Goal: Task Accomplishment & Management: Manage account settings

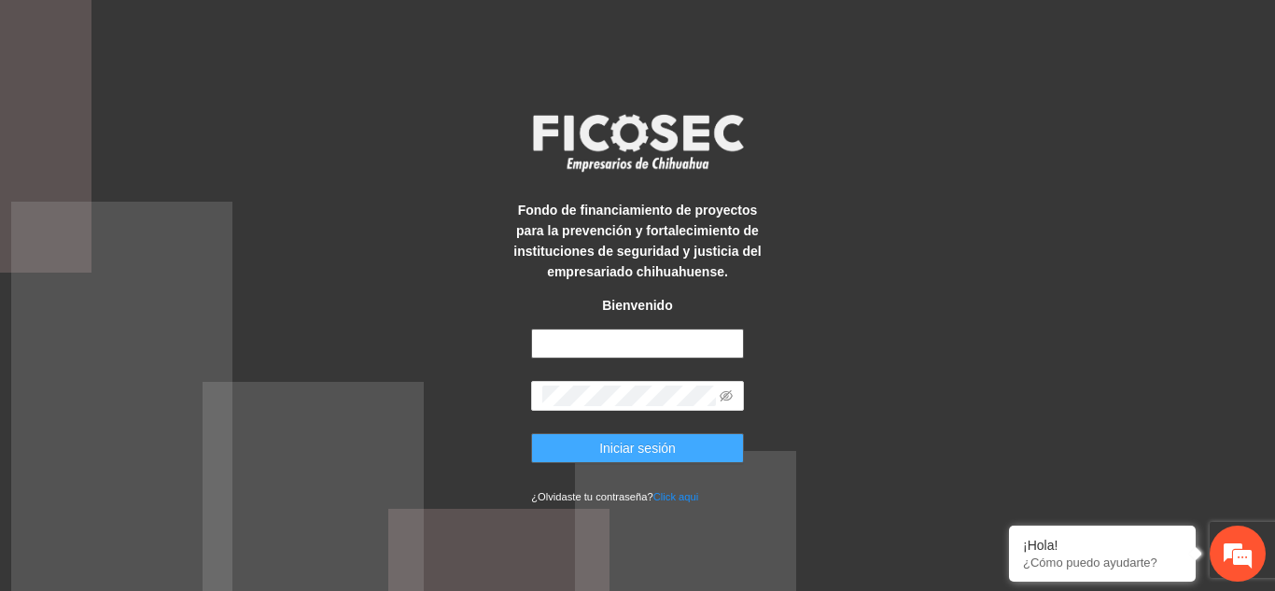
type input "**********"
click at [676, 446] on button "Iniciar sesión" at bounding box center [637, 448] width 213 height 30
type input "**********"
click at [635, 447] on span "Iniciar sesión" at bounding box center [637, 448] width 77 height 21
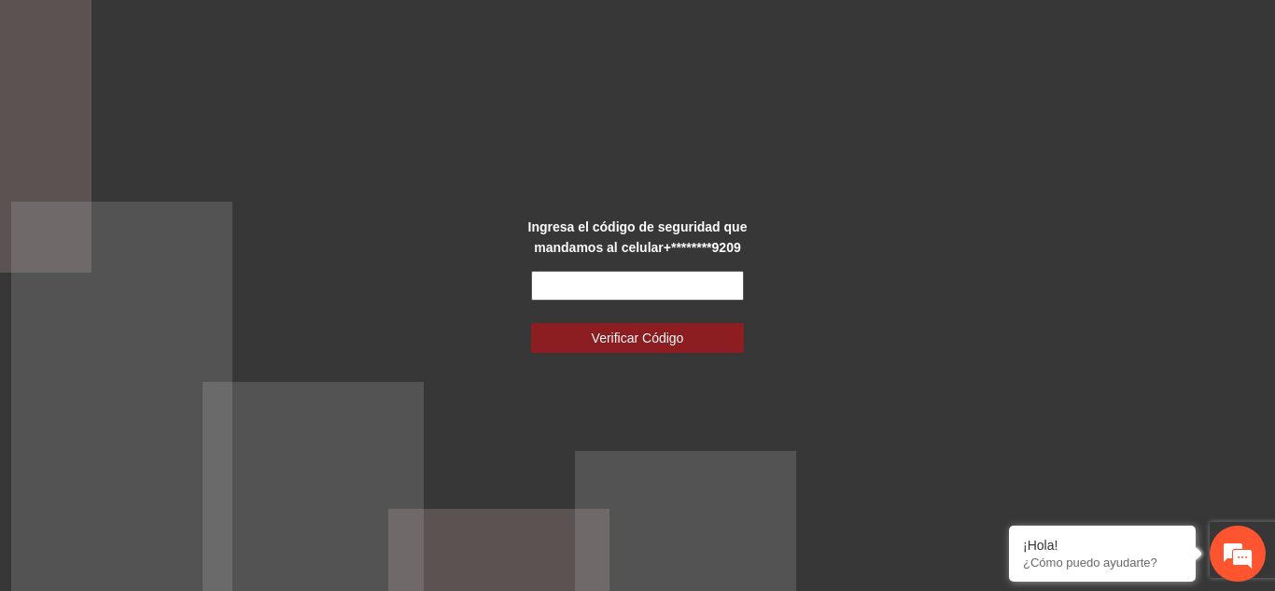
click at [711, 292] on input "text" at bounding box center [637, 286] width 213 height 30
type input "******"
click at [531, 323] on button "Verificar Código" at bounding box center [637, 338] width 213 height 30
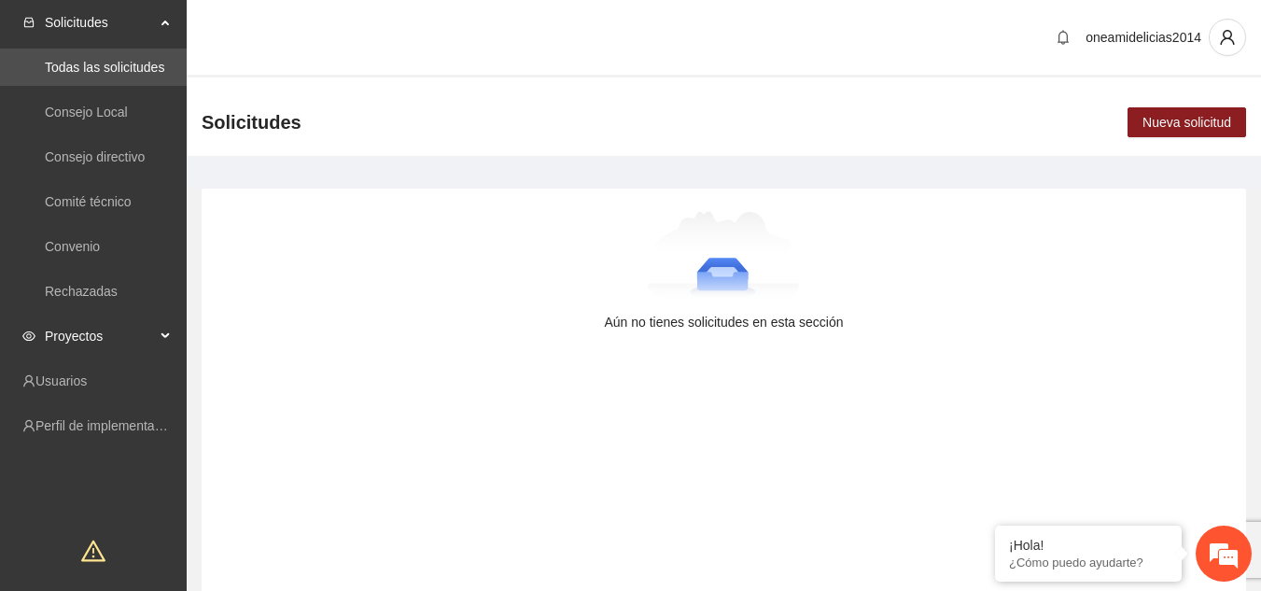
click at [162, 331] on div "Proyectos" at bounding box center [93, 335] width 187 height 37
click at [87, 387] on link "Activos" at bounding box center [66, 380] width 42 height 15
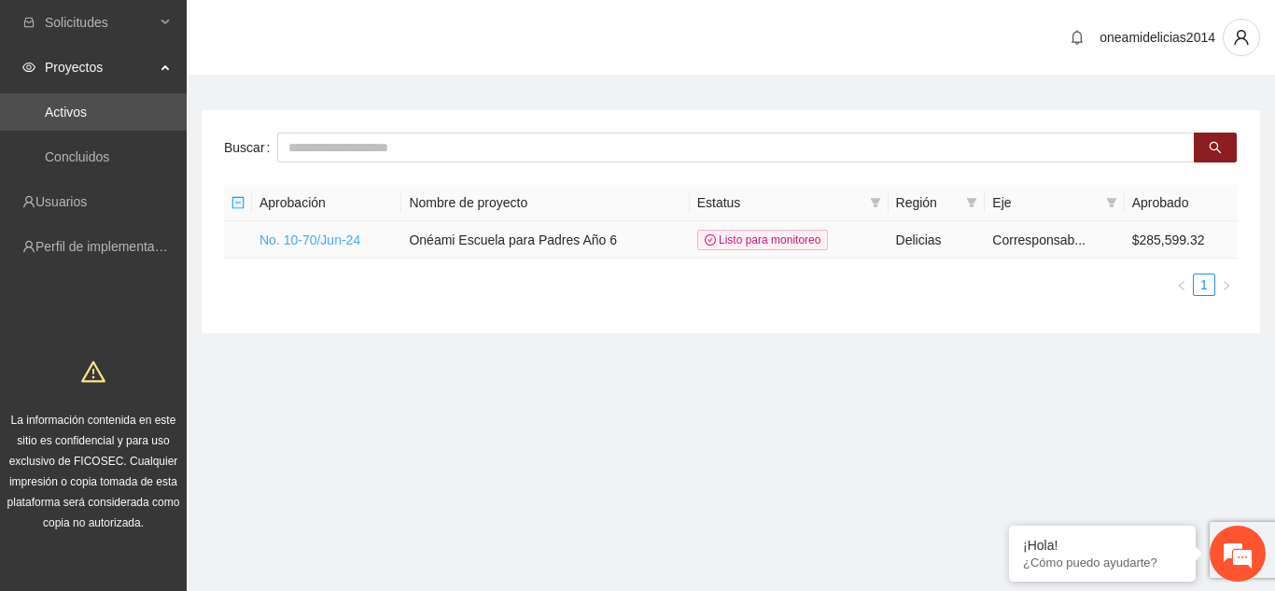
click at [334, 238] on link "No. 10-70/Jun-24" at bounding box center [310, 239] width 101 height 15
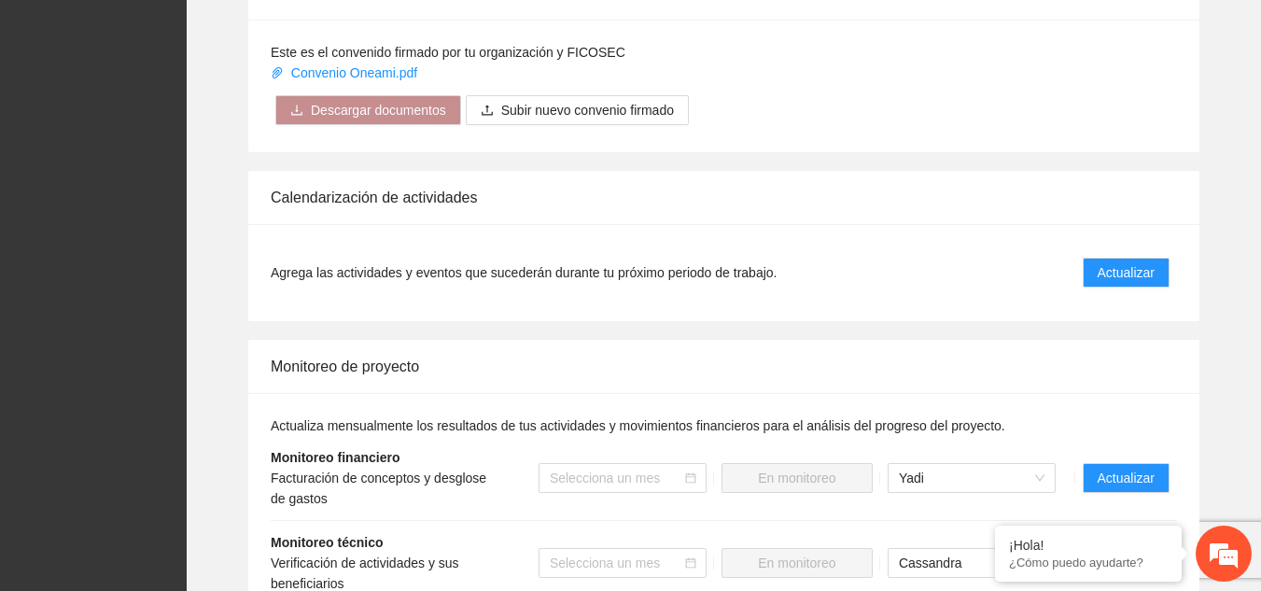
scroll to position [1779, 0]
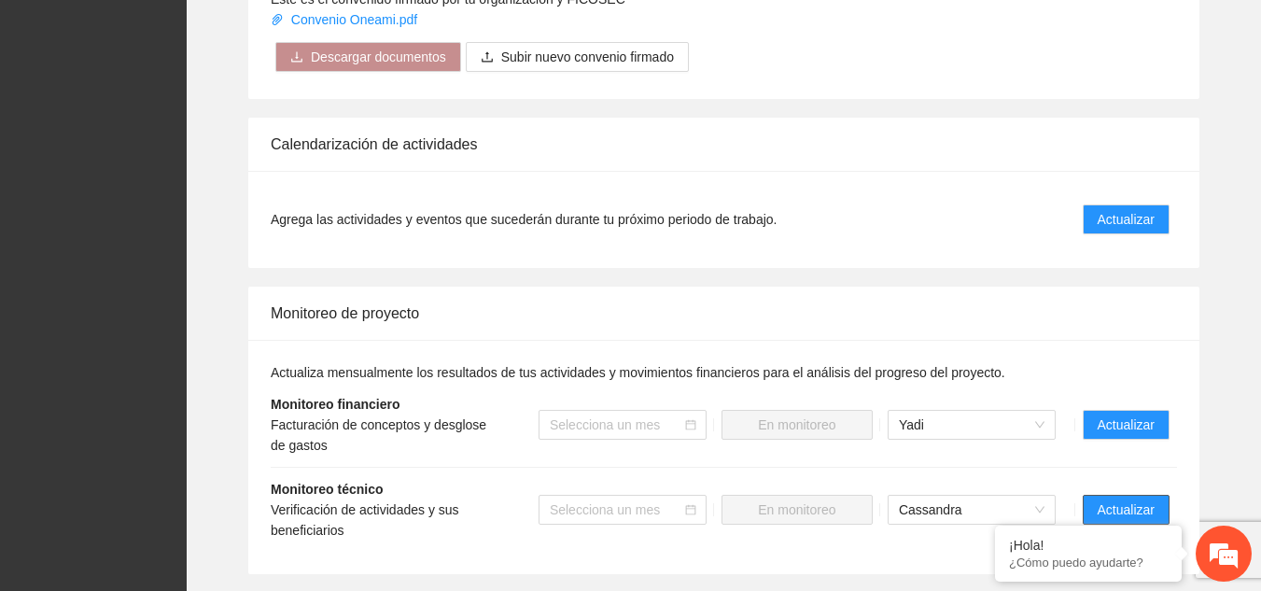
click at [1116, 500] on span "Actualizar" at bounding box center [1126, 510] width 57 height 21
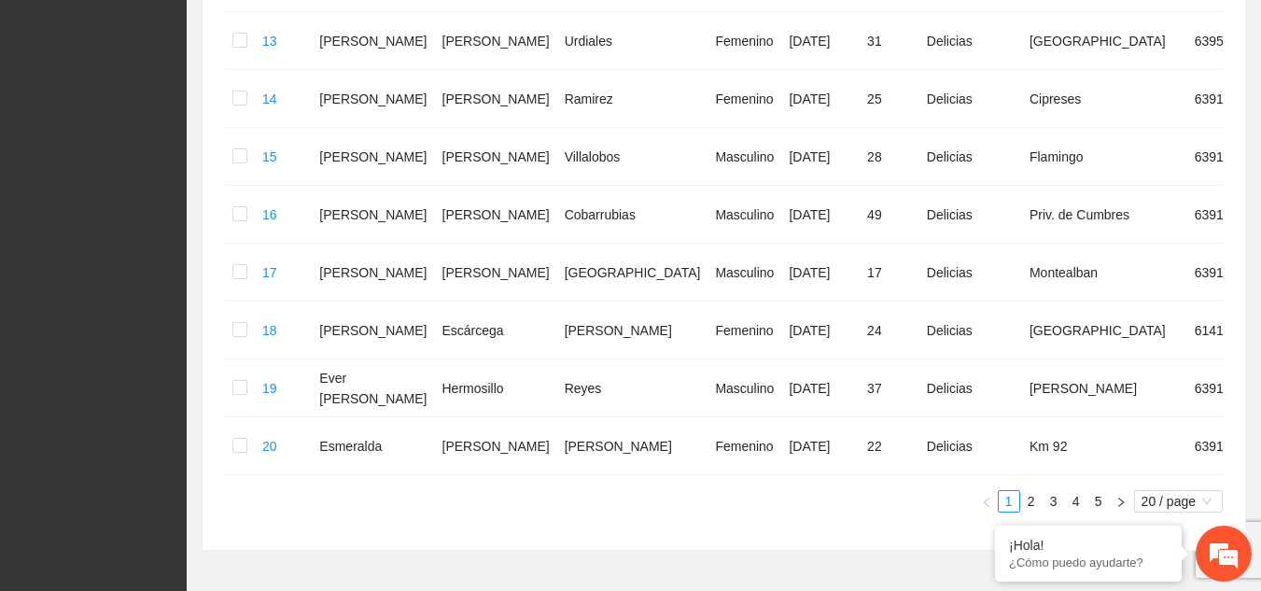
scroll to position [1161, 0]
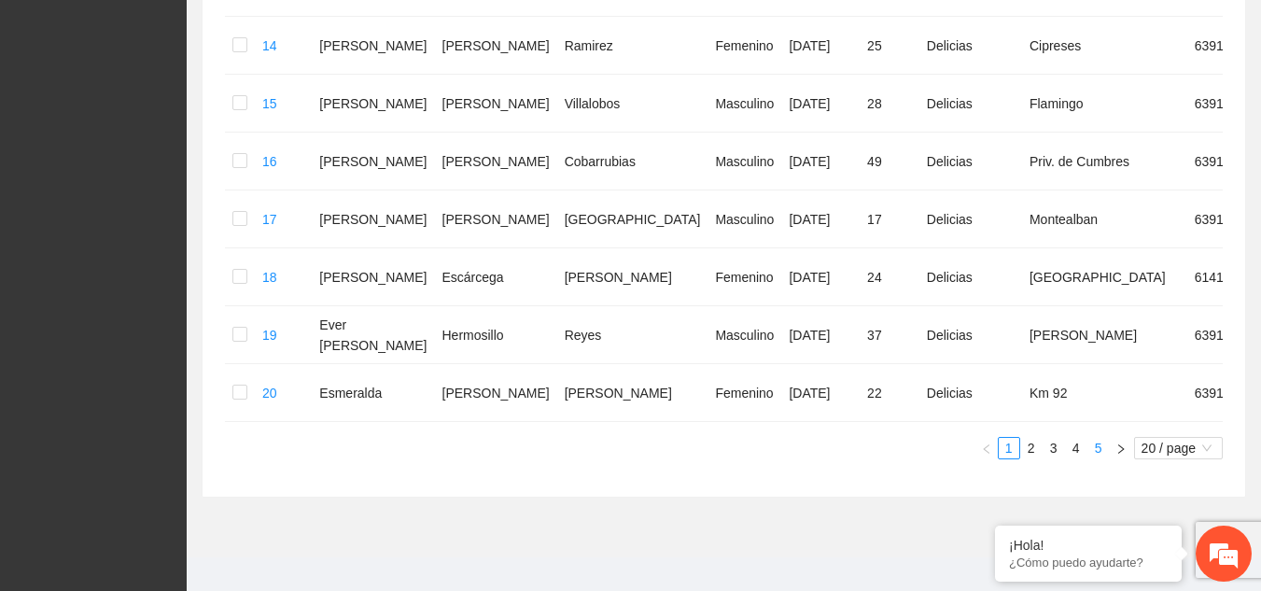
click at [1101, 438] on link "5" at bounding box center [1099, 448] width 21 height 21
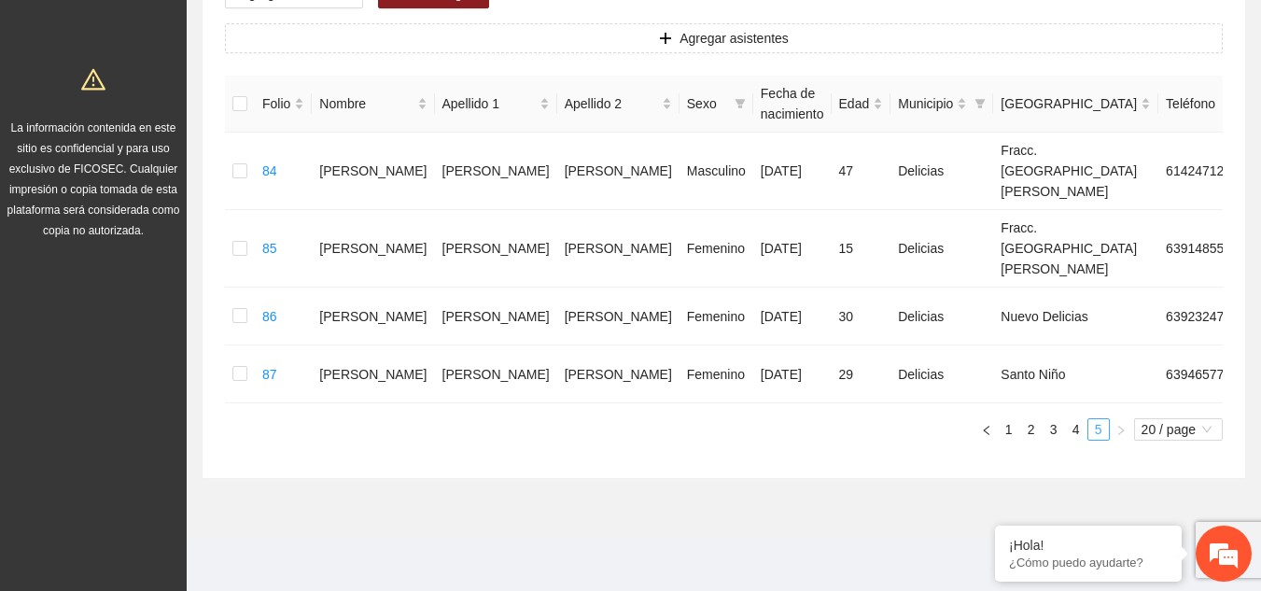
scroll to position [249, 0]
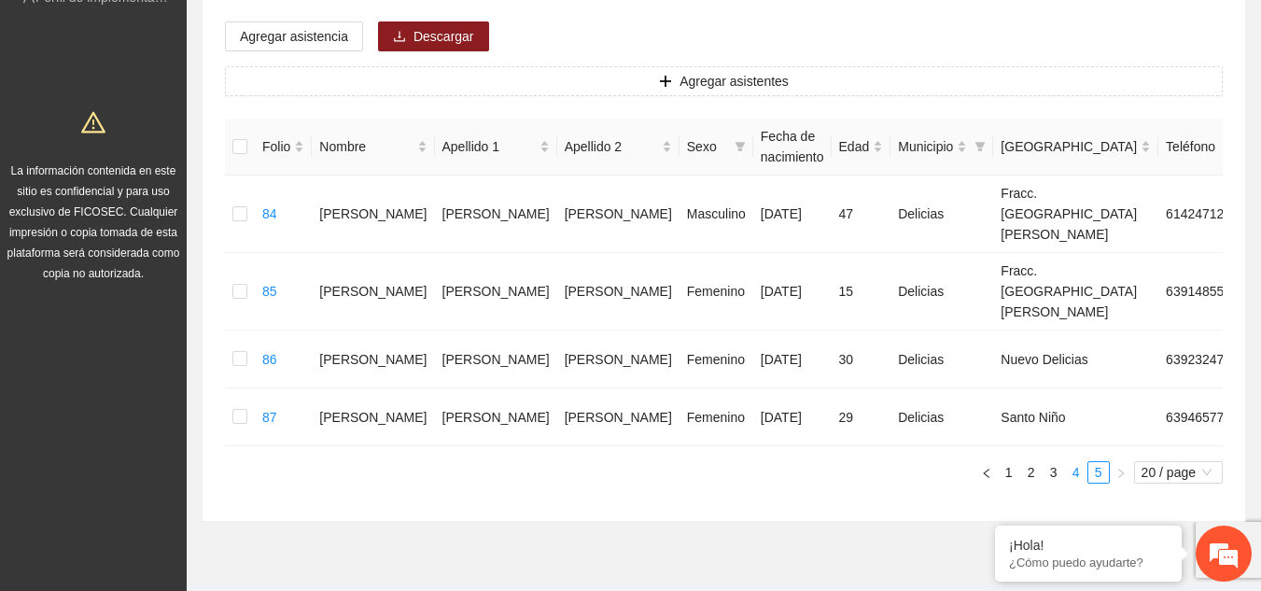
click at [1077, 462] on link "4" at bounding box center [1076, 472] width 21 height 21
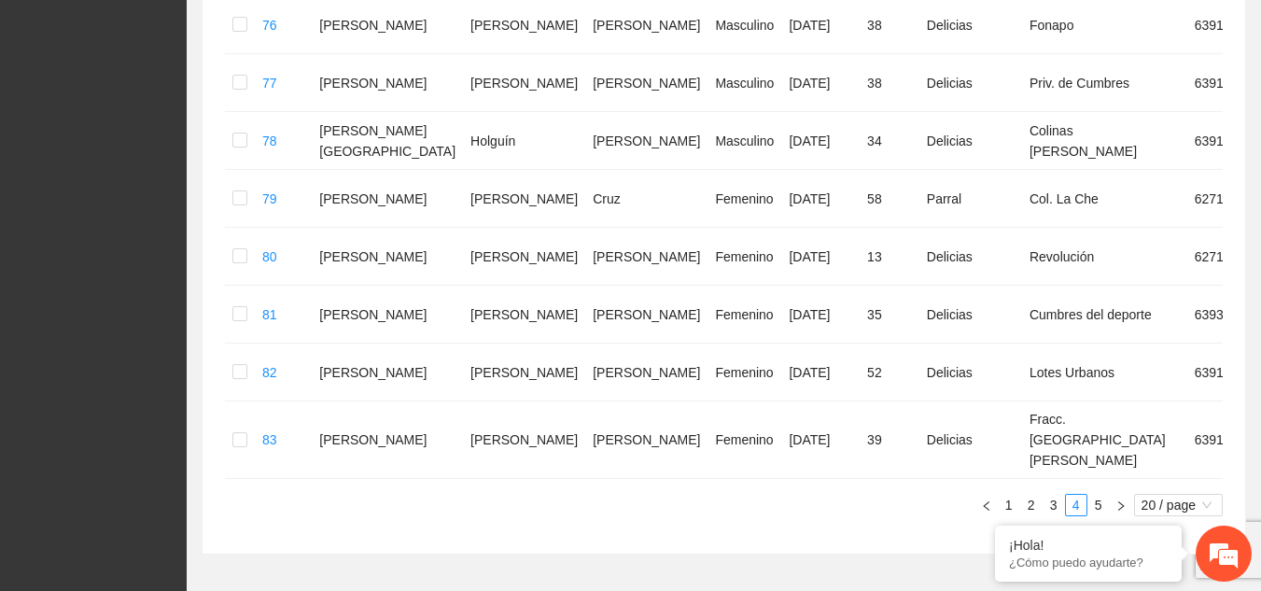
scroll to position [1145, 0]
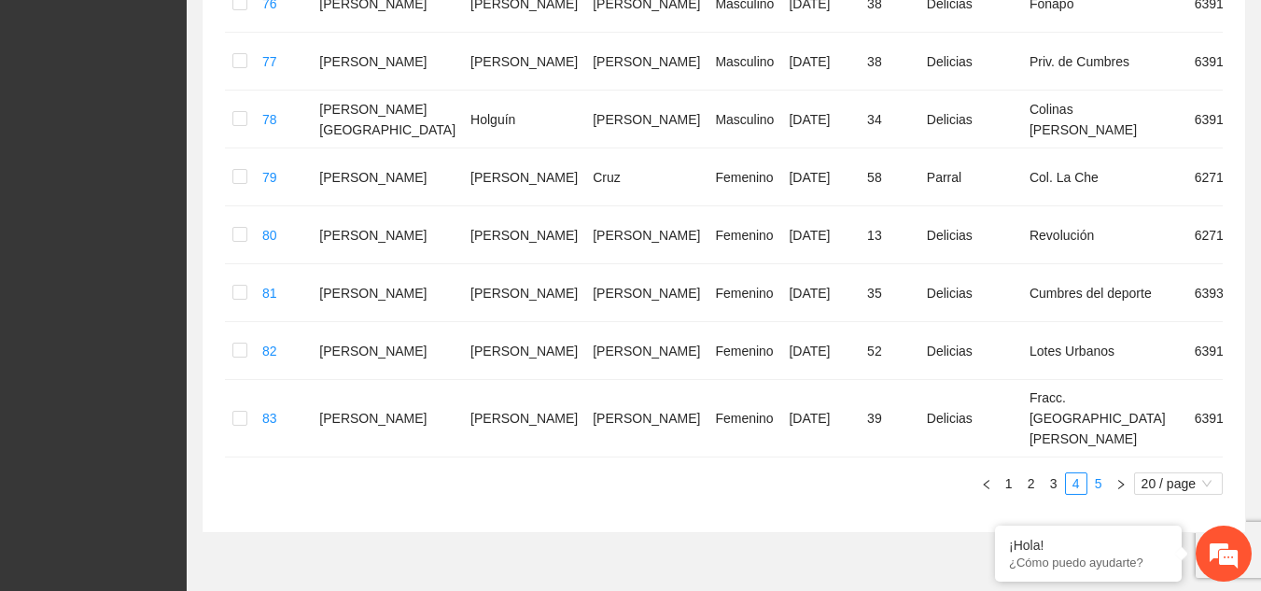
click at [1103, 484] on link "5" at bounding box center [1099, 483] width 21 height 21
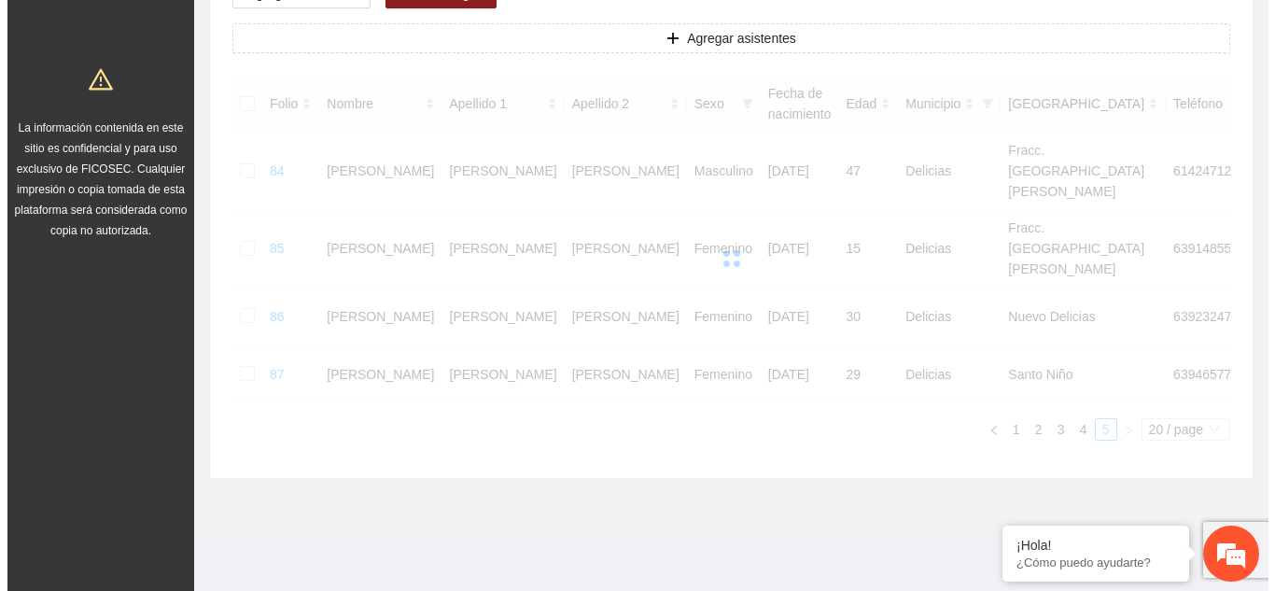
scroll to position [249, 0]
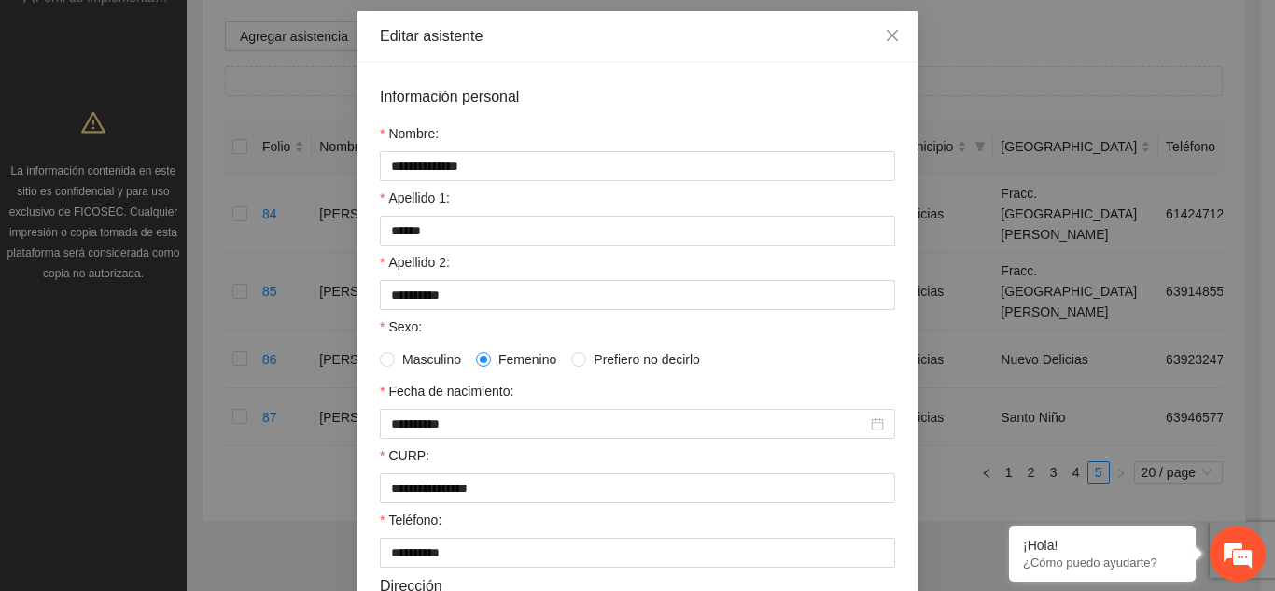
scroll to position [84, 0]
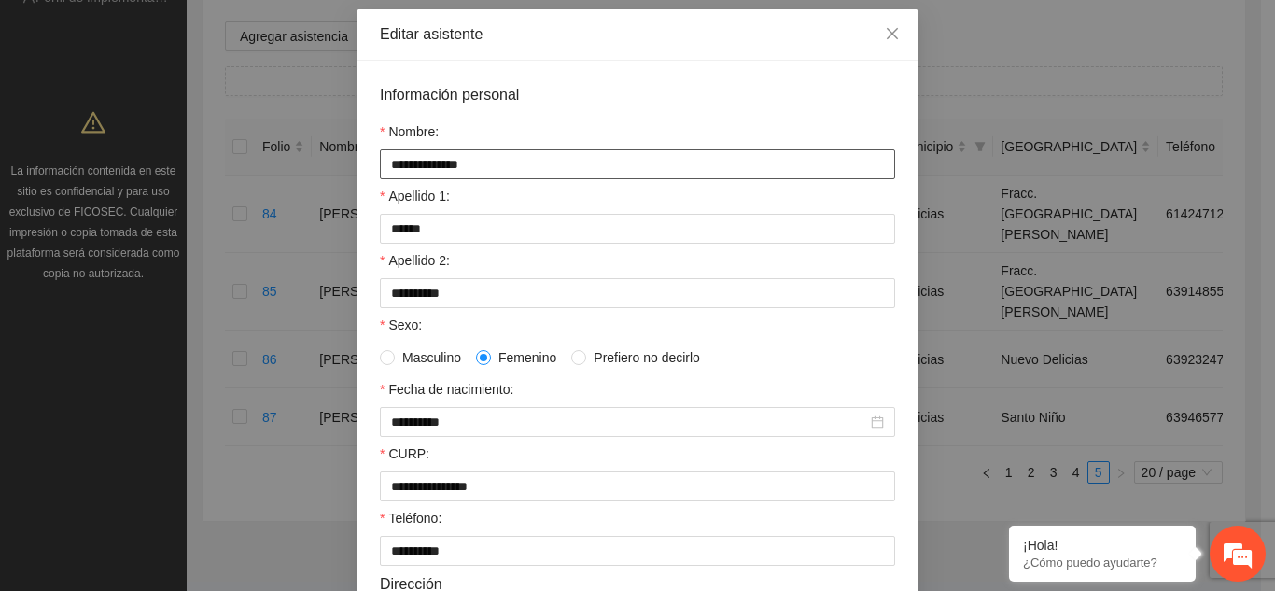
drag, startPoint x: 475, startPoint y: 166, endPoint x: 382, endPoint y: 165, distance: 93.4
click at [382, 165] on input "**********" at bounding box center [637, 164] width 515 height 30
drag, startPoint x: 466, startPoint y: 231, endPoint x: 374, endPoint y: 213, distance: 93.2
click at [380, 213] on div "Apellido 1: *****" at bounding box center [637, 215] width 515 height 58
drag, startPoint x: 475, startPoint y: 293, endPoint x: 382, endPoint y: 295, distance: 93.4
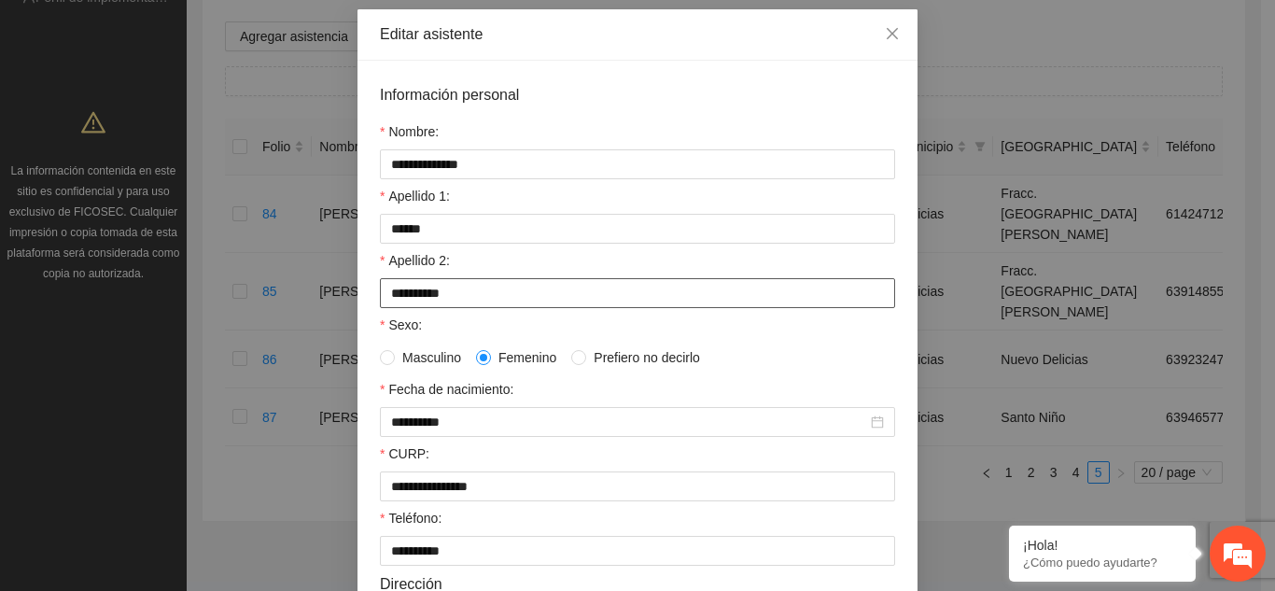
click at [382, 295] on input "*********" at bounding box center [637, 293] width 515 height 30
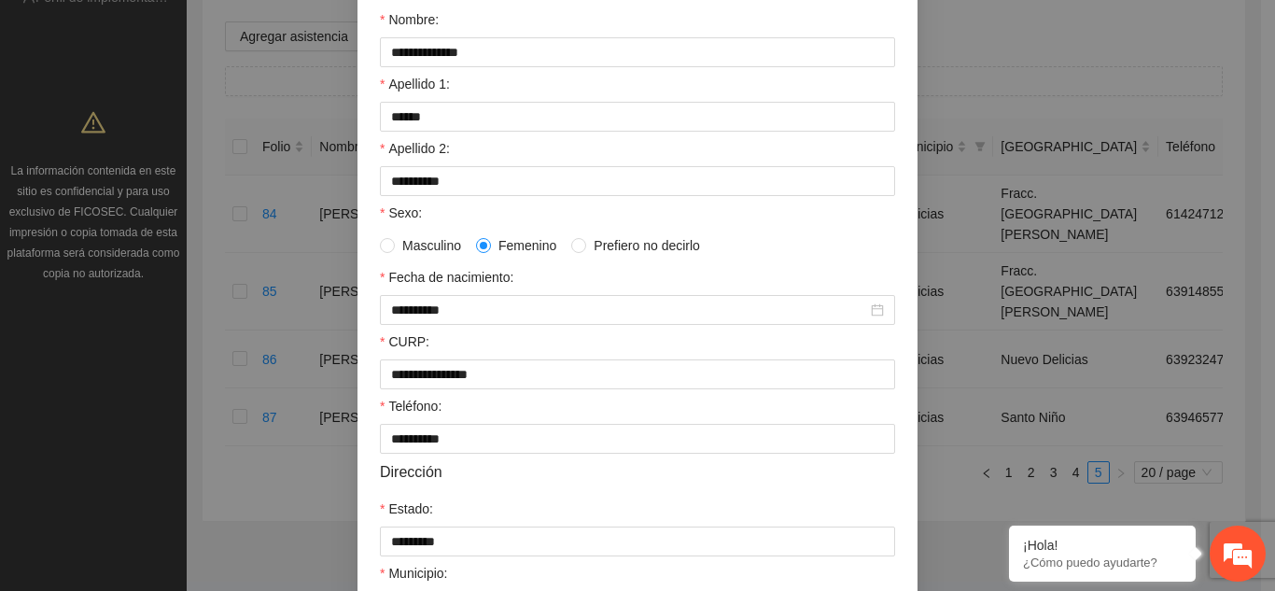
scroll to position [233, 0]
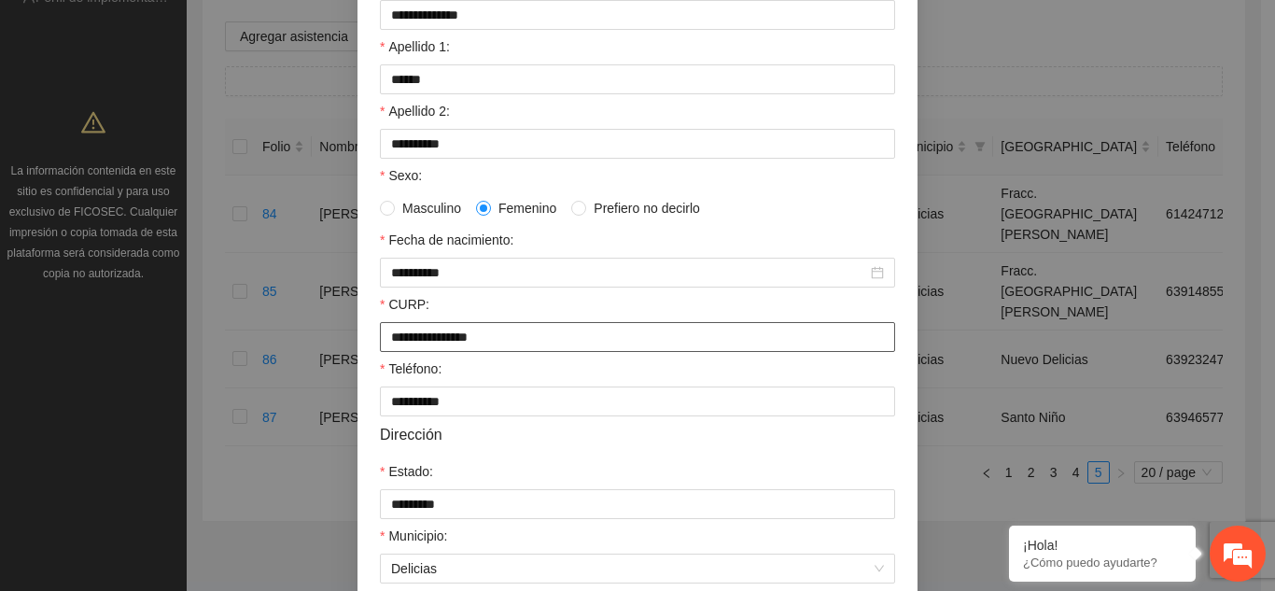
drag, startPoint x: 524, startPoint y: 337, endPoint x: 369, endPoint y: 344, distance: 155.1
click at [369, 344] on div "**********" at bounding box center [638, 345] width 560 height 868
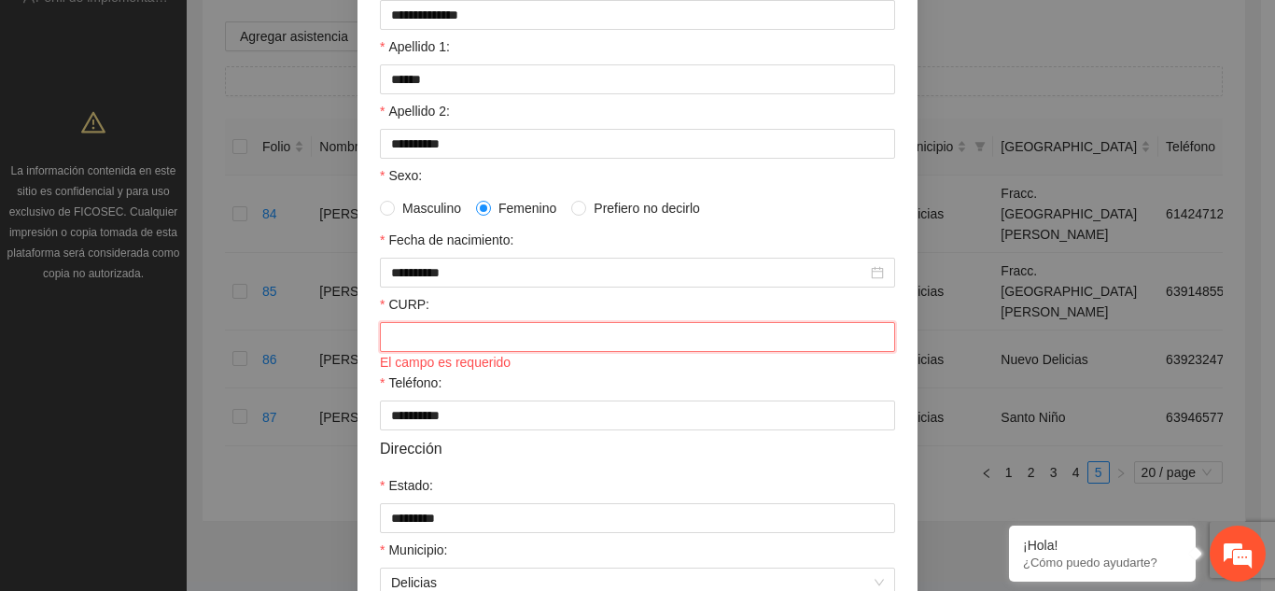
paste input "**********"
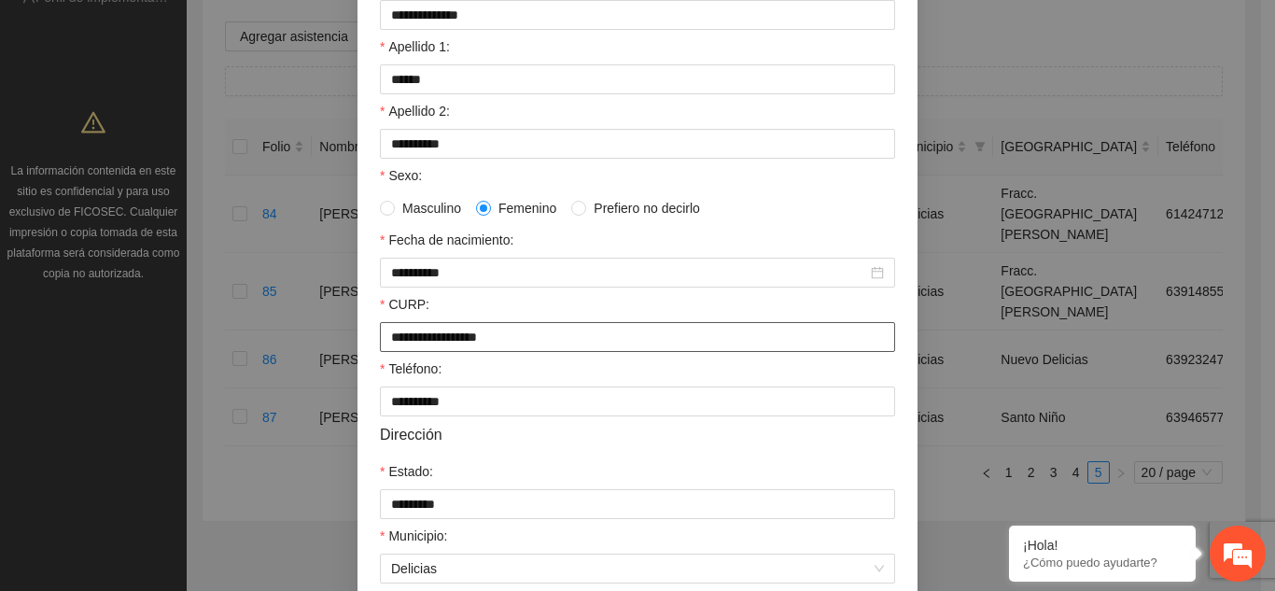
type input "**********"
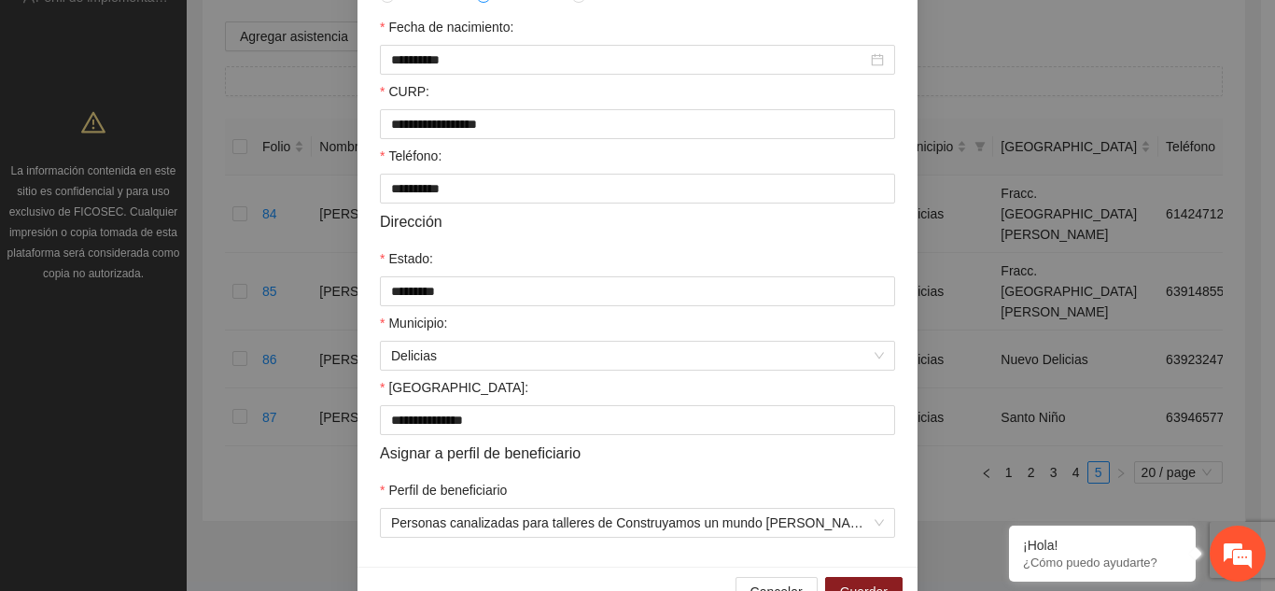
scroll to position [494, 0]
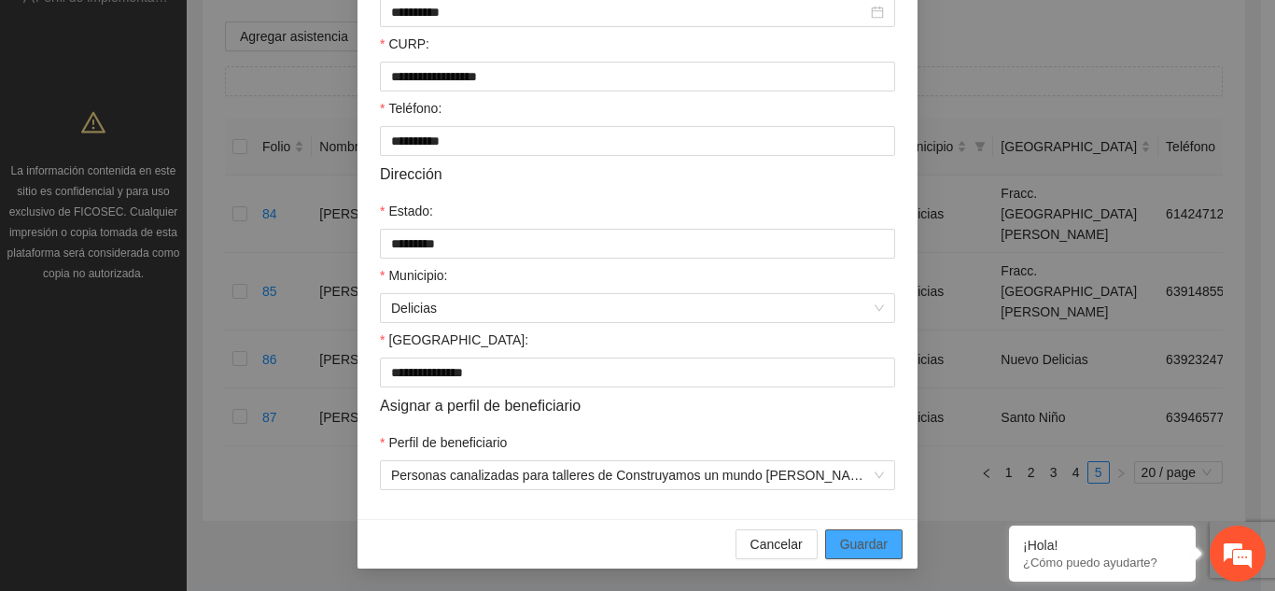
click at [871, 546] on span "Guardar" at bounding box center [864, 544] width 48 height 21
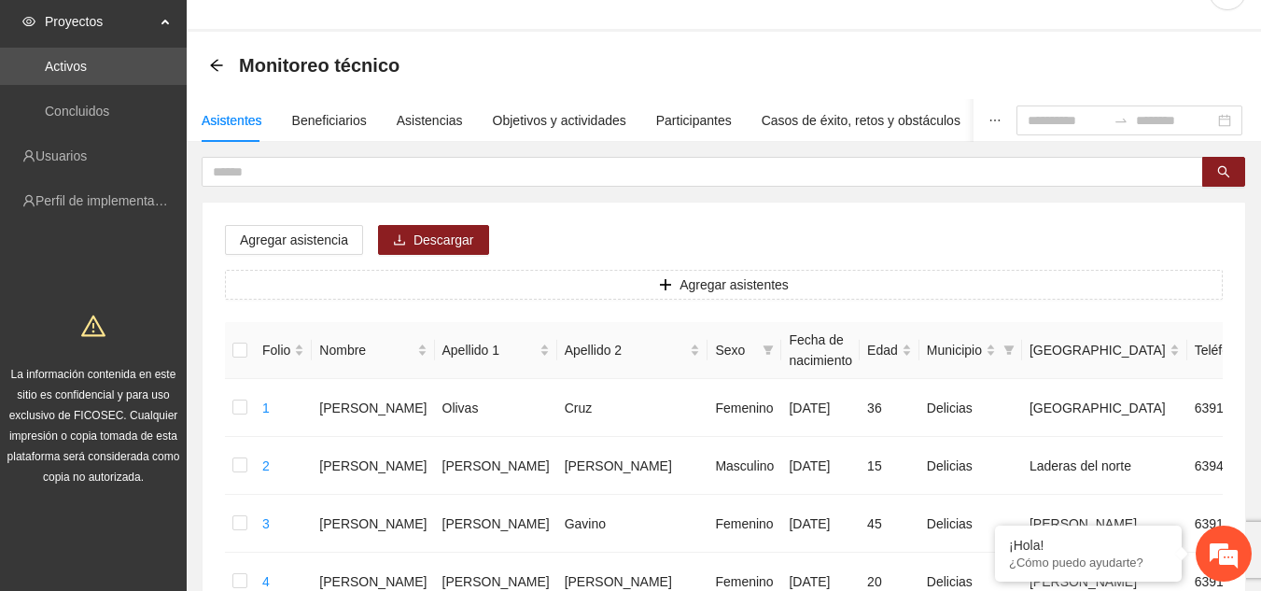
scroll to position [25, 0]
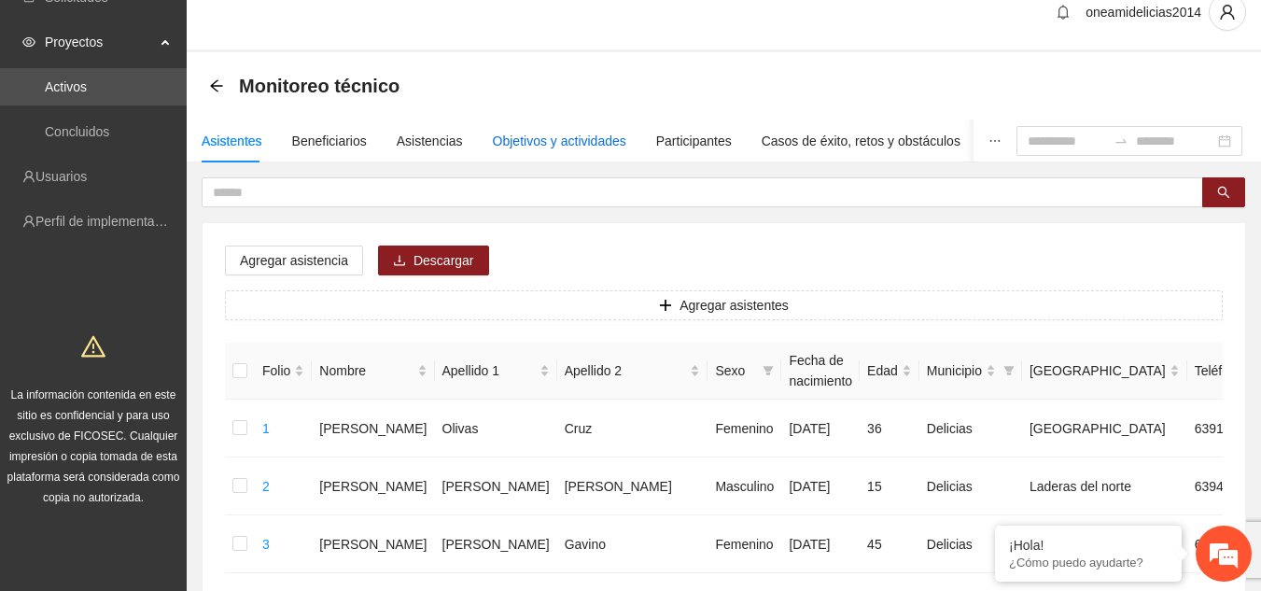
click at [532, 143] on div "Objetivos y actividades" at bounding box center [560, 141] width 134 height 21
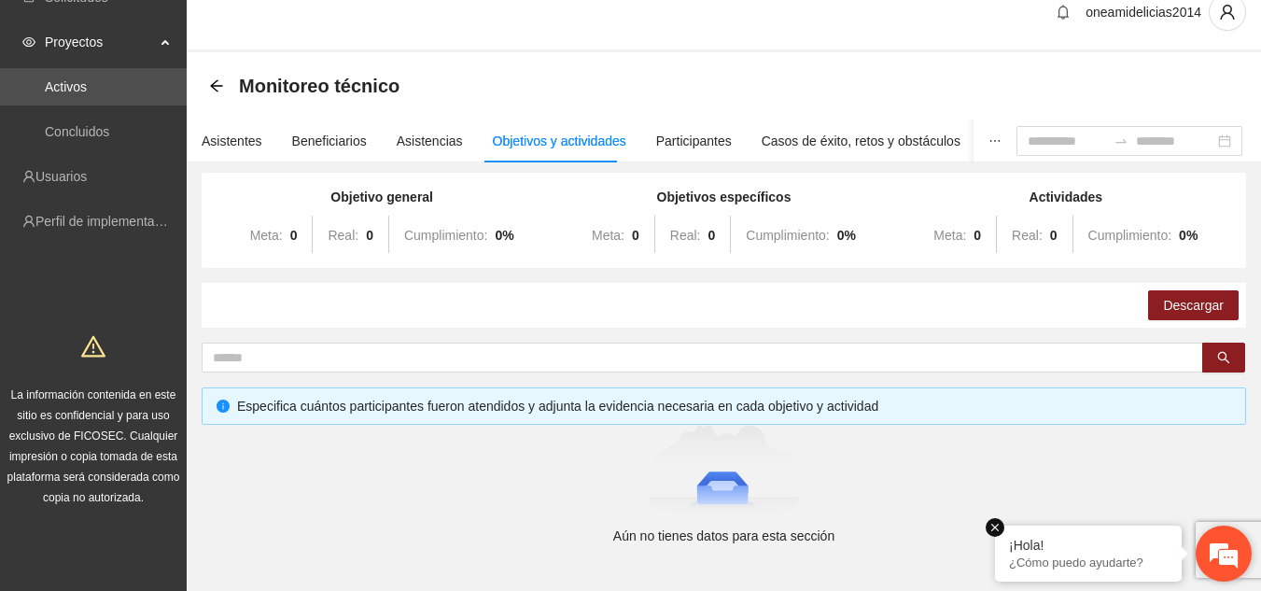
click at [995, 527] on em at bounding box center [995, 527] width 19 height 19
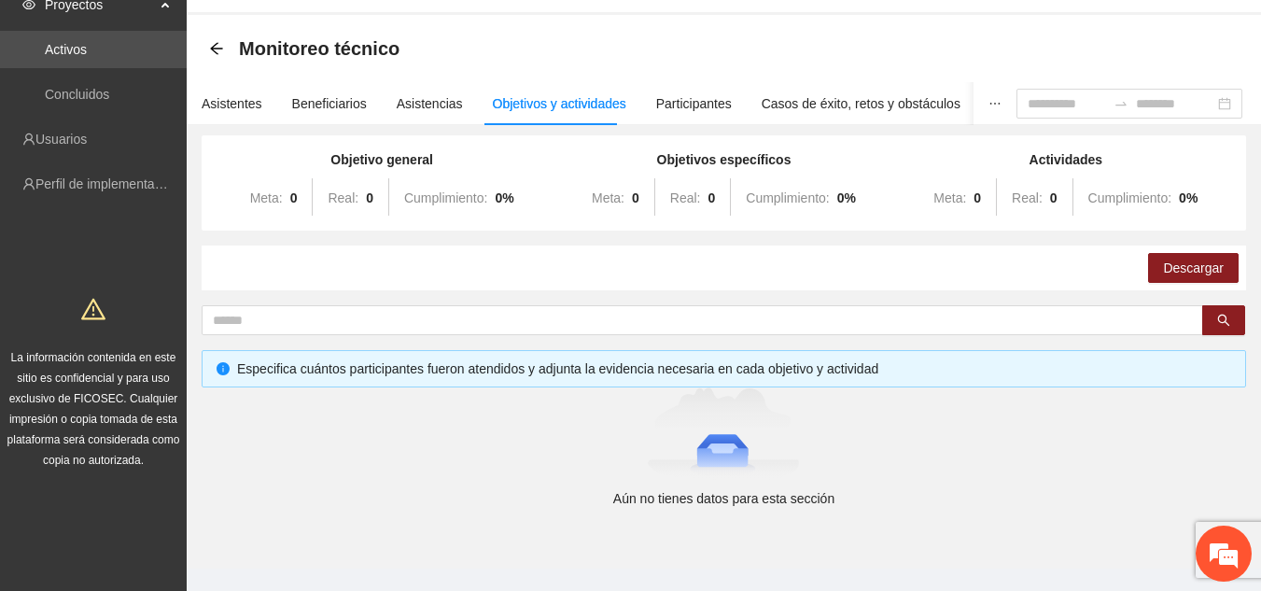
scroll to position [92, 0]
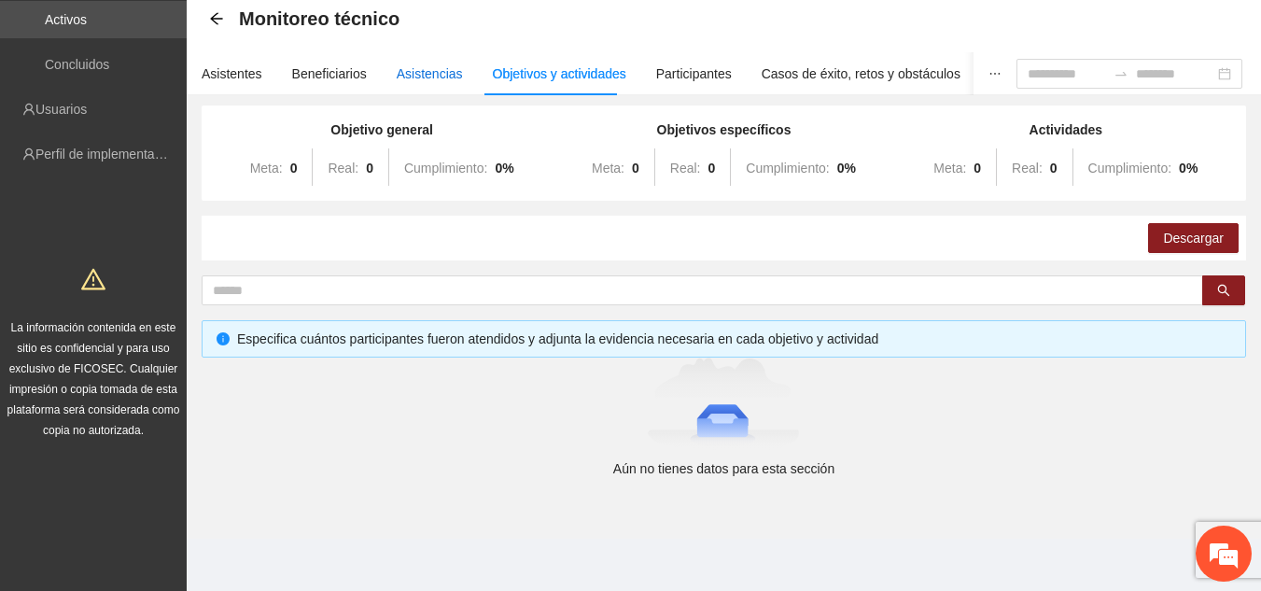
click at [411, 68] on div "Asistencias" at bounding box center [430, 73] width 66 height 21
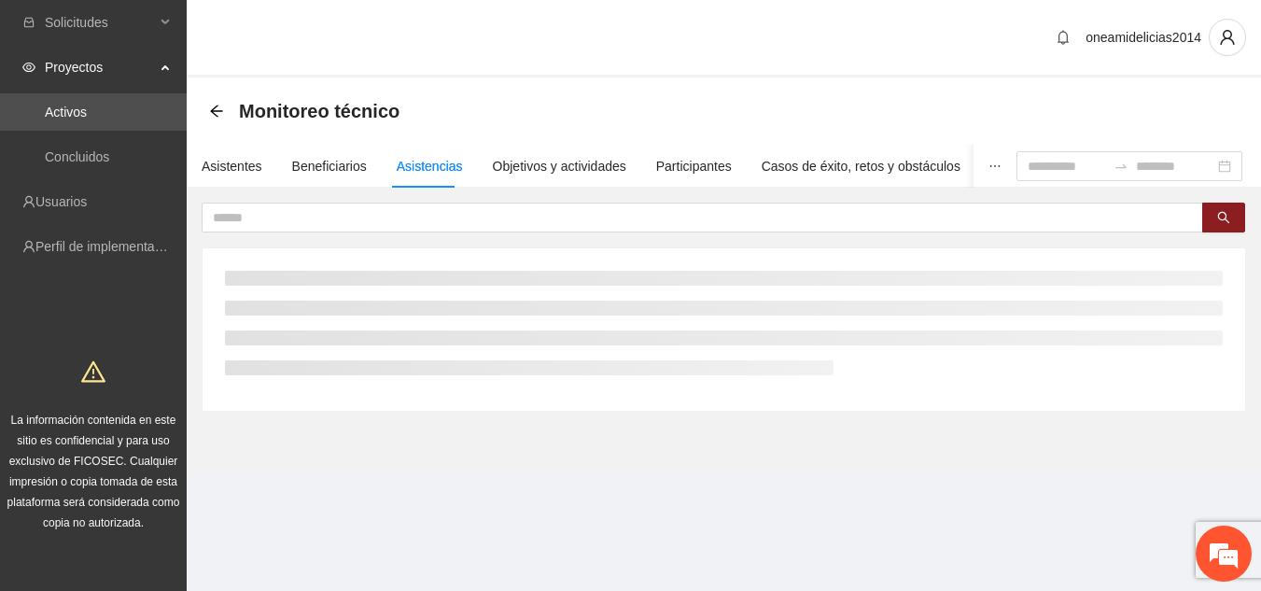
scroll to position [0, 0]
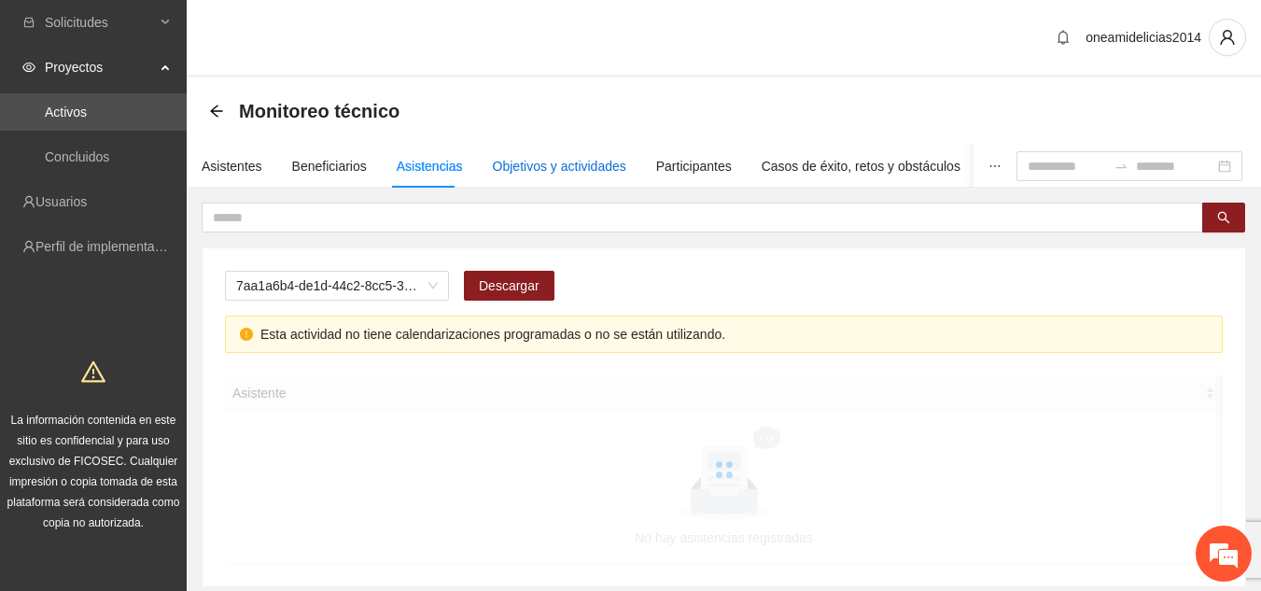
click at [526, 160] on div "Objetivos y actividades" at bounding box center [560, 166] width 134 height 21
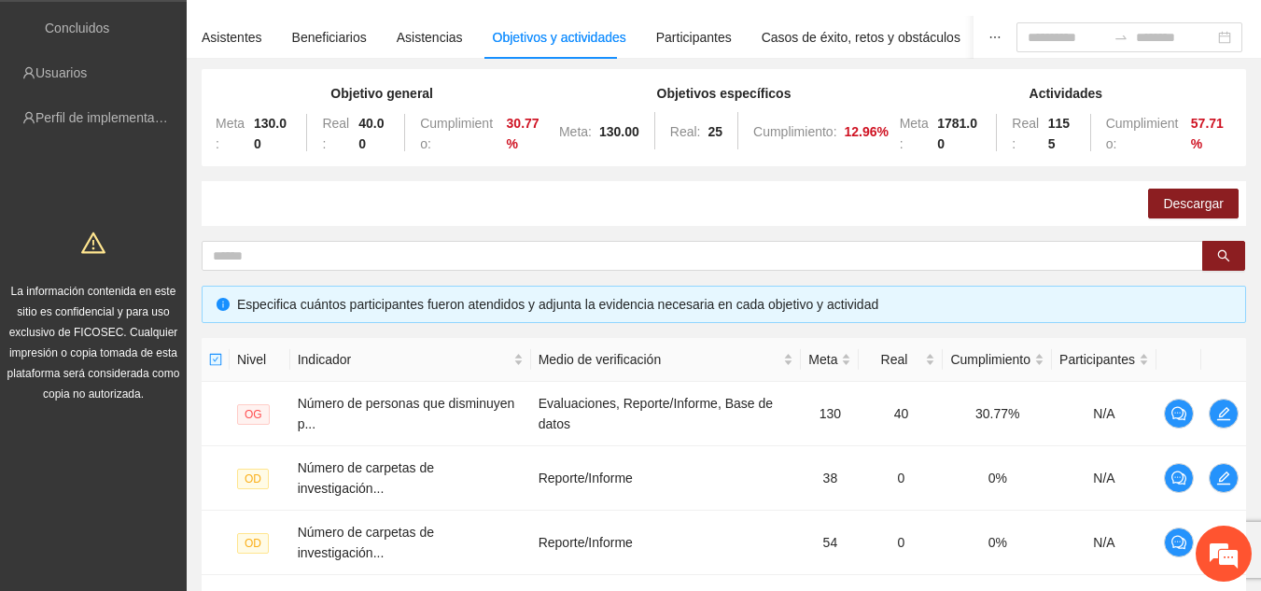
scroll to position [112, 0]
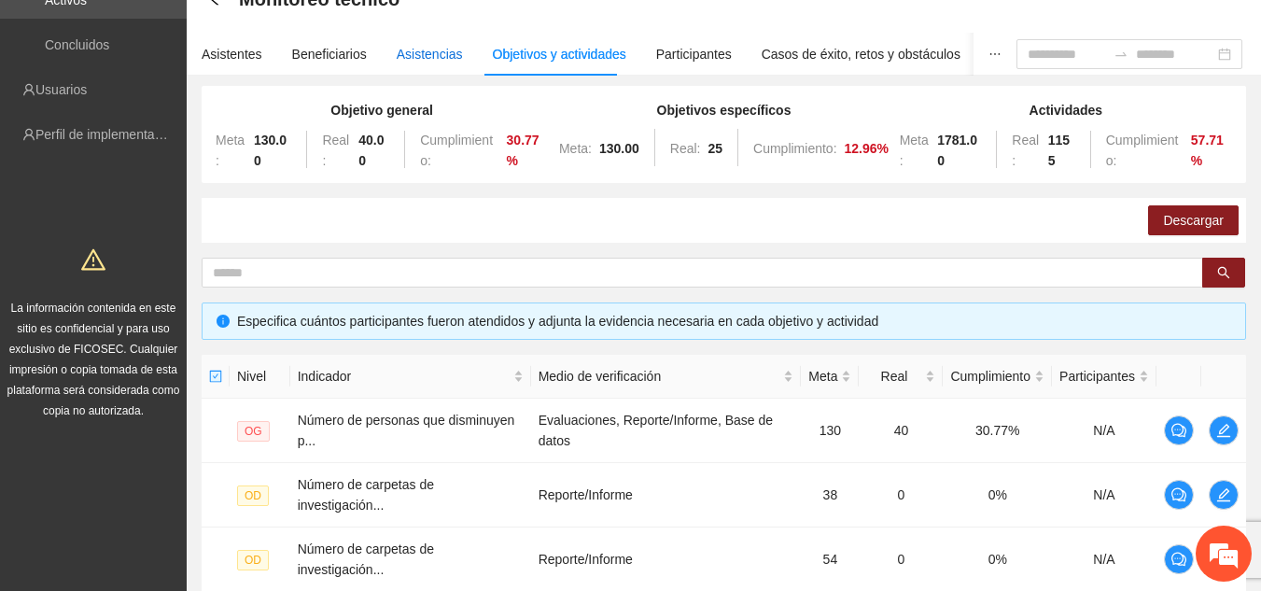
click at [411, 56] on div "Asistencias" at bounding box center [430, 54] width 66 height 21
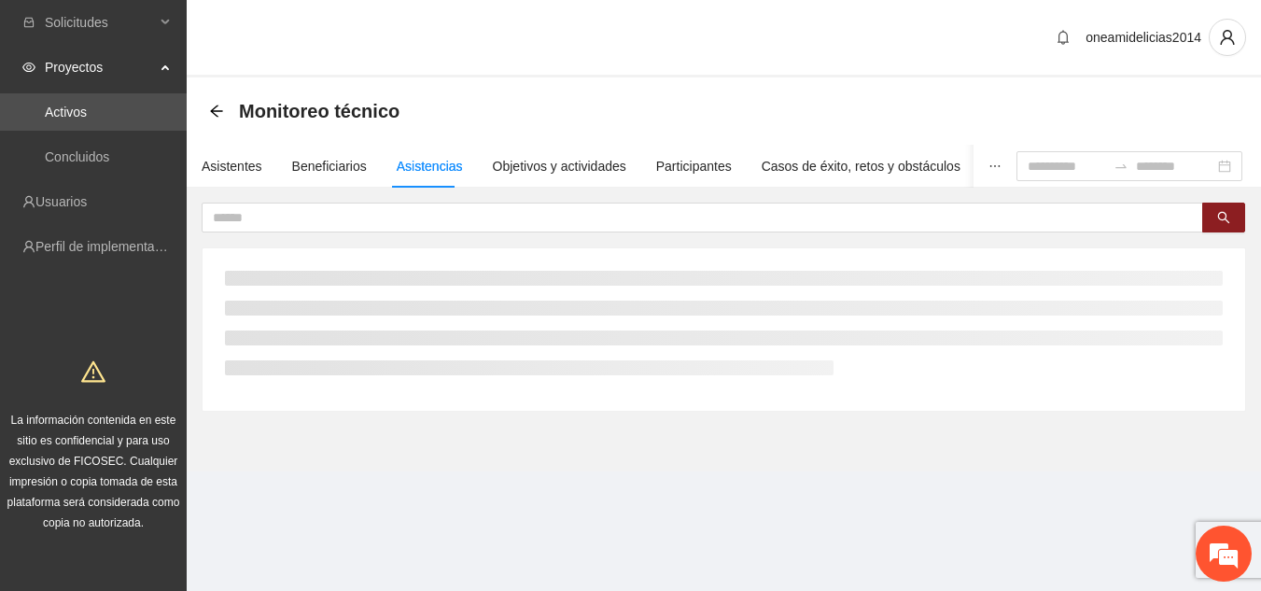
scroll to position [0, 0]
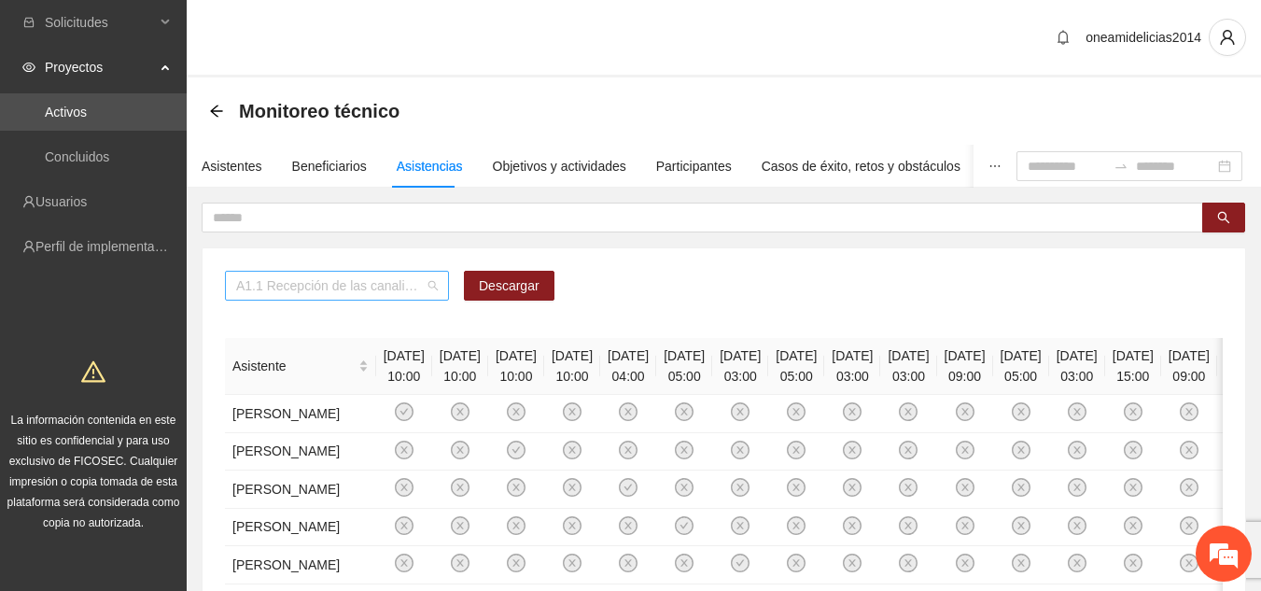
click at [432, 280] on span "A1.1 Recepción de las canalizaciones de personas que recibirán atención." at bounding box center [337, 286] width 202 height 28
click at [249, 161] on div "Asistentes" at bounding box center [232, 166] width 61 height 21
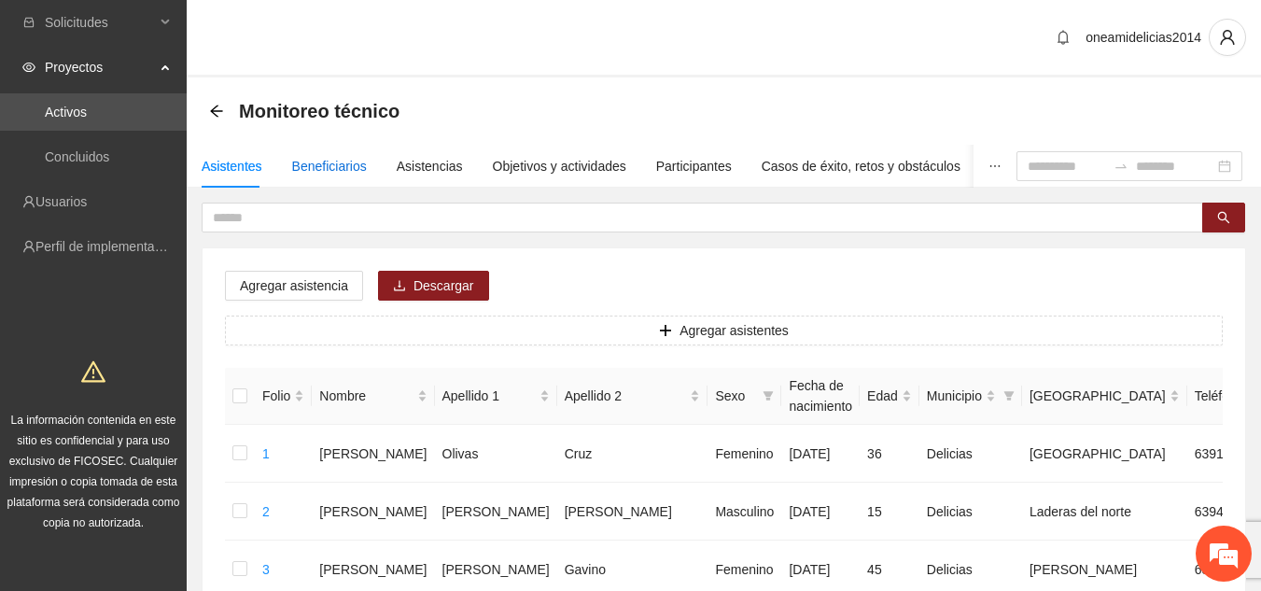
click at [315, 162] on div "Beneficiarios" at bounding box center [329, 166] width 75 height 21
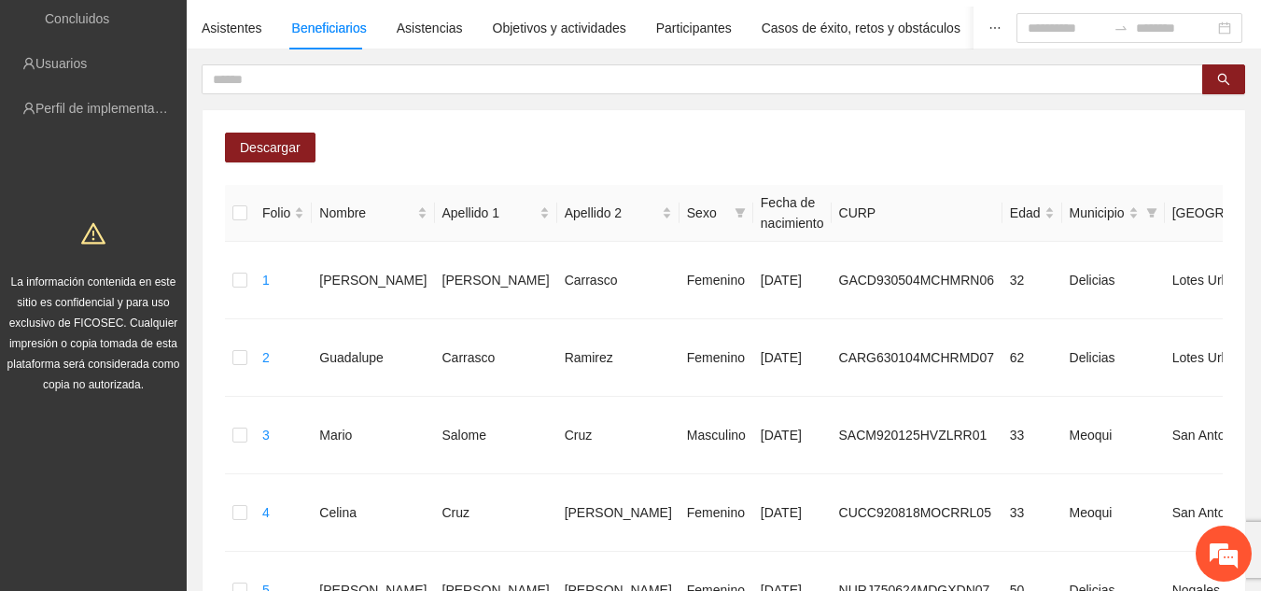
scroll to position [149, 0]
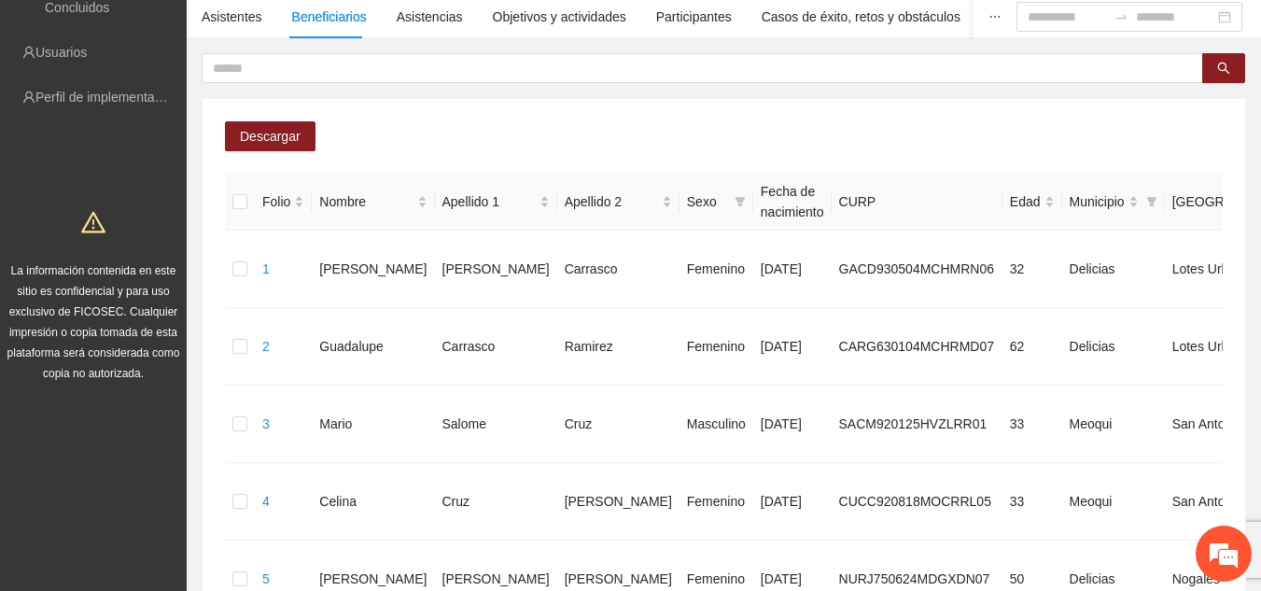
drag, startPoint x: 1270, startPoint y: 584, endPoint x: 960, endPoint y: 105, distance: 571.3
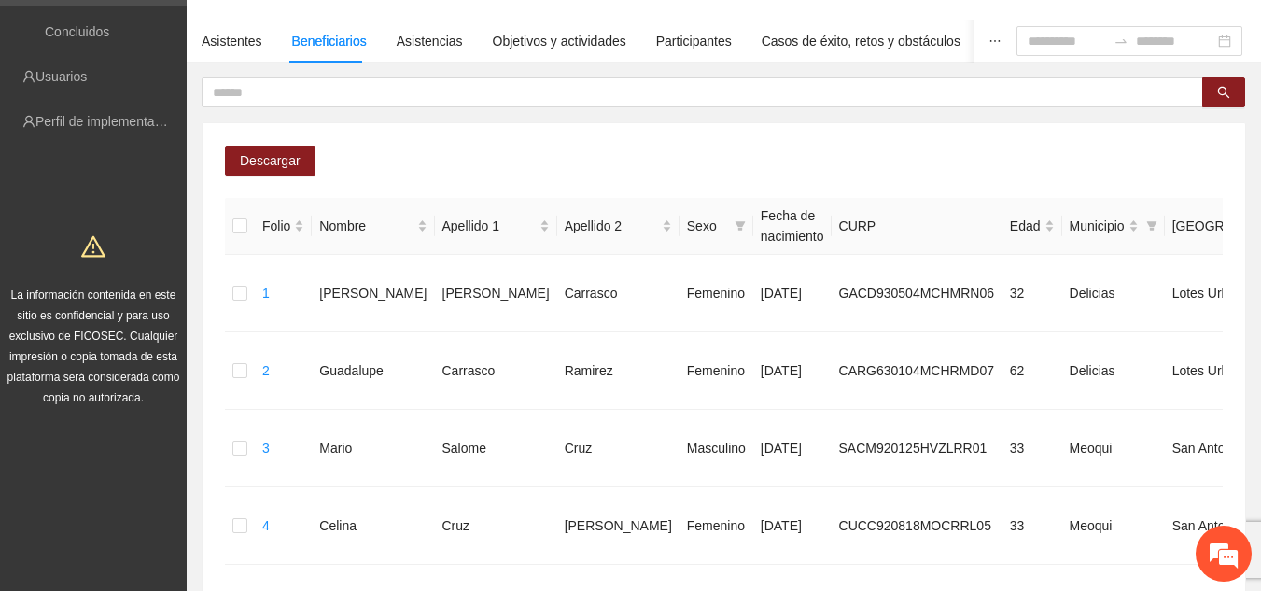
scroll to position [112, 0]
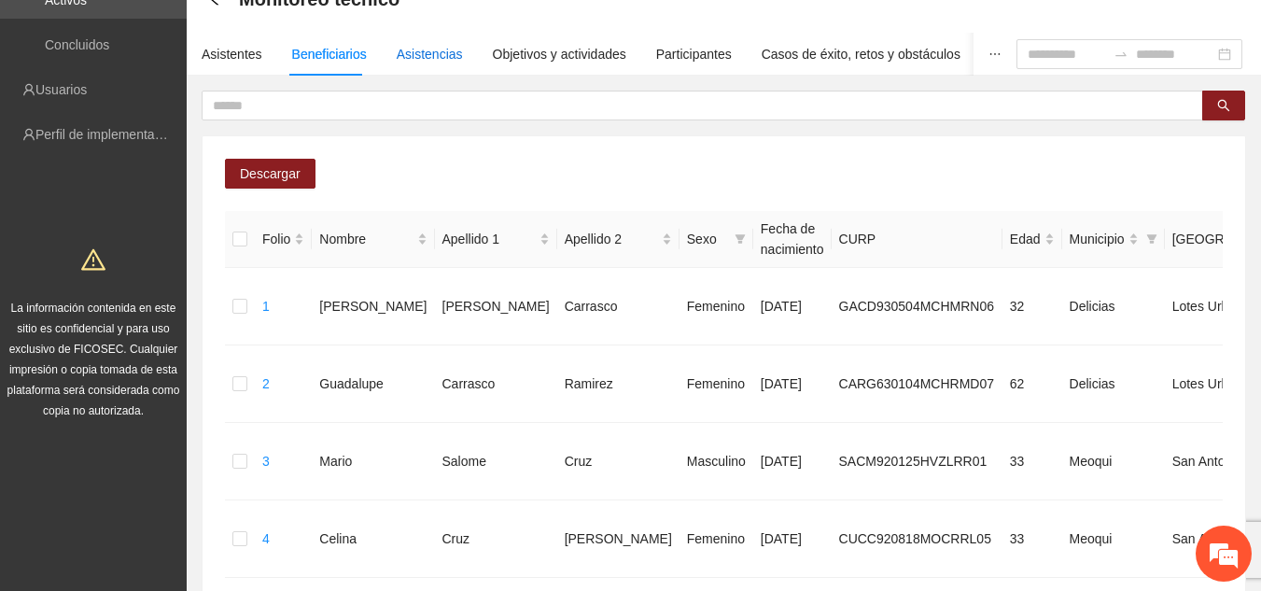
click at [412, 49] on div "Asistencias" at bounding box center [430, 54] width 66 height 21
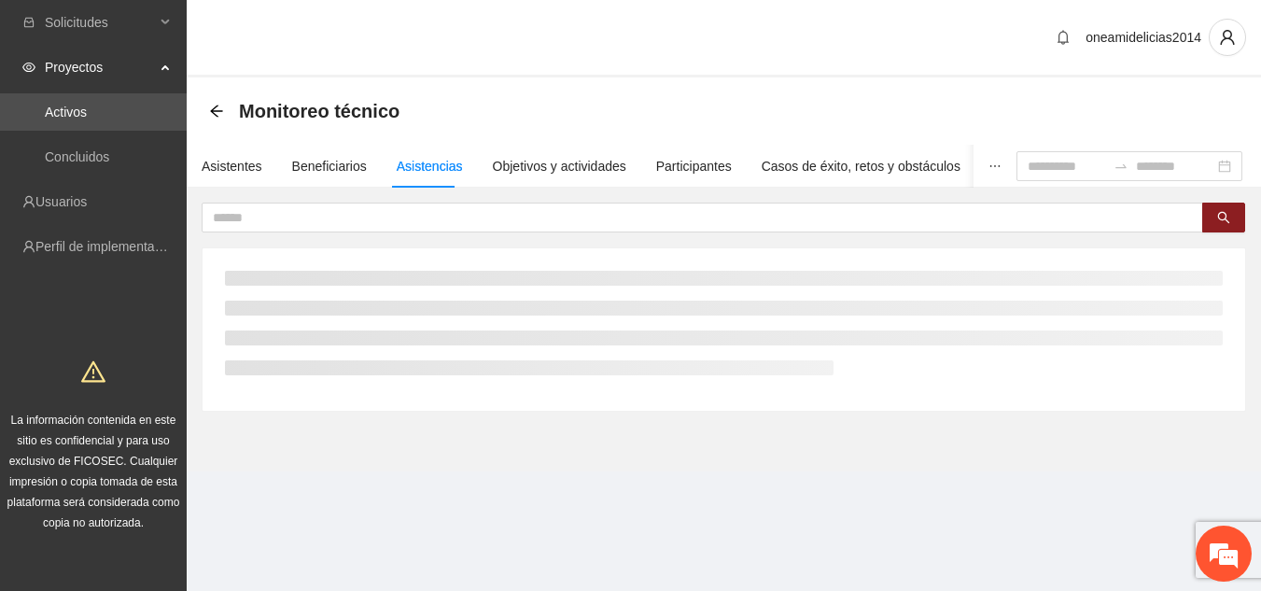
scroll to position [0, 0]
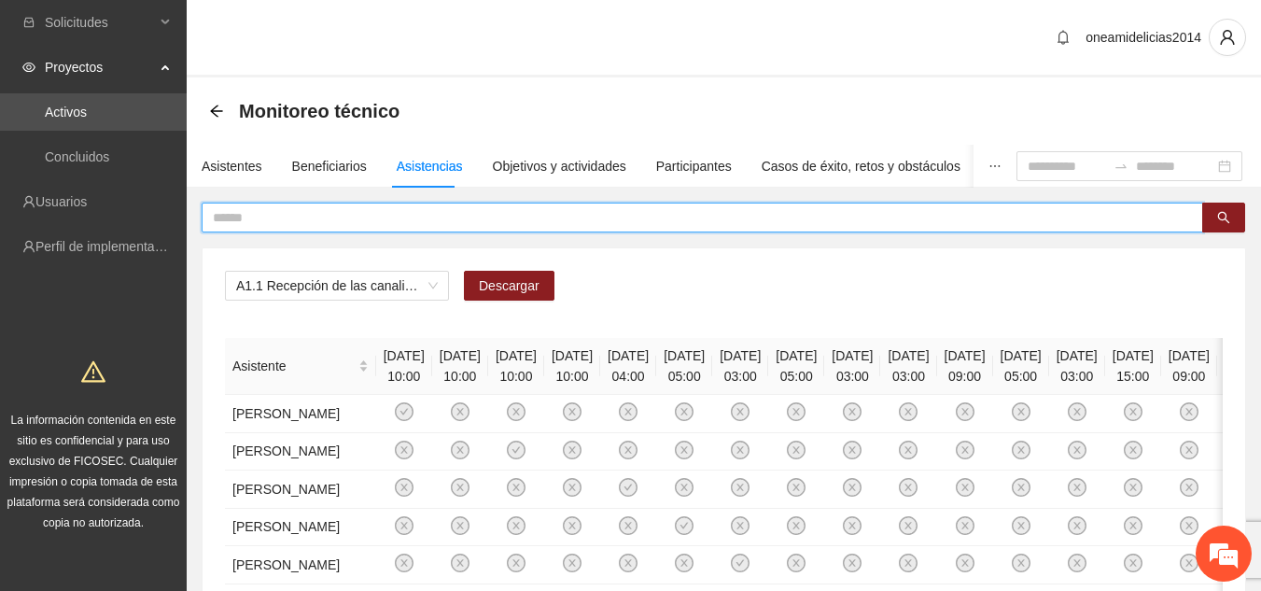
click at [415, 220] on input "text" at bounding box center [695, 217] width 964 height 21
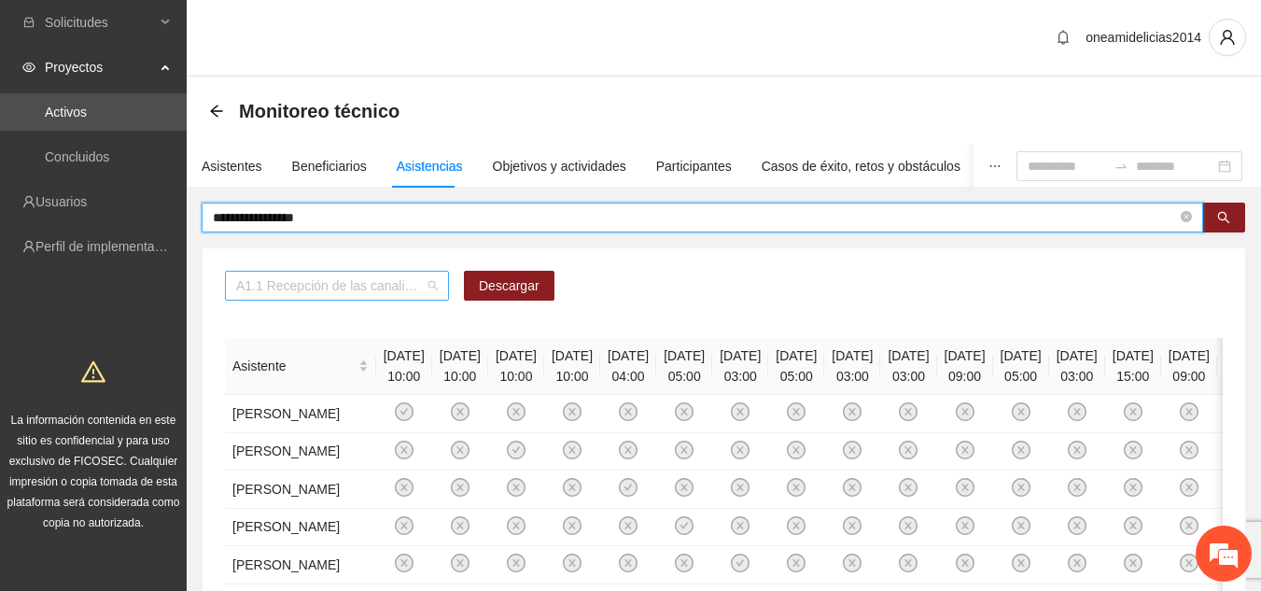
click at [430, 289] on span "A1.1 Recepción de las canalizaciones de personas que recibirán atención." at bounding box center [337, 286] width 202 height 28
type input "**********"
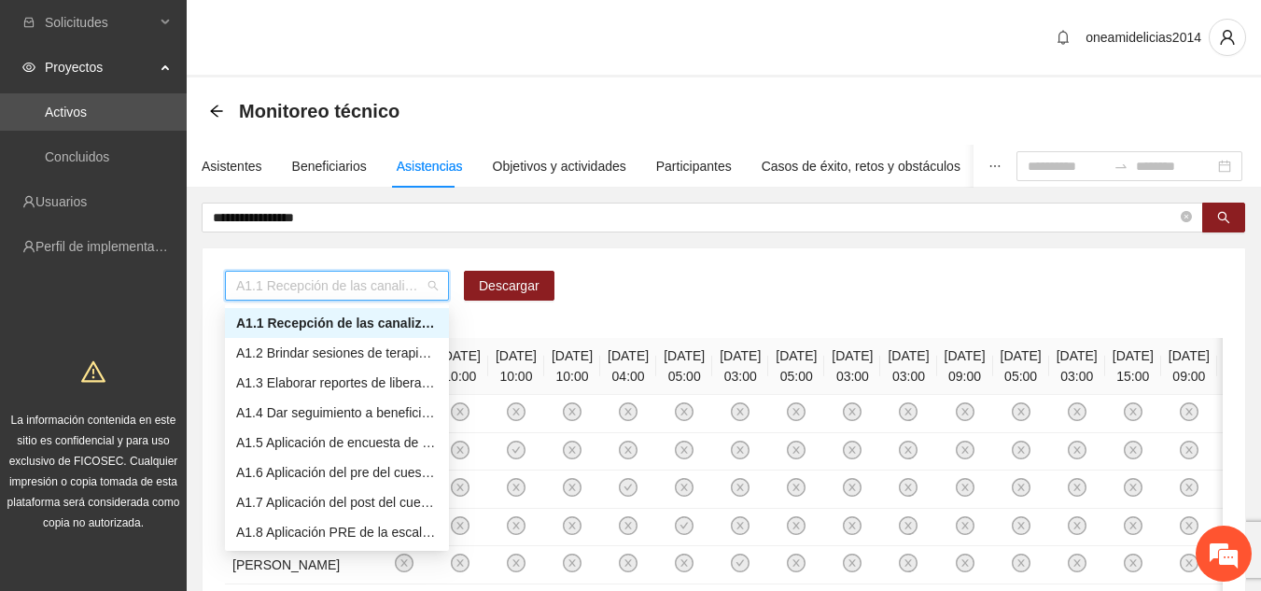
click at [430, 289] on span "A1.1 Recepción de las canalizaciones de personas que recibirán atención." at bounding box center [337, 286] width 202 height 28
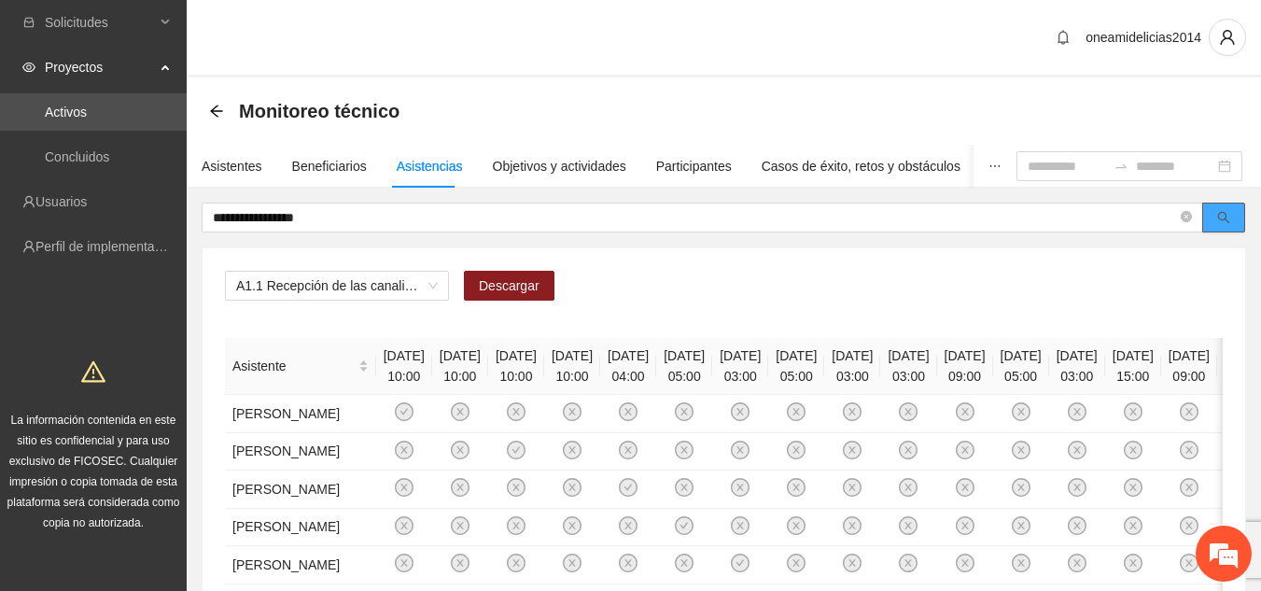
click at [1232, 213] on button "button" at bounding box center [1224, 218] width 43 height 30
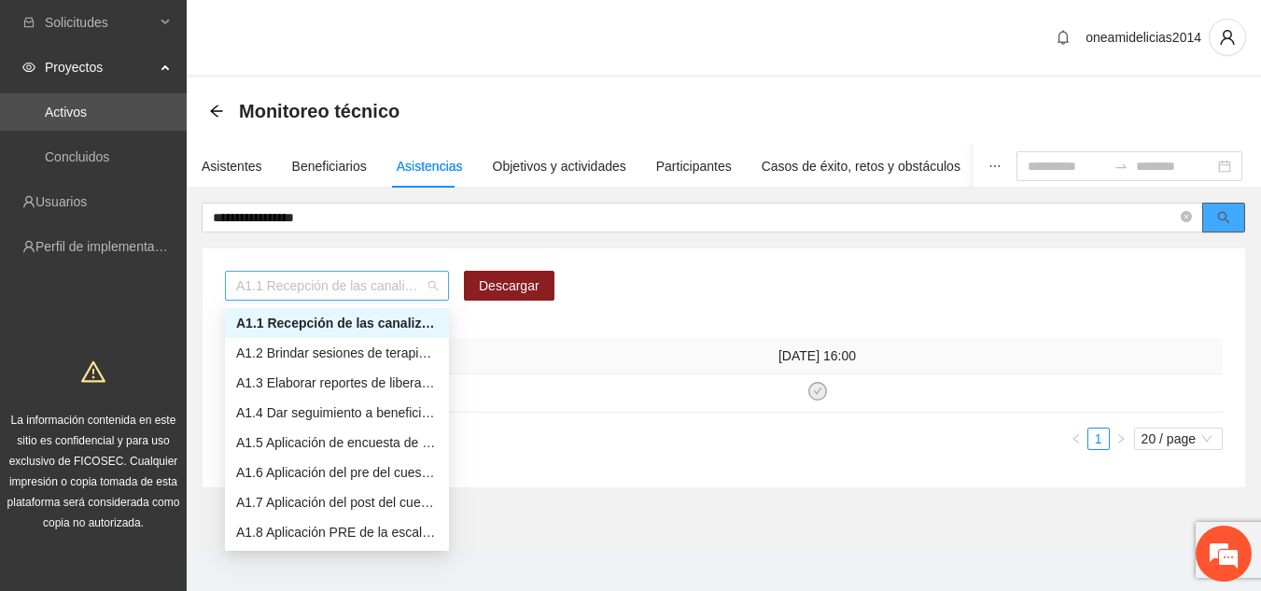
click at [433, 283] on span "A1.1 Recepción de las canalizaciones de personas que recibirán atención." at bounding box center [337, 286] width 202 height 28
click at [385, 352] on div "A1.2 Brindar sesiones de terapia psicológica cognitivo-conductual a personas im…" at bounding box center [337, 353] width 202 height 21
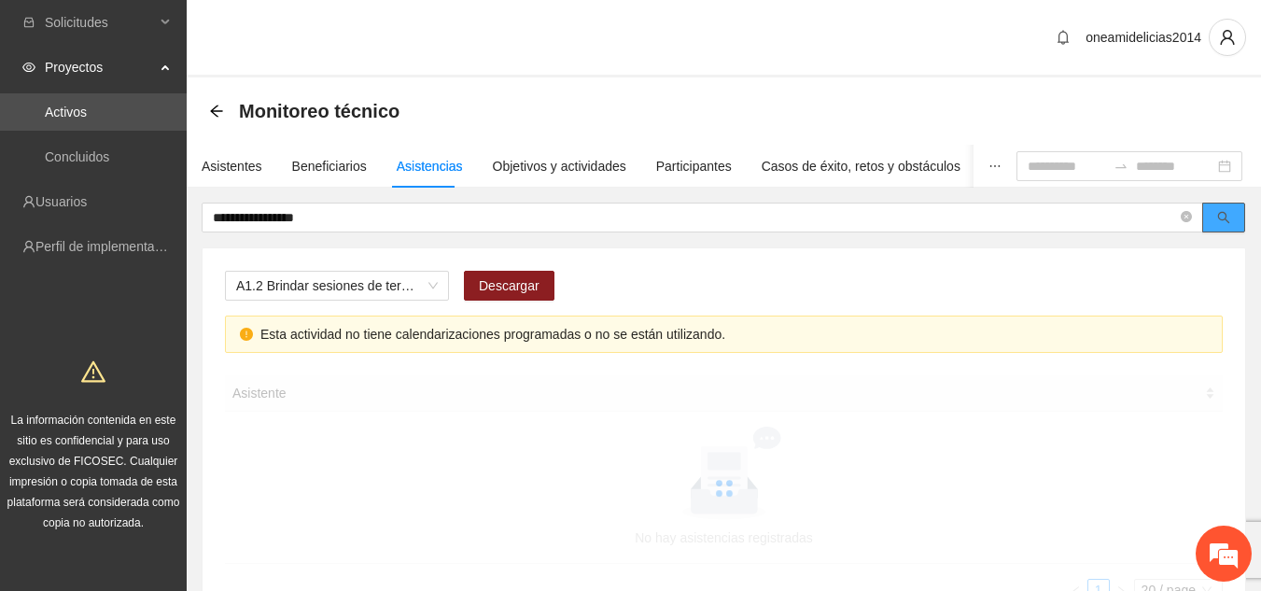
click at [1231, 226] on button "button" at bounding box center [1224, 218] width 43 height 30
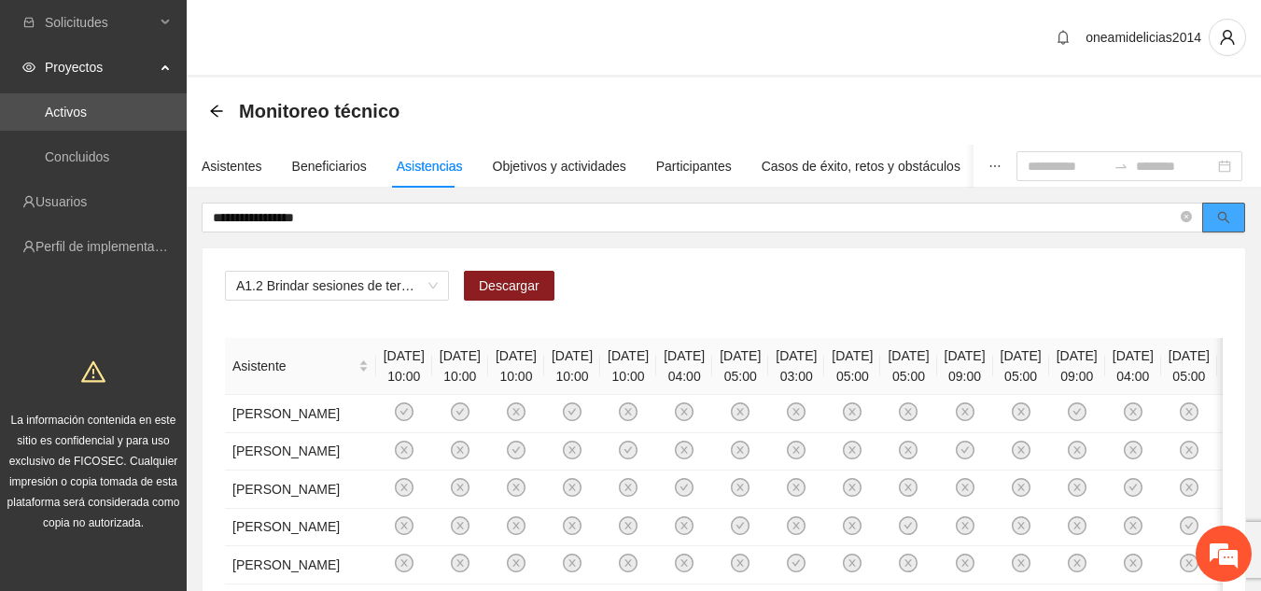
click at [1229, 220] on icon "search" at bounding box center [1224, 217] width 13 height 13
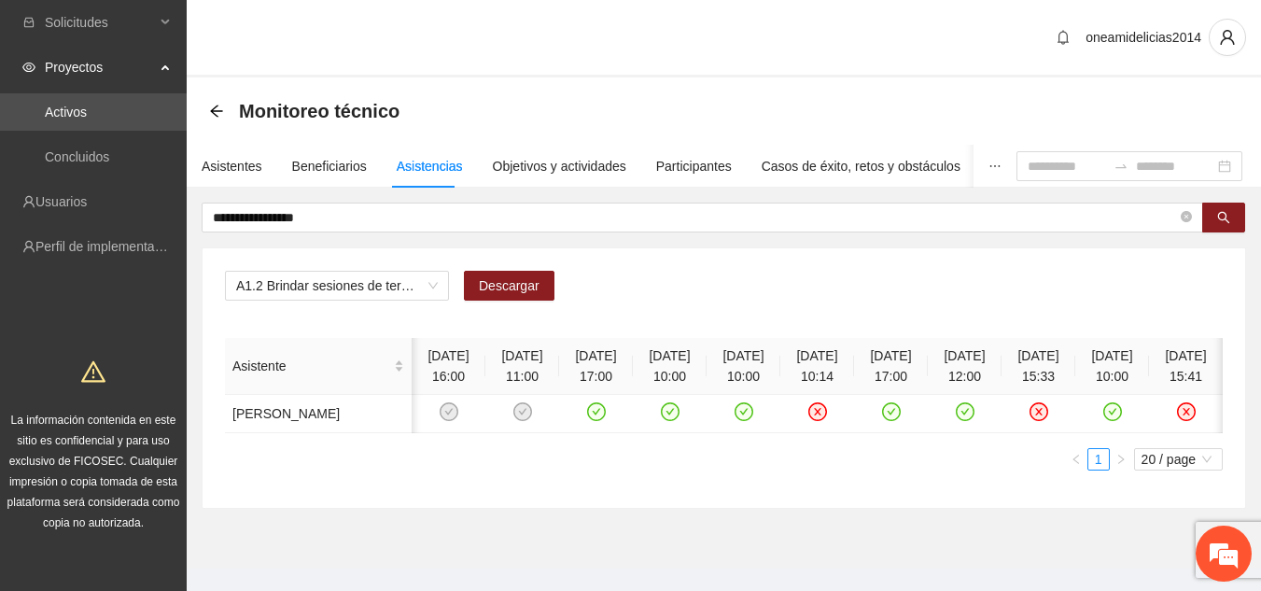
scroll to position [0, 5]
click at [556, 169] on div "Objetivos y actividades" at bounding box center [560, 166] width 134 height 21
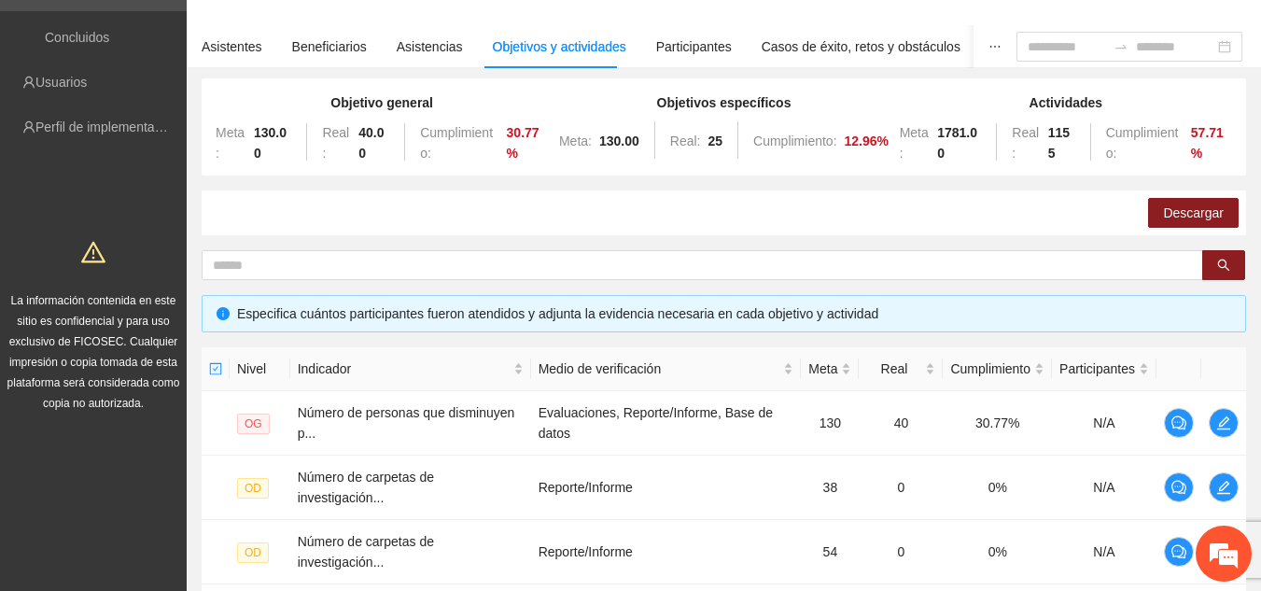
scroll to position [112, 0]
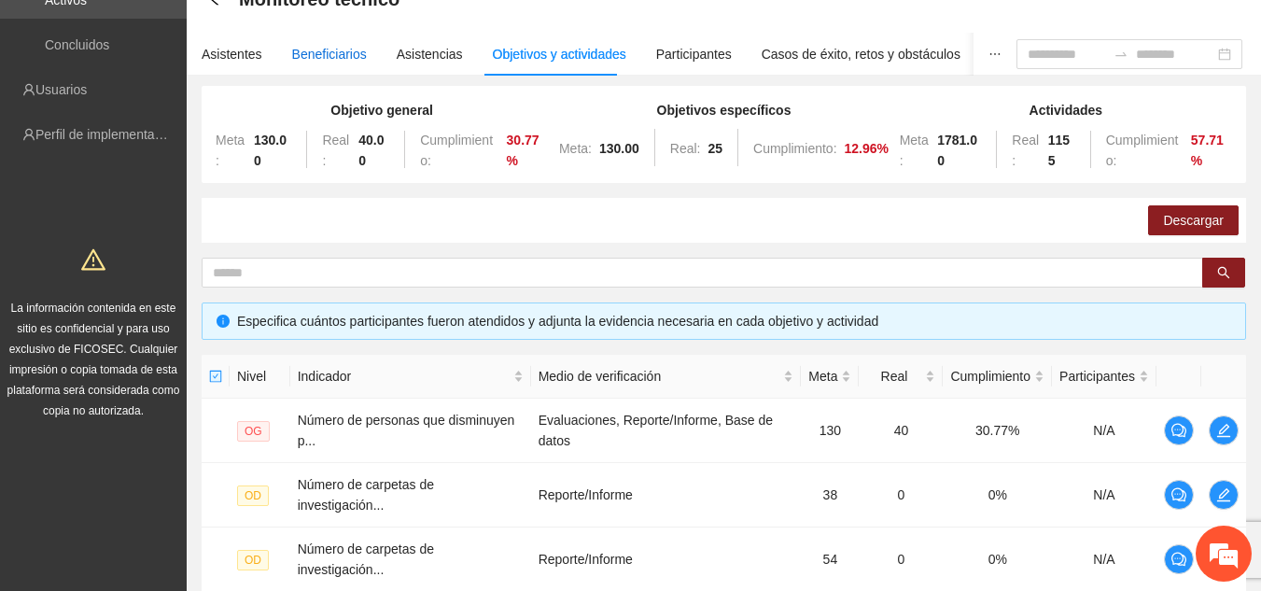
click at [318, 59] on div "Beneficiarios" at bounding box center [329, 54] width 75 height 21
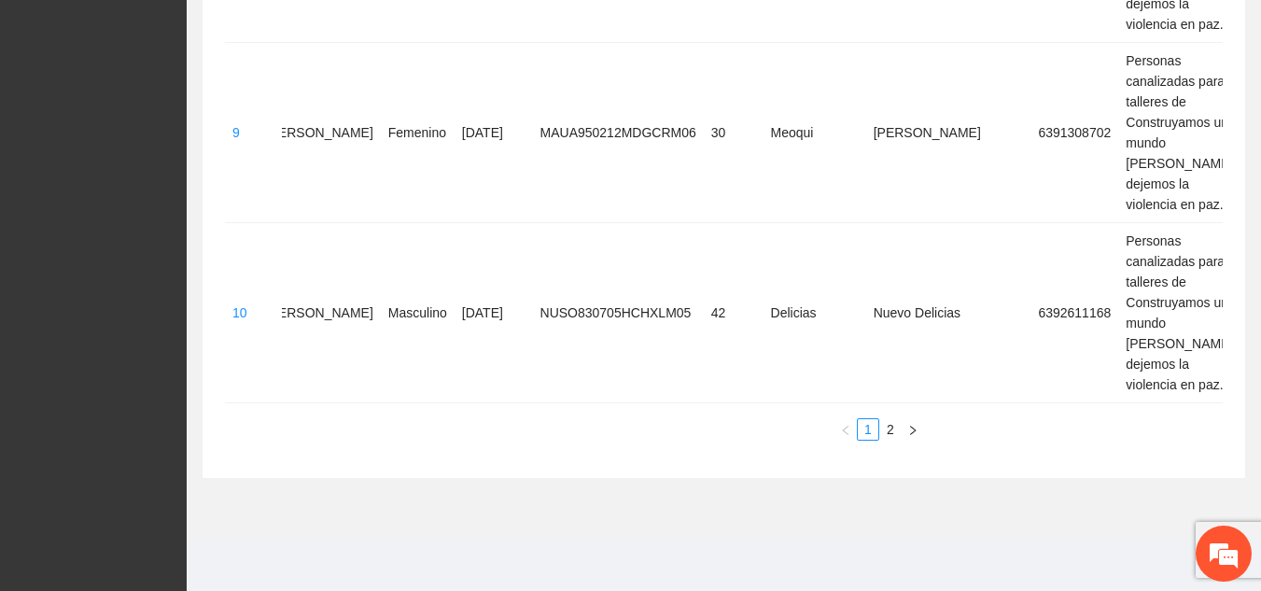
scroll to position [0, 321]
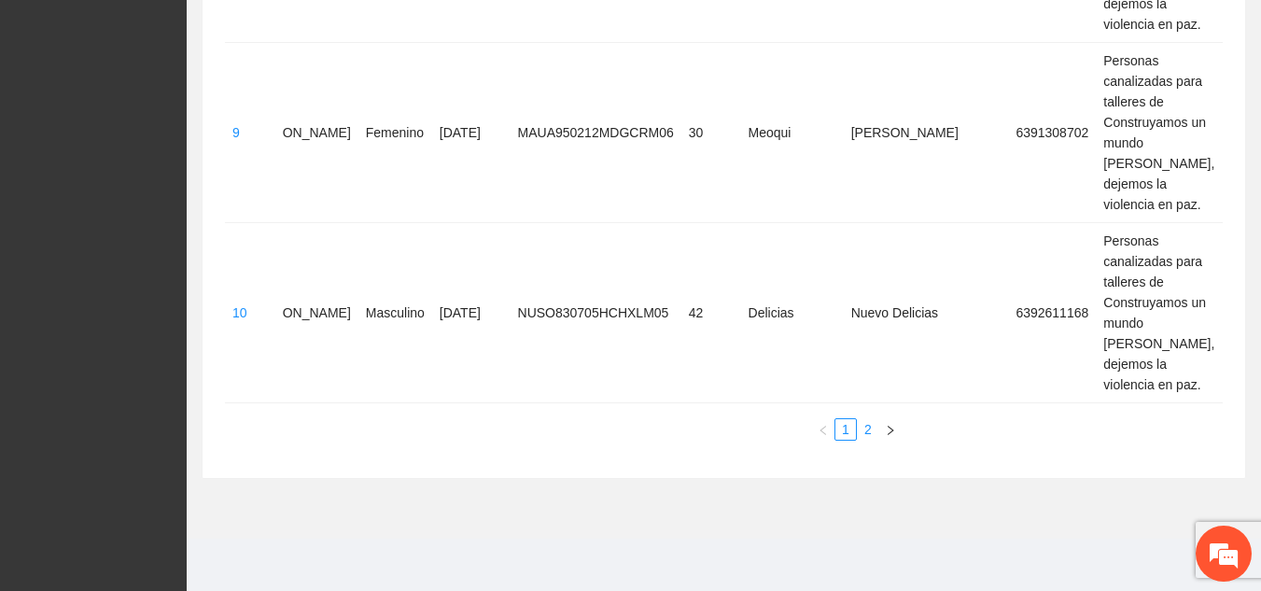
click at [874, 419] on link "2" at bounding box center [868, 429] width 21 height 21
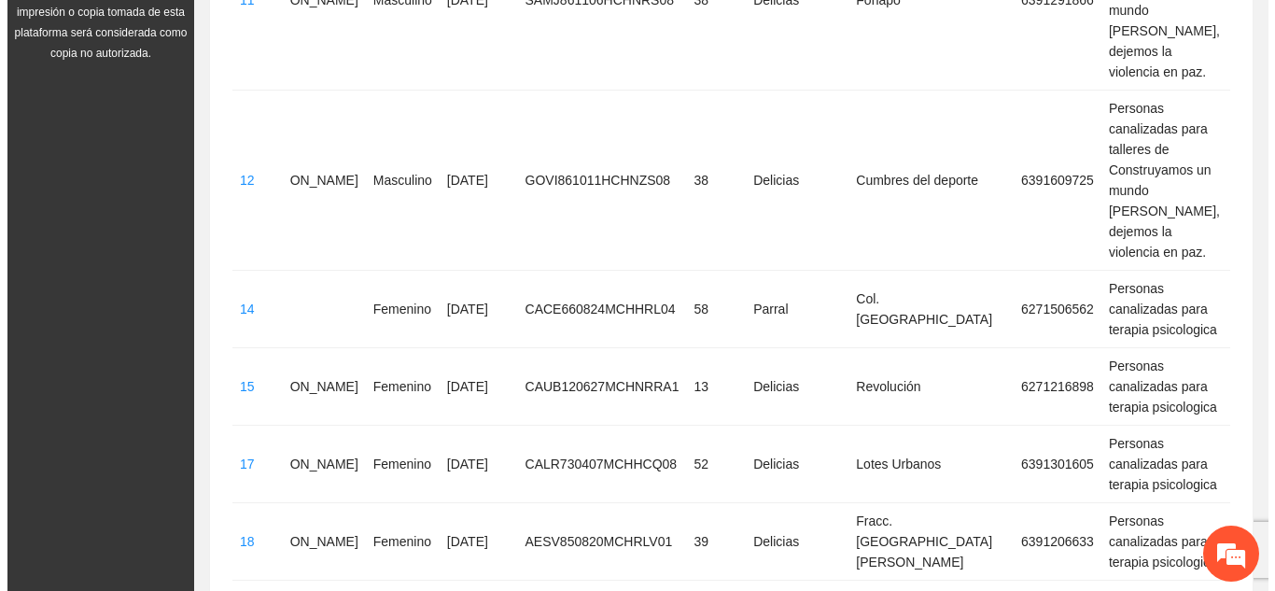
scroll to position [507, 0]
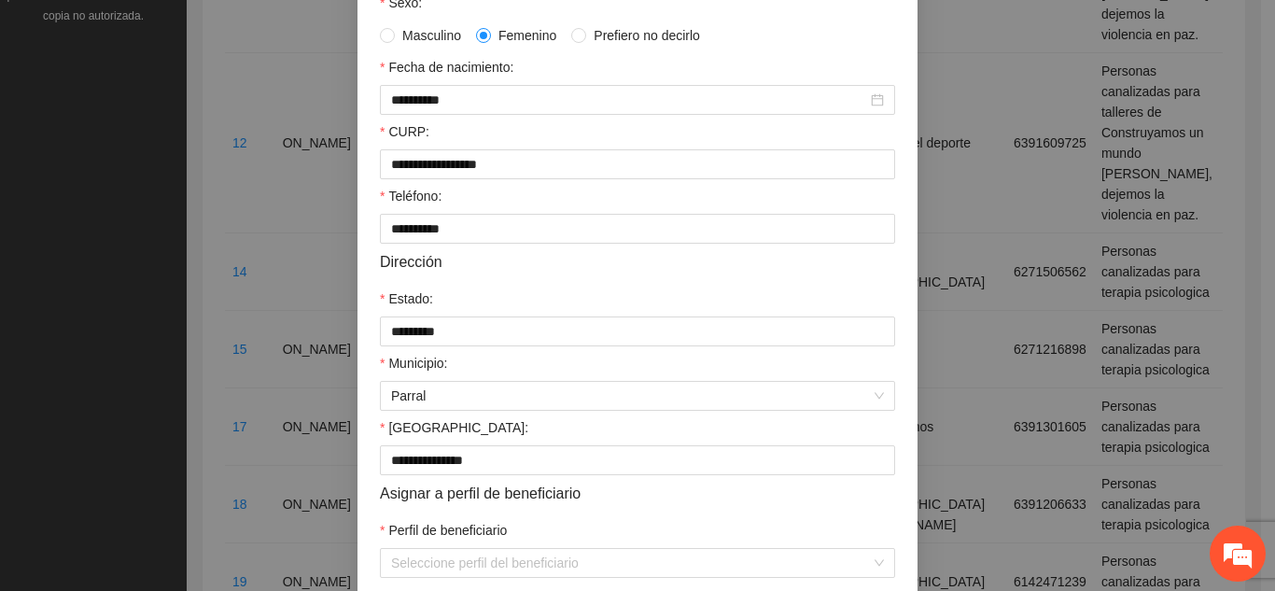
scroll to position [411, 0]
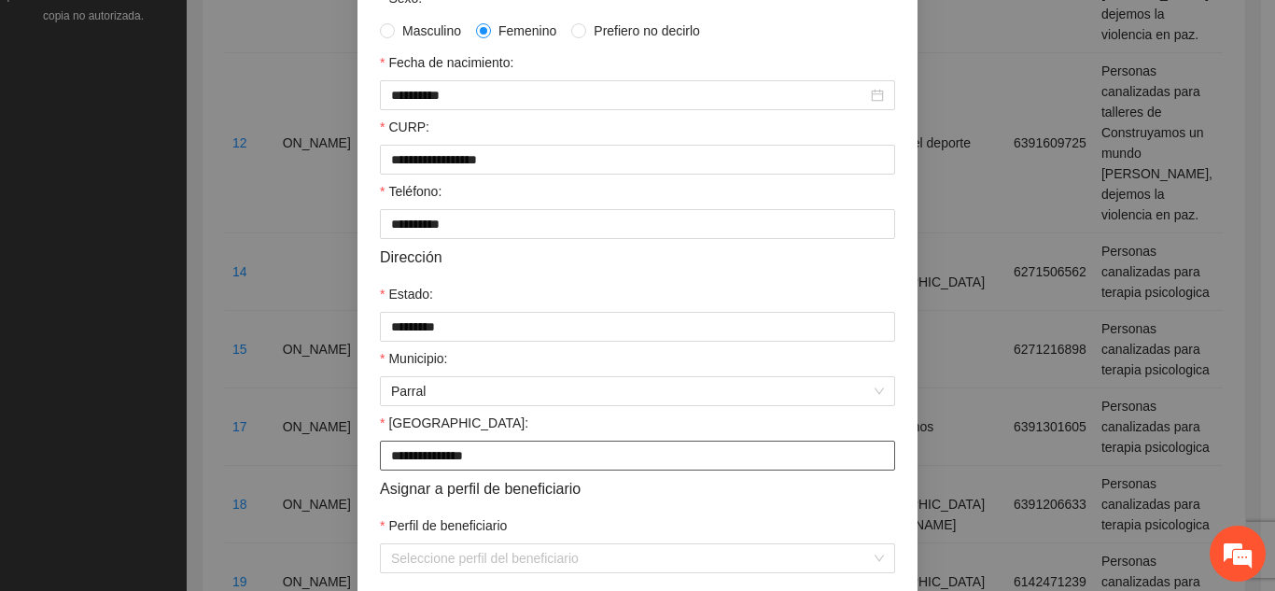
click at [510, 449] on input "**********" at bounding box center [637, 456] width 515 height 30
type input "**********"
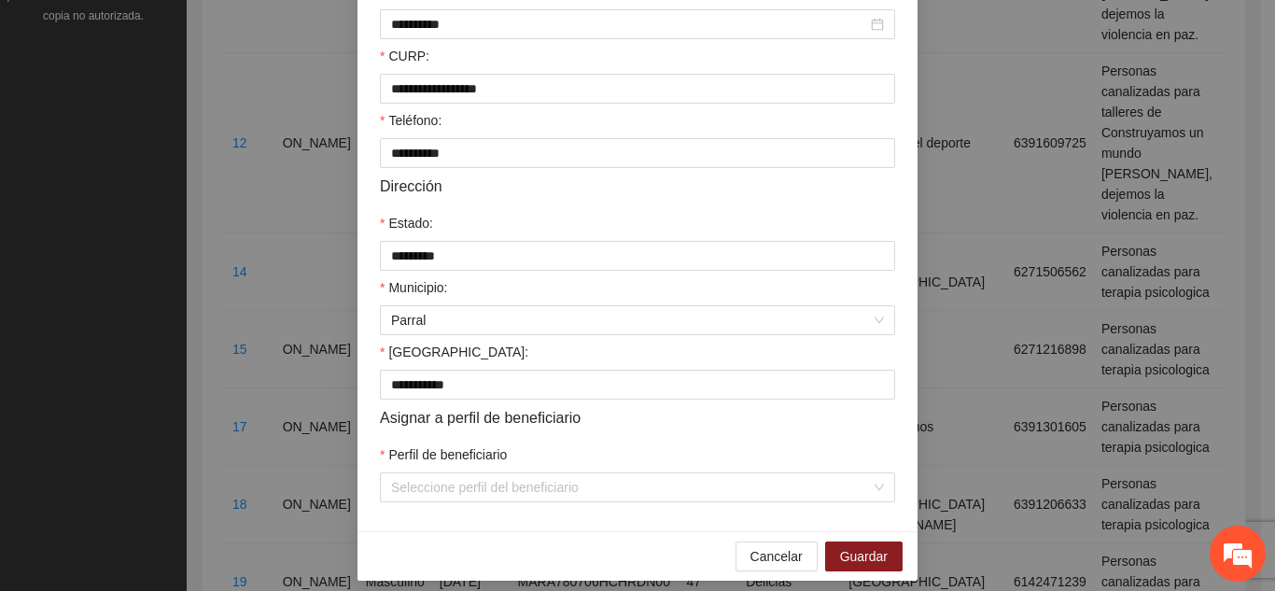
scroll to position [494, 0]
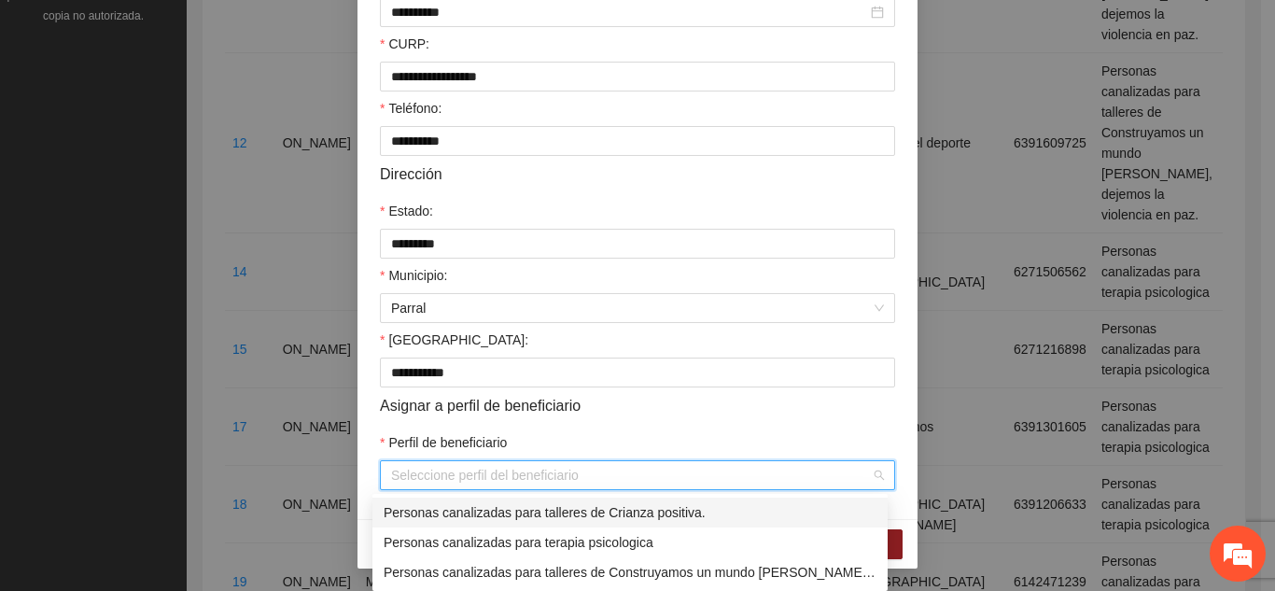
click at [558, 476] on input "Perfil de beneficiario" at bounding box center [631, 475] width 480 height 28
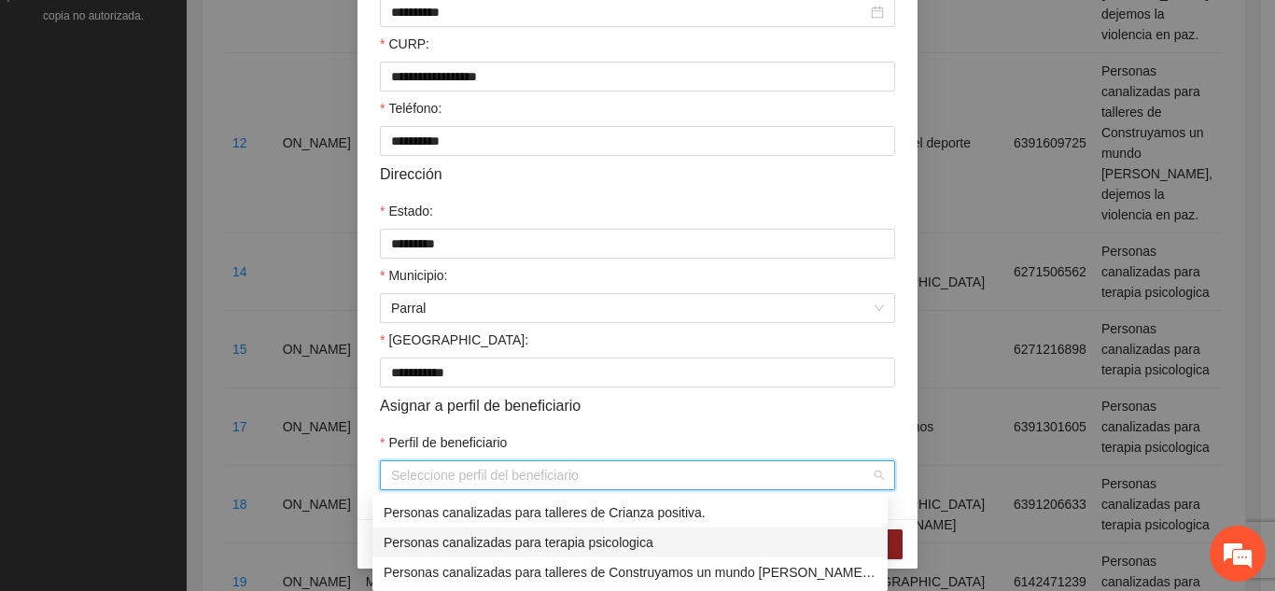
click at [546, 540] on div "Personas canalizadas para terapia psicologica" at bounding box center [630, 542] width 493 height 21
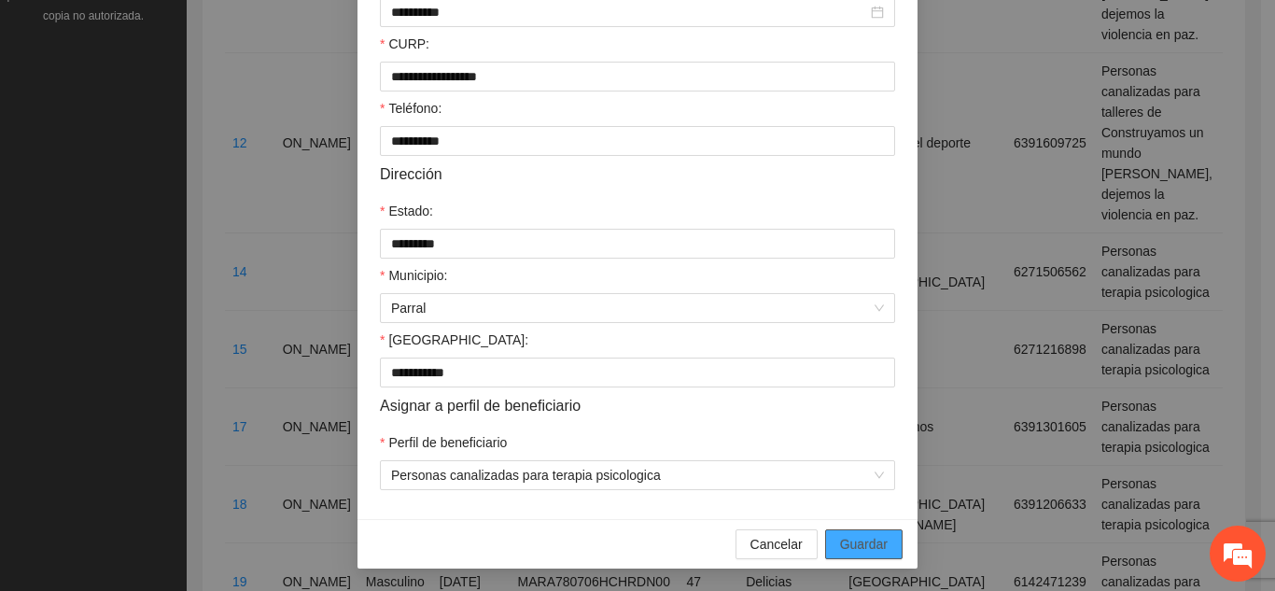
click at [851, 536] on span "Guardar" at bounding box center [864, 544] width 48 height 21
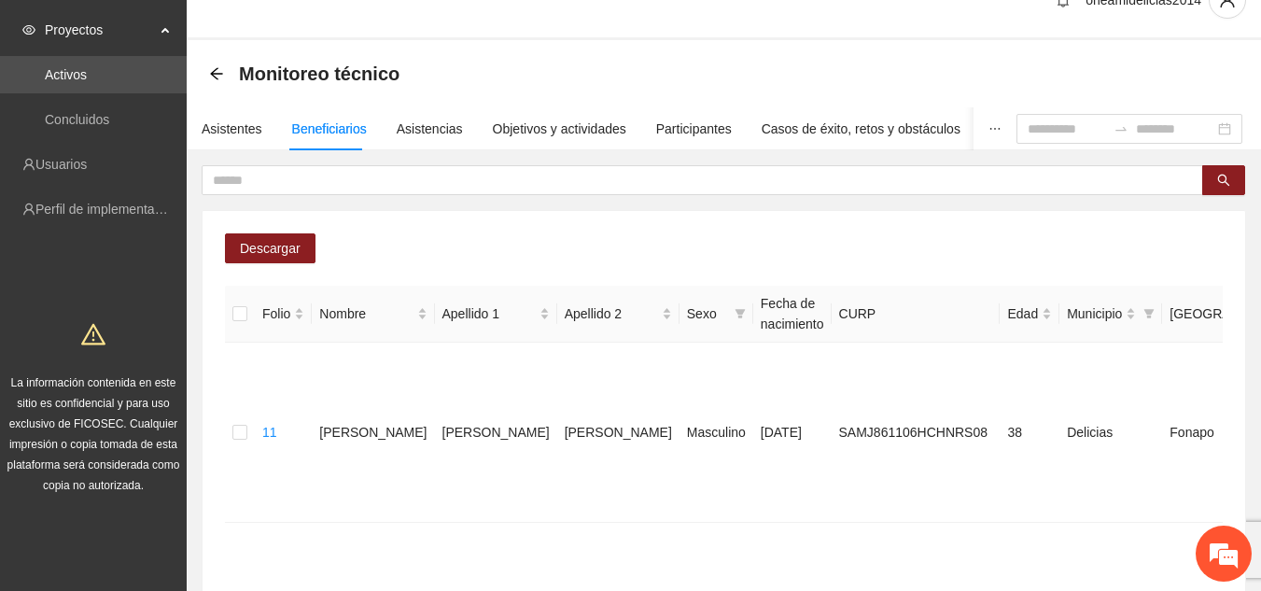
scroll to position [16, 0]
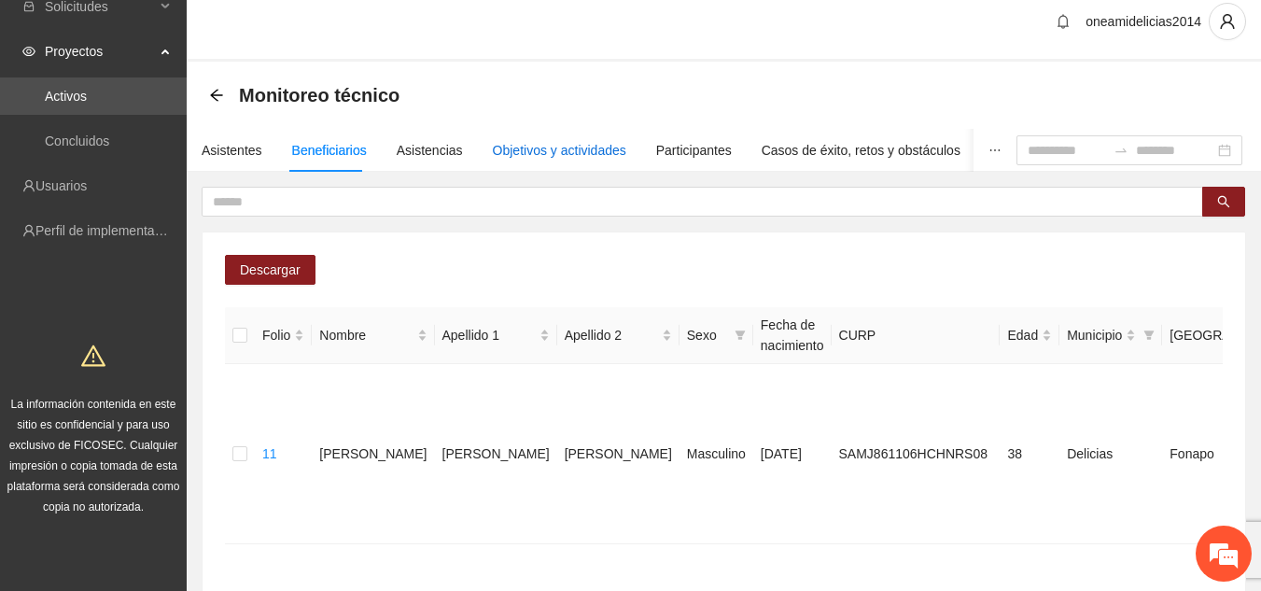
click at [546, 148] on div "Objetivos y actividades" at bounding box center [560, 150] width 134 height 21
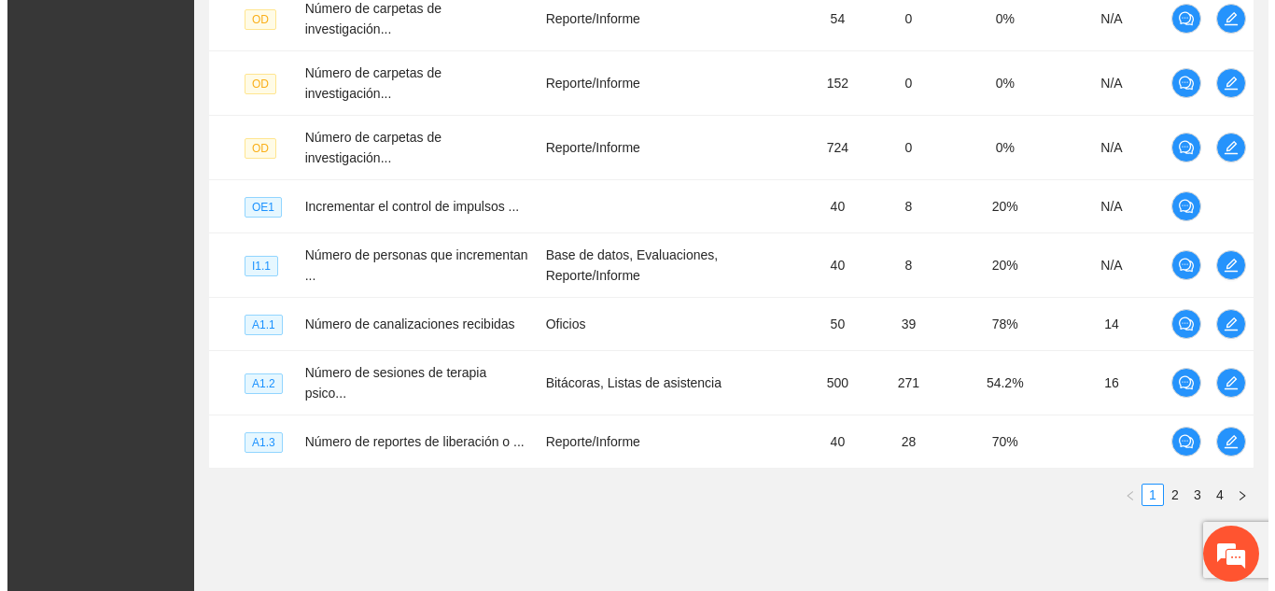
scroll to position [654, 0]
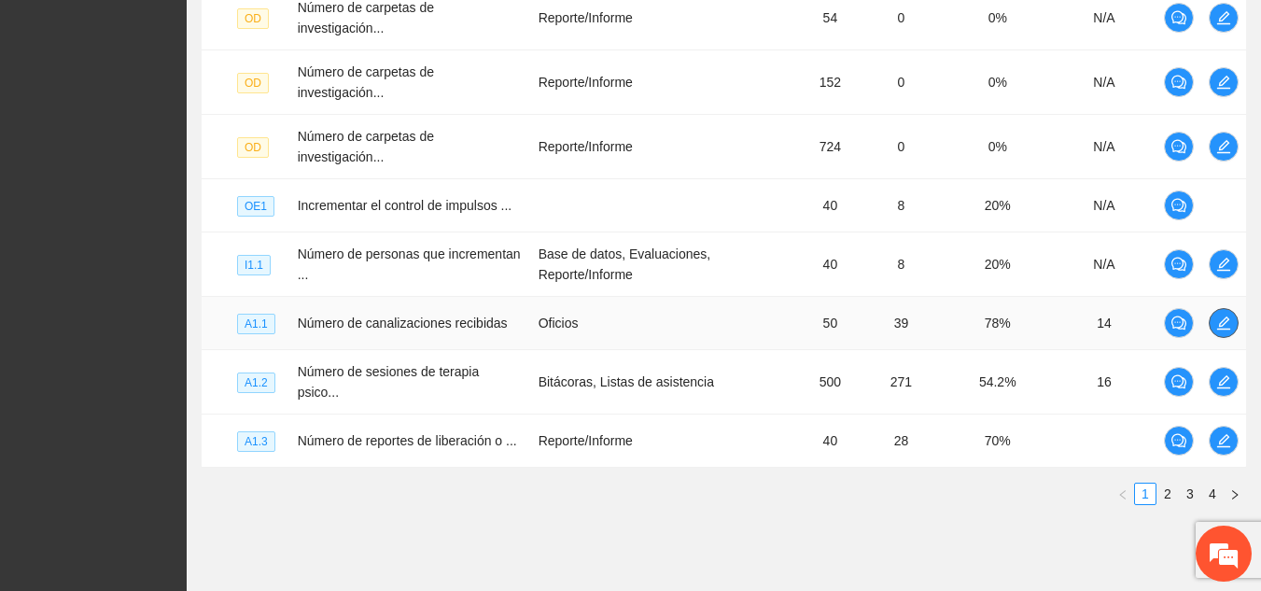
click at [1223, 316] on icon "edit" at bounding box center [1224, 323] width 15 height 15
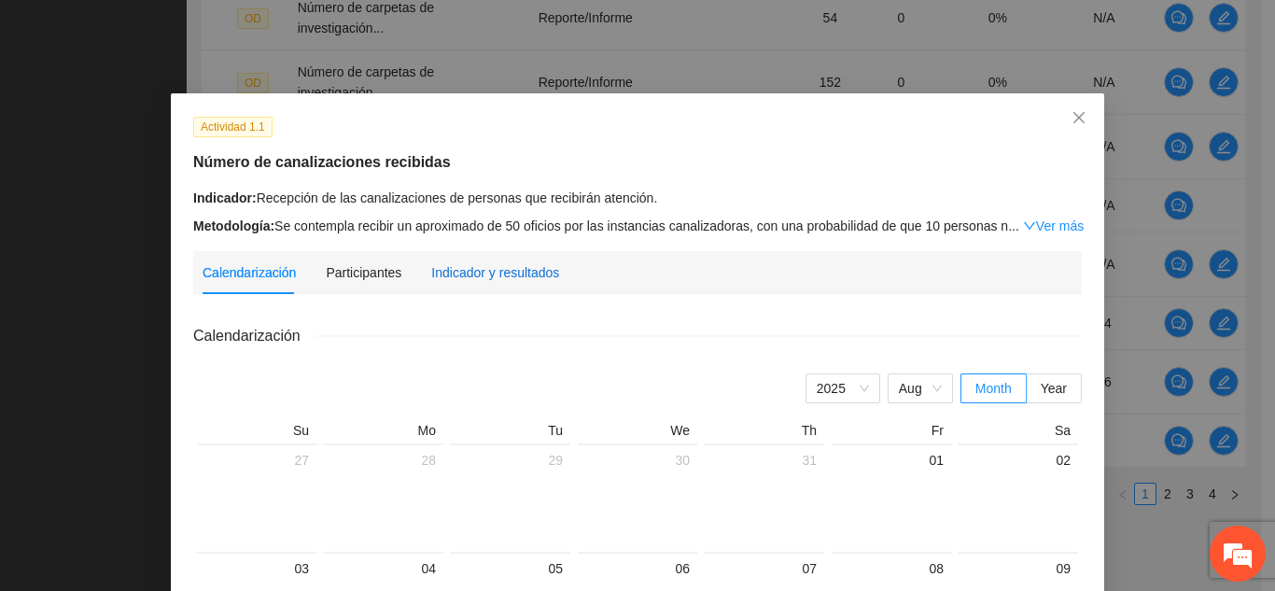
click at [484, 276] on div "Indicador y resultados" at bounding box center [495, 272] width 128 height 21
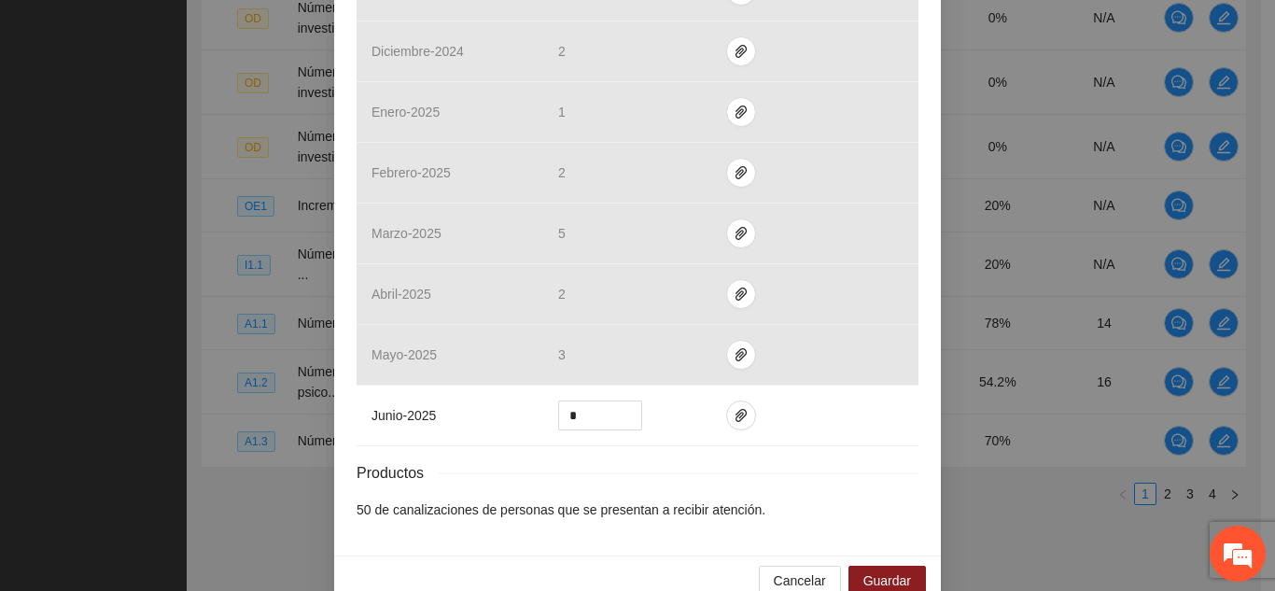
scroll to position [744, 0]
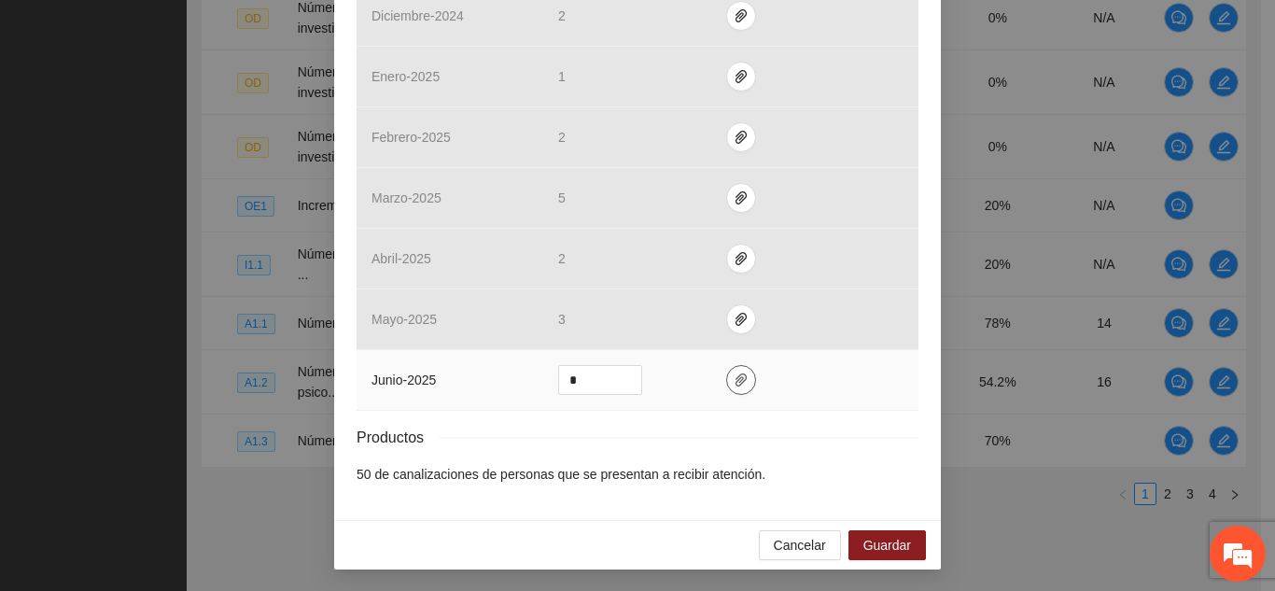
click at [726, 389] on button "button" at bounding box center [741, 380] width 30 height 30
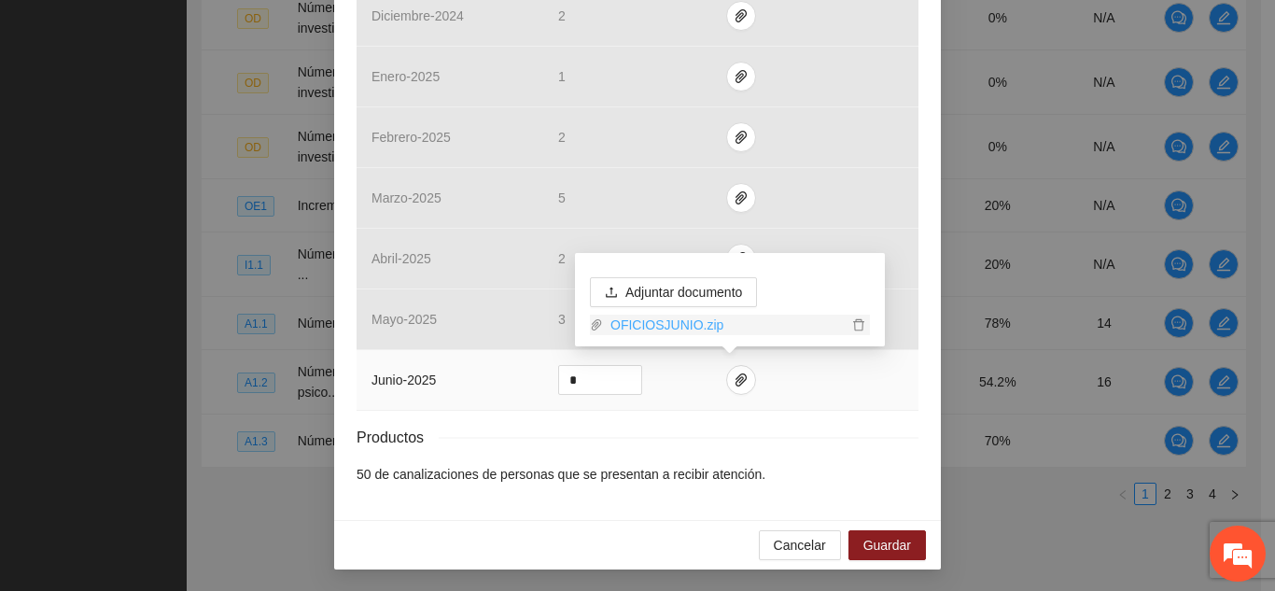
click at [683, 325] on link "OFICIOSJUNIO.zip" at bounding box center [725, 325] width 245 height 21
click at [867, 547] on span "Guardar" at bounding box center [888, 545] width 48 height 21
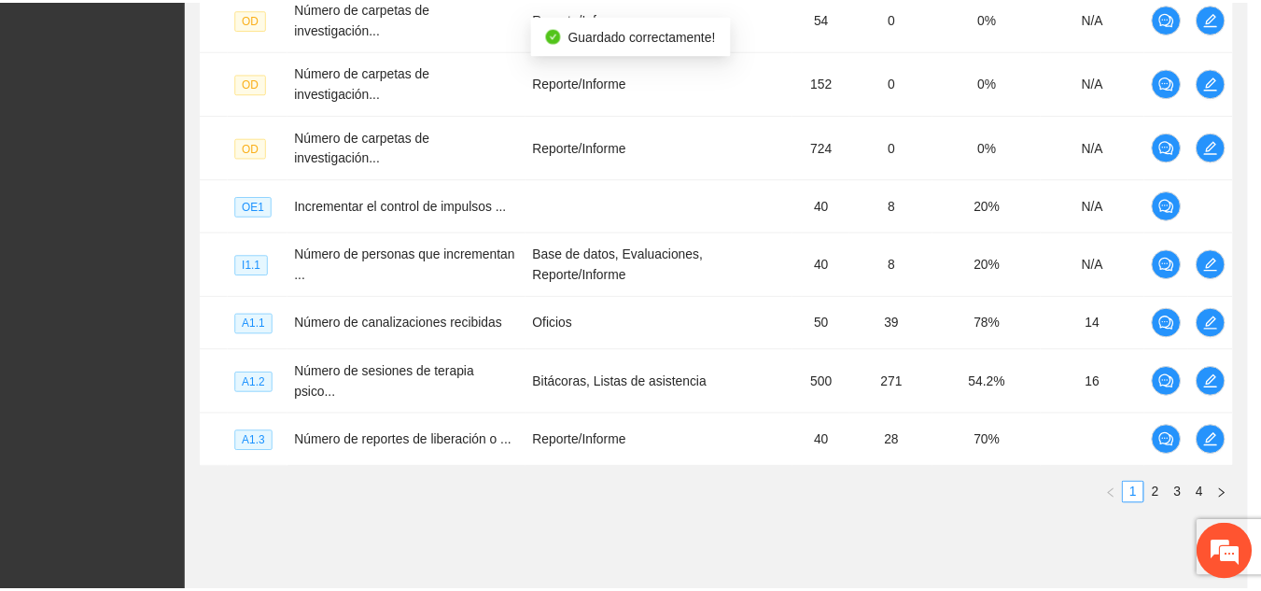
scroll to position [651, 0]
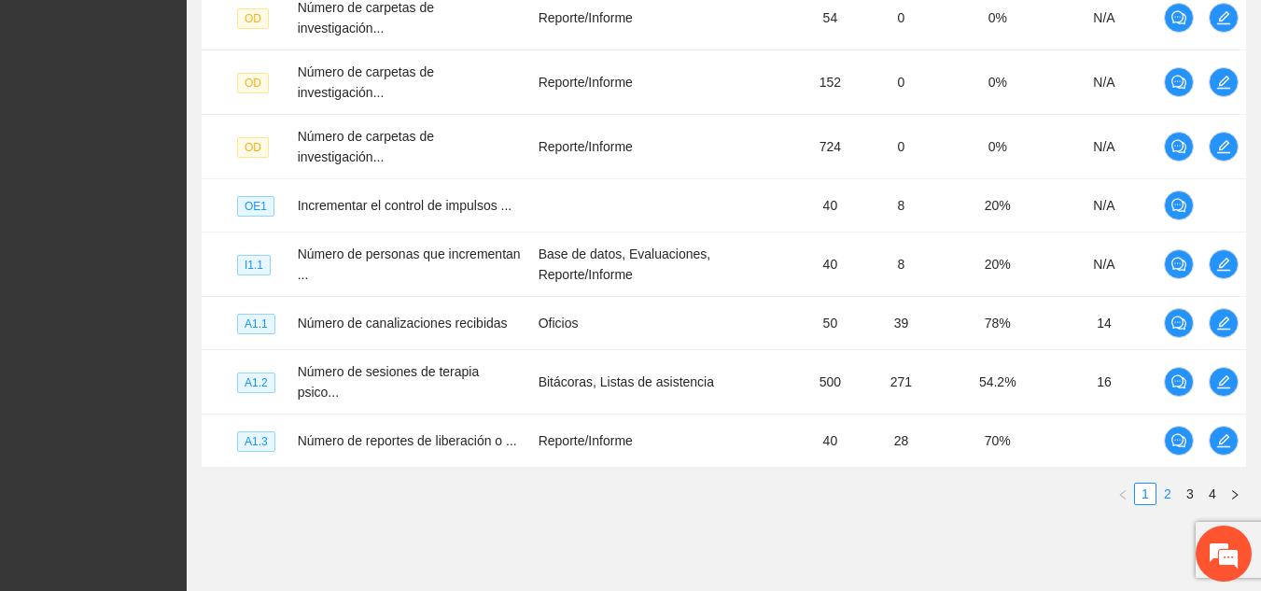
click at [1167, 484] on link "2" at bounding box center [1168, 494] width 21 height 21
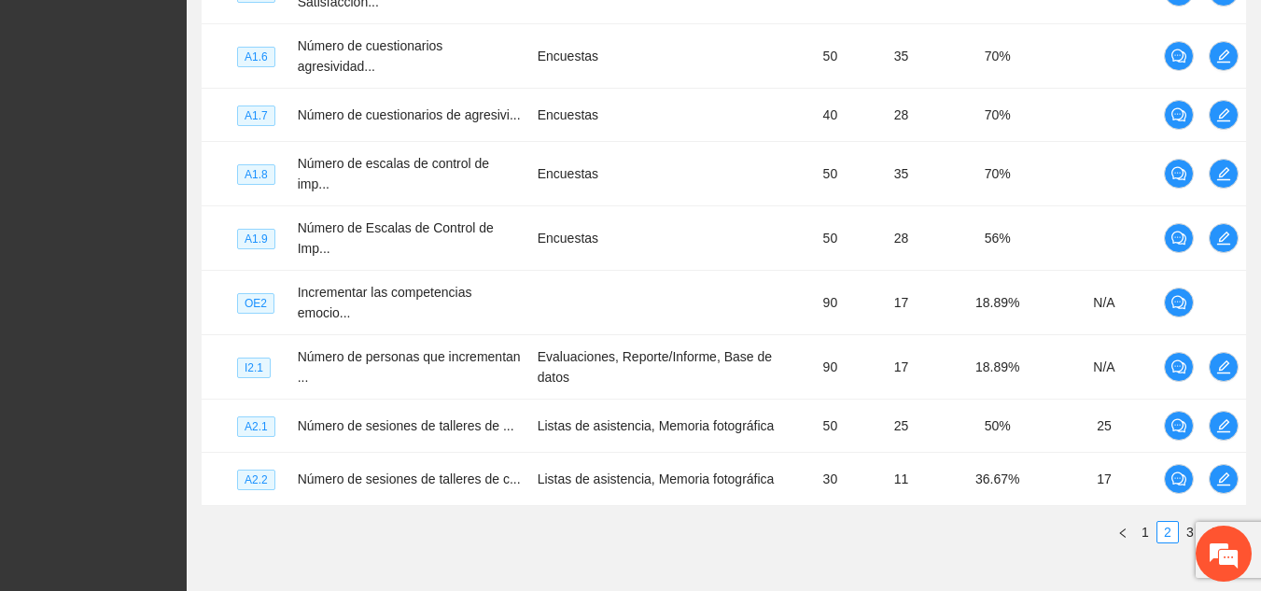
scroll to position [676, 0]
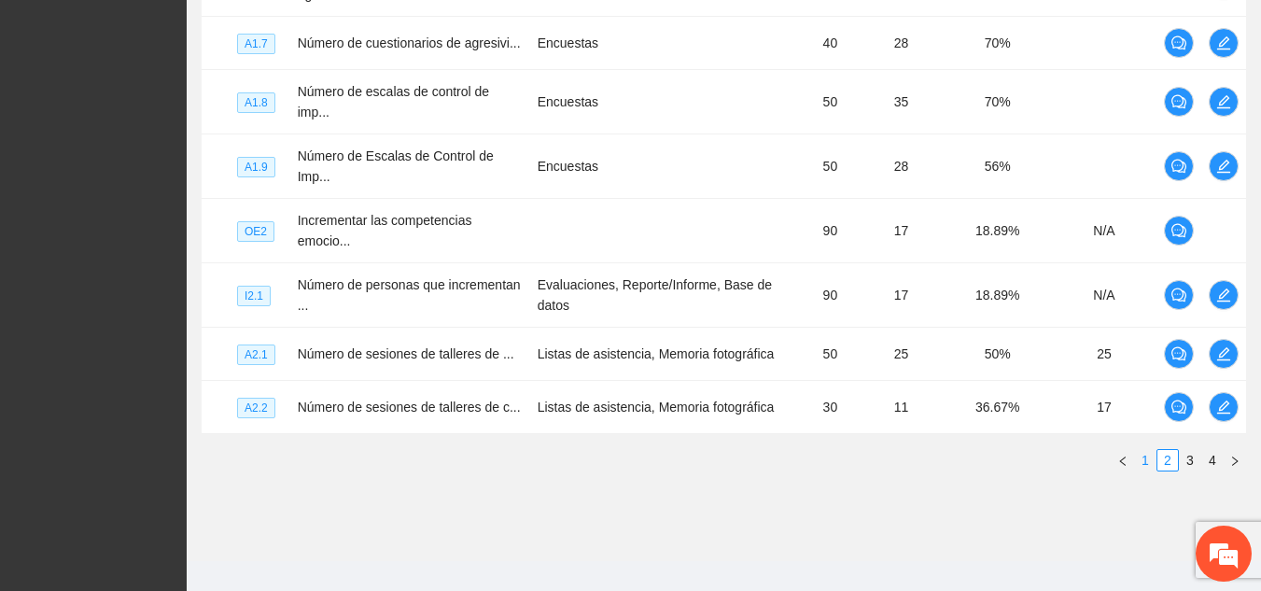
click at [1146, 450] on link "1" at bounding box center [1145, 460] width 21 height 21
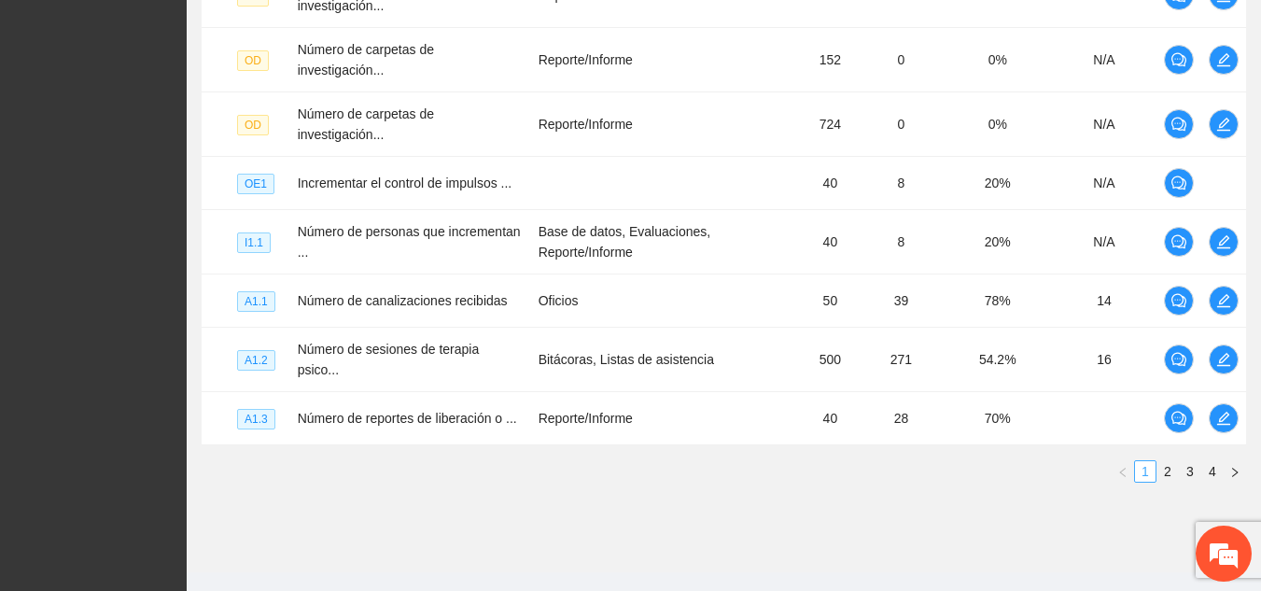
scroll to position [654, 0]
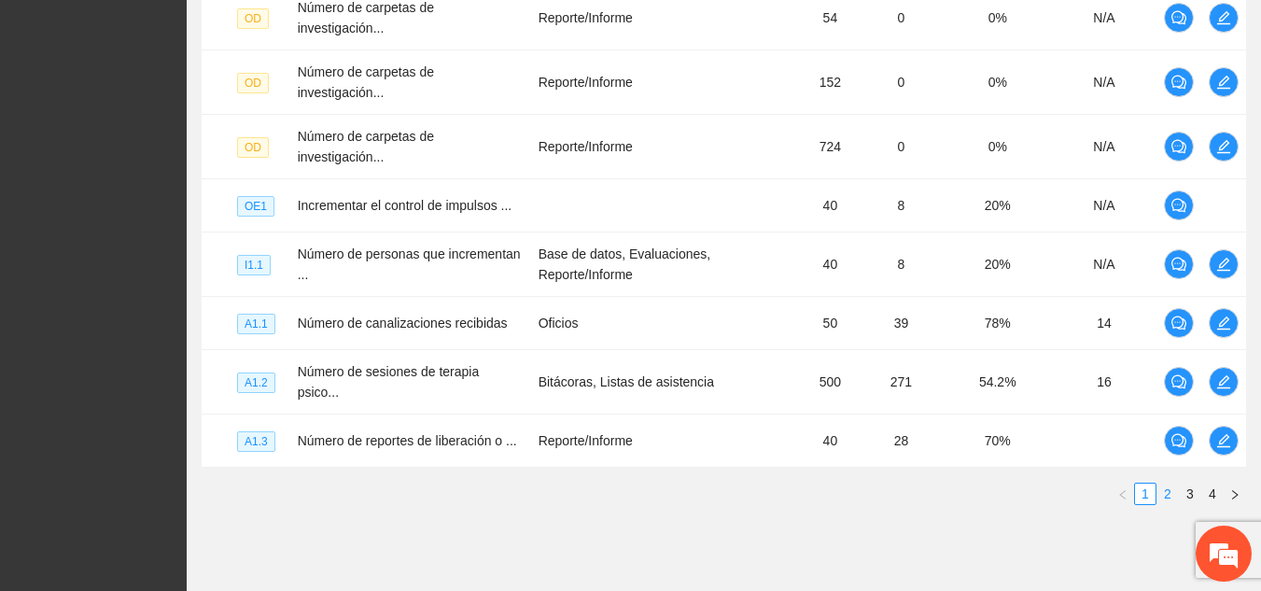
click at [1174, 484] on link "2" at bounding box center [1168, 494] width 21 height 21
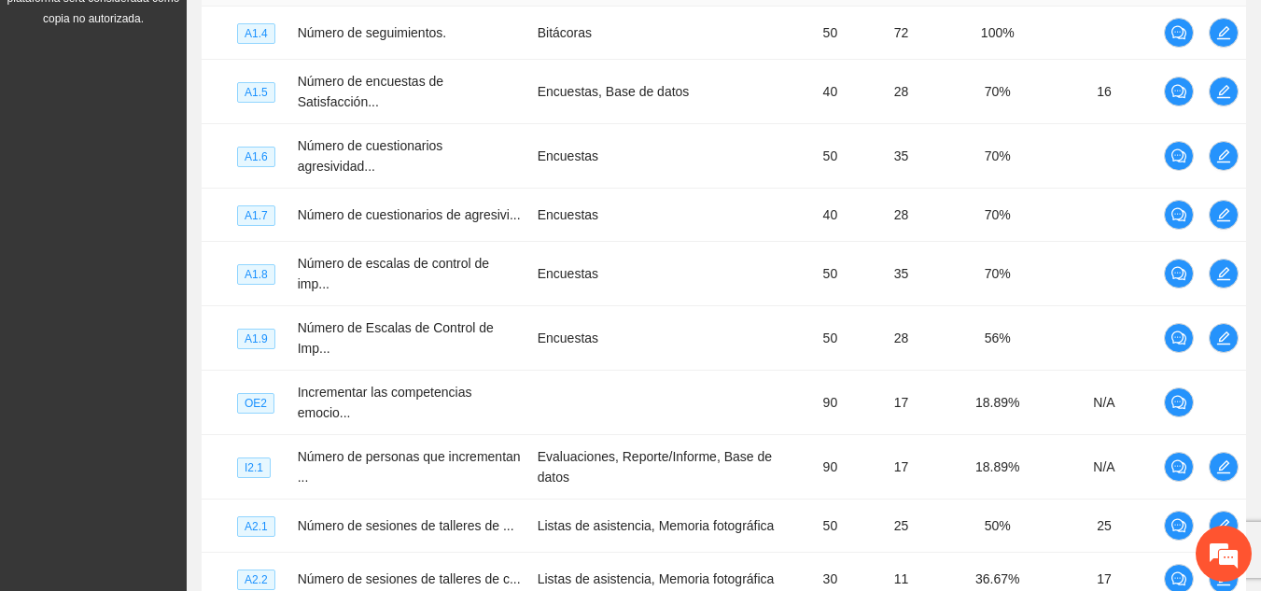
scroll to position [467, 0]
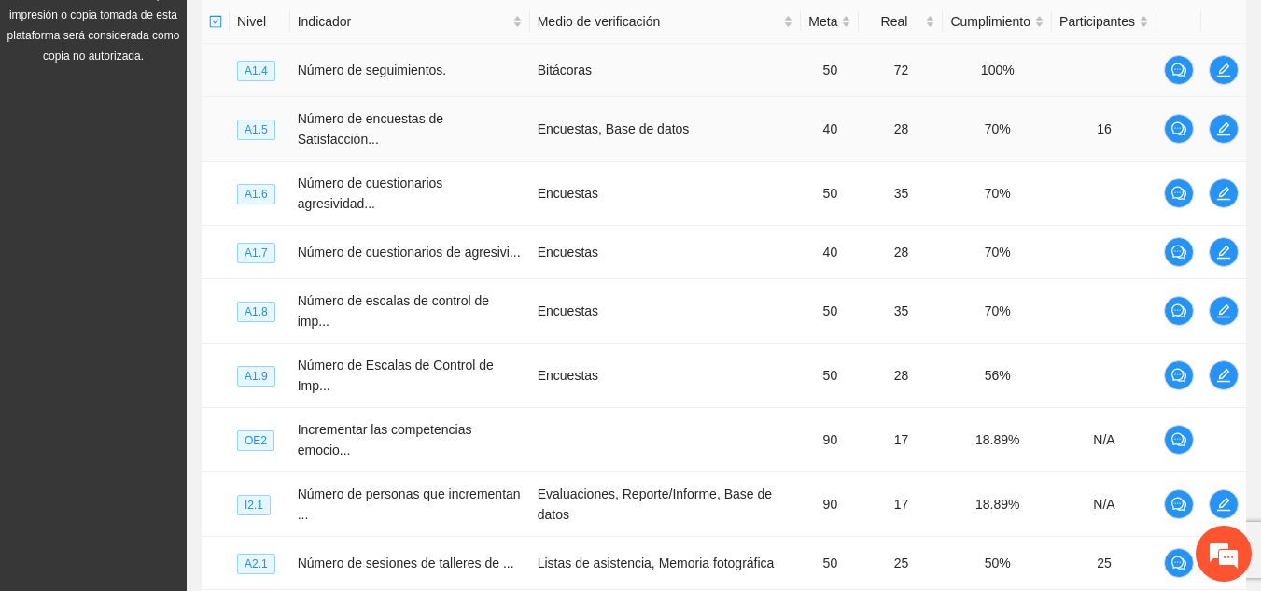
drag, startPoint x: 331, startPoint y: 148, endPoint x: 210, endPoint y: 92, distance: 133.7
click at [210, 92] on td at bounding box center [216, 70] width 28 height 53
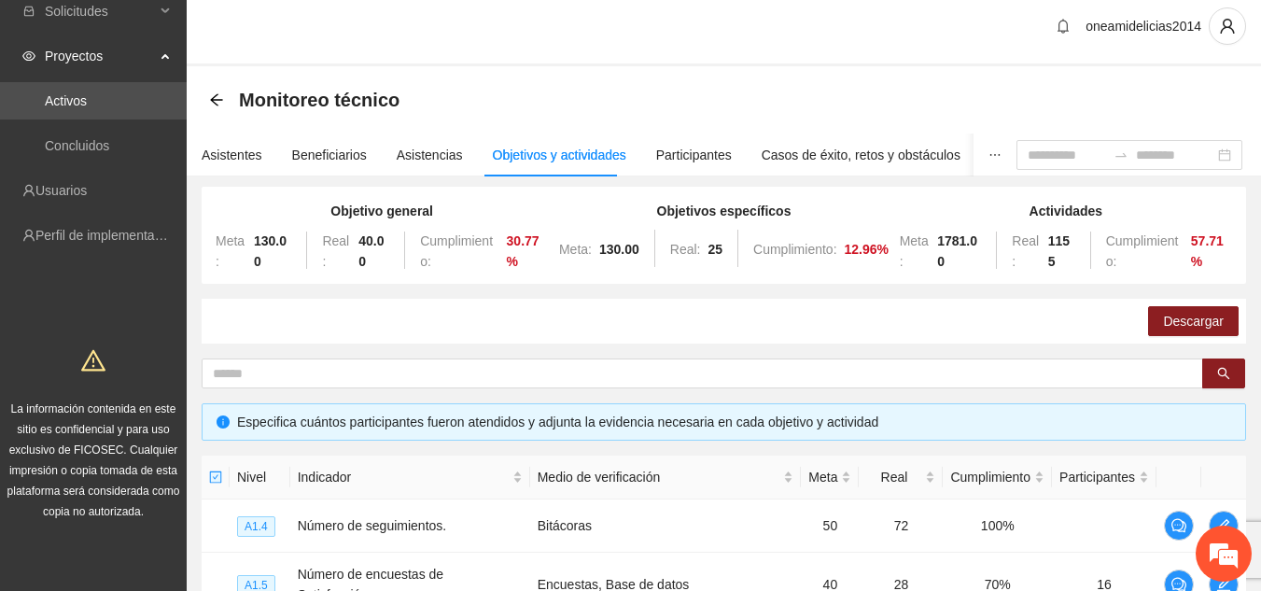
scroll to position [0, 0]
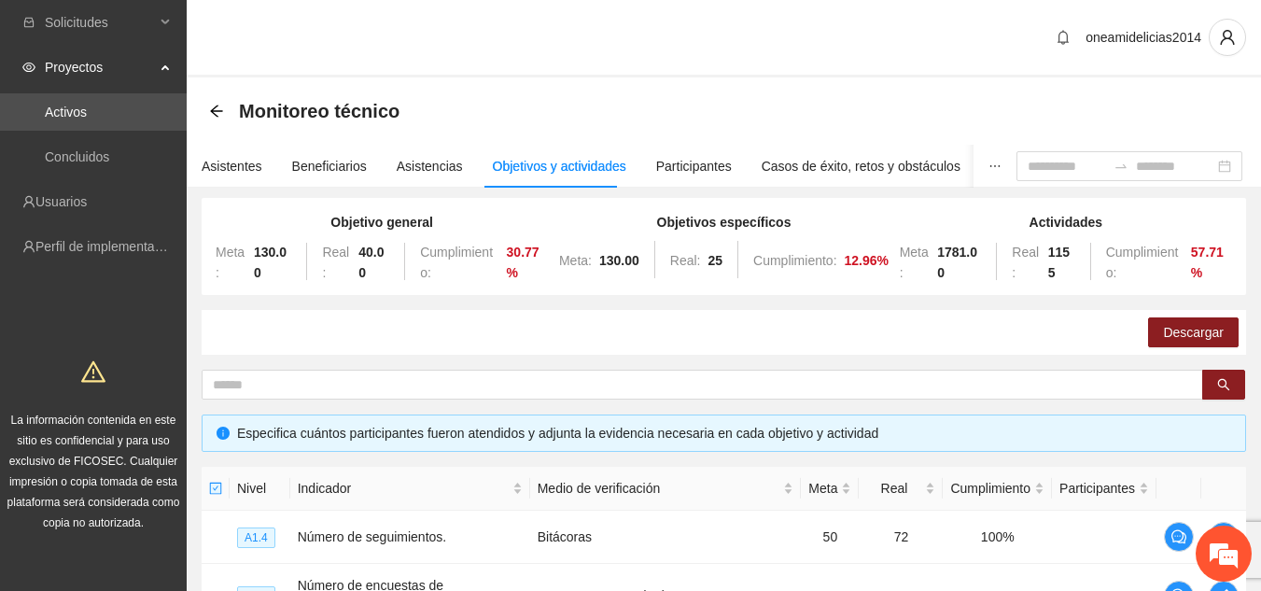
click at [811, 59] on div "oneamidelicias2014" at bounding box center [724, 38] width 1075 height 77
click at [314, 170] on div "Beneficiarios" at bounding box center [329, 166] width 75 height 21
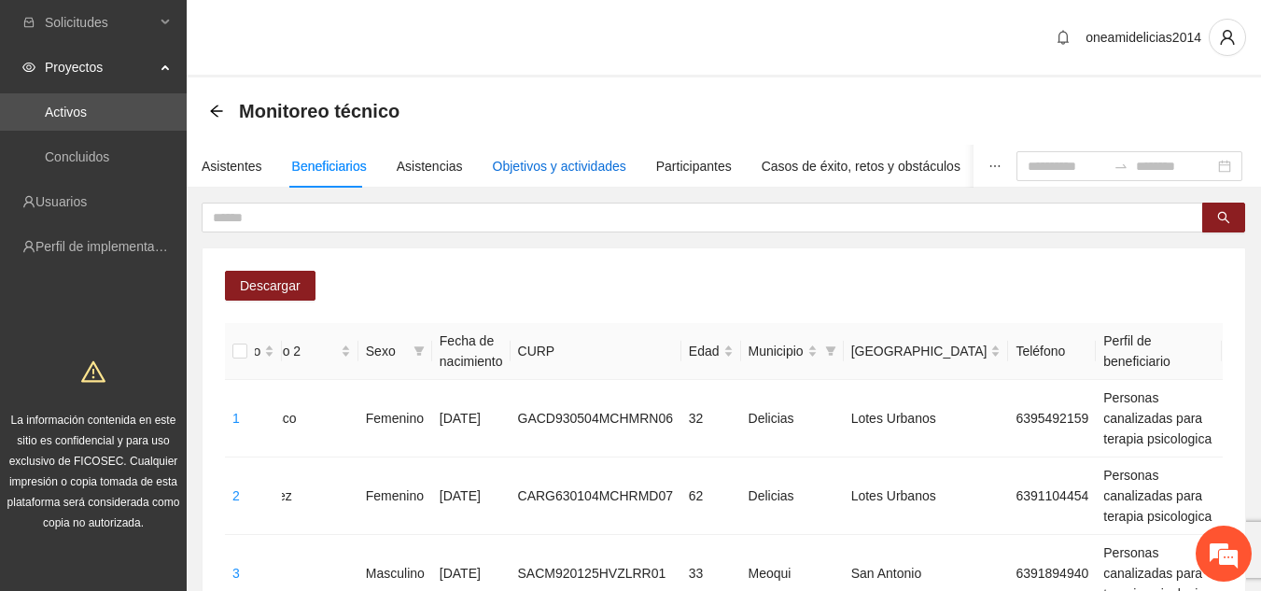
click at [572, 167] on div "Objetivos y actividades" at bounding box center [560, 166] width 134 height 21
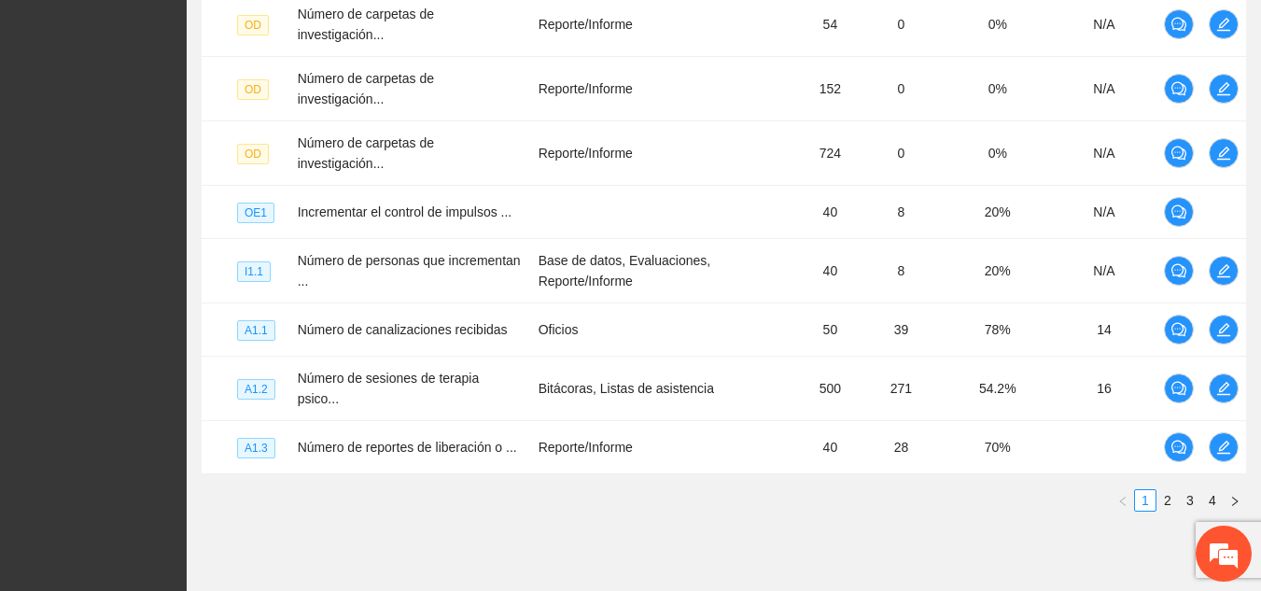
scroll to position [654, 0]
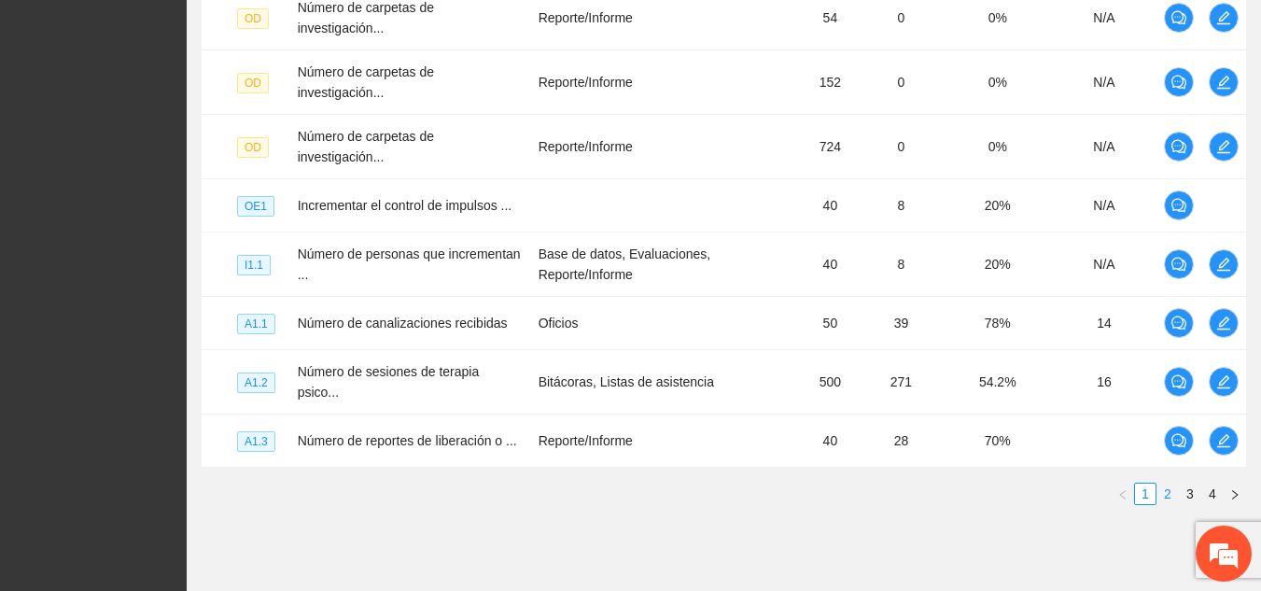
click at [1167, 484] on link "2" at bounding box center [1168, 494] width 21 height 21
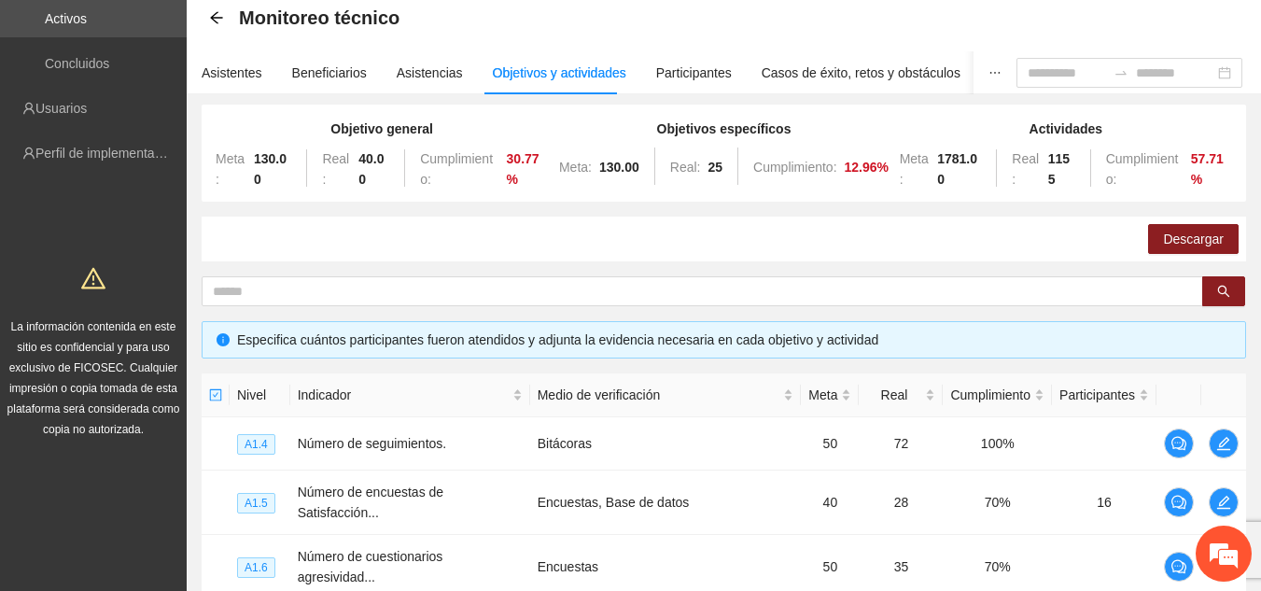
scroll to position [56, 0]
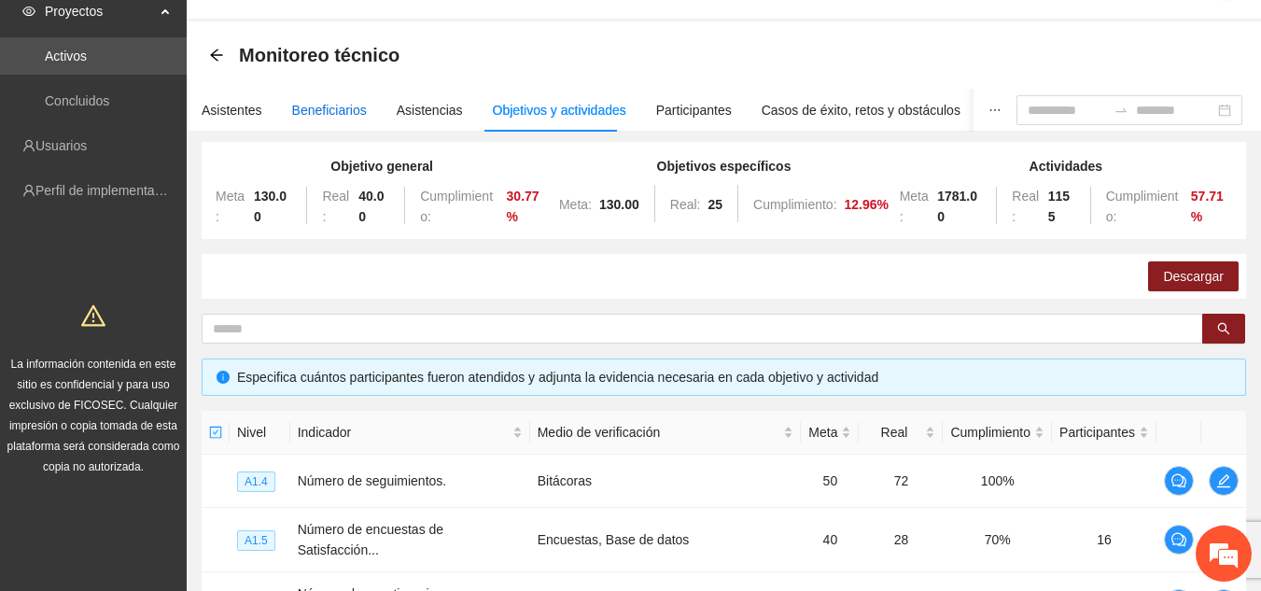
click at [331, 104] on div "Beneficiarios" at bounding box center [329, 110] width 75 height 21
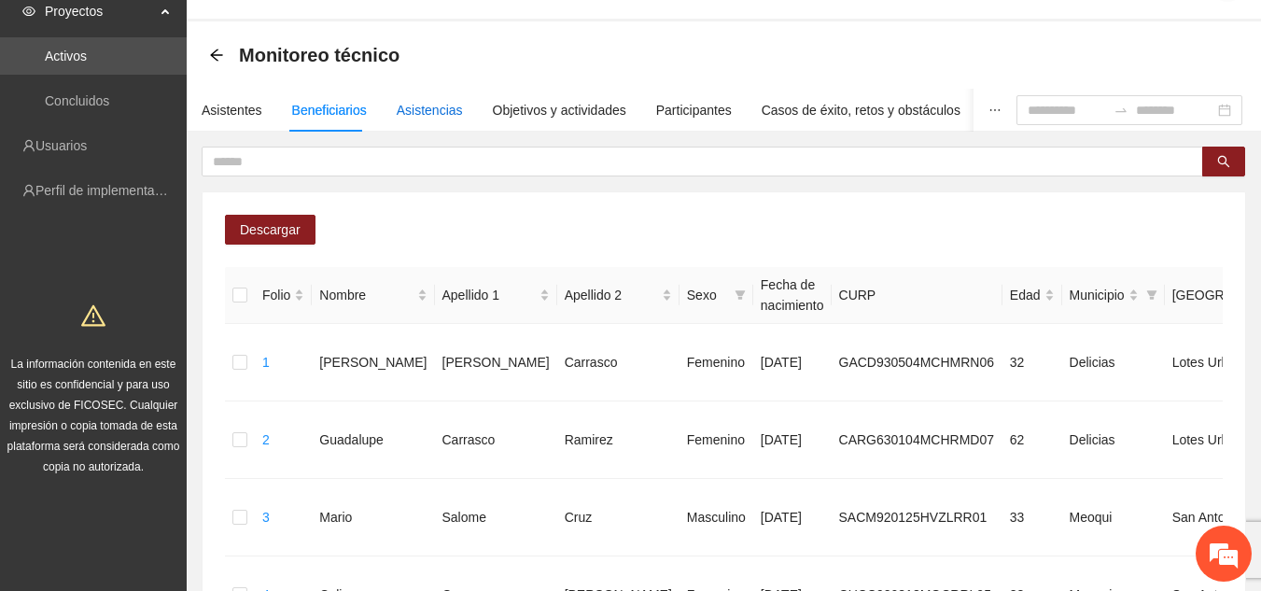
click at [399, 106] on div "Asistencias" at bounding box center [430, 110] width 66 height 21
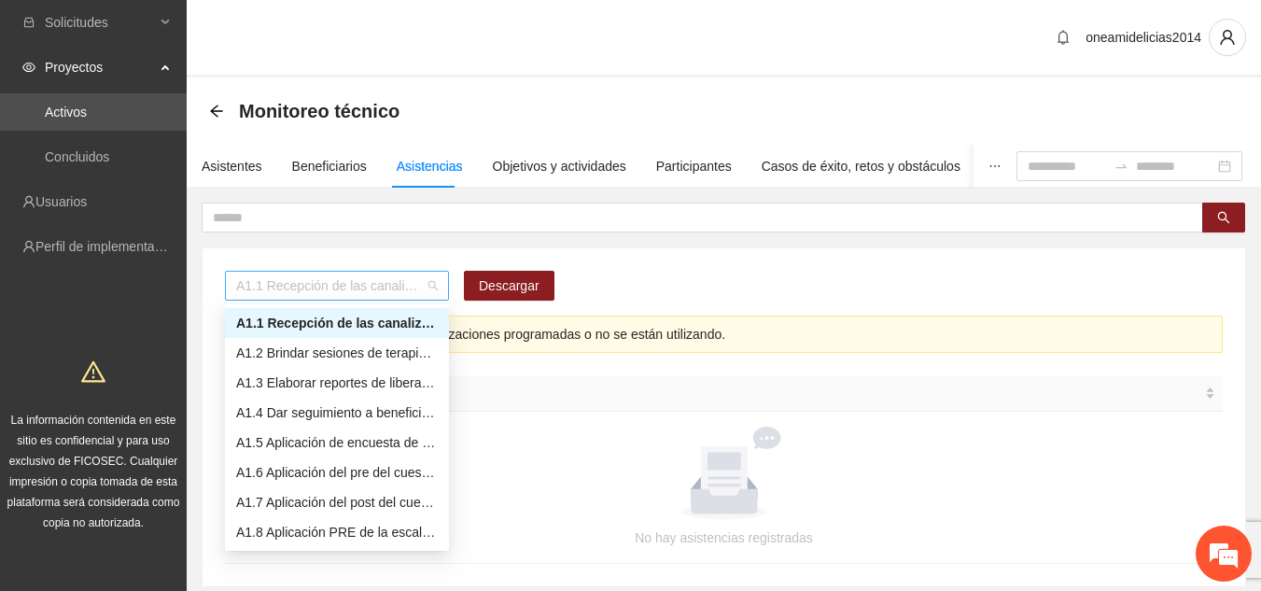
click at [435, 284] on span "A1.1 Recepción de las canalizaciones de personas que recibirán atención." at bounding box center [337, 286] width 202 height 28
click at [341, 324] on div "A2.2 Realizar talleres crianza positiva" at bounding box center [337, 323] width 202 height 21
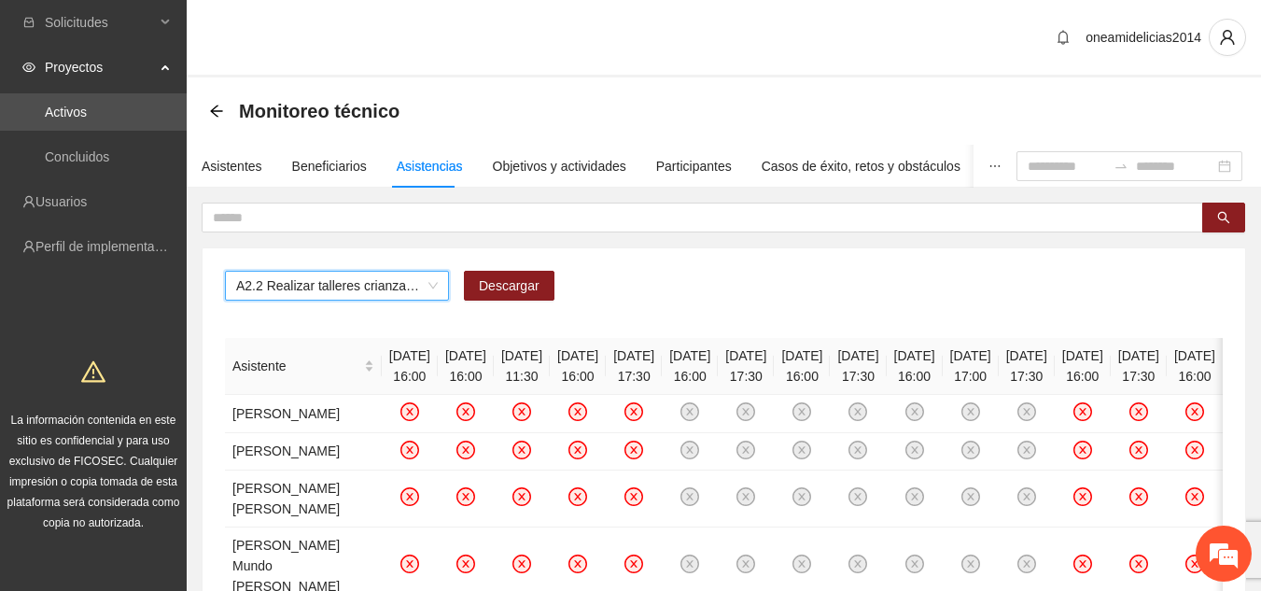
click at [434, 280] on span "A2.2 Realizar talleres crianza positiva" at bounding box center [337, 286] width 202 height 28
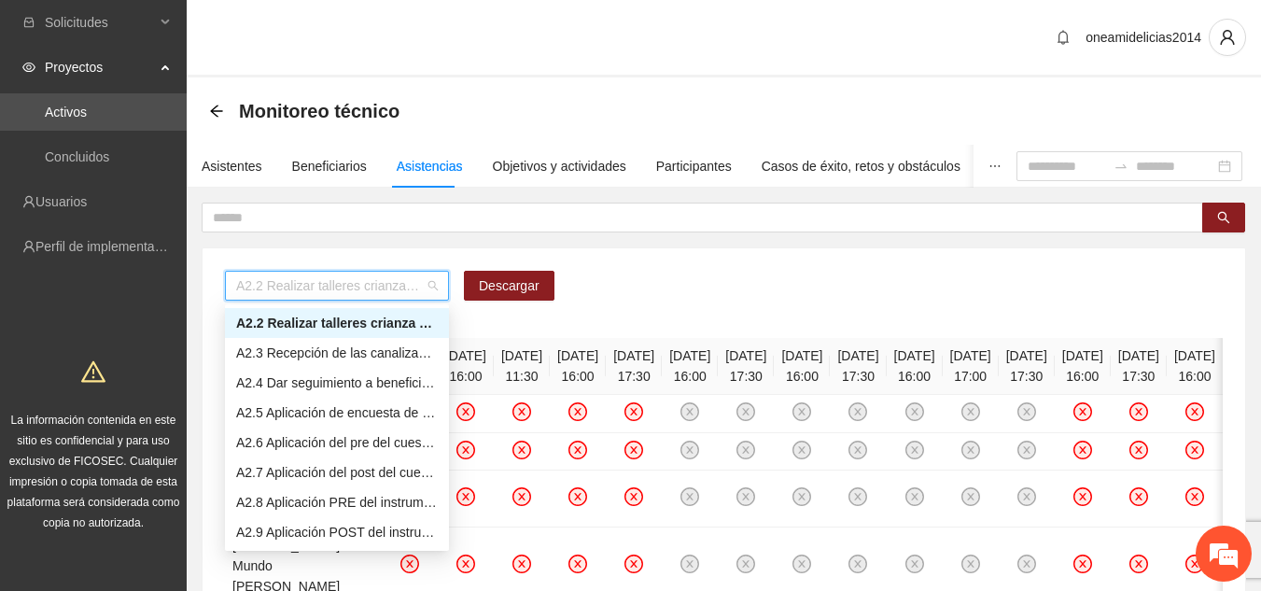
click at [386, 328] on div "A2.2 Realizar talleres crianza positiva" at bounding box center [337, 323] width 202 height 21
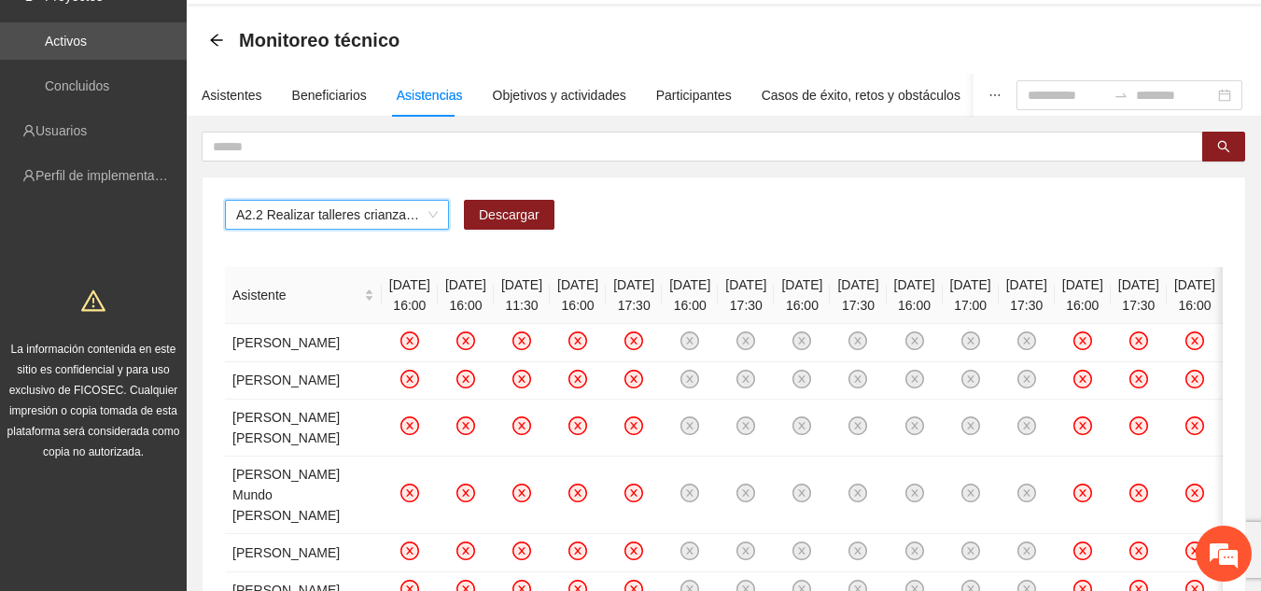
scroll to position [7, 0]
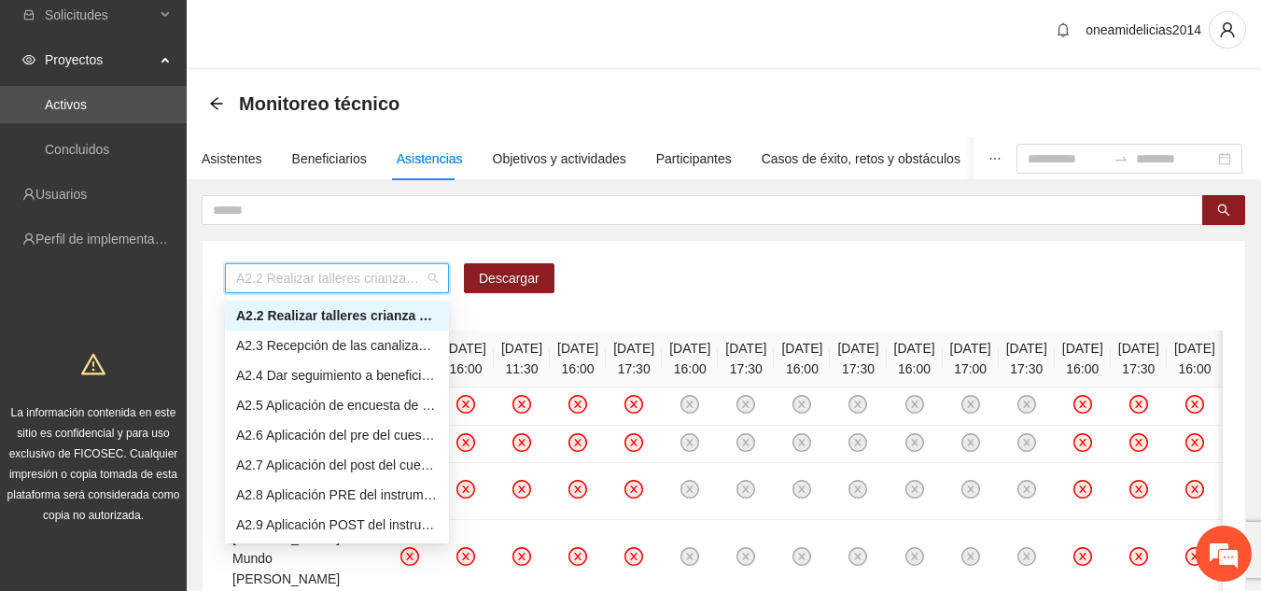
click at [429, 277] on span "A2.2 Realizar talleres crianza positiva" at bounding box center [337, 278] width 202 height 28
click at [534, 148] on div "Objetivos y actividades" at bounding box center [560, 158] width 134 height 43
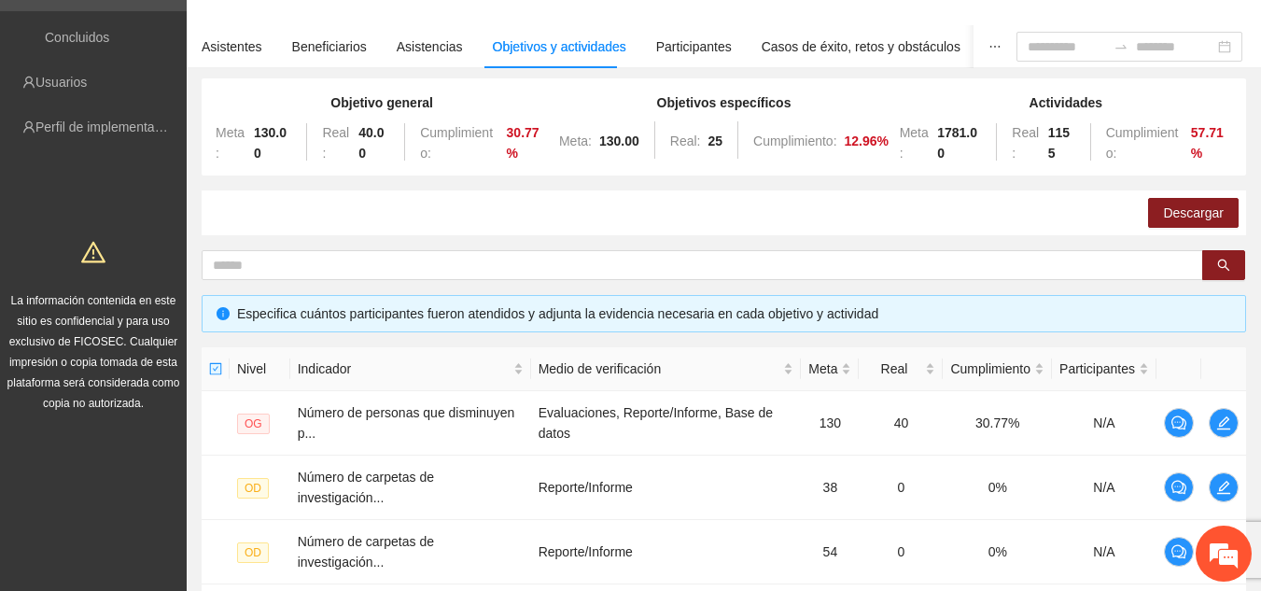
scroll to position [107, 0]
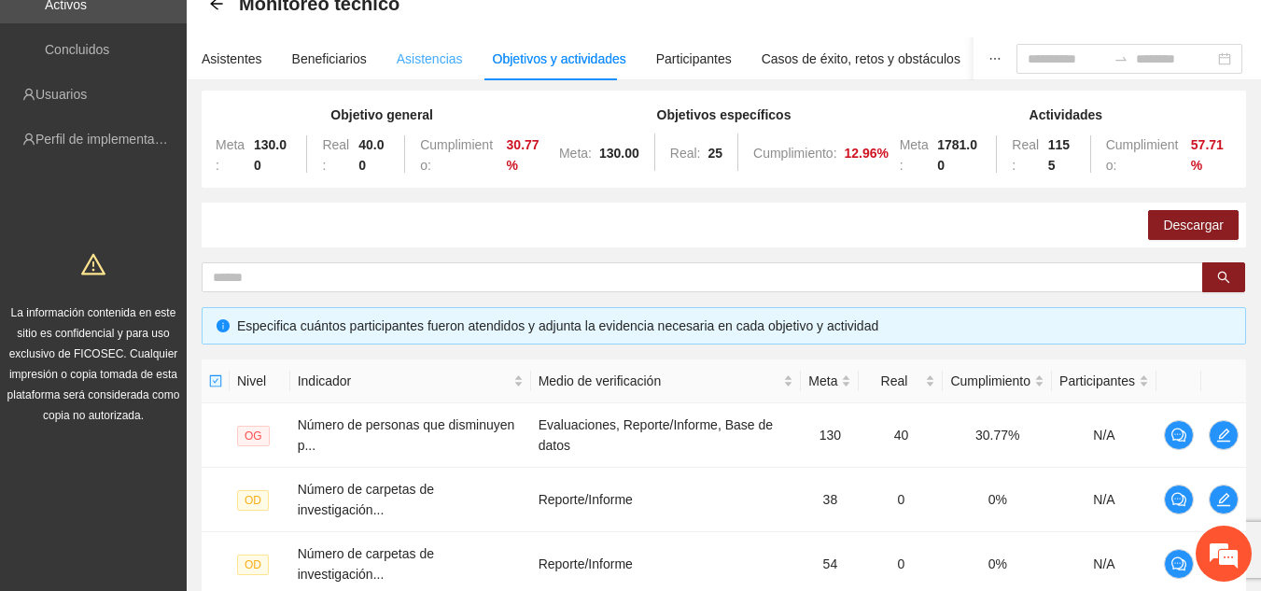
click at [414, 71] on div "Asistencias" at bounding box center [430, 58] width 66 height 43
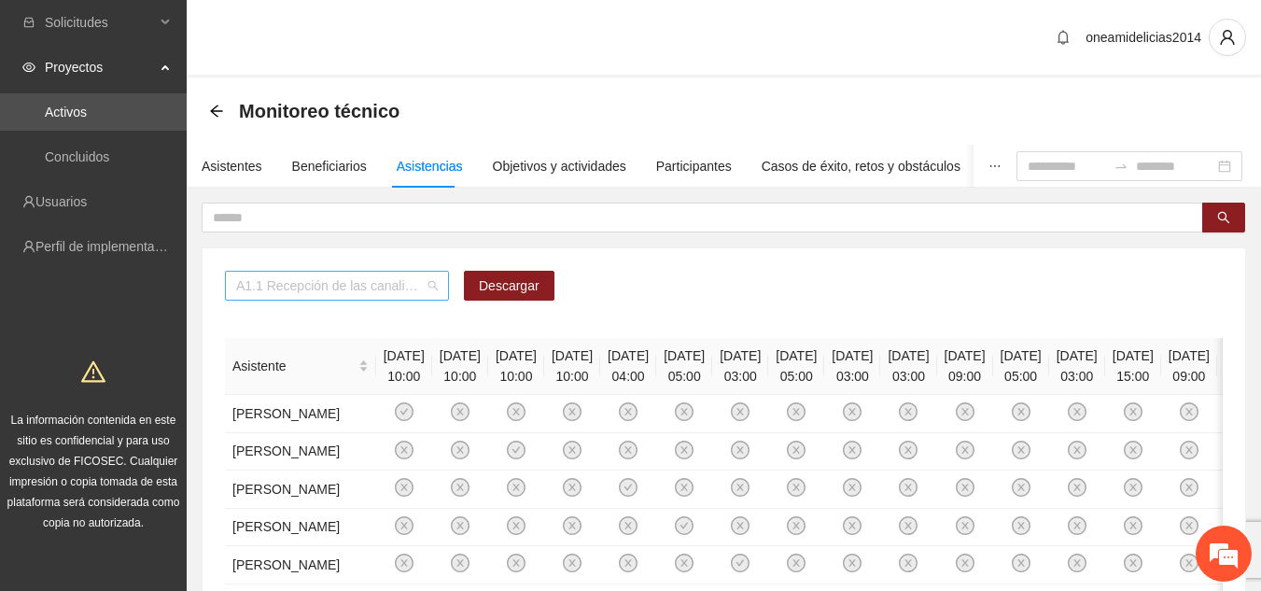
click at [433, 286] on span "A1.1 Recepción de las canalizaciones de personas que recibirán atención." at bounding box center [337, 286] width 202 height 28
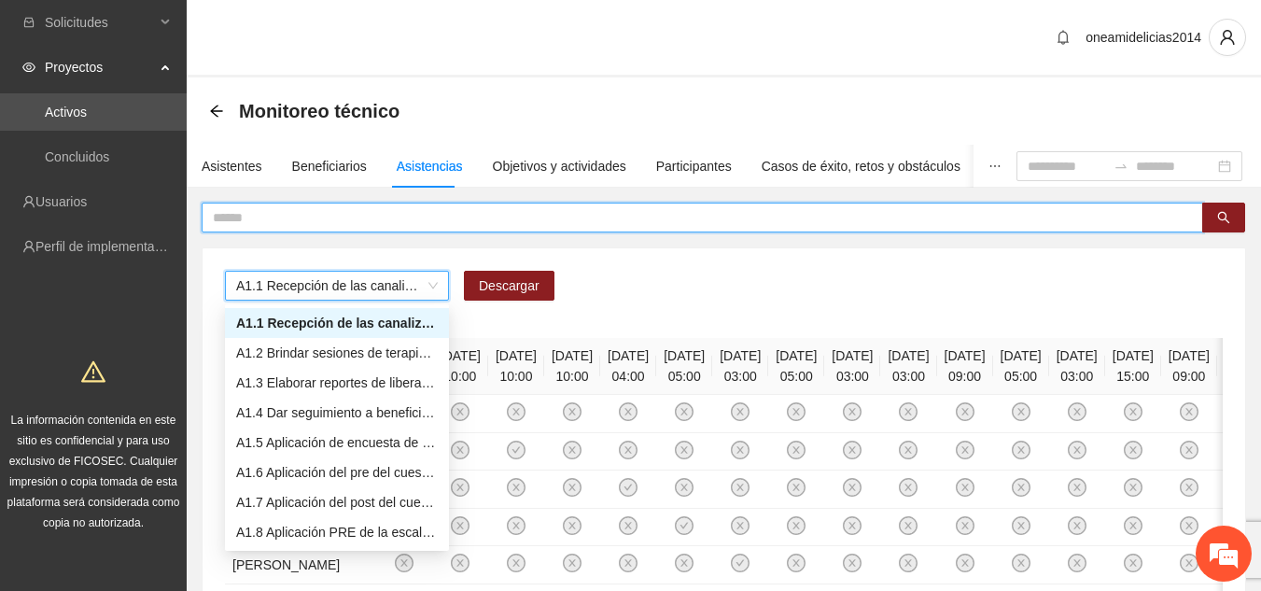
click at [385, 215] on input "text" at bounding box center [695, 217] width 964 height 21
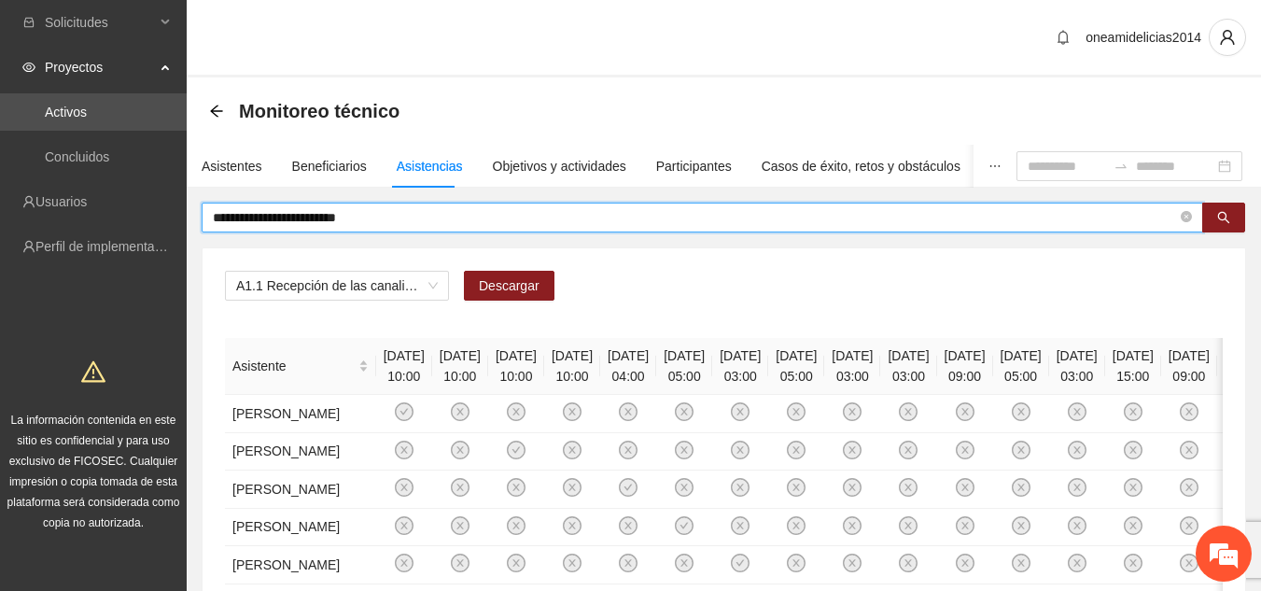
click at [371, 219] on input "**********" at bounding box center [695, 217] width 964 height 21
click at [437, 285] on span "A1.1 Recepción de las canalizaciones de personas que recibirán atención." at bounding box center [337, 286] width 202 height 28
type input "**********"
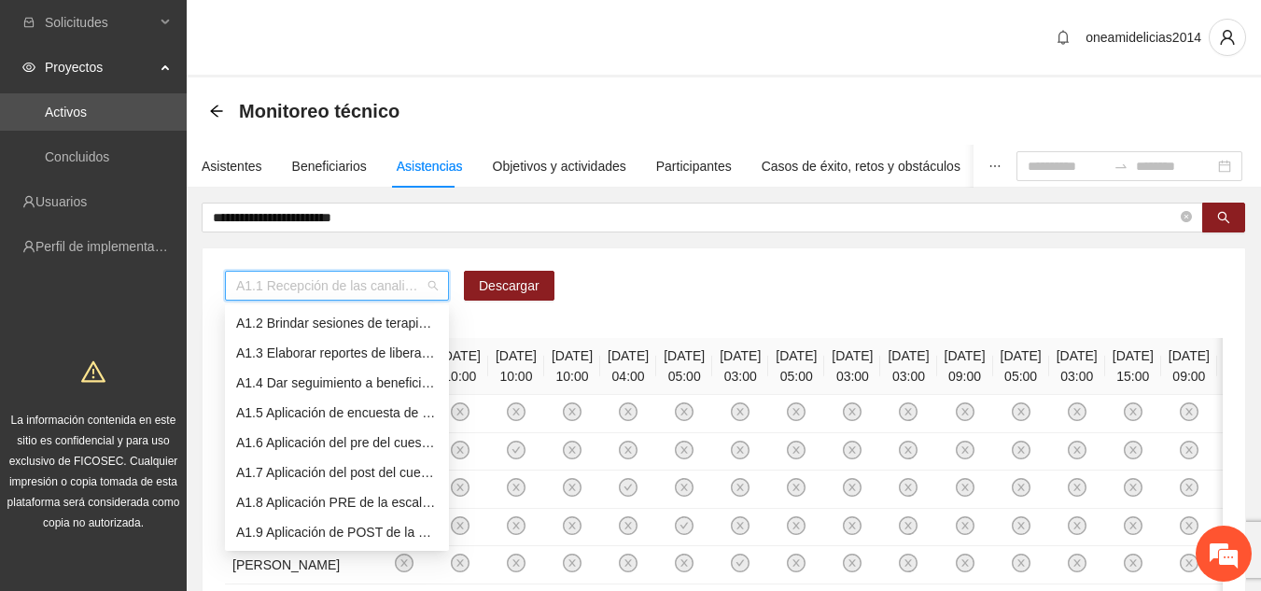
scroll to position [60, 0]
click at [340, 503] on div "A1.9 Aplicación de POST de la Escala de Control de Impulsos" at bounding box center [337, 502] width 202 height 21
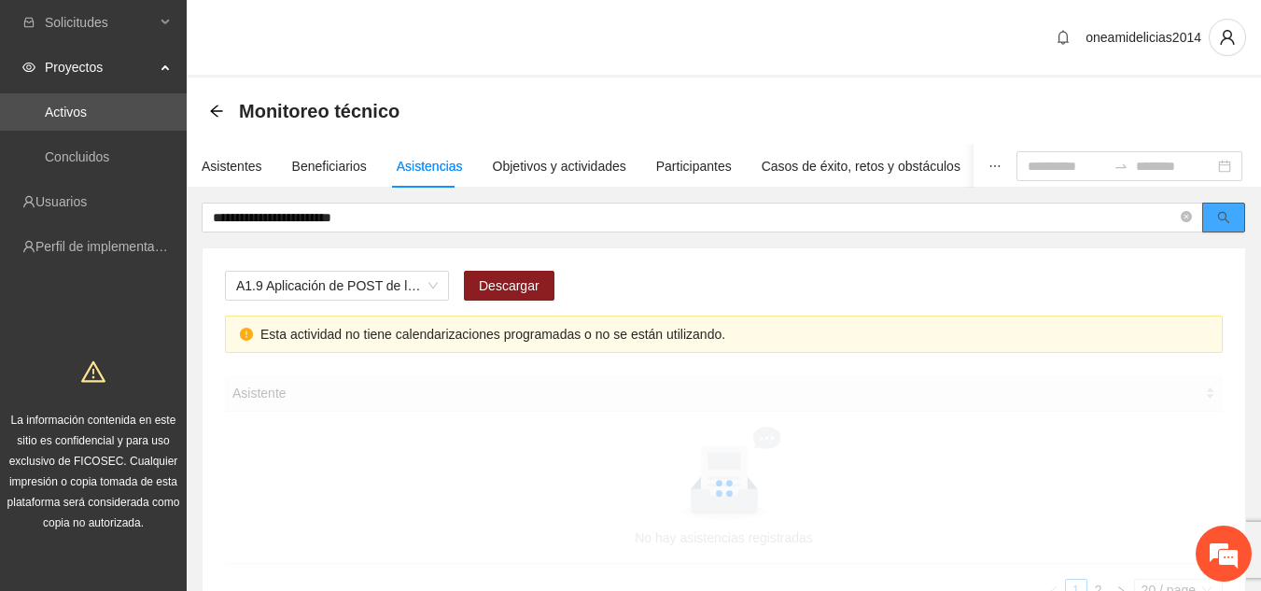
click at [1229, 218] on icon "search" at bounding box center [1224, 217] width 13 height 13
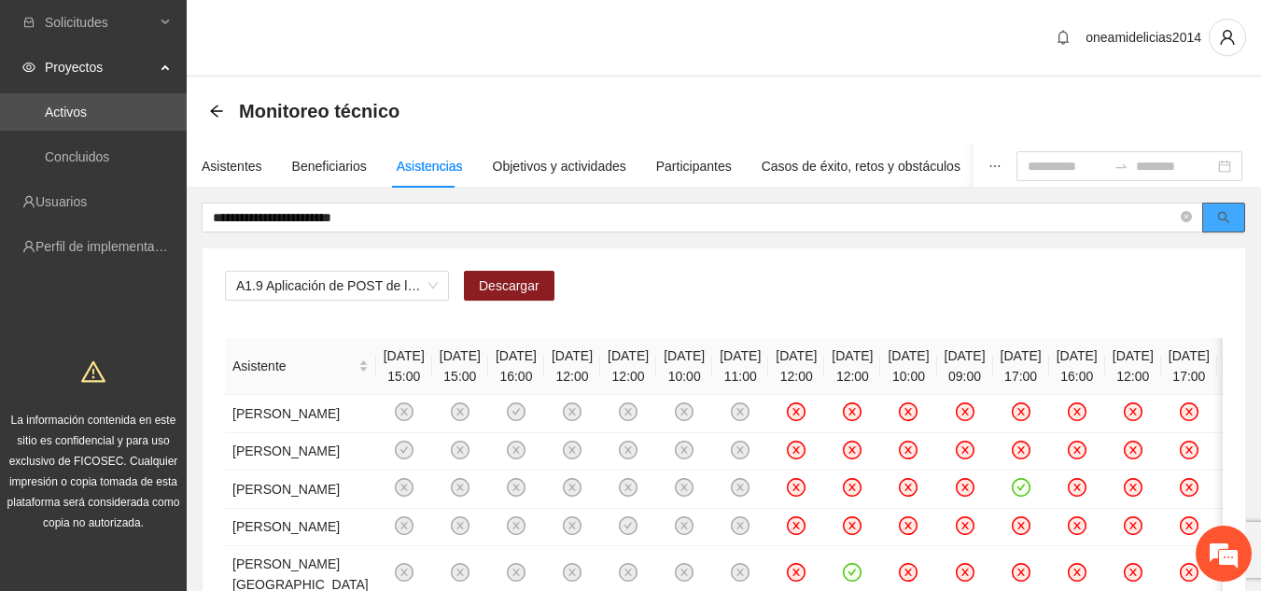
click at [1229, 218] on icon "search" at bounding box center [1224, 217] width 13 height 13
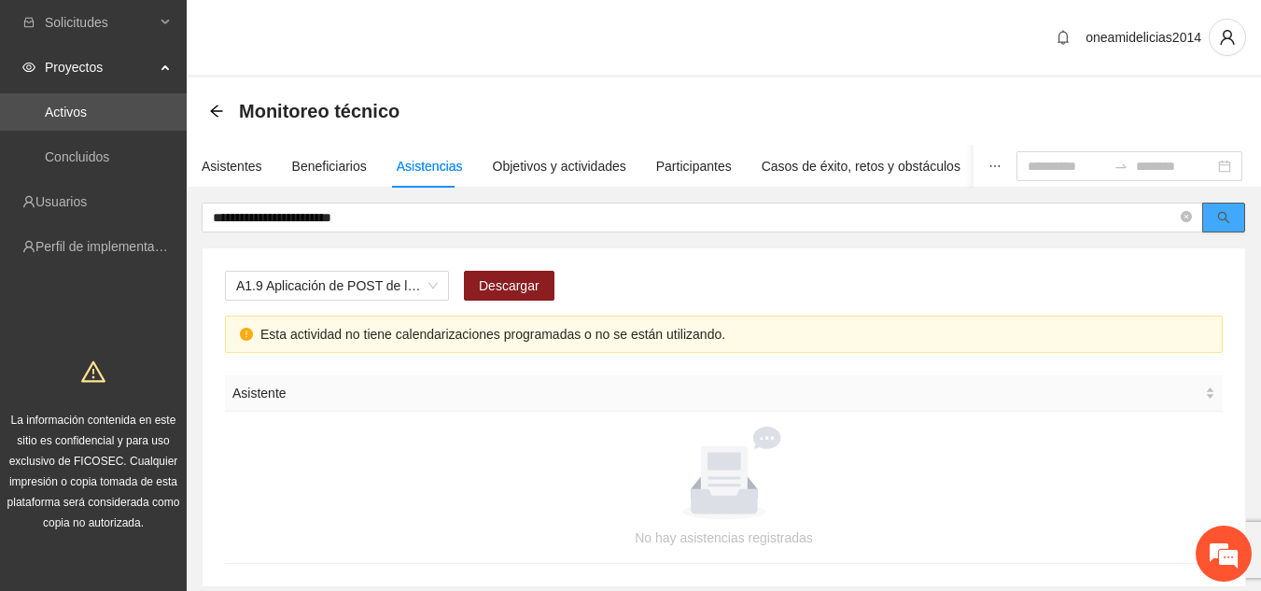
click at [1229, 218] on icon "search" at bounding box center [1224, 217] width 13 height 13
click at [433, 282] on span "A1.9 Aplicación de POST de la Escala de Control de Impulsos" at bounding box center [337, 286] width 202 height 28
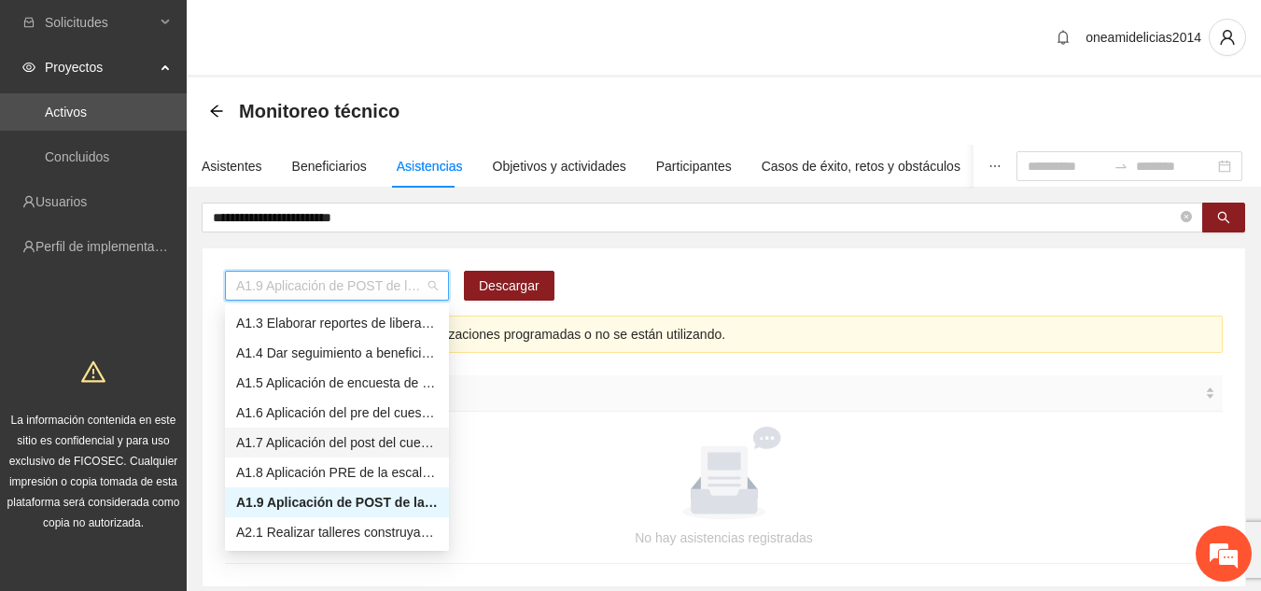
click at [325, 441] on div "A1.7 Aplicación del post del cuestionario de agresividad" at bounding box center [337, 442] width 202 height 21
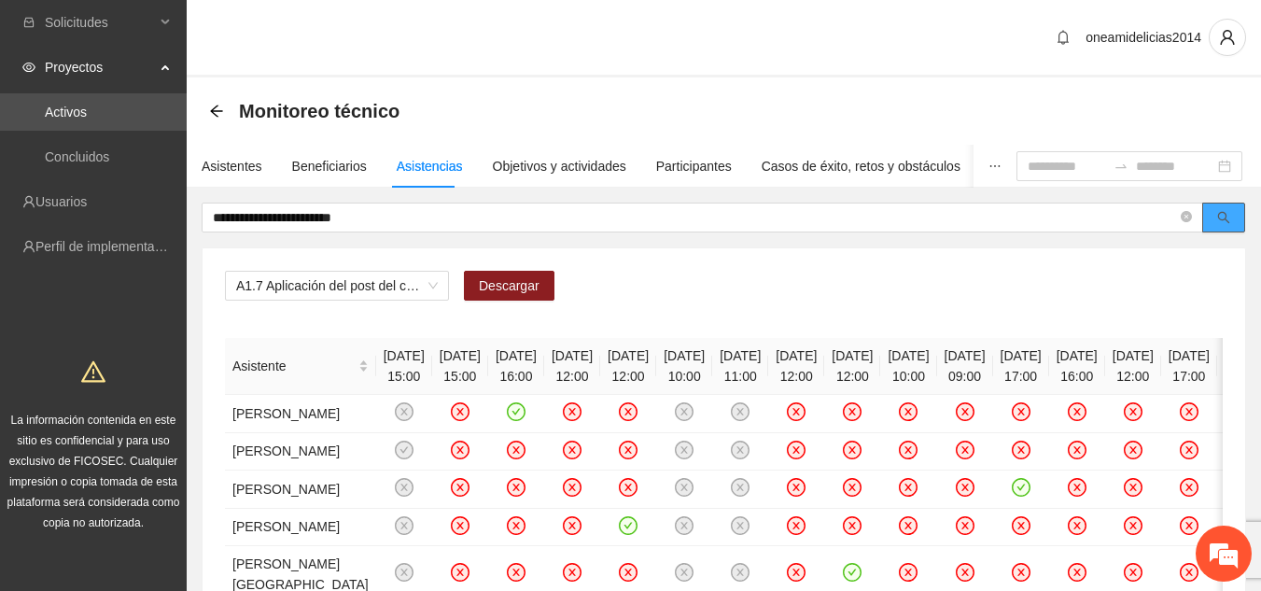
click at [1219, 224] on span "search" at bounding box center [1224, 218] width 13 height 15
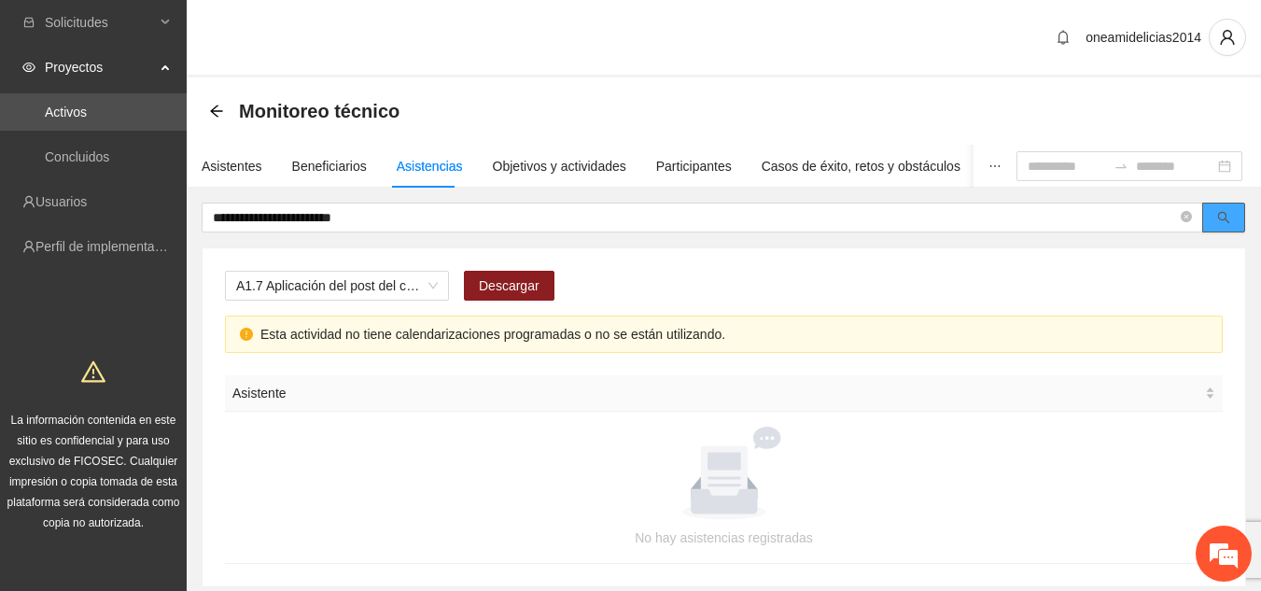
click at [1219, 224] on span "search" at bounding box center [1224, 218] width 13 height 15
click at [436, 289] on span "A1.7 Aplicación del post del cuestionario de agresividad" at bounding box center [337, 286] width 202 height 28
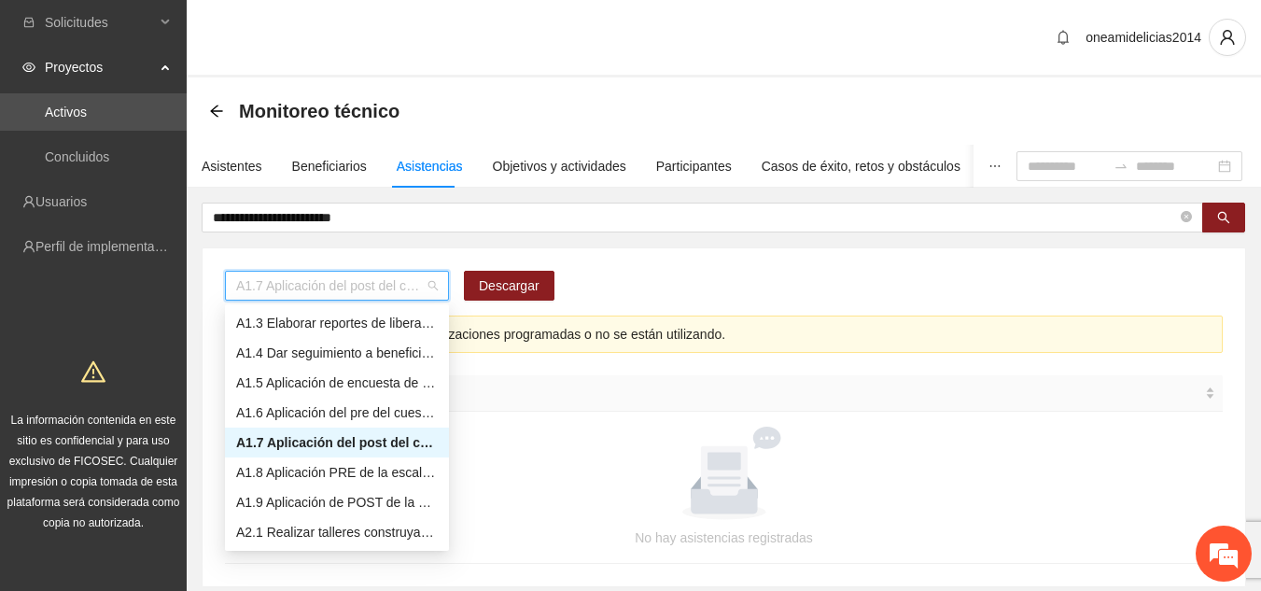
click at [360, 441] on div "A1.7 Aplicación del post del cuestionario de agresividad" at bounding box center [337, 442] width 202 height 21
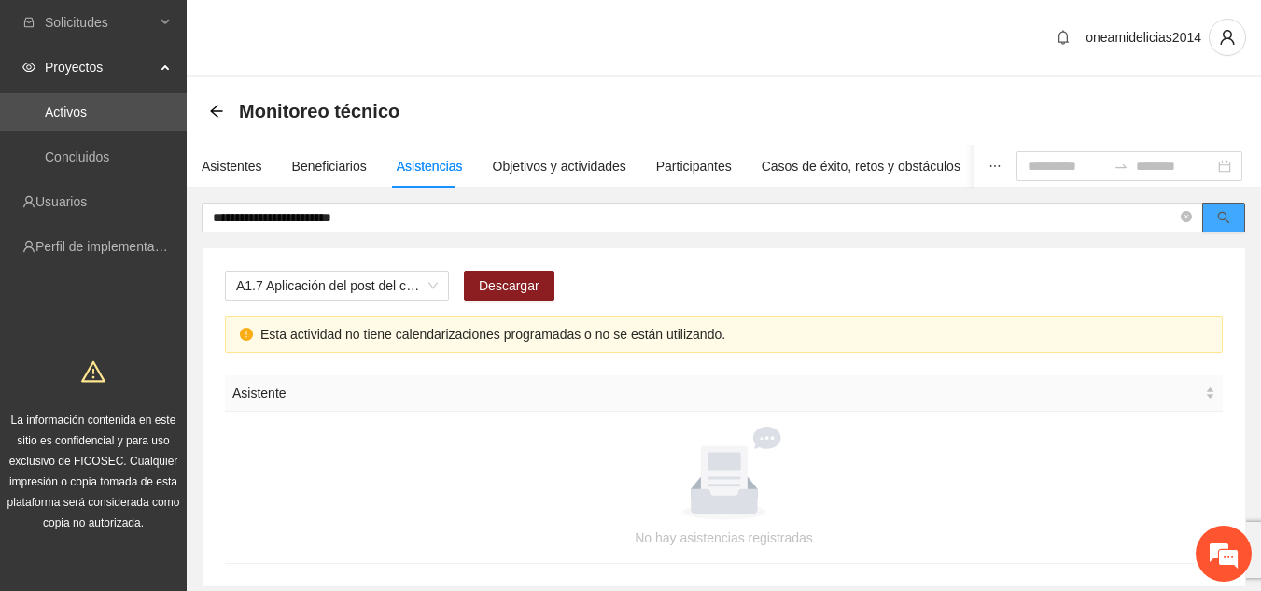
click at [1232, 216] on button "button" at bounding box center [1224, 218] width 43 height 30
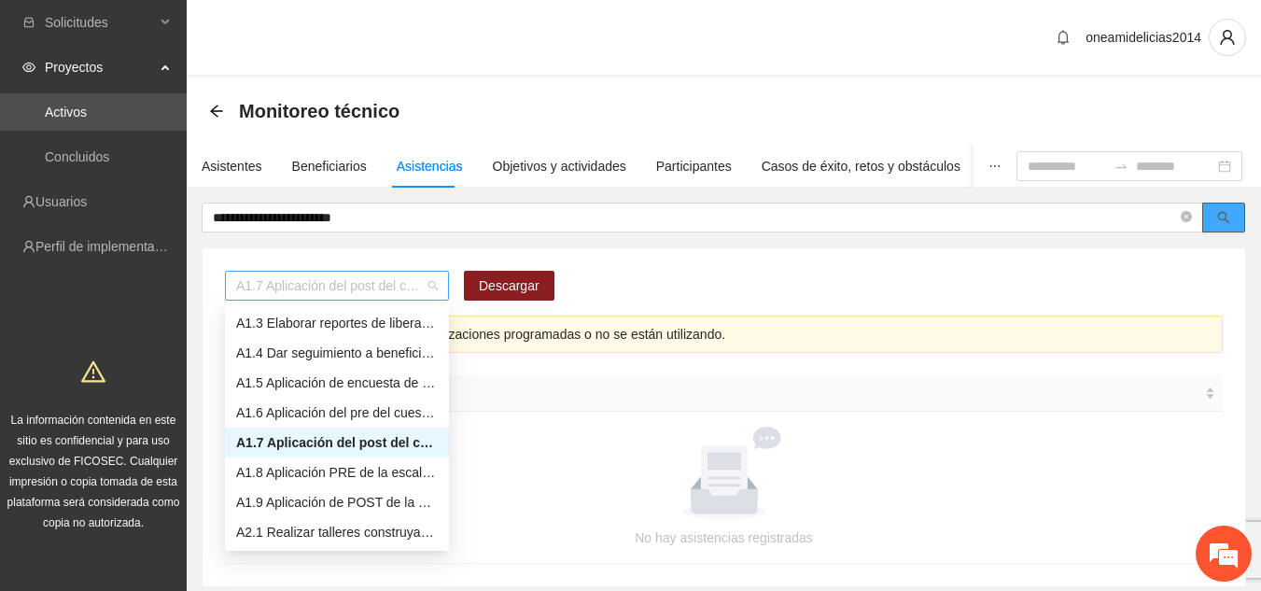
click at [429, 290] on span "A1.7 Aplicación del post del cuestionario de agresividad" at bounding box center [337, 286] width 202 height 28
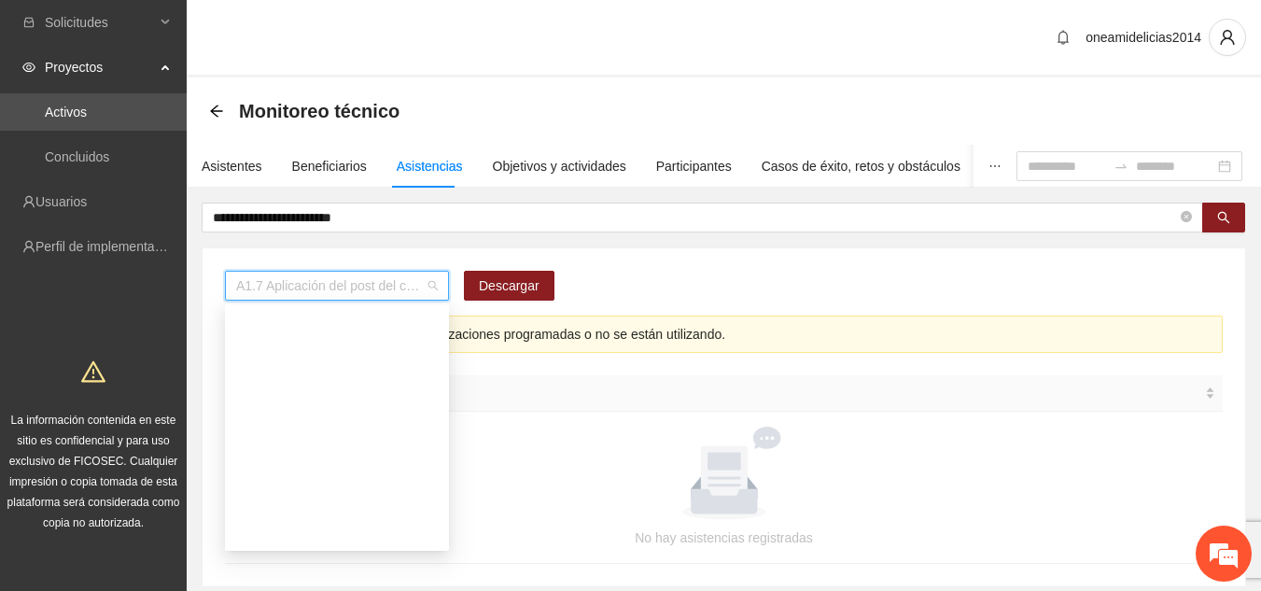
scroll to position [0, 0]
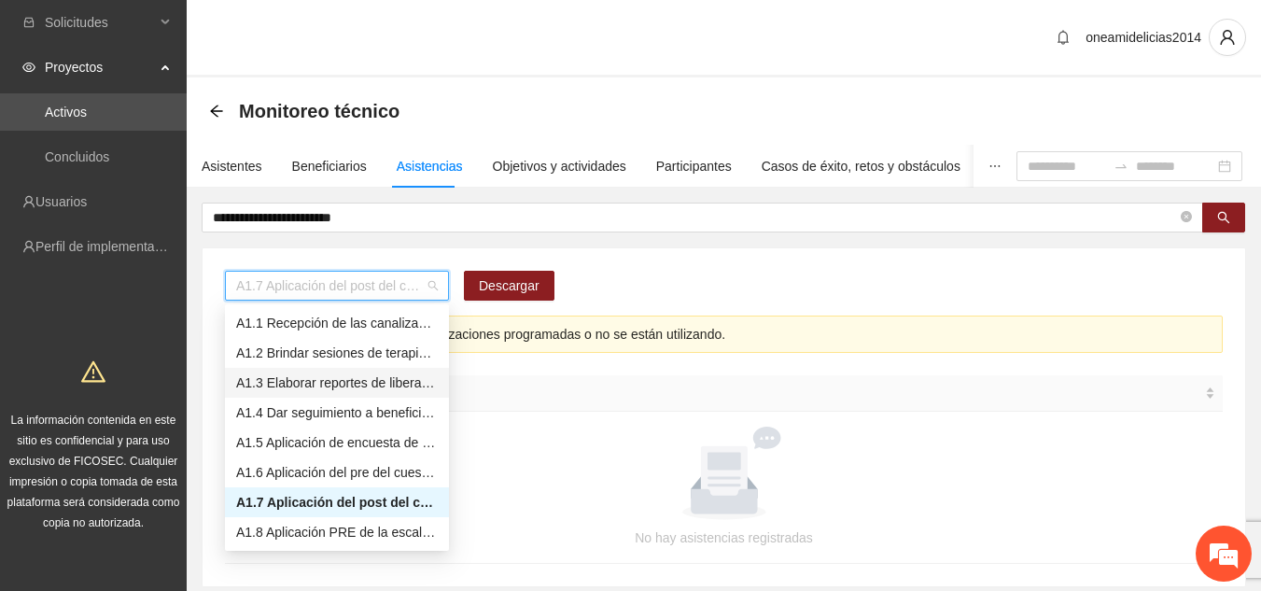
click at [425, 319] on div "A1.1 Recepción de las canalizaciones de personas que recibirán atención." at bounding box center [337, 323] width 202 height 21
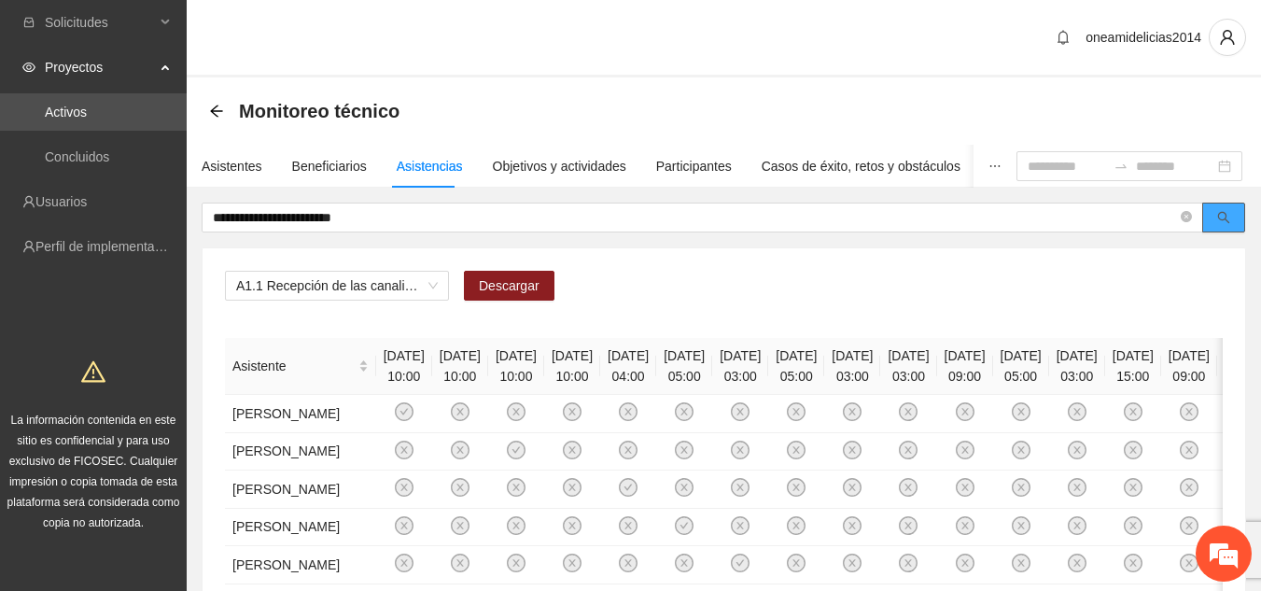
click at [1227, 217] on icon "search" at bounding box center [1224, 218] width 12 height 12
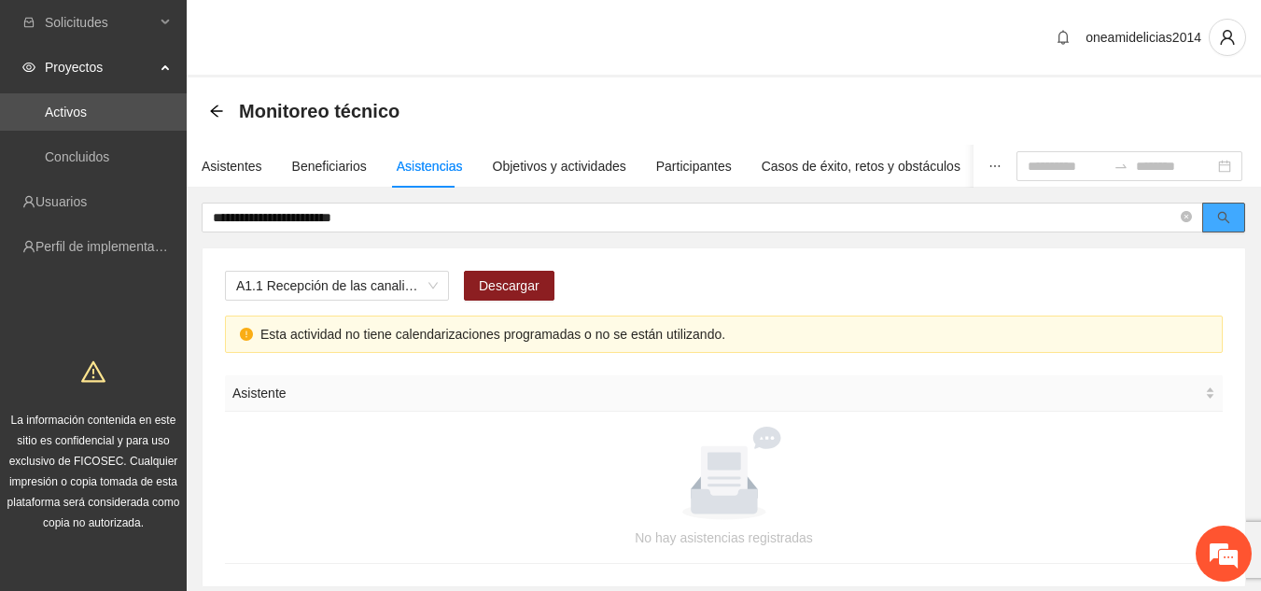
click at [1227, 217] on icon "search" at bounding box center [1224, 218] width 12 height 12
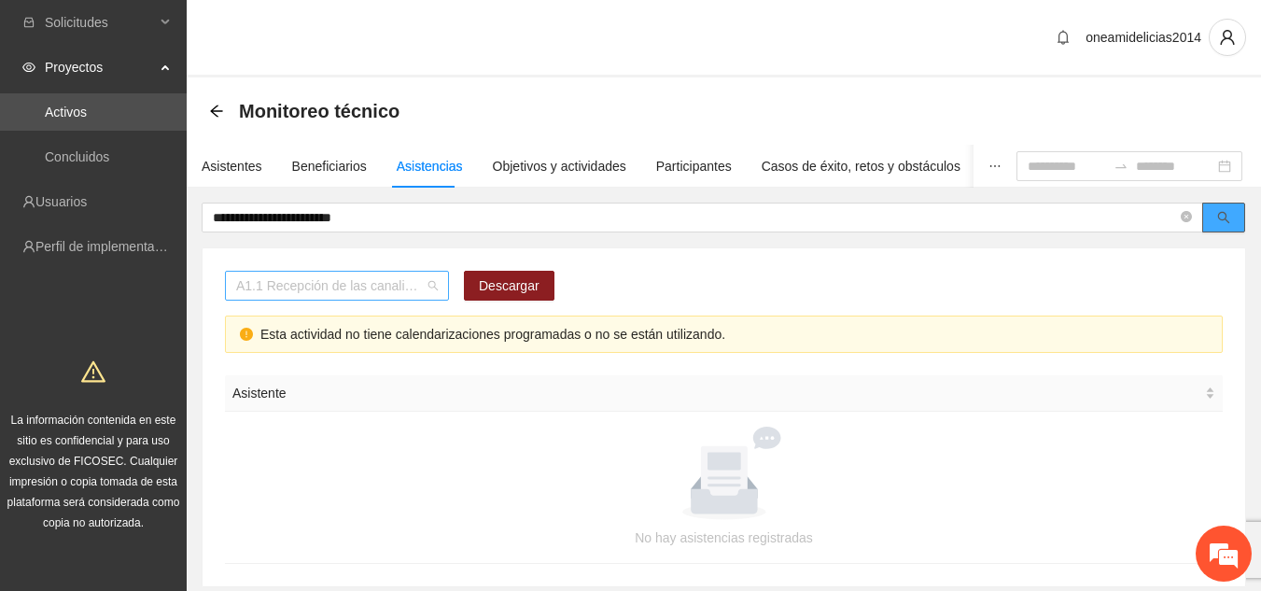
click at [431, 286] on span "A1.1 Recepción de las canalizaciones de personas que recibirán atención." at bounding box center [337, 286] width 202 height 28
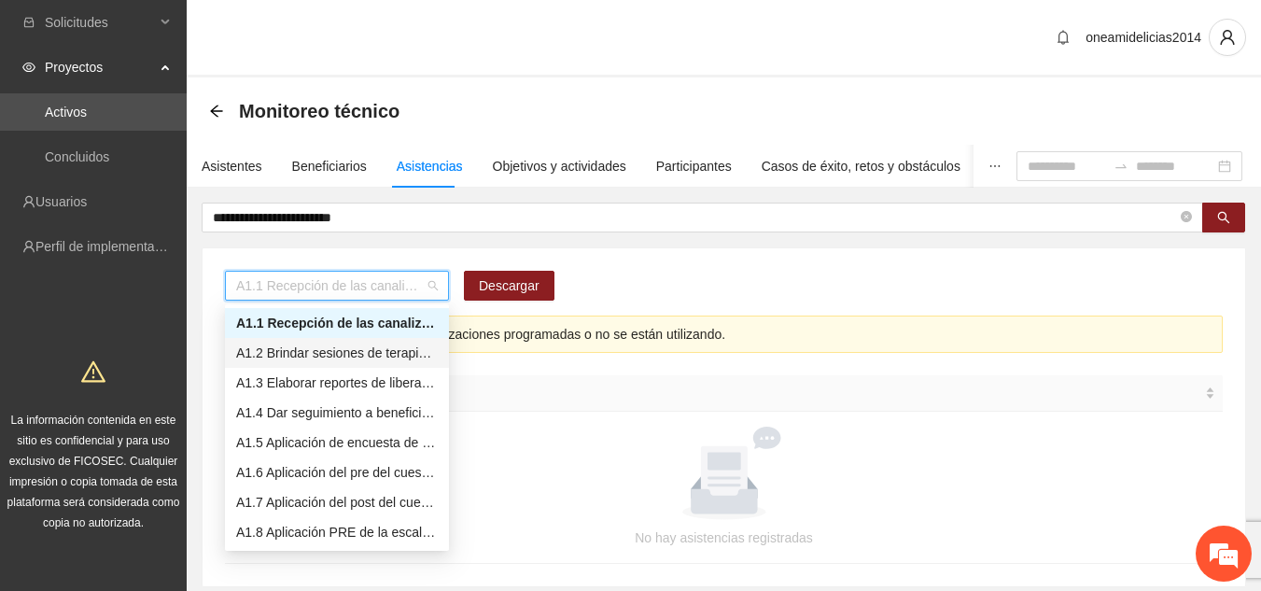
click at [394, 353] on div "A1.2 Brindar sesiones de terapia psicológica cognitivo-conductual a personas im…" at bounding box center [337, 353] width 202 height 21
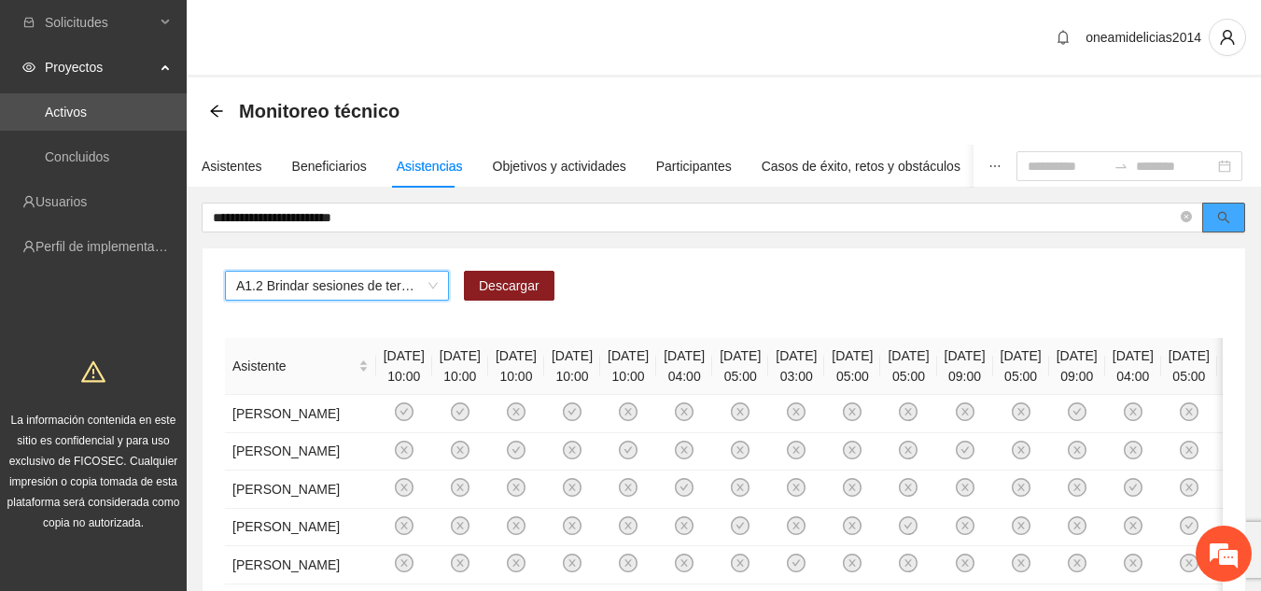
click at [1217, 224] on button "button" at bounding box center [1224, 218] width 43 height 30
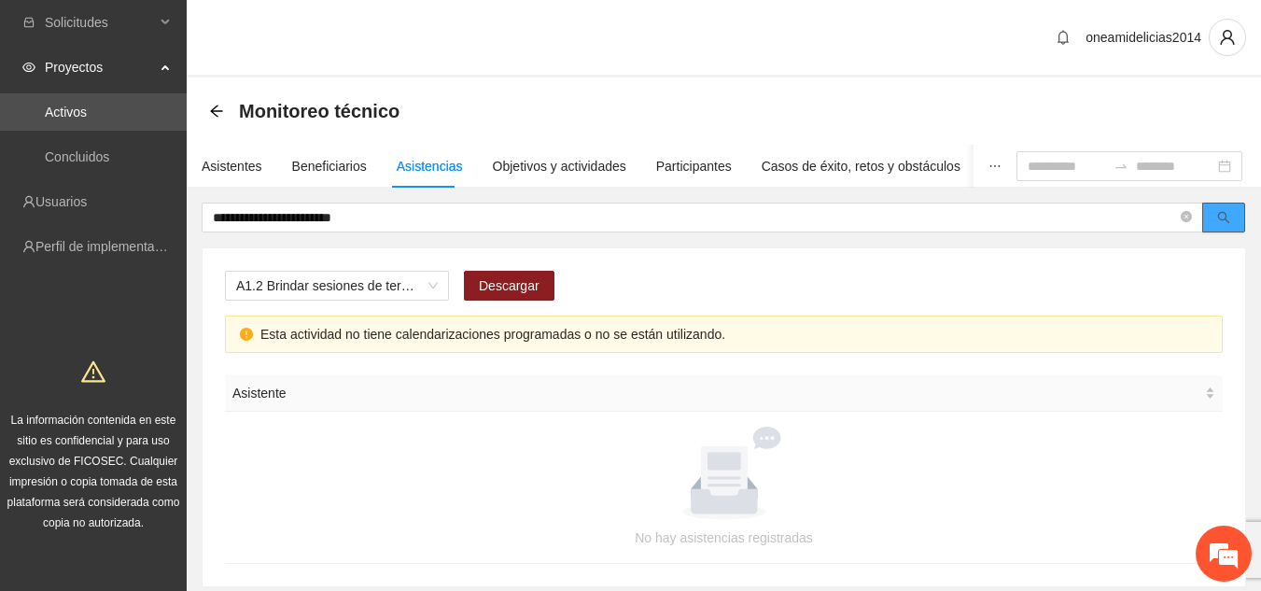
click at [1229, 209] on button "button" at bounding box center [1224, 218] width 43 height 30
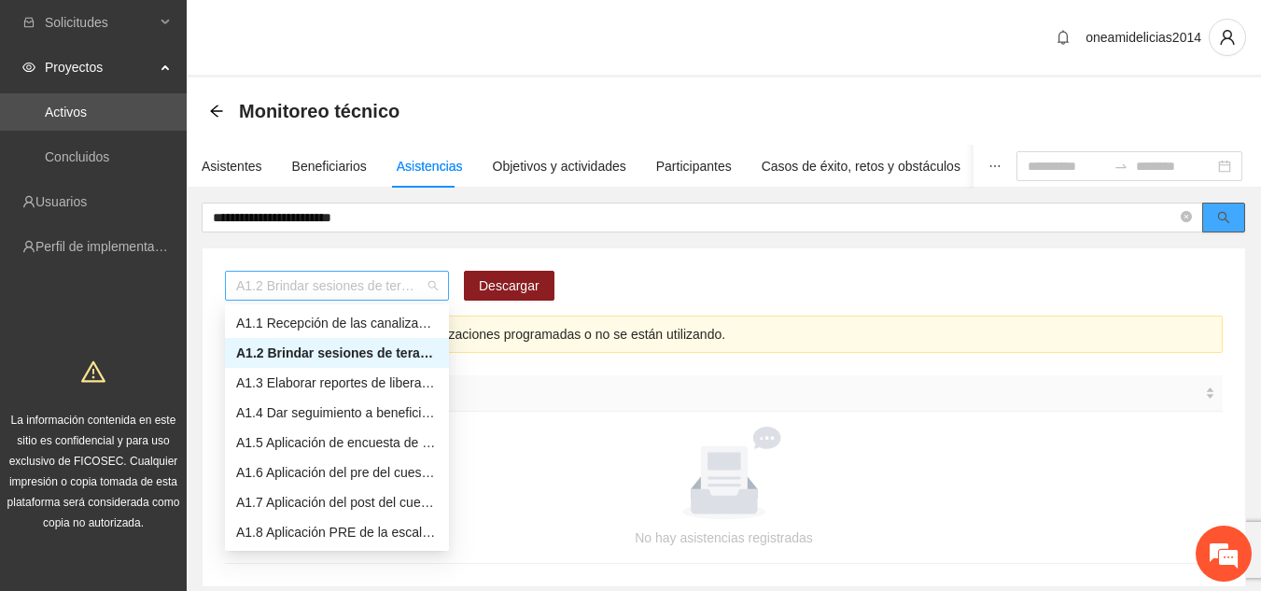
click at [433, 279] on span "A1.2 Brindar sesiones de terapia psicológica cognitivo-conductual a personas im…" at bounding box center [337, 286] width 202 height 28
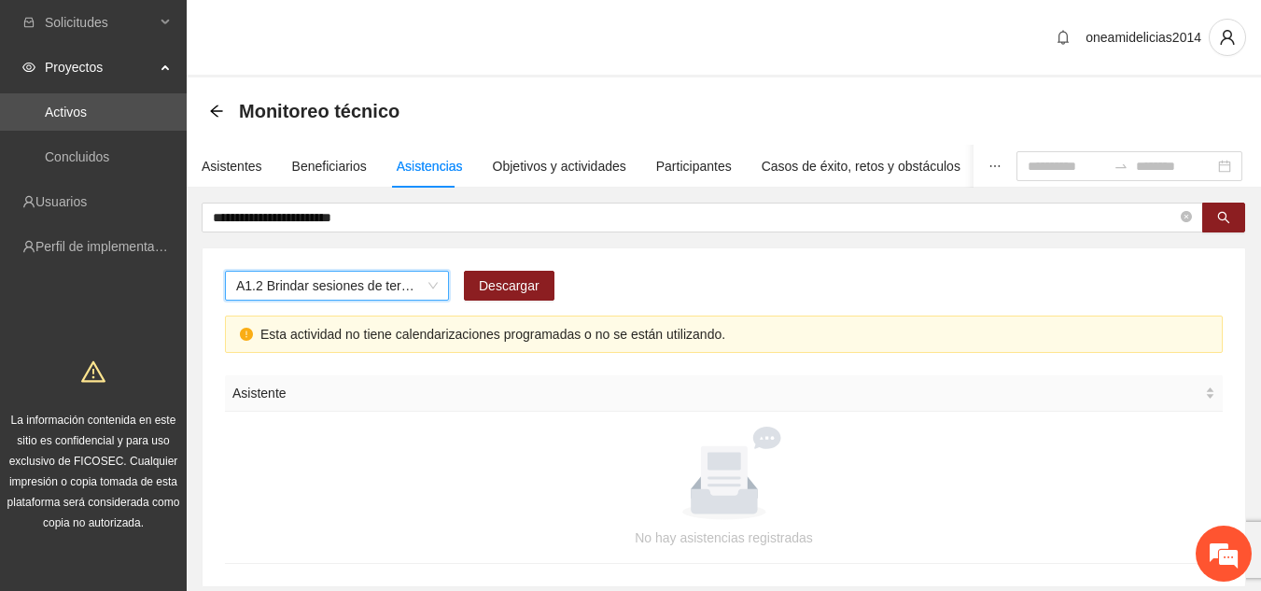
click at [433, 279] on span "A1.2 Brindar sesiones de terapia psicológica cognitivo-conductual a personas im…" at bounding box center [337, 286] width 202 height 28
click at [1234, 222] on button "button" at bounding box center [1224, 218] width 43 height 30
click at [241, 153] on div "Asistentes" at bounding box center [232, 166] width 61 height 43
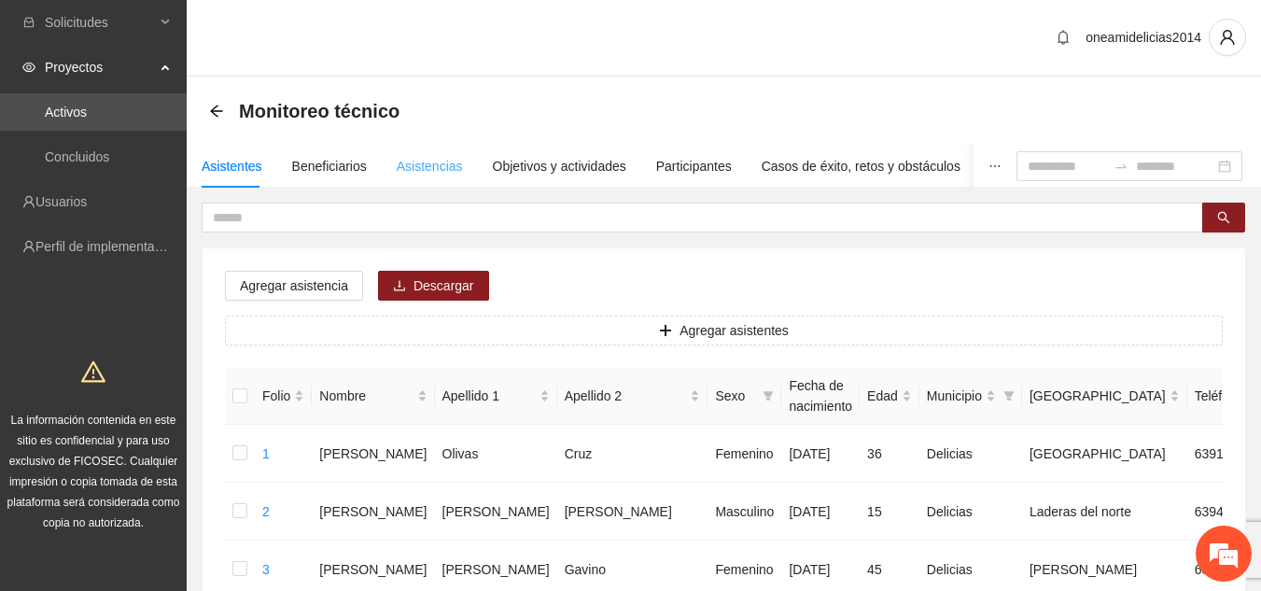
click at [427, 177] on div "Asistencias" at bounding box center [430, 166] width 66 height 43
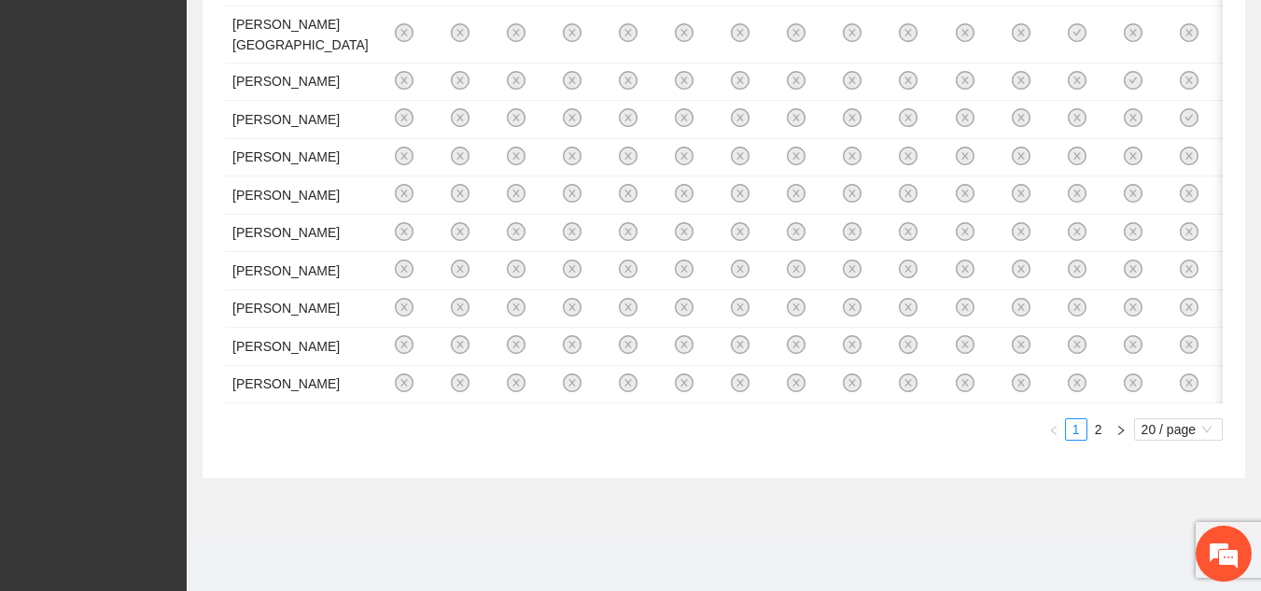
scroll to position [1642, 0]
click at [1103, 440] on link "2" at bounding box center [1099, 429] width 21 height 21
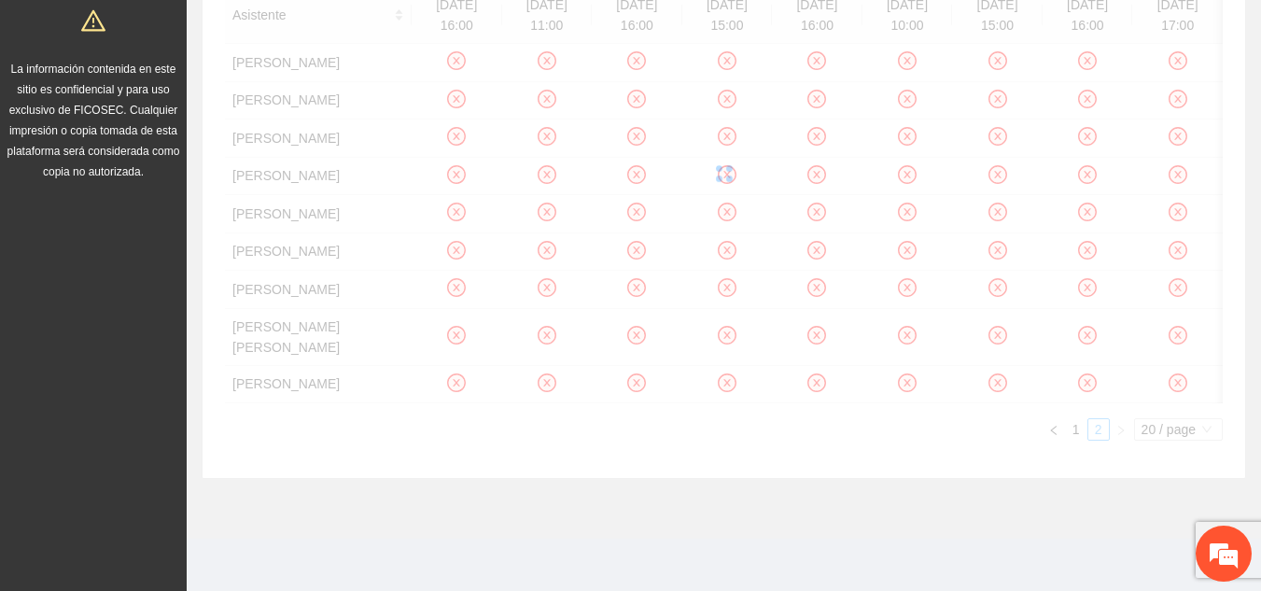
scroll to position [332, 0]
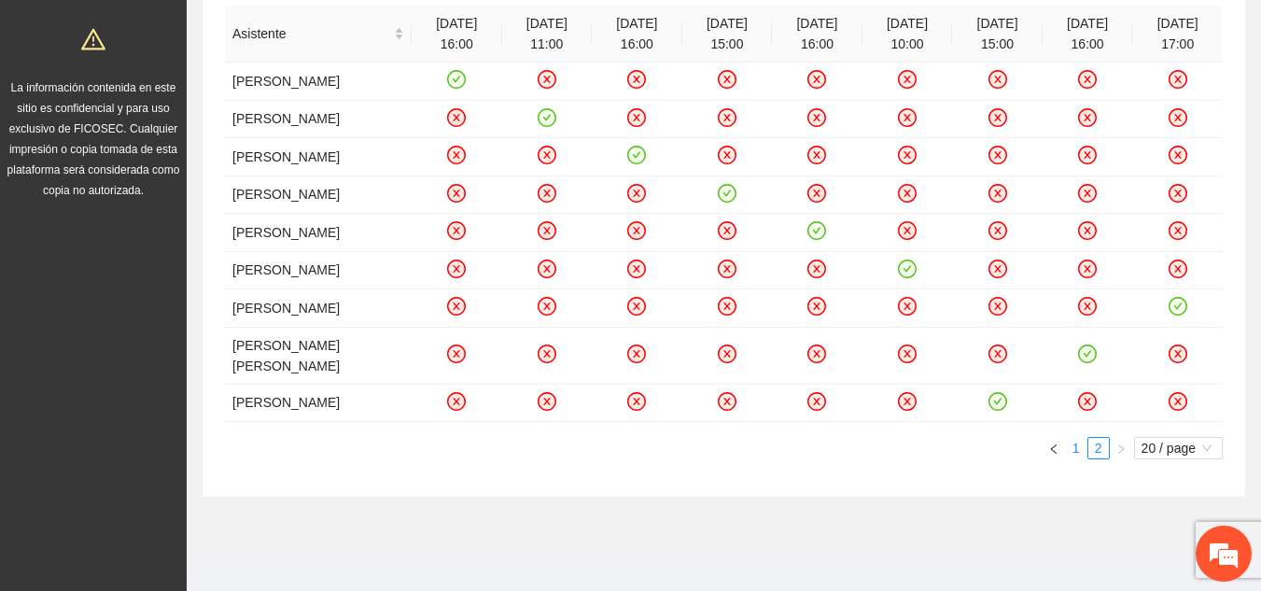
click at [1075, 438] on link "1" at bounding box center [1076, 448] width 21 height 21
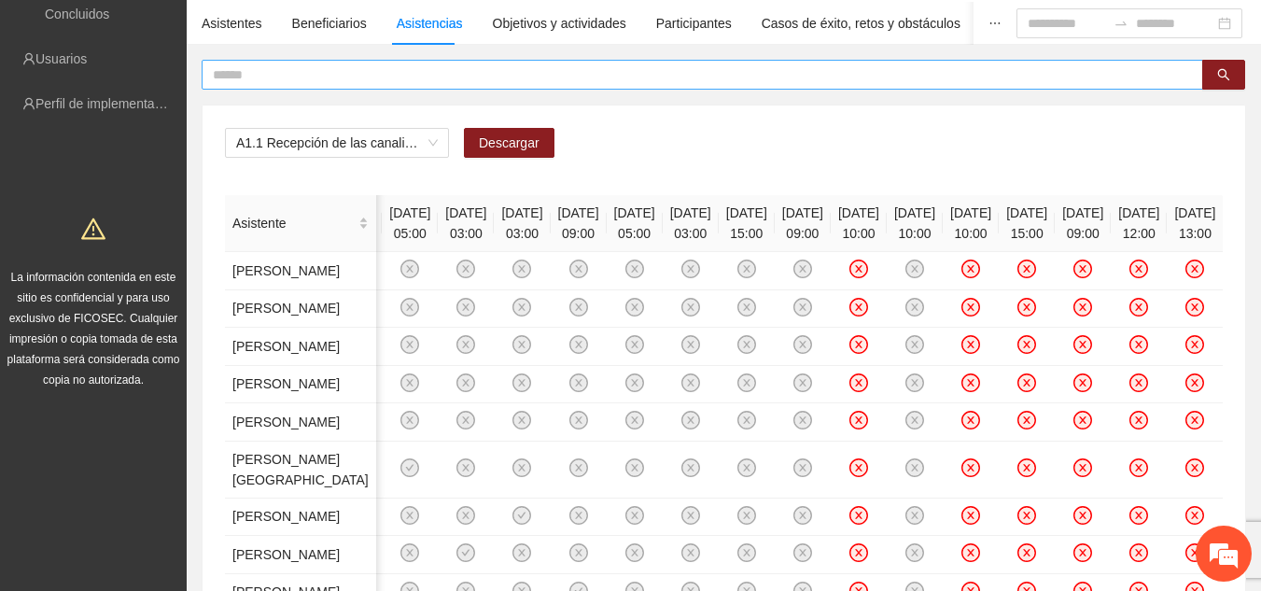
scroll to position [71, 0]
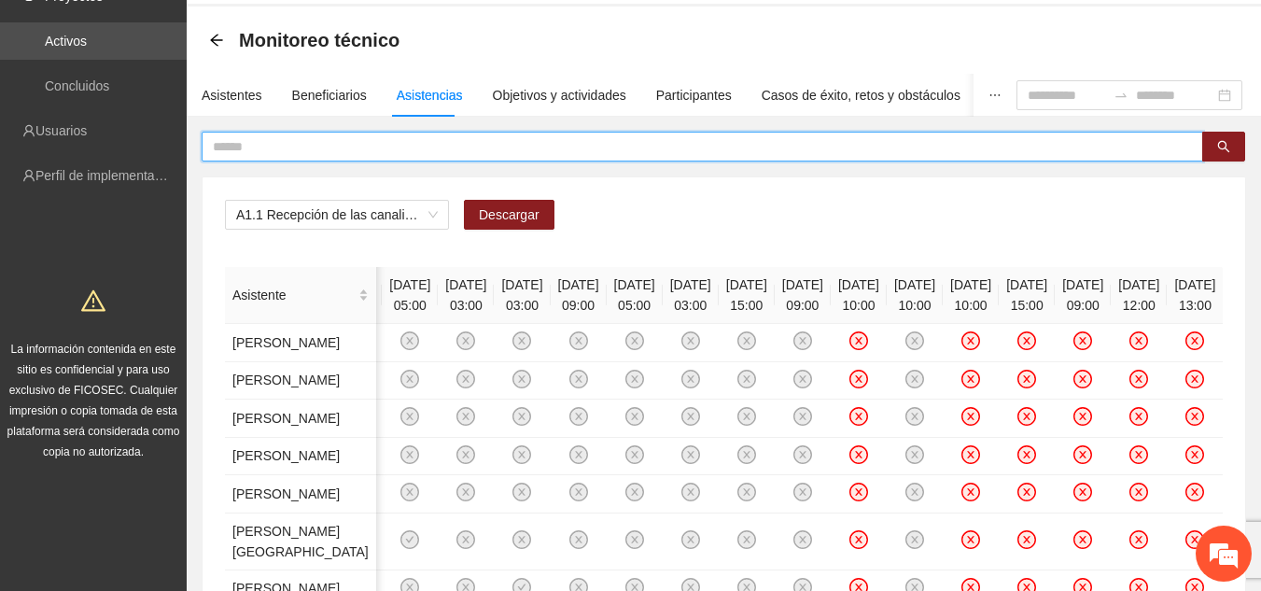
click at [277, 139] on input "text" at bounding box center [695, 146] width 964 height 21
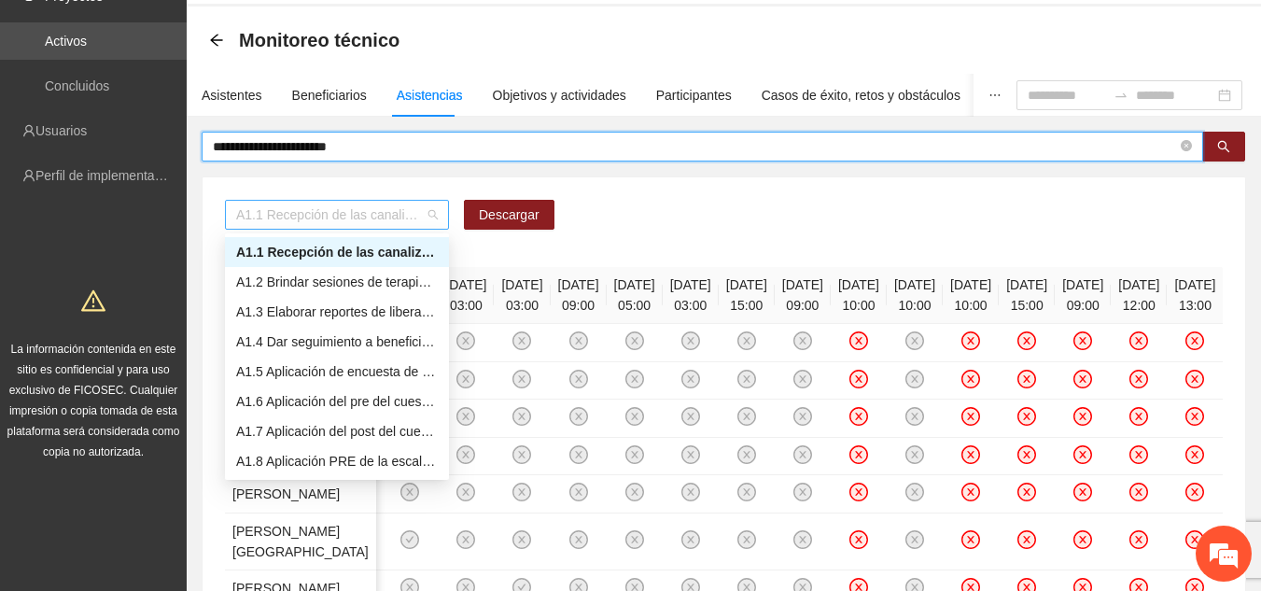
click at [434, 210] on span "A1.1 Recepción de las canalizaciones de personas que recibirán atención." at bounding box center [337, 215] width 202 height 28
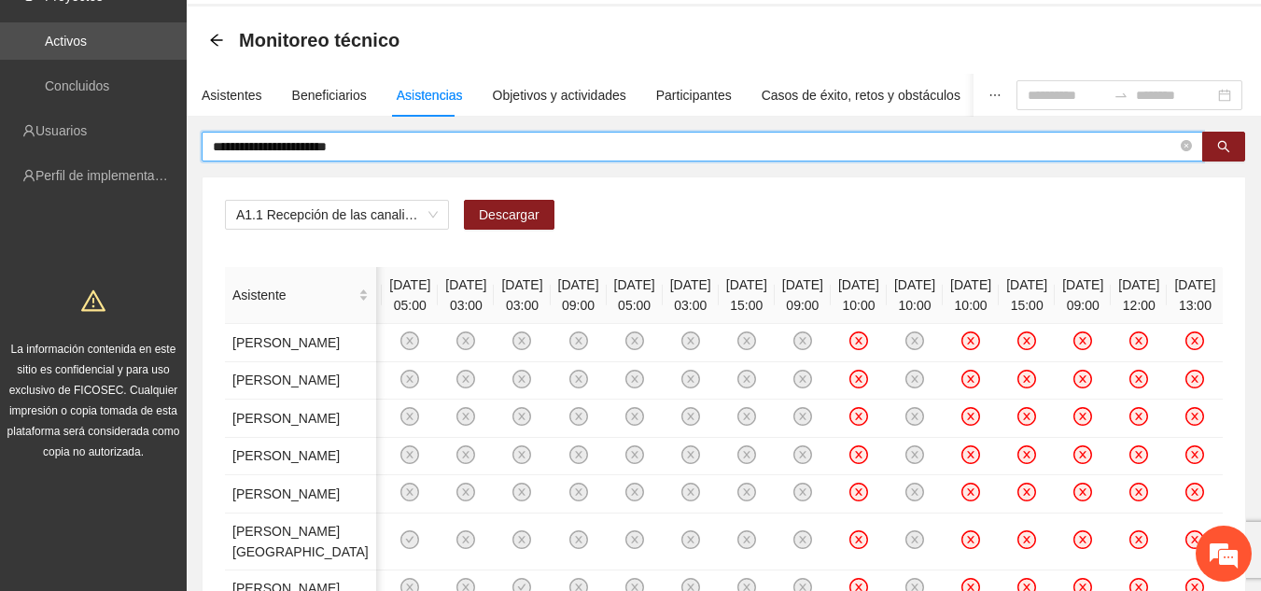
click at [429, 144] on input "**********" at bounding box center [695, 146] width 964 height 21
click at [1234, 148] on button "button" at bounding box center [1224, 147] width 43 height 30
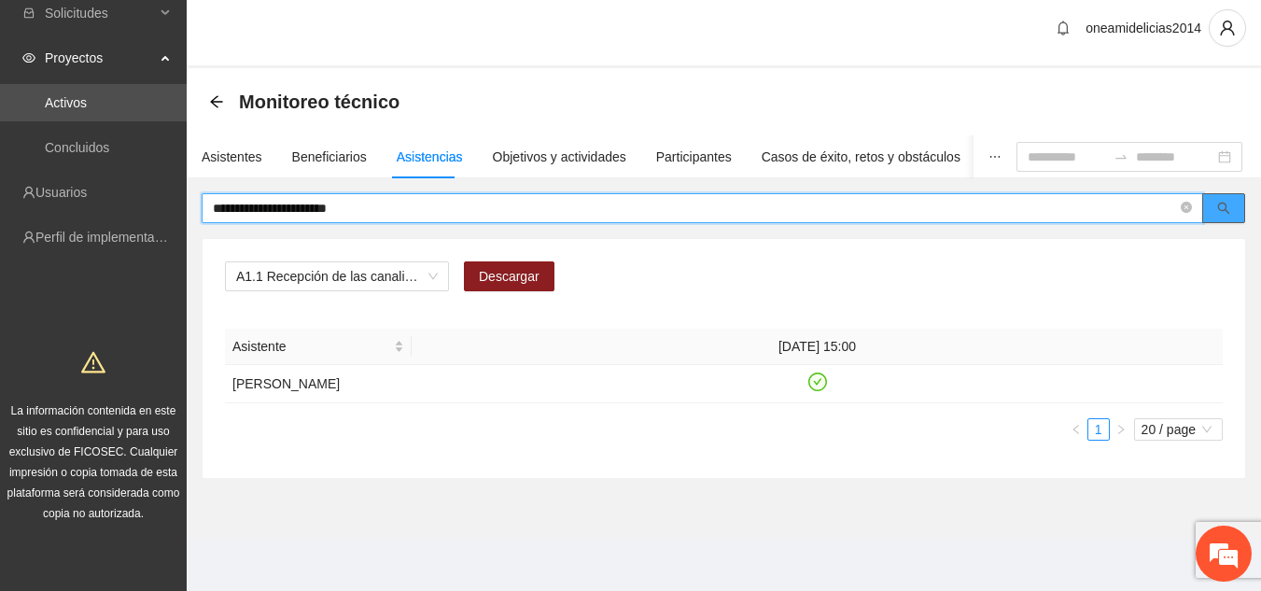
scroll to position [0, 0]
click at [430, 285] on span "A1.1 Recepción de las canalizaciones de personas que recibirán atención." at bounding box center [337, 276] width 202 height 28
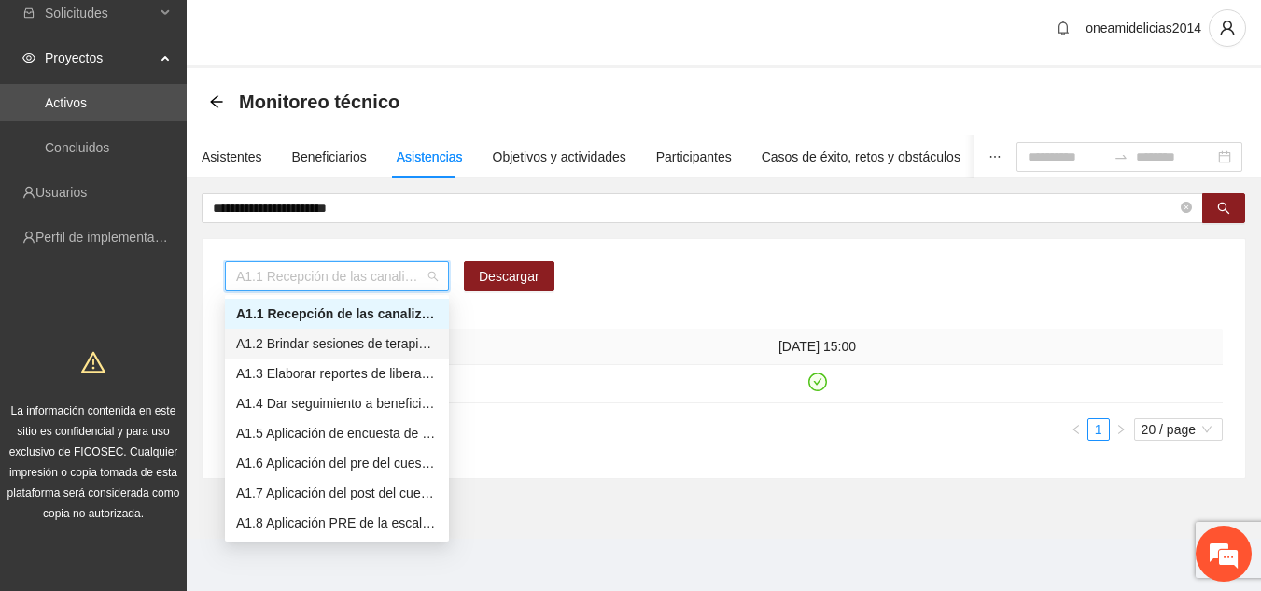
click at [386, 344] on div "A1.2 Brindar sesiones de terapia psicológica cognitivo-conductual a personas im…" at bounding box center [337, 343] width 202 height 21
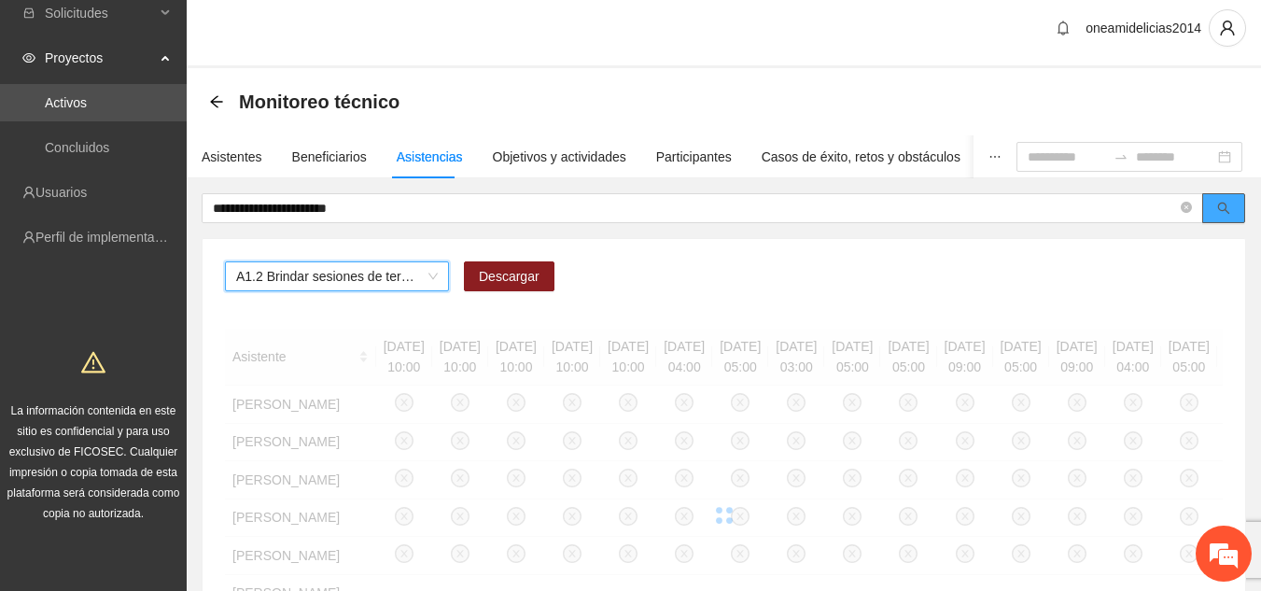
click at [1218, 208] on icon "search" at bounding box center [1224, 208] width 13 height 13
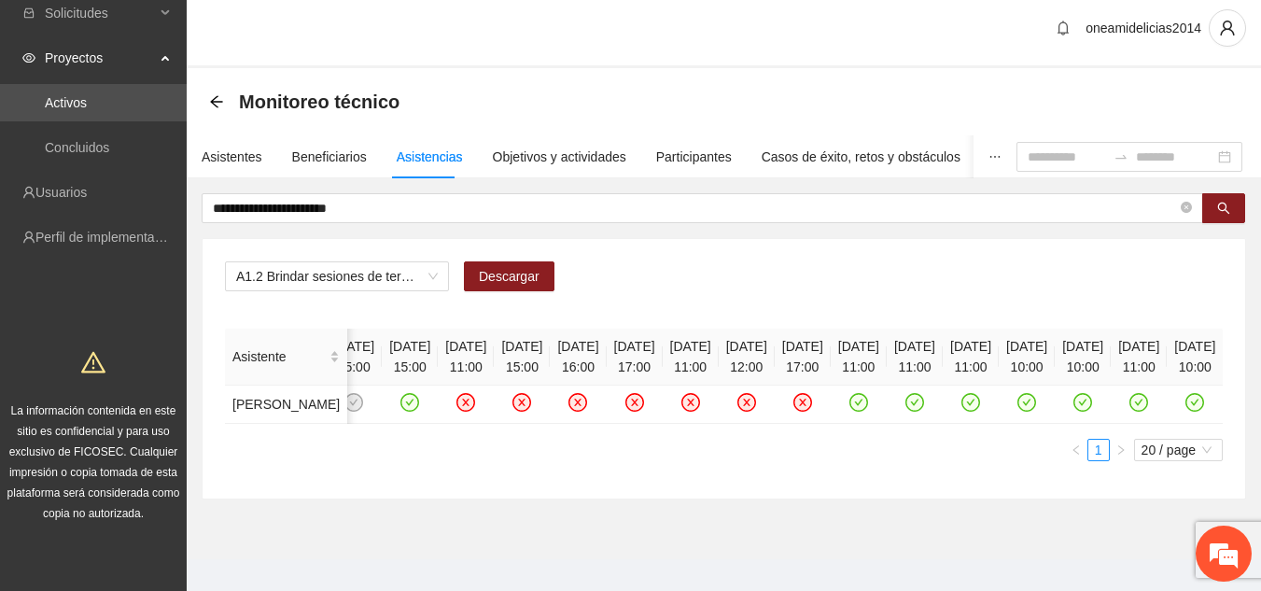
scroll to position [0, 426]
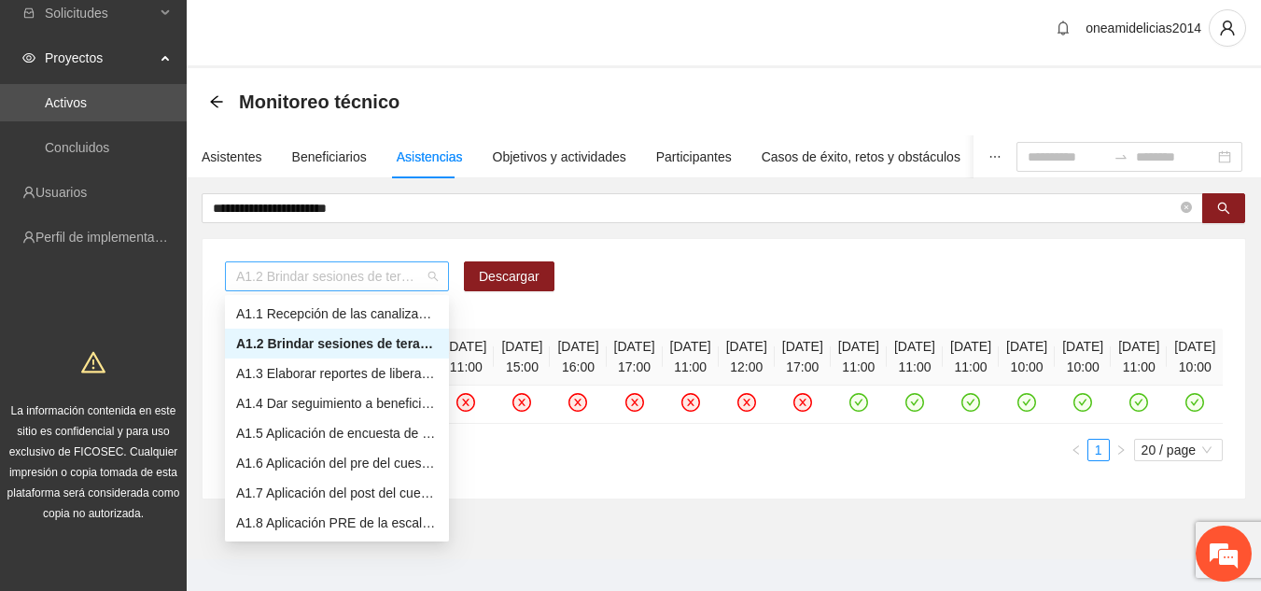
click at [434, 281] on span "A1.2 Brindar sesiones de terapia psicológica cognitivo-conductual a personas im…" at bounding box center [337, 276] width 202 height 28
click at [394, 370] on div "A1.3 Elaborar reportes de liberación y/o alta de personas canalizadas." at bounding box center [337, 373] width 202 height 21
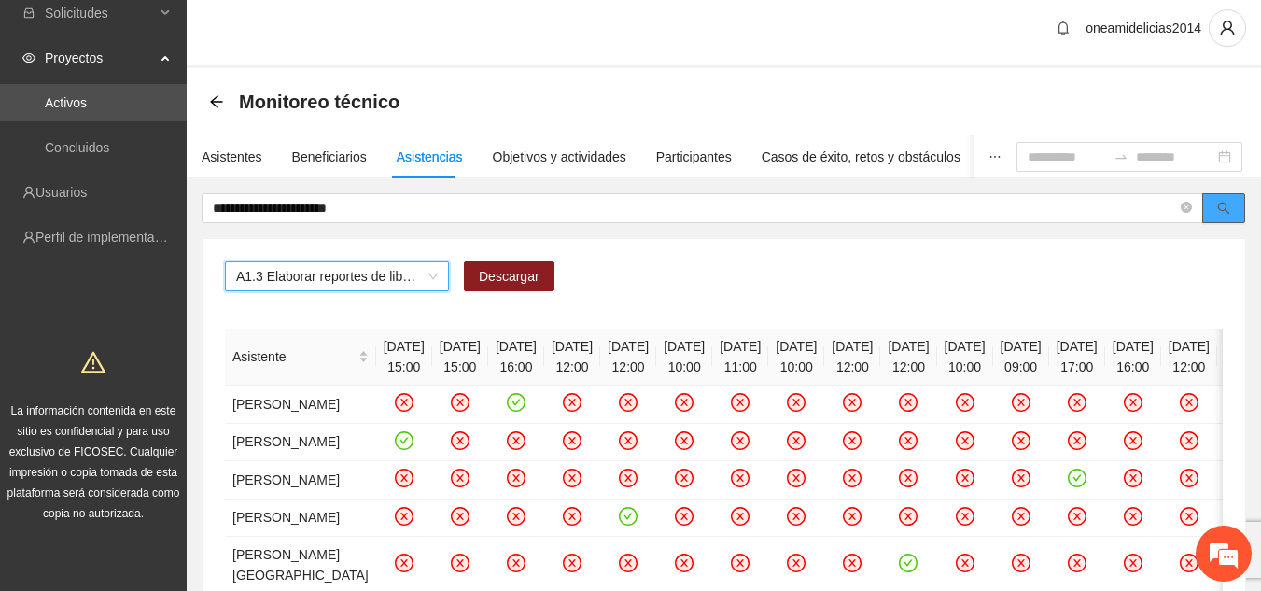
click at [1236, 204] on button "button" at bounding box center [1224, 208] width 43 height 30
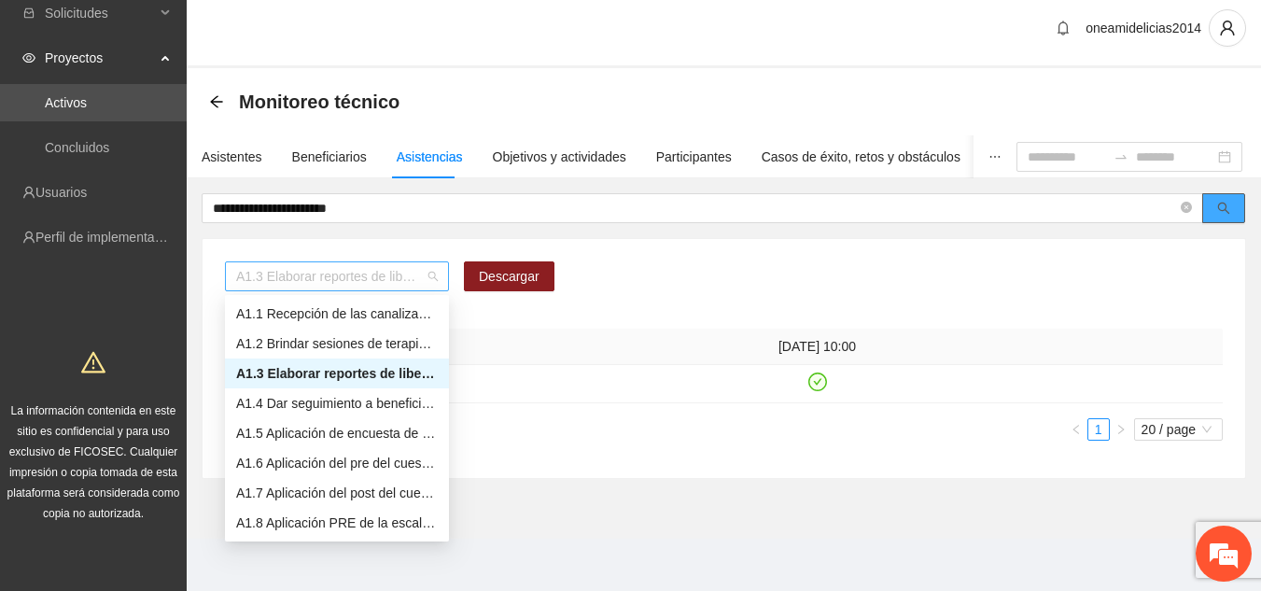
click at [439, 276] on div "A1.3 Elaborar reportes de liberación y/o alta de personas canalizadas." at bounding box center [337, 276] width 224 height 30
click at [370, 435] on div "A1.5 Aplicación de encuesta de satisfacción" at bounding box center [337, 433] width 202 height 21
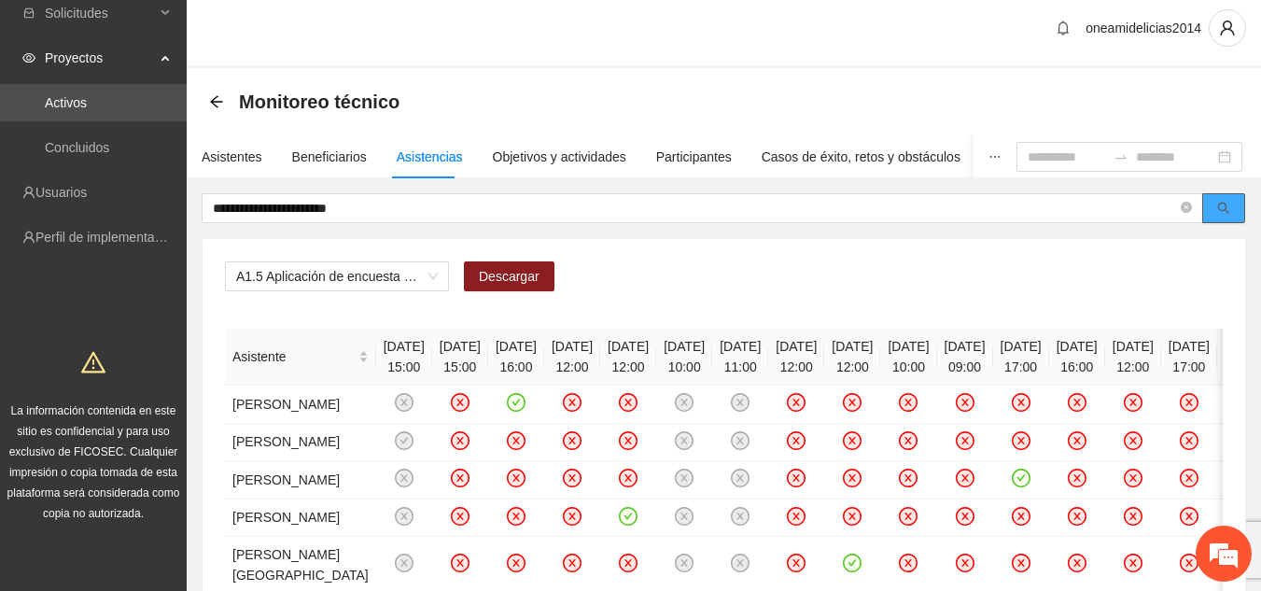
click at [1229, 204] on icon "search" at bounding box center [1224, 208] width 13 height 13
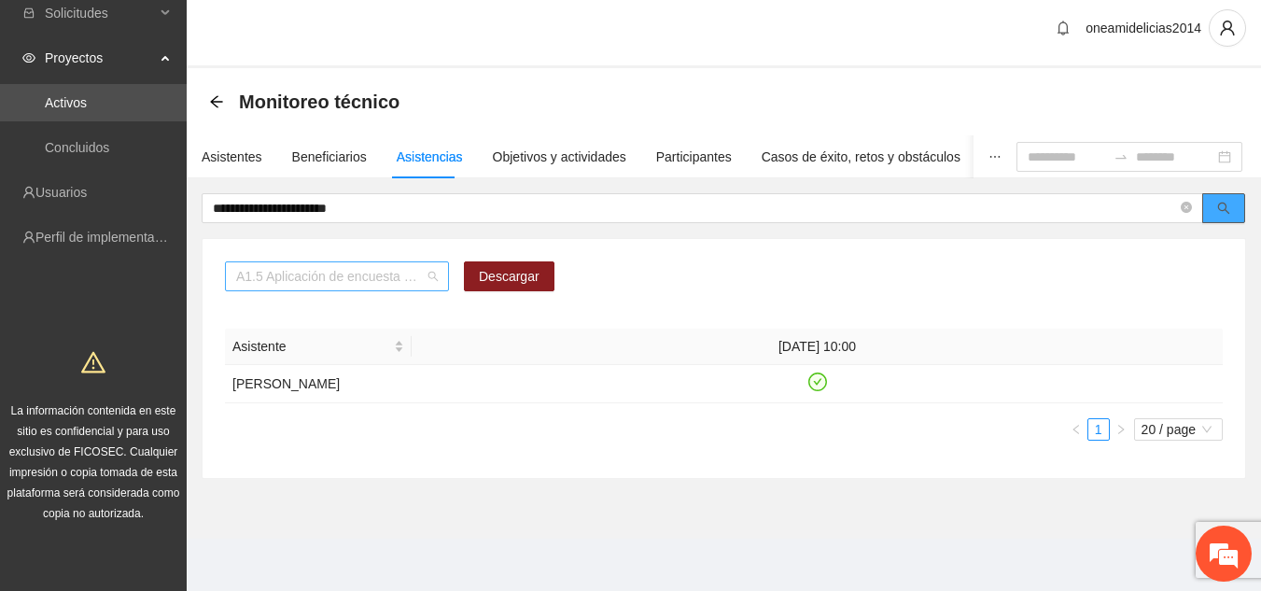
click at [438, 277] on div "A1.5 Aplicación de encuesta de satisfacción" at bounding box center [337, 276] width 224 height 30
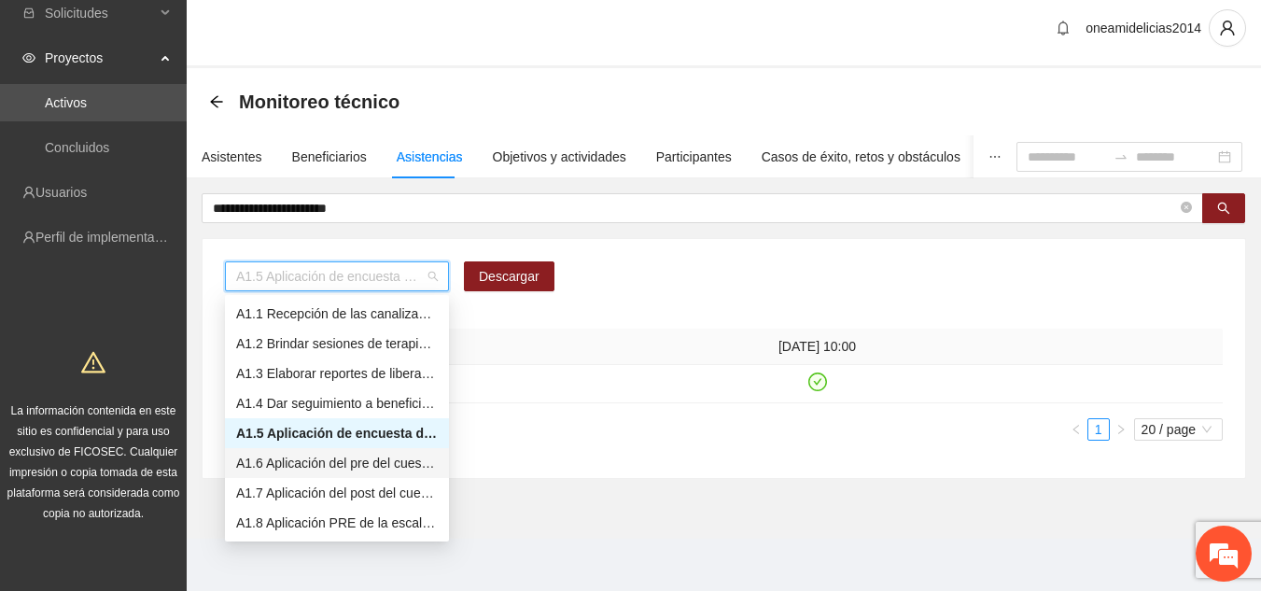
click at [399, 463] on div "A1.6 Aplicación del pre del cuestionario de agresividad." at bounding box center [337, 463] width 202 height 21
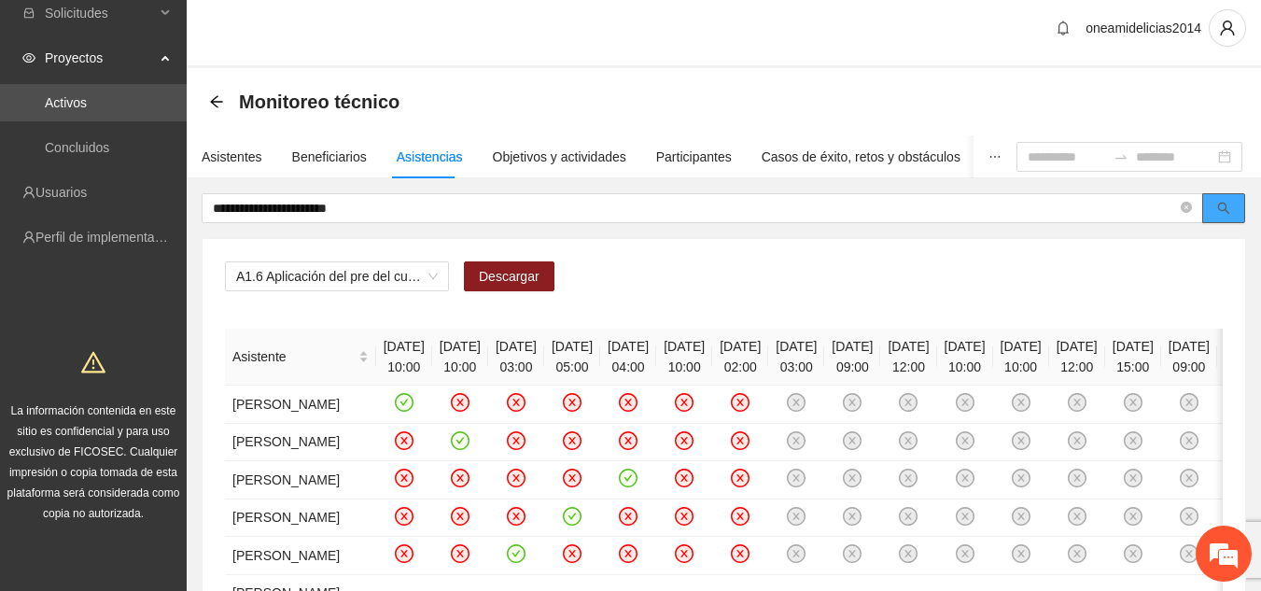
click at [1222, 205] on icon "search" at bounding box center [1224, 208] width 13 height 13
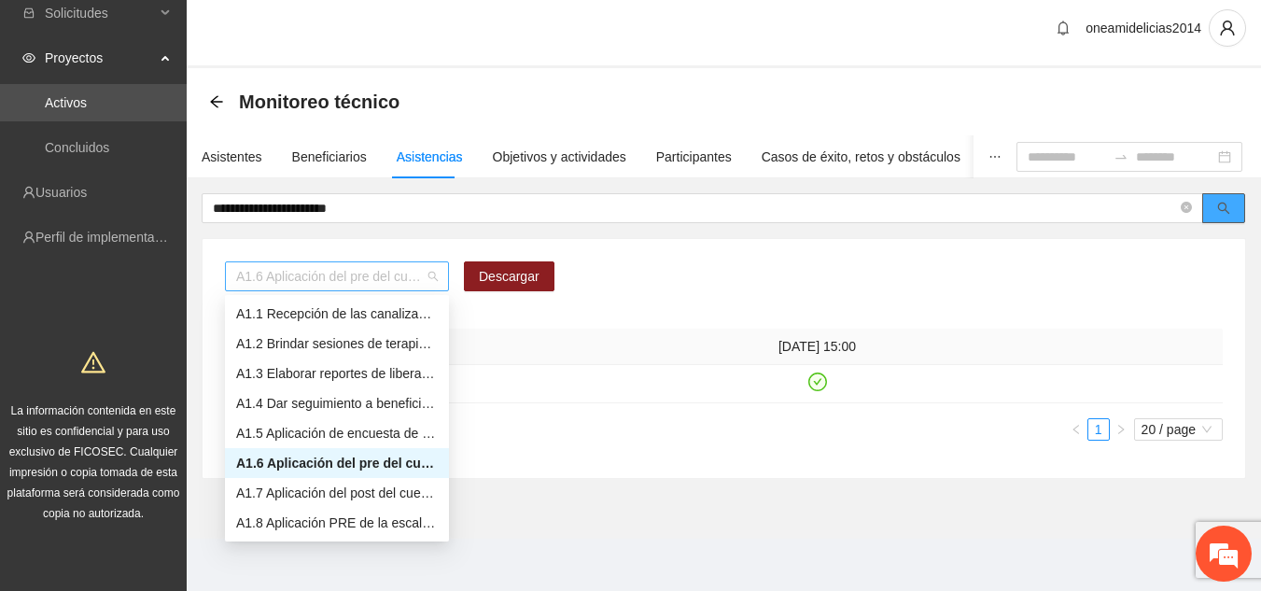
click at [431, 277] on span "A1.6 Aplicación del pre del cuestionario de agresividad." at bounding box center [337, 276] width 202 height 28
click at [386, 490] on div "A1.7 Aplicación del post del cuestionario de agresividad" at bounding box center [337, 493] width 202 height 21
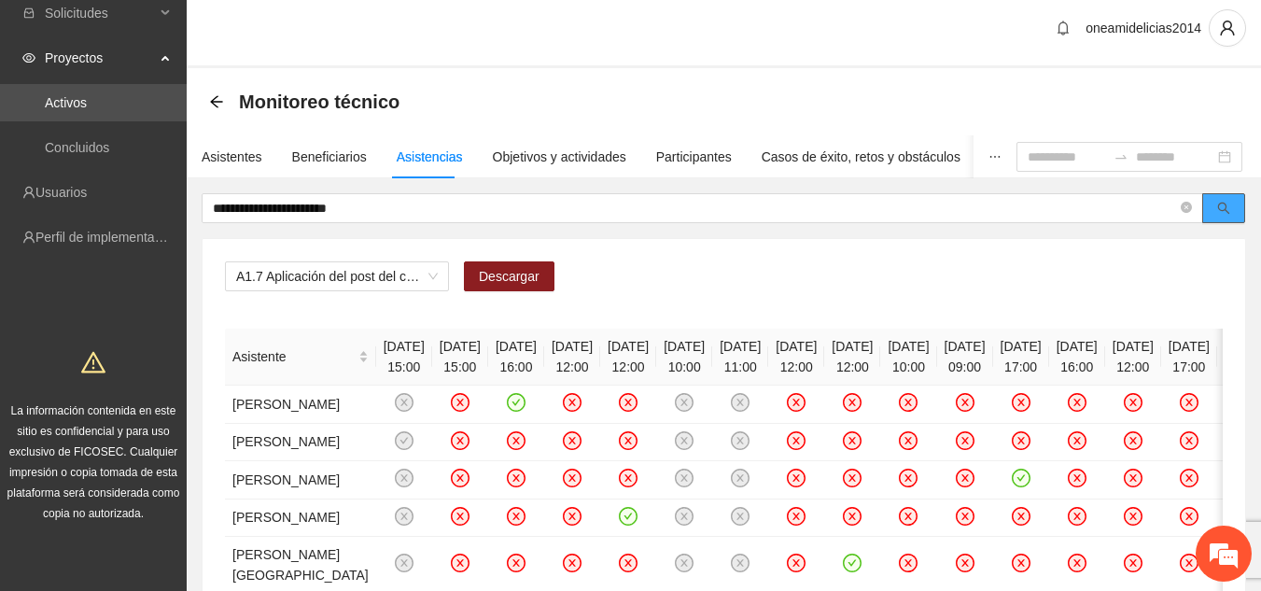
click at [1221, 212] on icon "search" at bounding box center [1224, 208] width 13 height 13
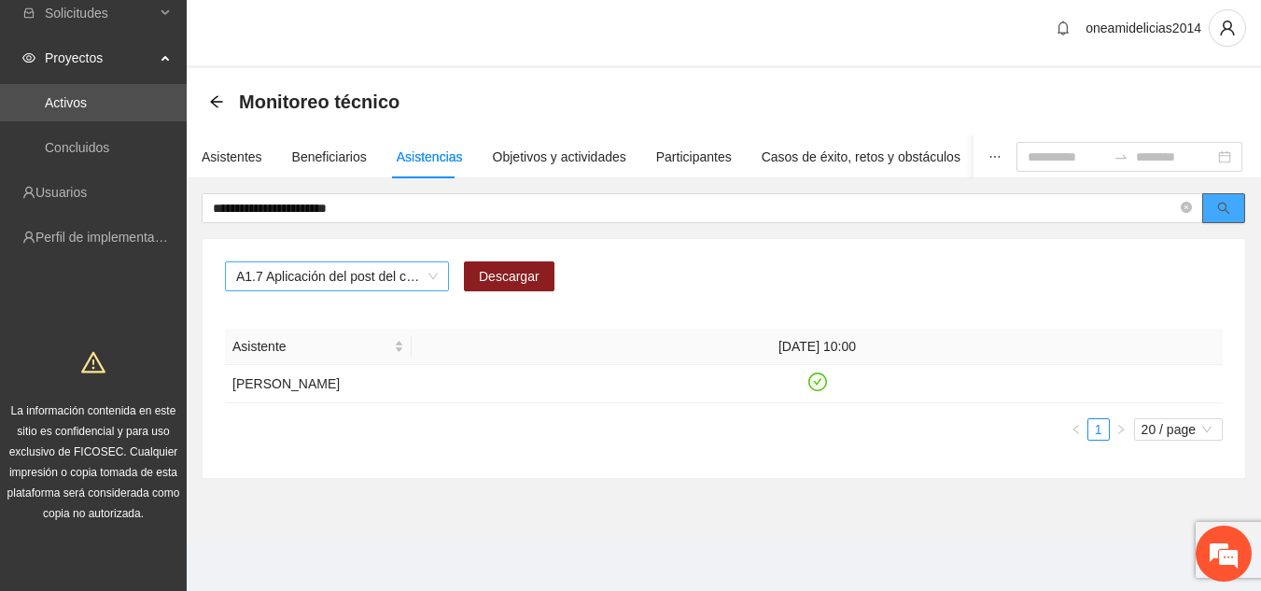
click at [433, 274] on span "A1.7 Aplicación del post del cuestionario de agresividad" at bounding box center [337, 276] width 202 height 28
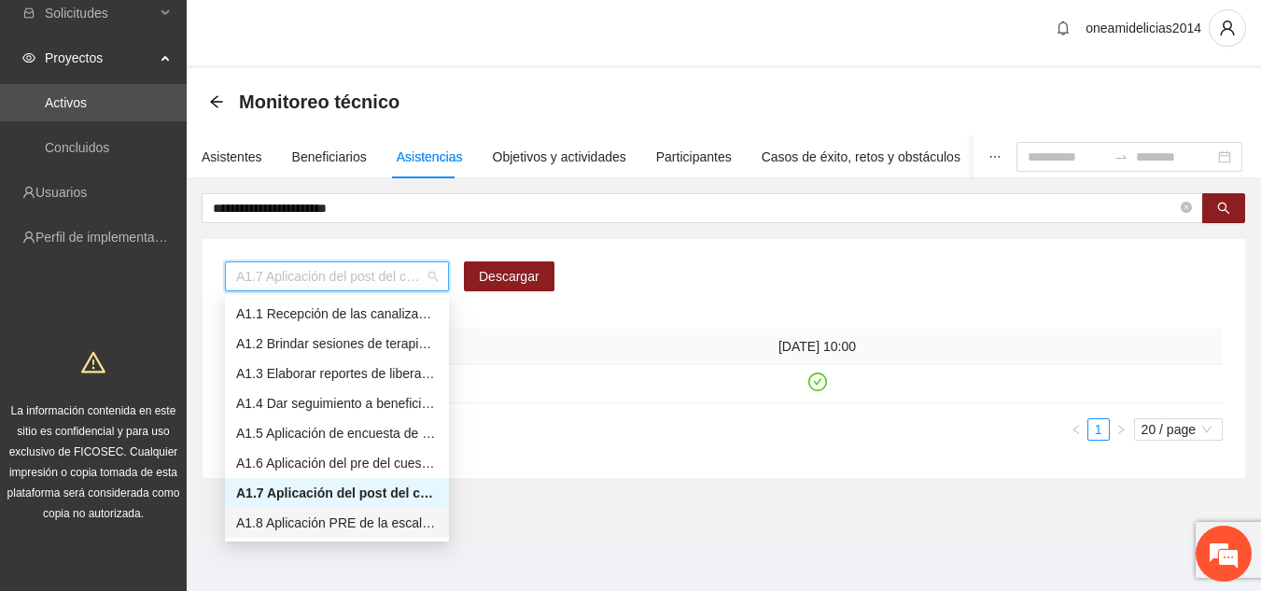
click at [379, 519] on div "A1.8 Aplicación PRE de la escala de control de impulsos" at bounding box center [337, 523] width 202 height 21
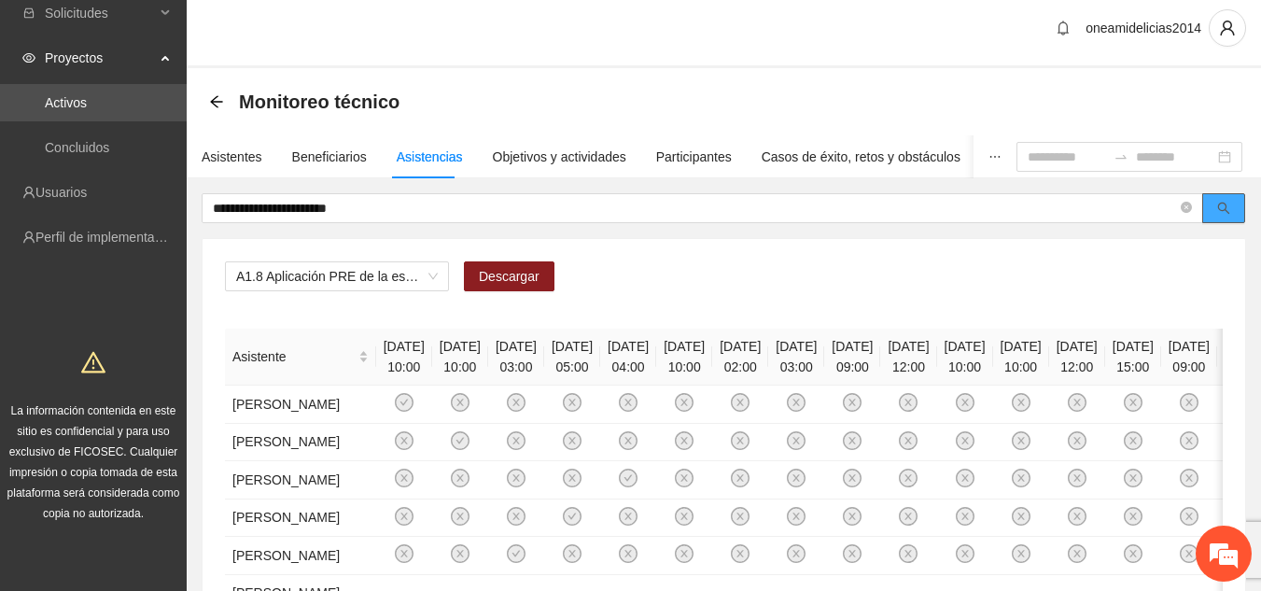
click at [1225, 199] on button "button" at bounding box center [1224, 208] width 43 height 30
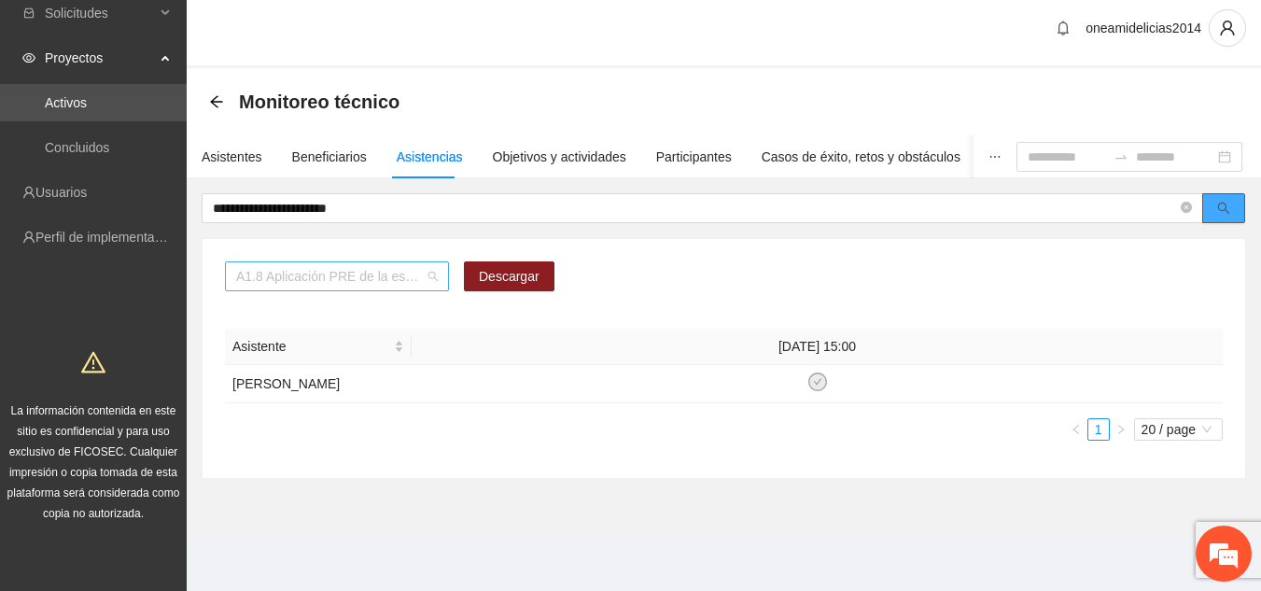
click at [434, 277] on span "A1.8 Aplicación PRE de la escala de control de impulsos" at bounding box center [337, 276] width 202 height 28
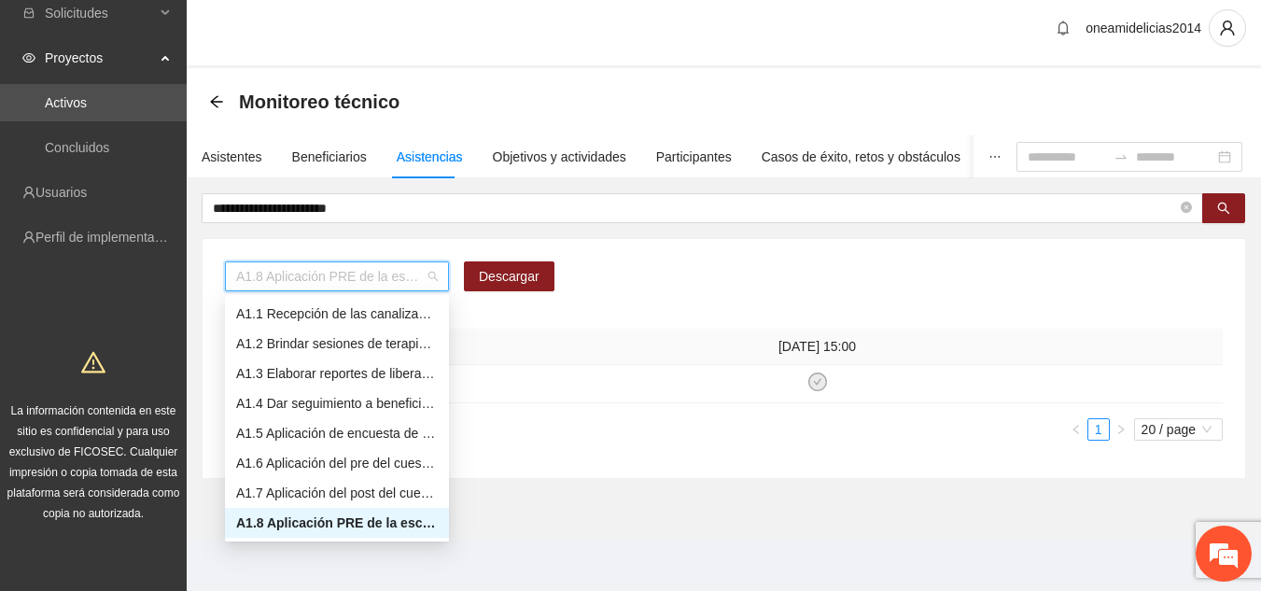
scroll to position [30, 0]
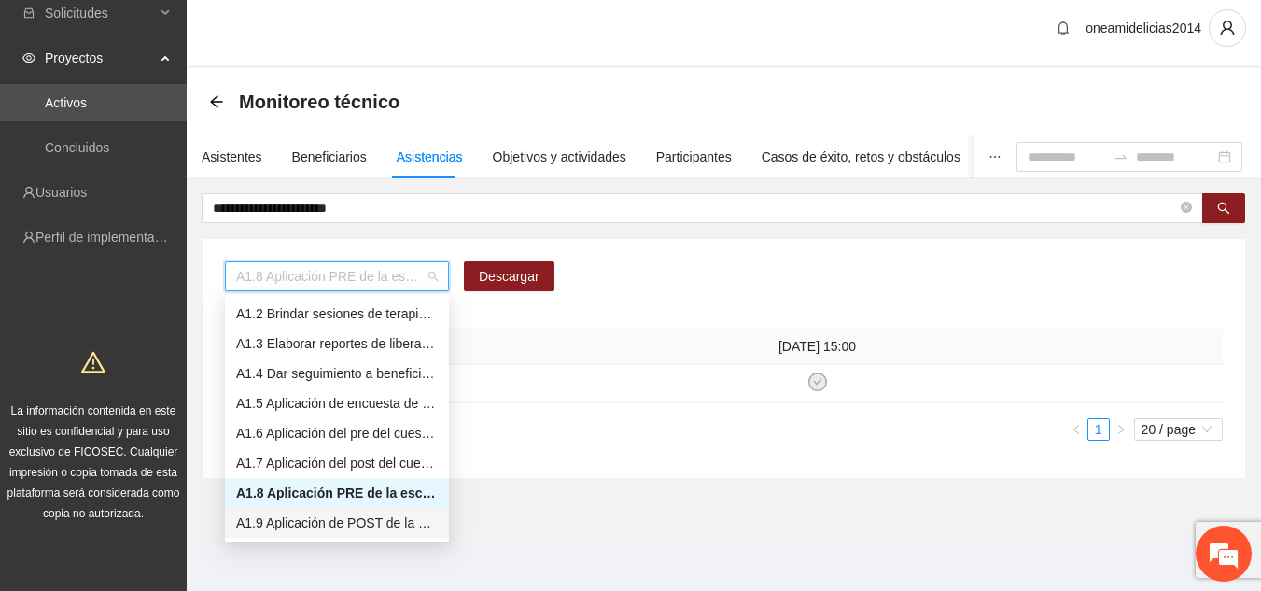
click at [361, 520] on div "A1.9 Aplicación de POST de la Escala de Control de Impulsos" at bounding box center [337, 523] width 202 height 21
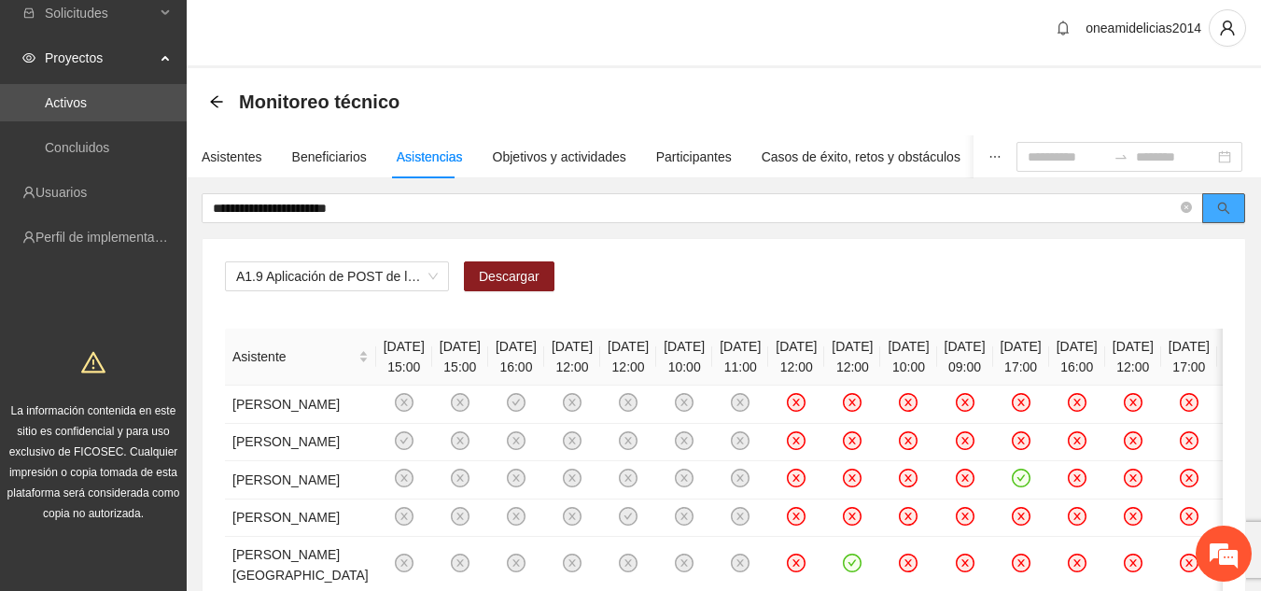
click at [1226, 206] on icon "search" at bounding box center [1224, 209] width 12 height 12
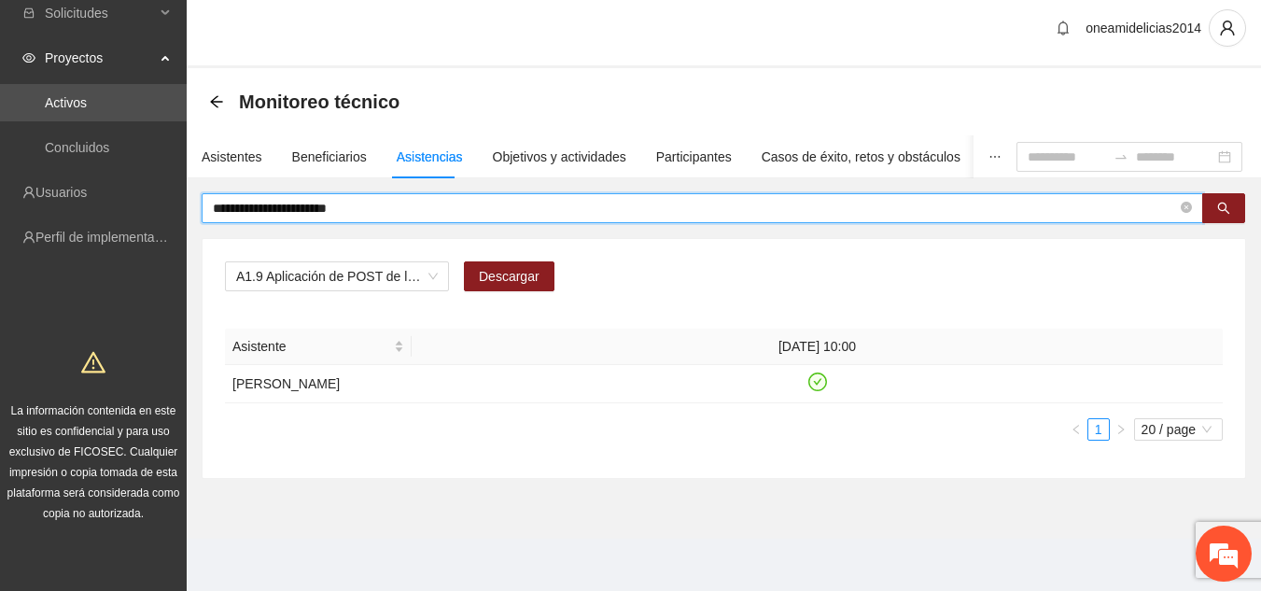
click at [401, 209] on input "**********" at bounding box center [695, 208] width 964 height 21
click at [1226, 202] on icon "search" at bounding box center [1224, 208] width 13 height 13
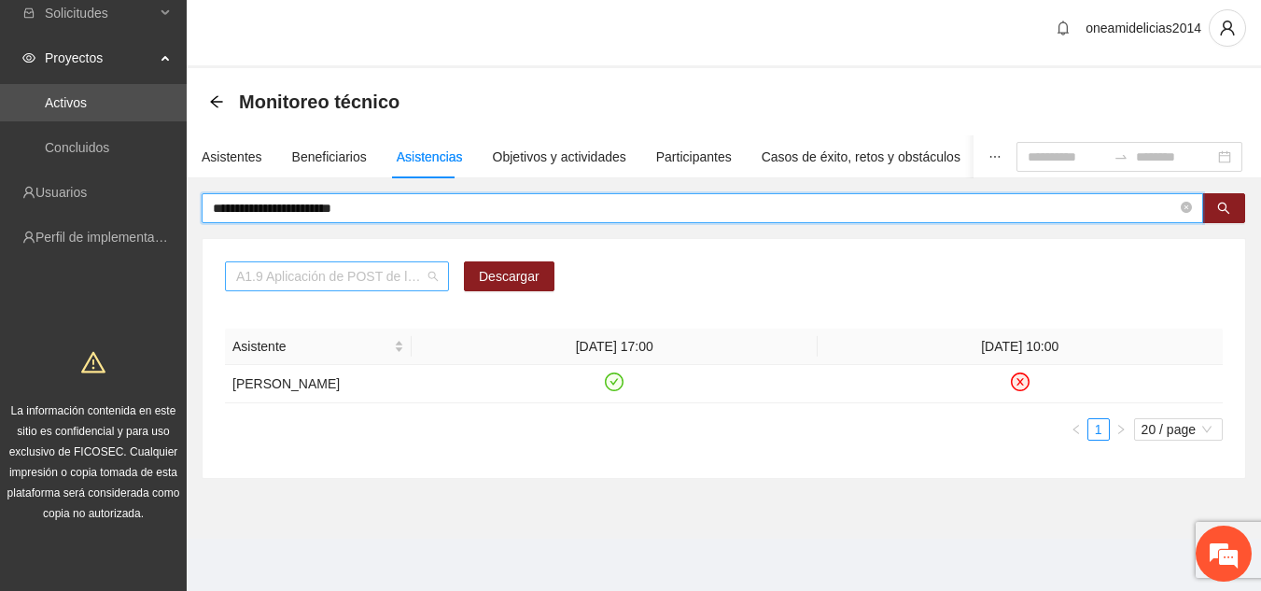
click at [434, 275] on span "A1.9 Aplicación de POST de la Escala de Control de Impulsos" at bounding box center [337, 276] width 202 height 28
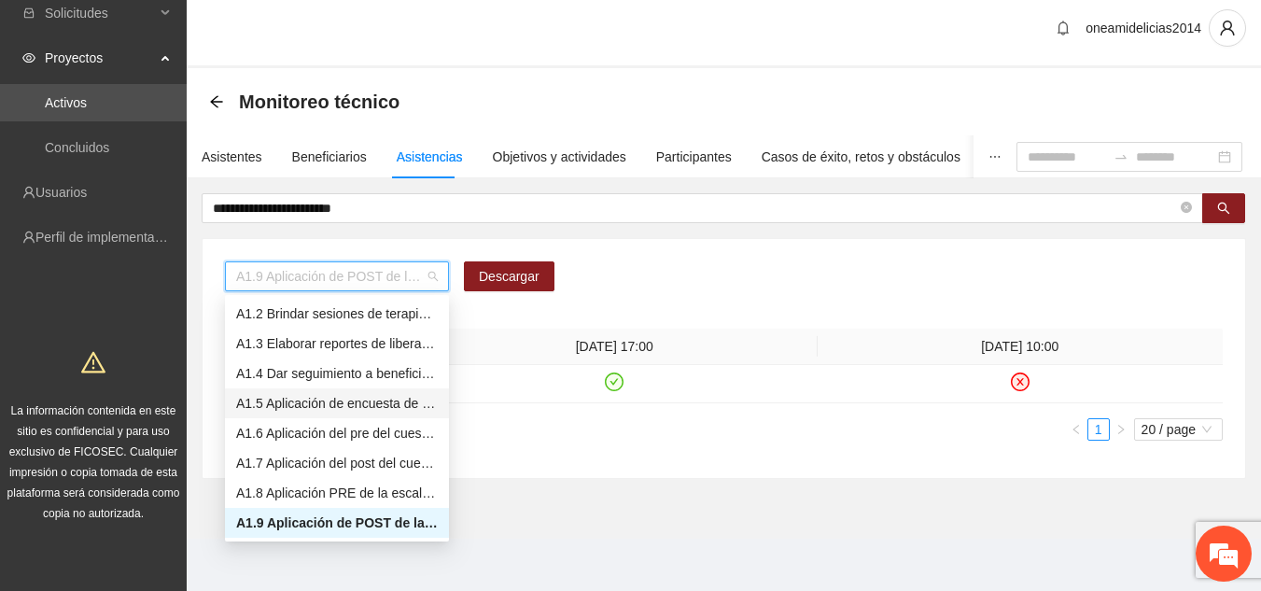
click at [338, 404] on div "A1.5 Aplicación de encuesta de satisfacción" at bounding box center [337, 403] width 202 height 21
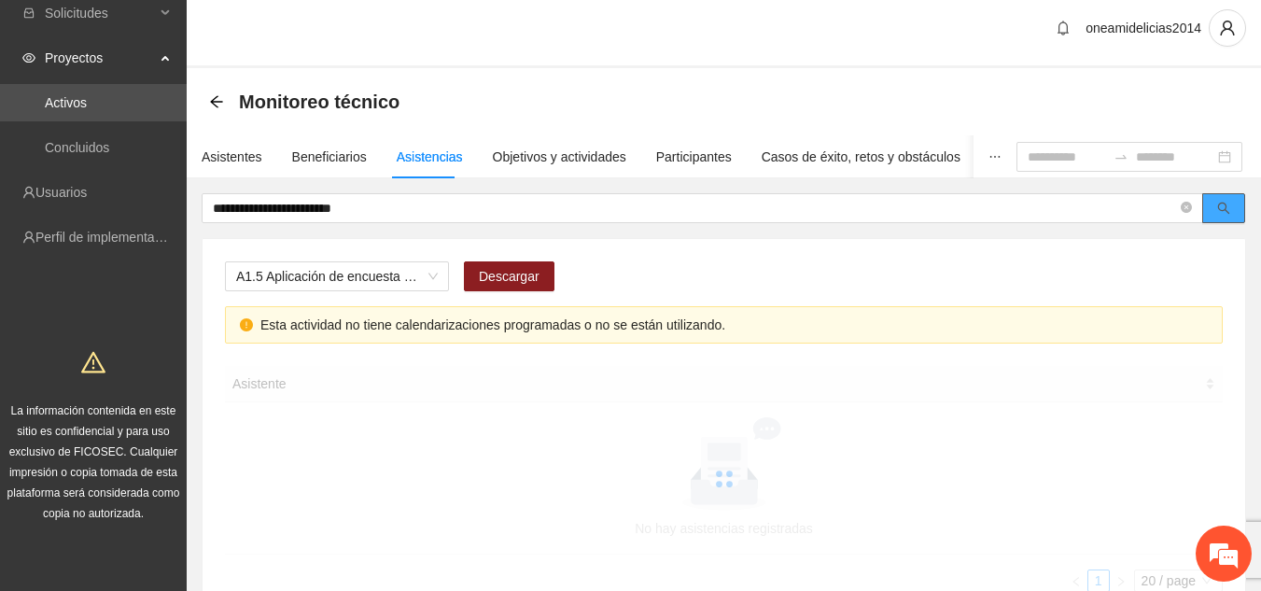
click at [1225, 208] on icon "search" at bounding box center [1224, 208] width 13 height 13
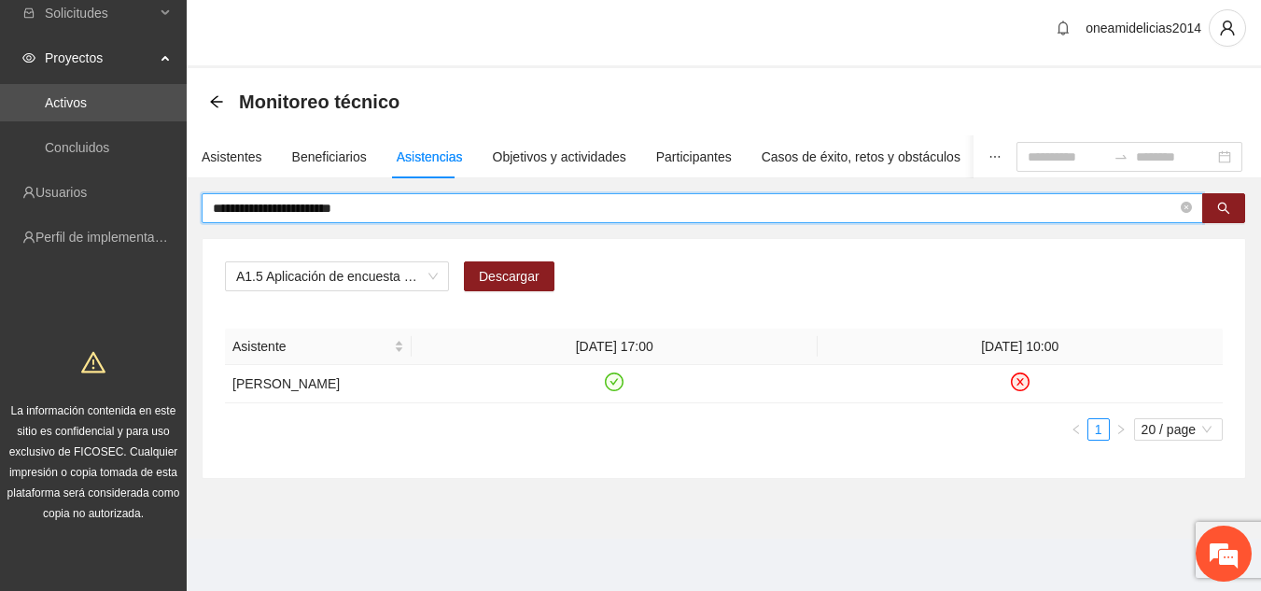
click at [384, 212] on input "**********" at bounding box center [695, 208] width 964 height 21
click at [371, 204] on input "**********" at bounding box center [695, 208] width 964 height 21
click at [434, 275] on span "A1.5 Aplicación de encuesta de satisfacción" at bounding box center [337, 276] width 202 height 28
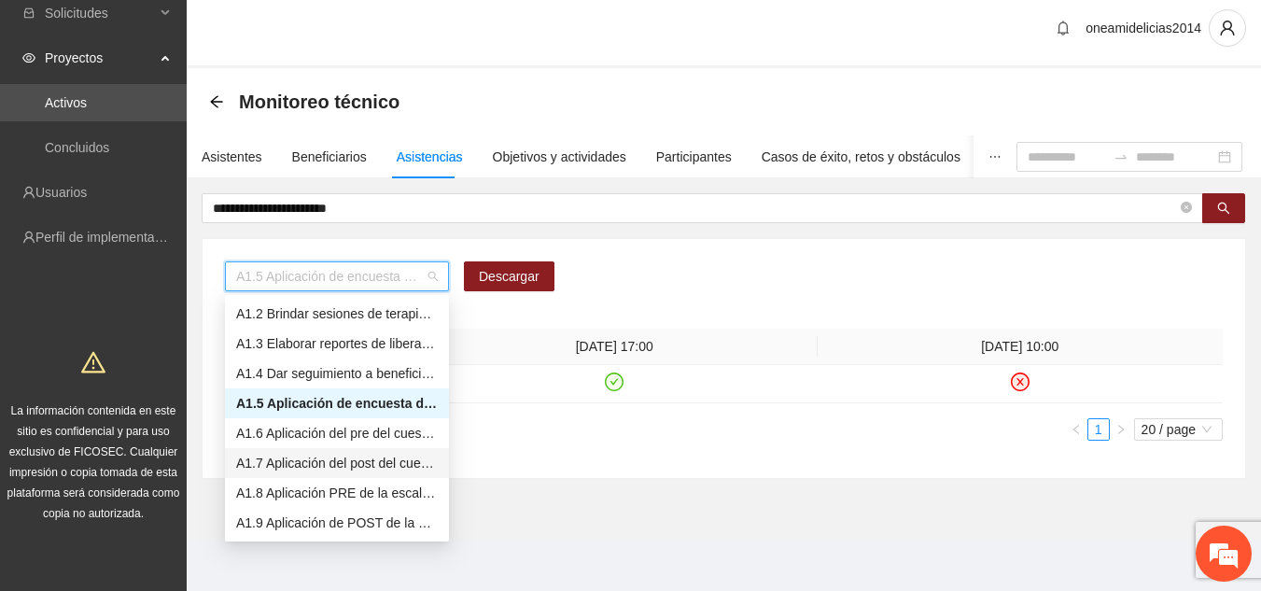
click at [360, 461] on div "A1.7 Aplicación del post del cuestionario de agresividad" at bounding box center [337, 463] width 202 height 21
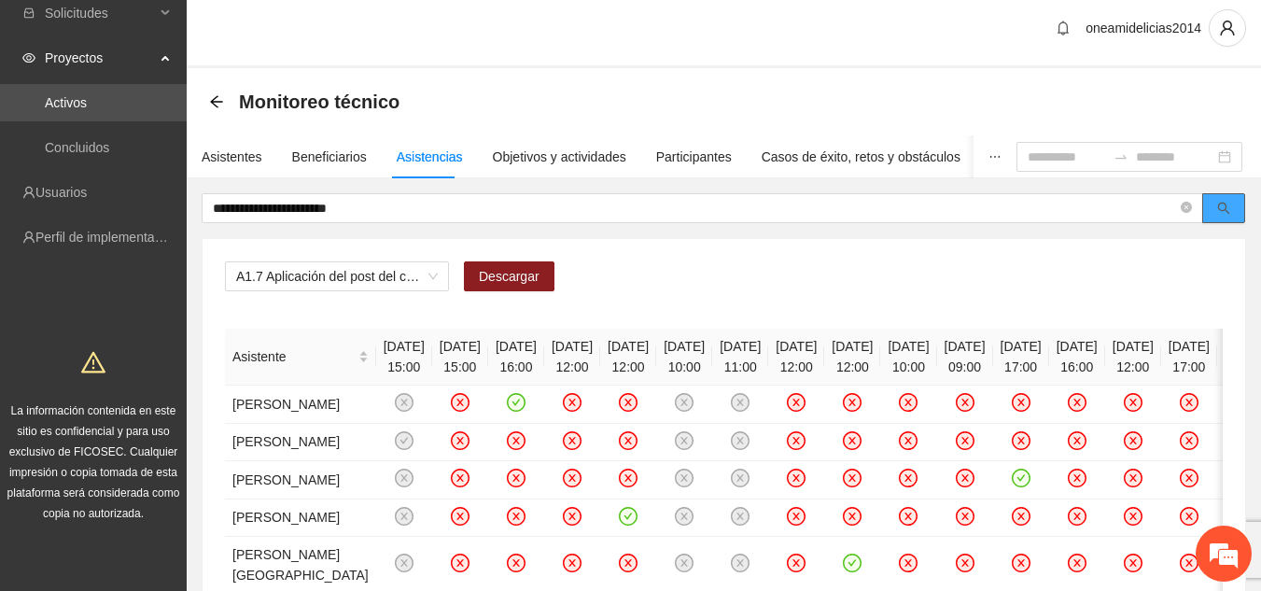
click at [1220, 198] on button "button" at bounding box center [1224, 208] width 43 height 30
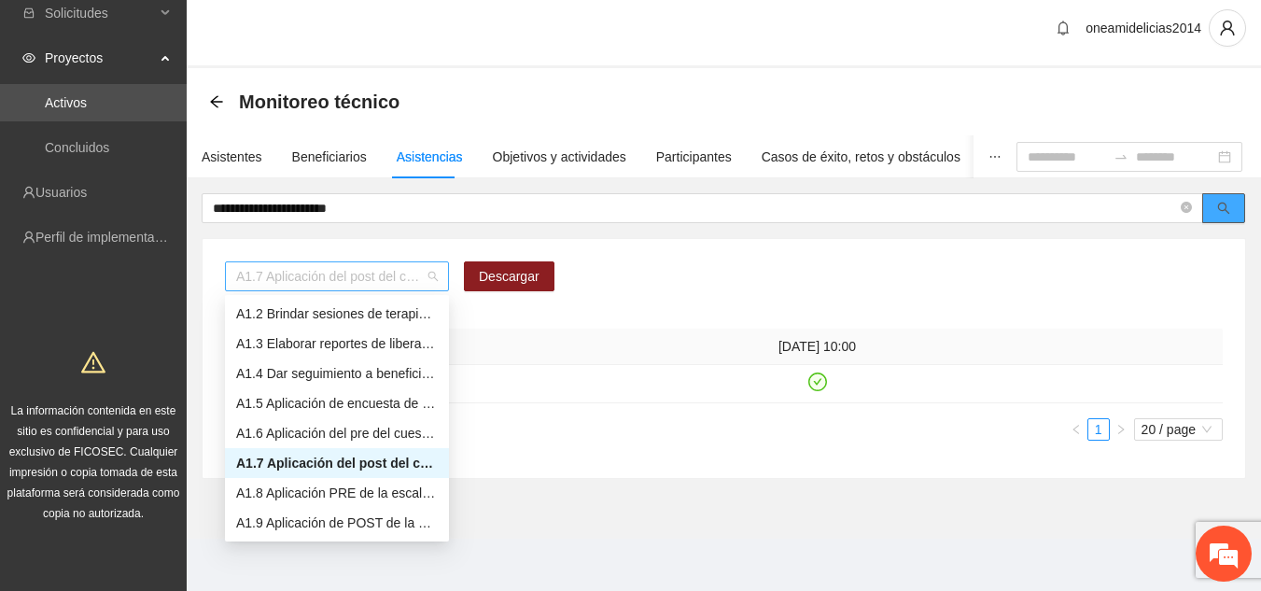
click at [433, 279] on span "A1.7 Aplicación del post del cuestionario de agresividad" at bounding box center [337, 276] width 202 height 28
click at [367, 518] on div "A1.9 Aplicación de POST de la Escala de Control de Impulsos" at bounding box center [337, 523] width 202 height 21
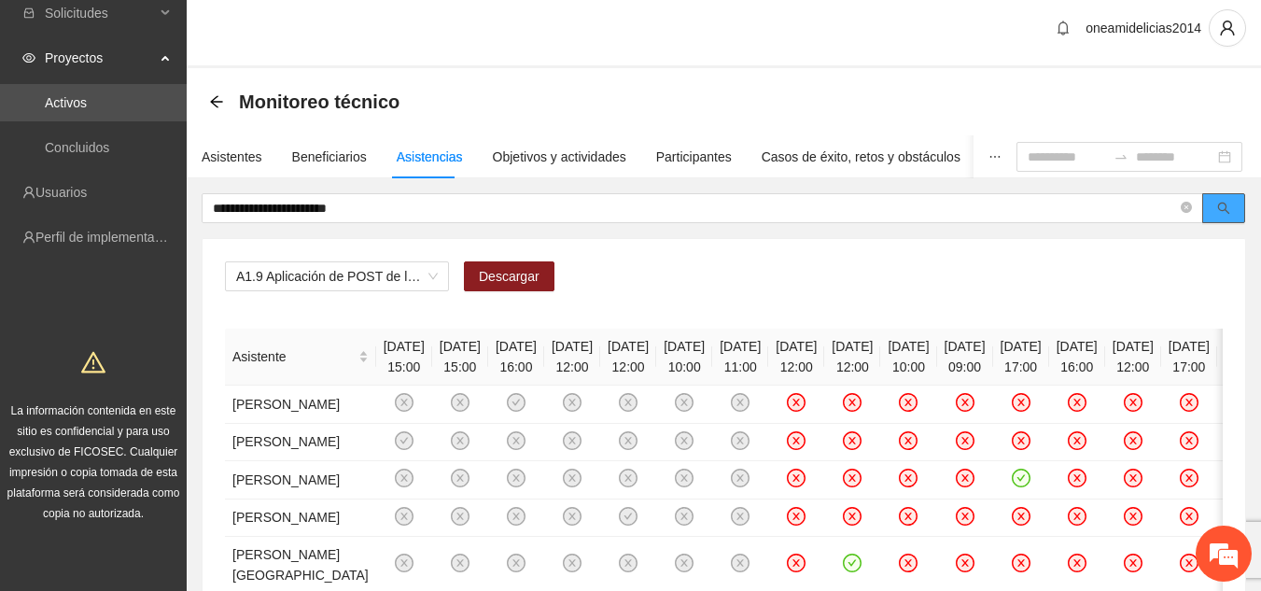
click at [1242, 210] on button "button" at bounding box center [1224, 208] width 43 height 30
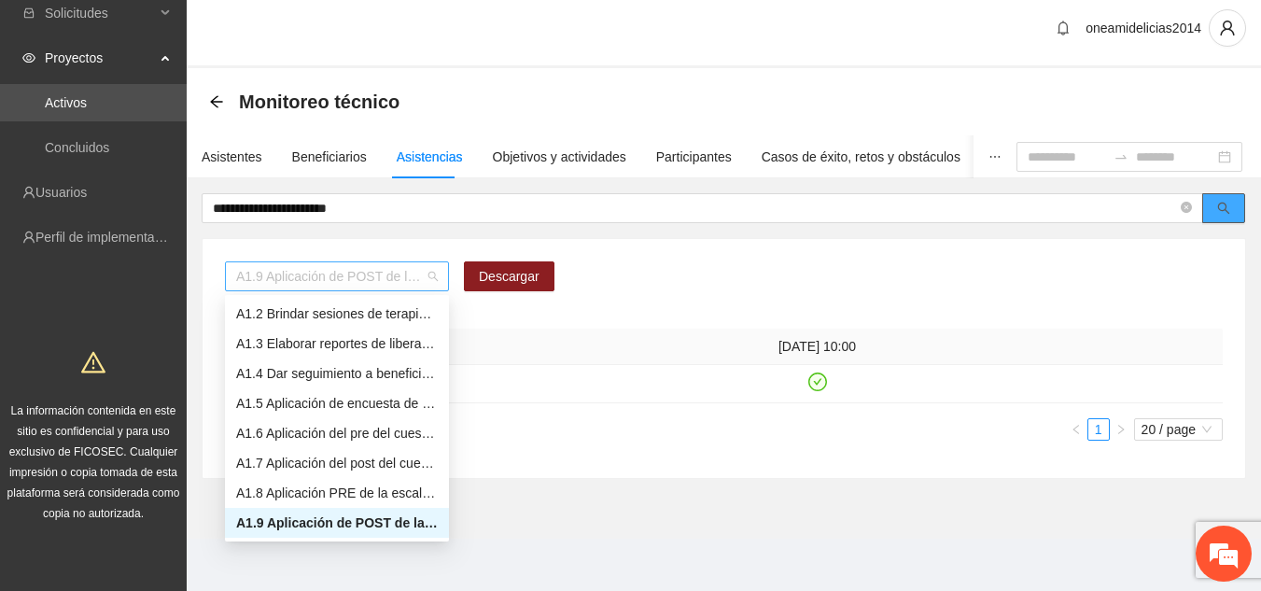
click at [437, 274] on span "A1.9 Aplicación de POST de la Escala de Control de Impulsos" at bounding box center [337, 276] width 202 height 28
click at [366, 404] on div "A1.5 Aplicación de encuesta de satisfacción" at bounding box center [337, 403] width 202 height 21
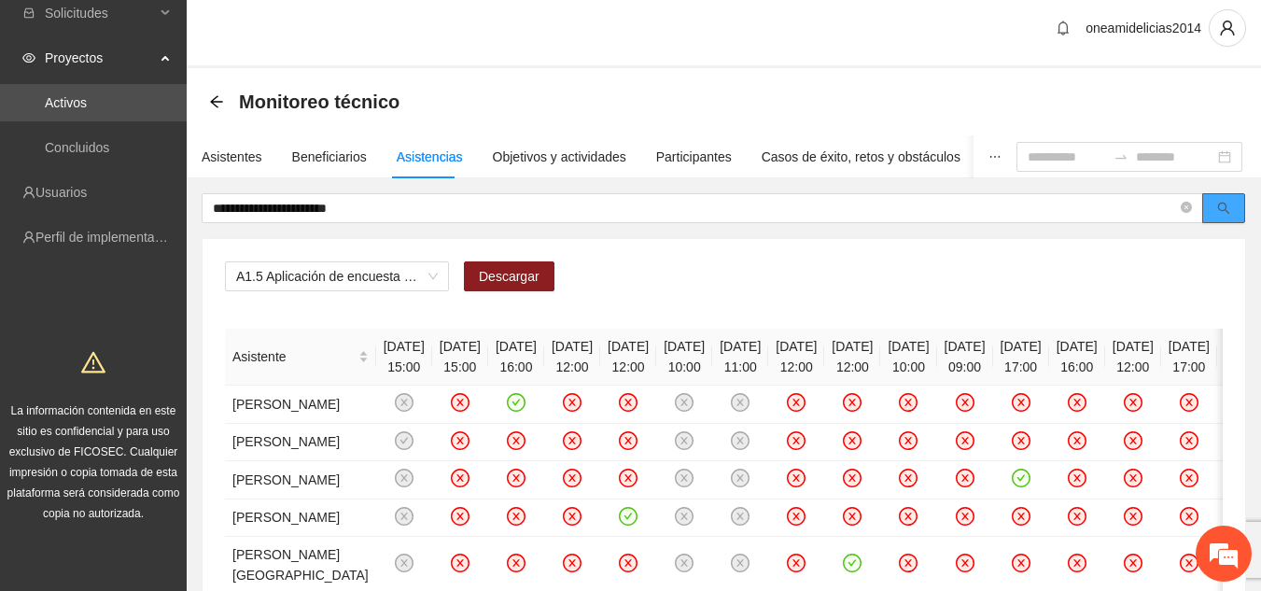
click at [1223, 213] on icon "search" at bounding box center [1224, 208] width 13 height 13
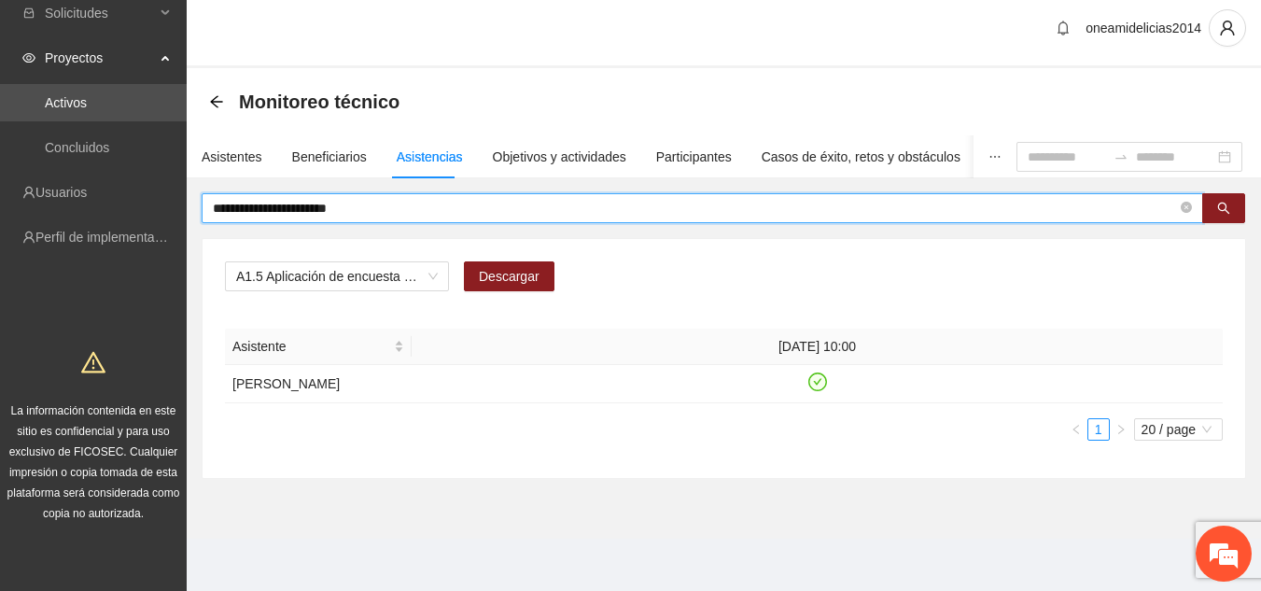
click at [376, 208] on input "**********" at bounding box center [695, 208] width 964 height 21
click at [1219, 208] on icon "search" at bounding box center [1224, 209] width 12 height 12
type input "*"
click at [382, 211] on input "**********" at bounding box center [695, 208] width 964 height 21
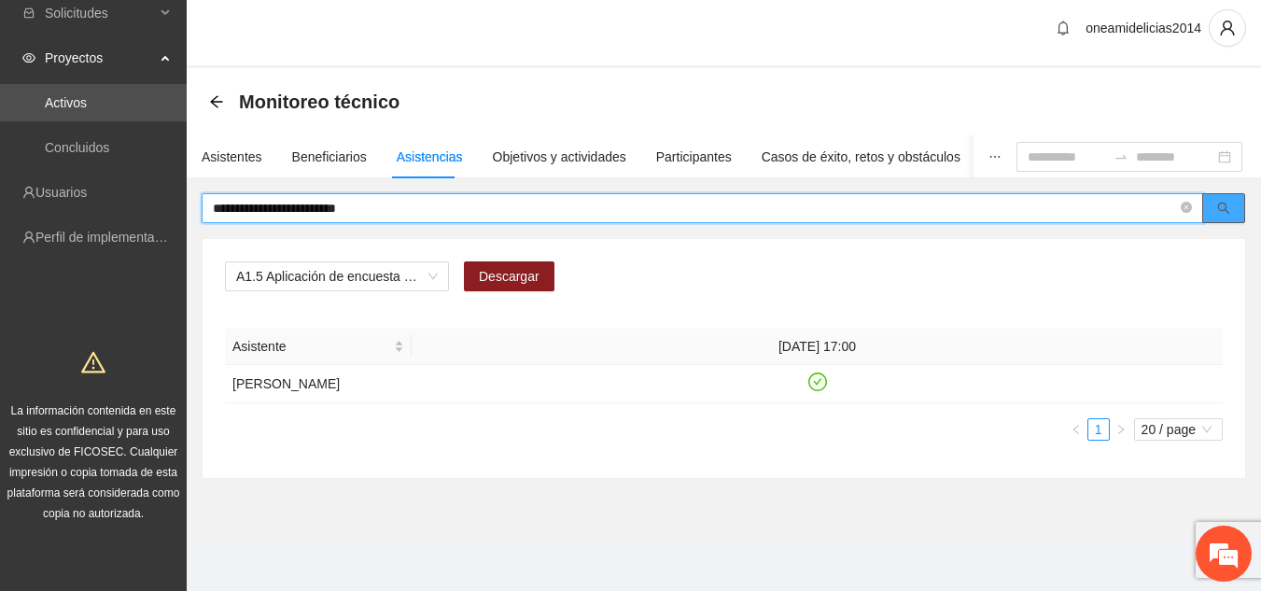
click at [1220, 202] on icon "search" at bounding box center [1224, 208] width 13 height 13
click at [434, 275] on span "A1.5 Aplicación de encuesta de satisfacción" at bounding box center [337, 276] width 202 height 28
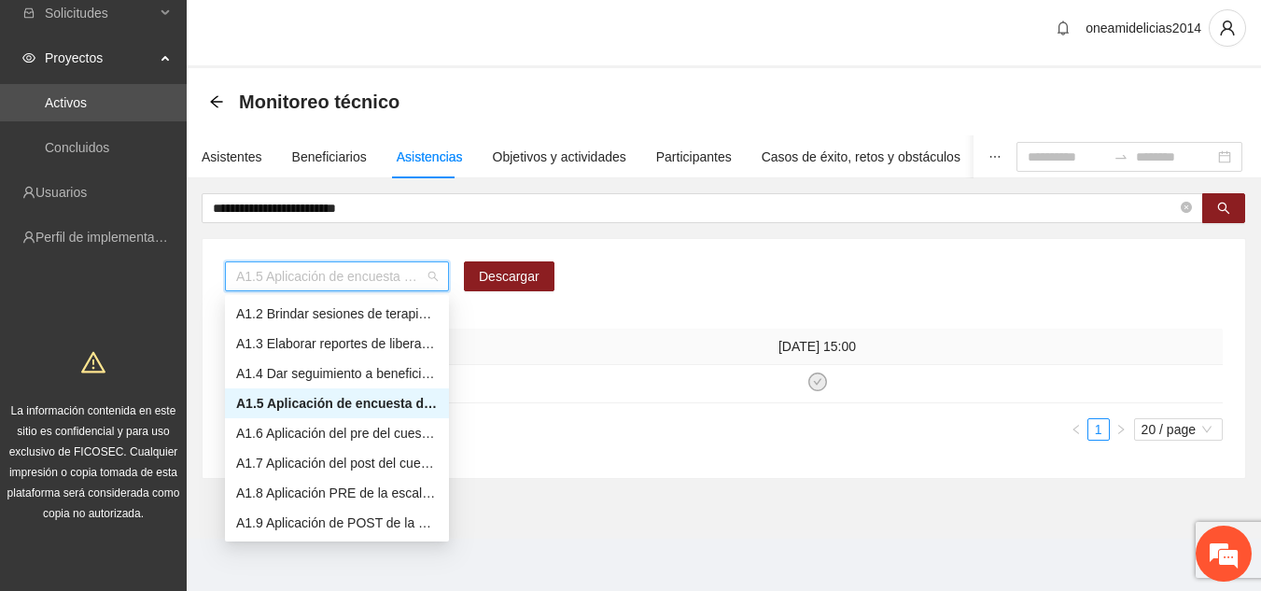
click at [398, 399] on div "A1.5 Aplicación de encuesta de satisfacción" at bounding box center [337, 403] width 202 height 21
click at [435, 275] on span "A1.5 Aplicación de encuesta de satisfacción" at bounding box center [337, 276] width 202 height 28
click at [379, 434] on div "A1.6 Aplicación del pre del cuestionario de agresividad." at bounding box center [337, 433] width 202 height 21
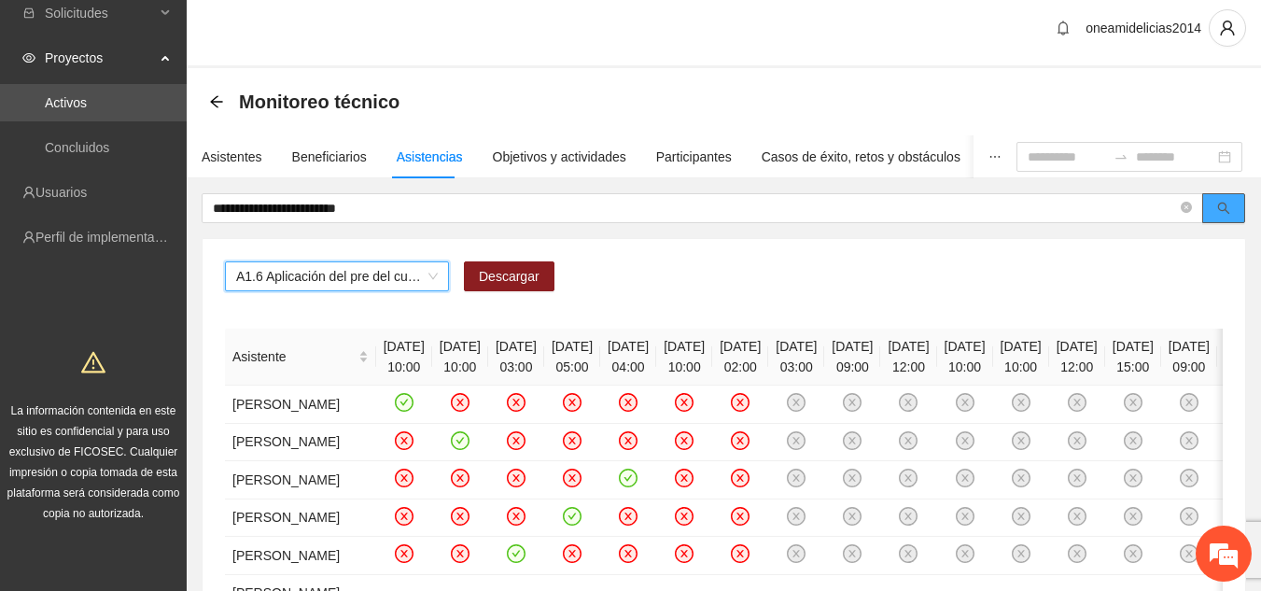
click at [1218, 211] on icon "search" at bounding box center [1224, 208] width 13 height 13
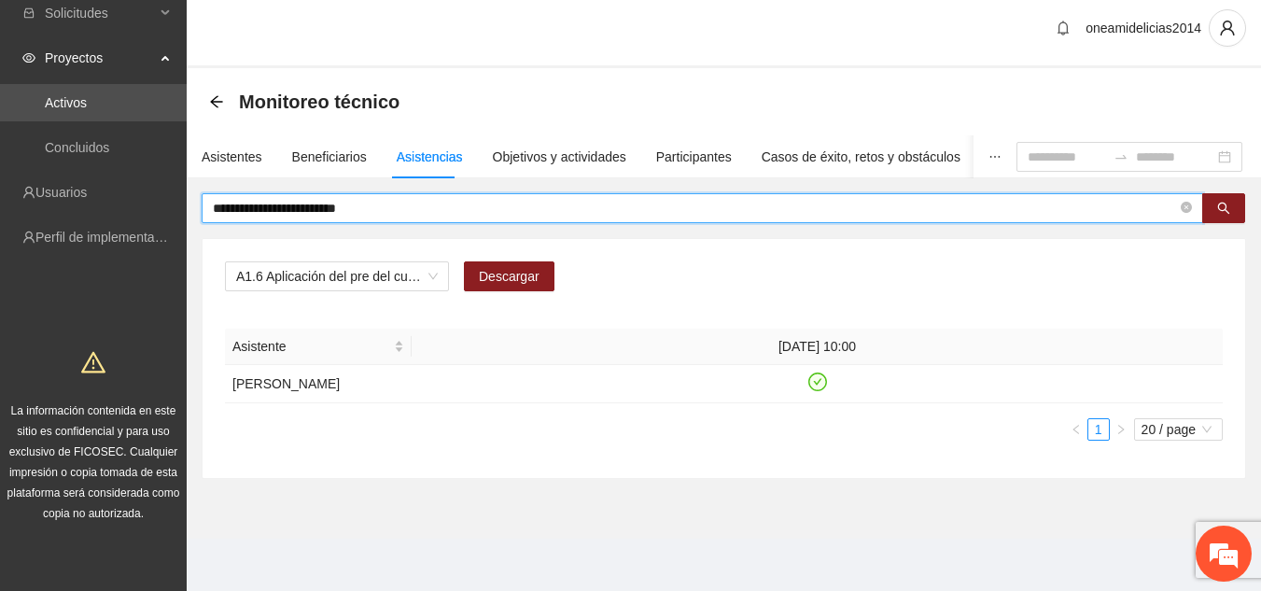
click at [391, 210] on input "**********" at bounding box center [695, 208] width 964 height 21
type input "*"
click at [375, 212] on input "**********" at bounding box center [695, 208] width 964 height 21
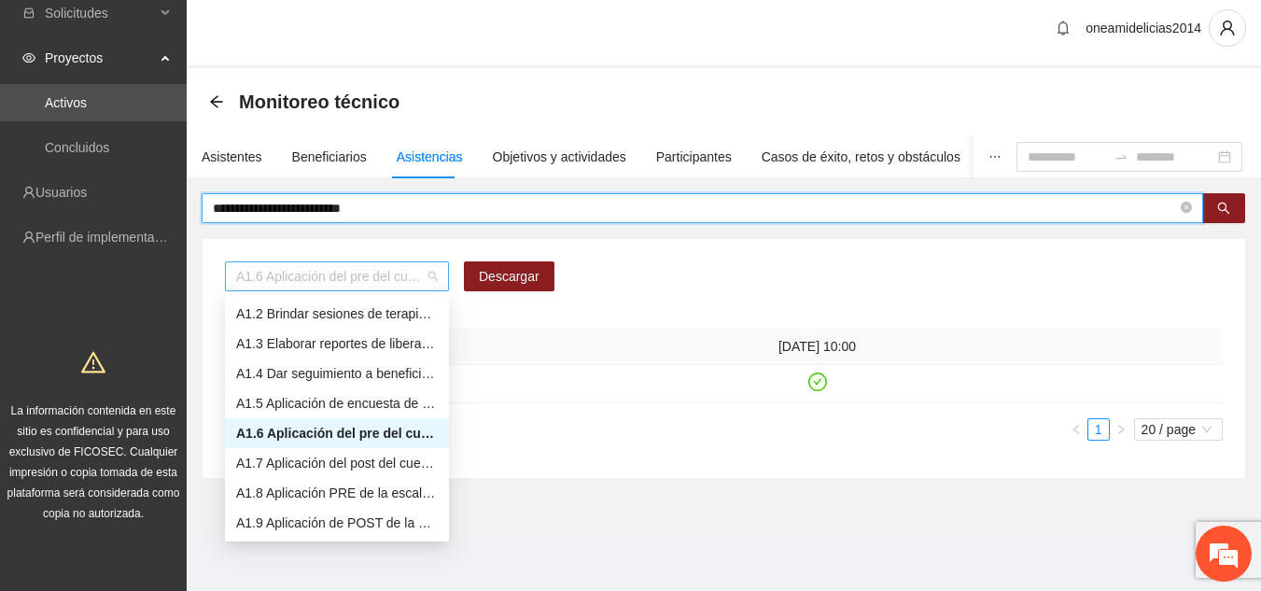
click at [427, 279] on span "A1.6 Aplicación del pre del cuestionario de agresividad." at bounding box center [337, 276] width 202 height 28
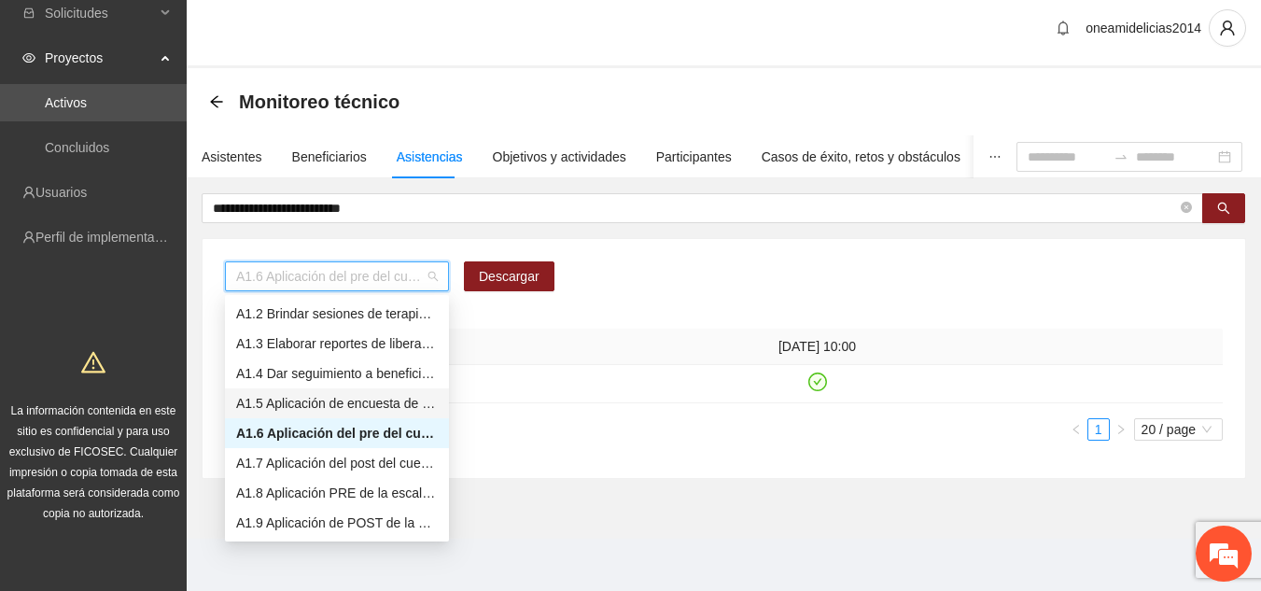
click at [369, 396] on div "A1.5 Aplicación de encuesta de satisfacción" at bounding box center [337, 403] width 202 height 21
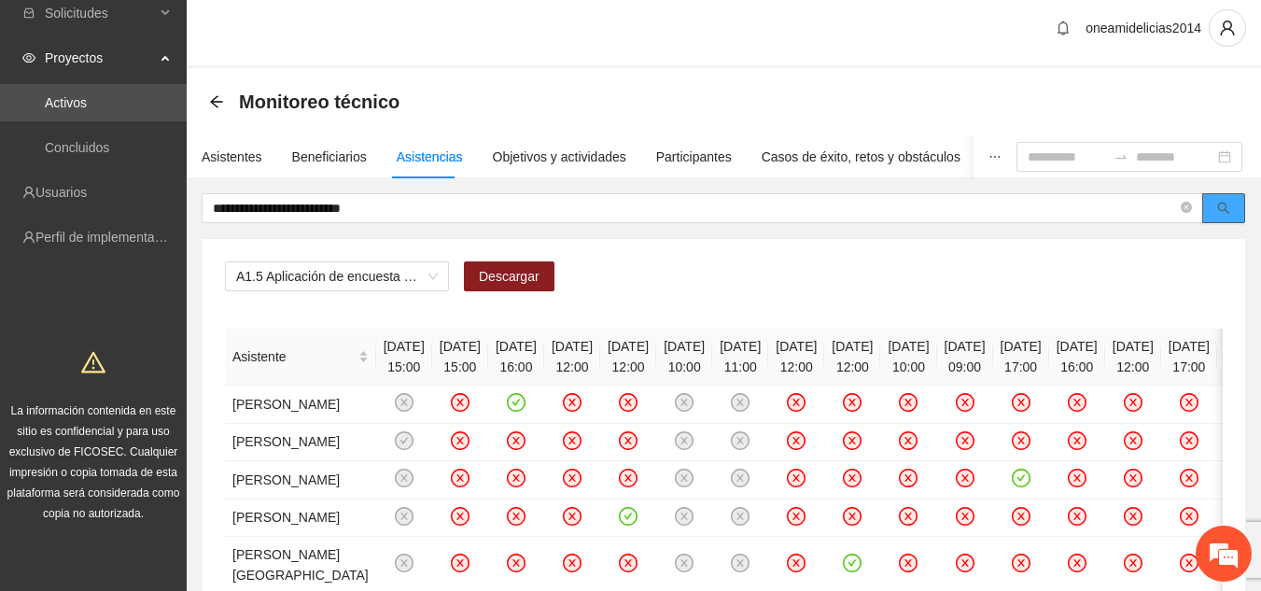
click at [1218, 209] on icon "search" at bounding box center [1224, 208] width 13 height 13
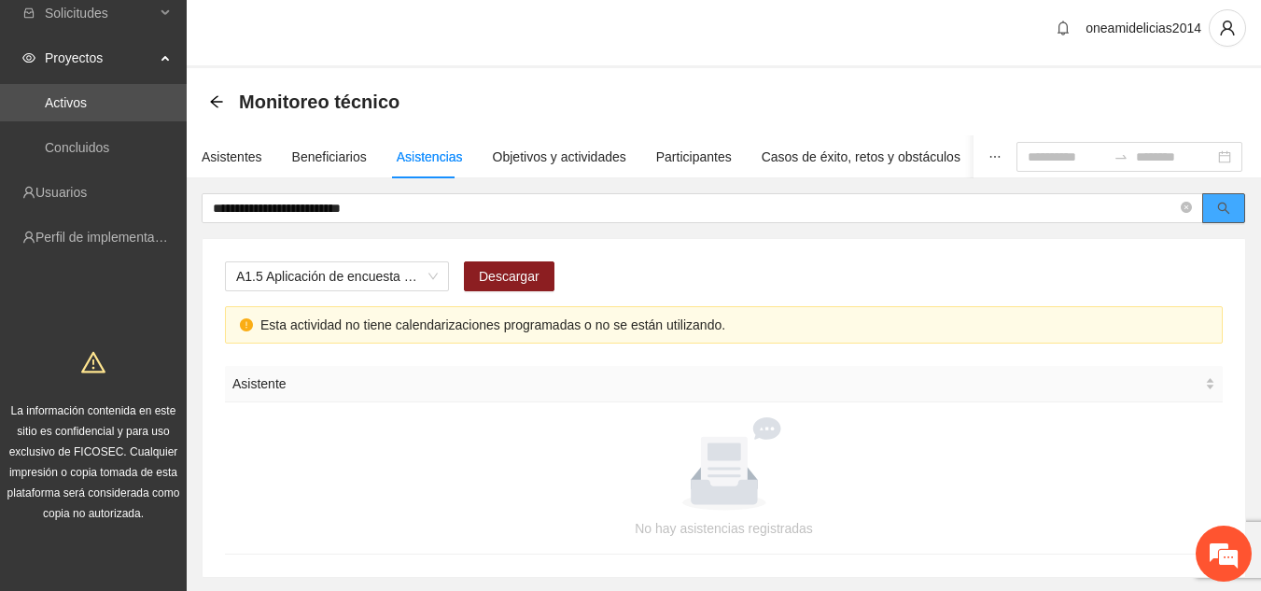
click at [1218, 209] on icon "search" at bounding box center [1224, 208] width 13 height 13
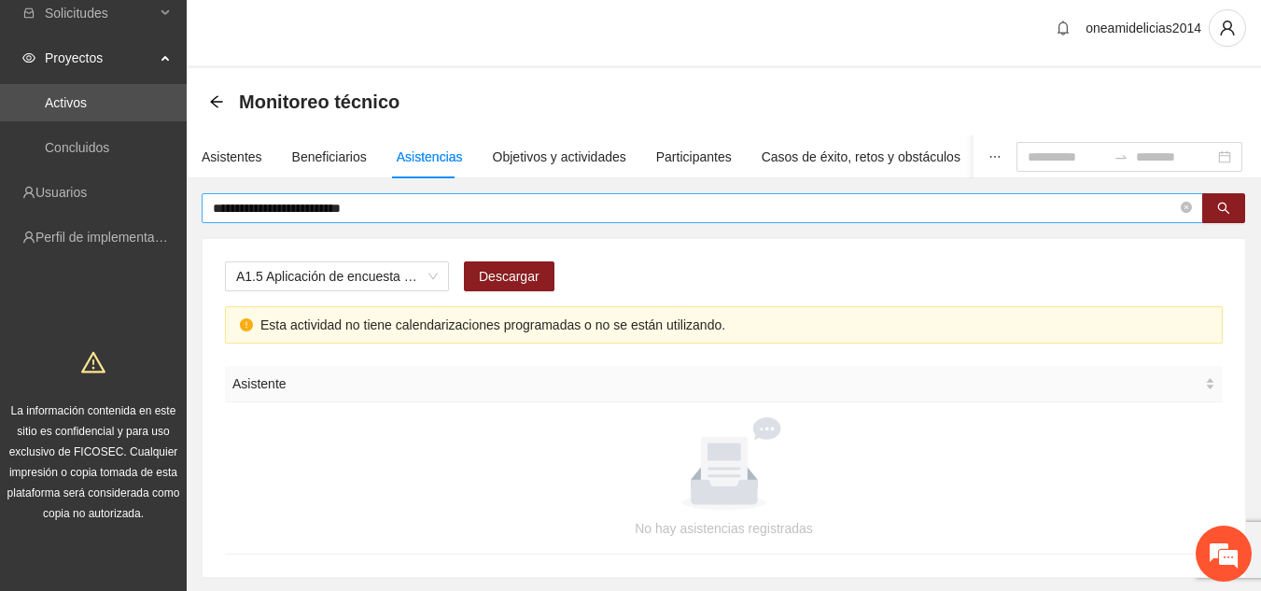
click at [1023, 216] on input "**********" at bounding box center [695, 208] width 964 height 21
click at [1215, 212] on button "button" at bounding box center [1224, 208] width 43 height 30
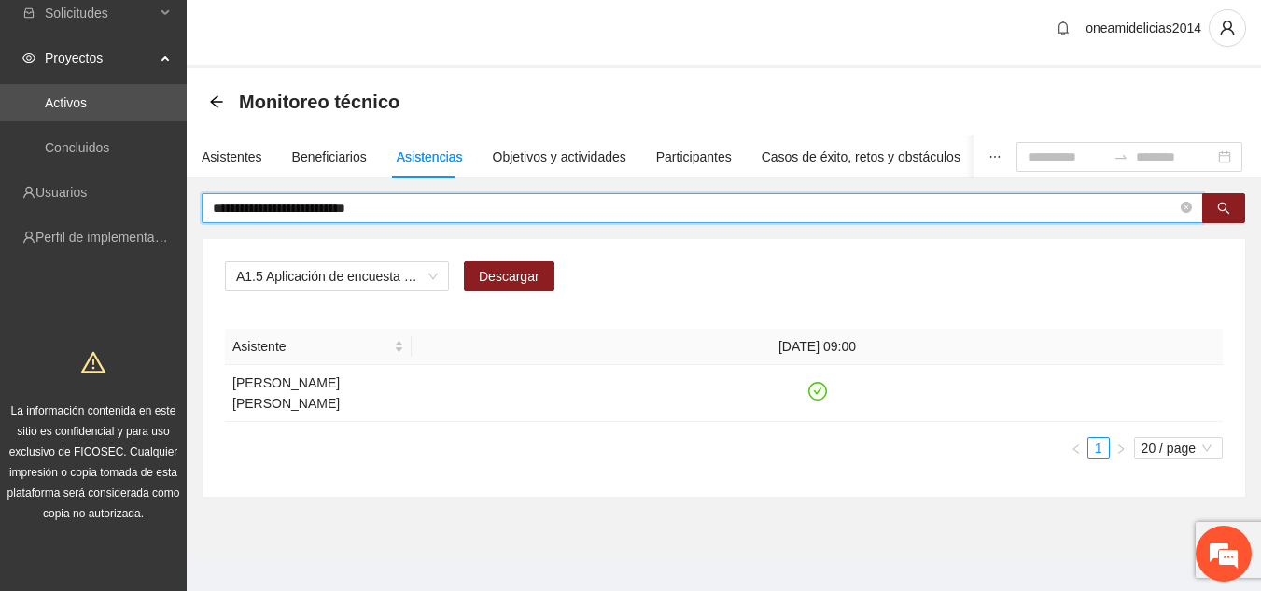
click at [373, 212] on input "**********" at bounding box center [695, 208] width 964 height 21
click at [1219, 203] on icon "search" at bounding box center [1224, 208] width 13 height 13
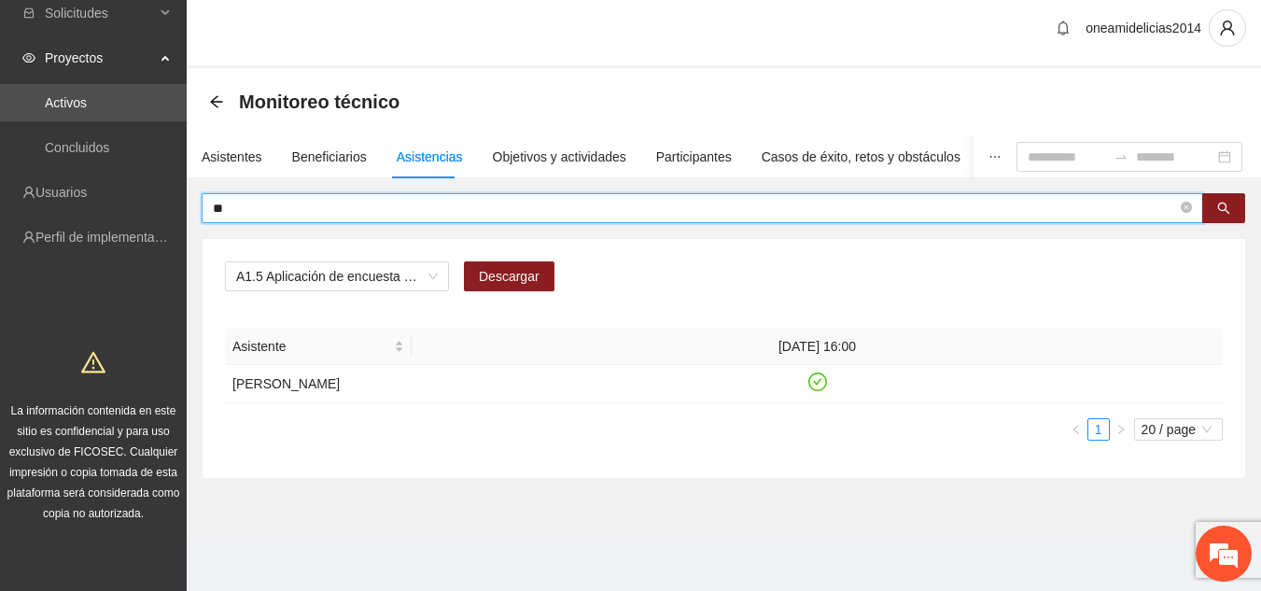
type input "*"
click at [1227, 212] on icon "search" at bounding box center [1224, 208] width 13 height 13
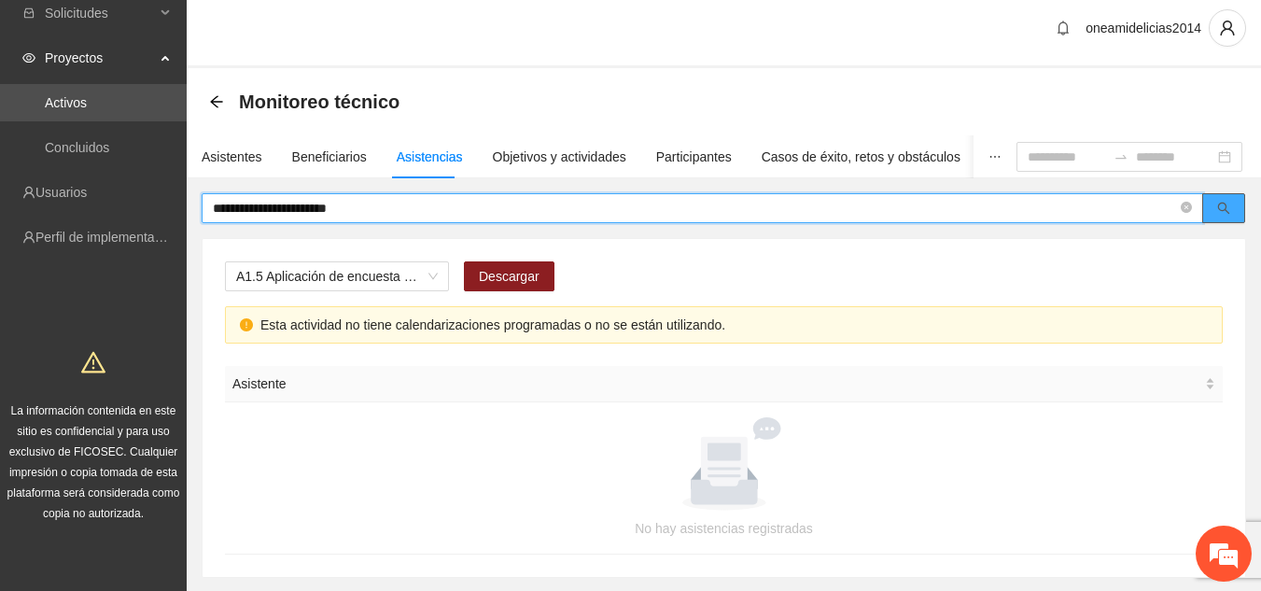
click at [1218, 214] on icon "search" at bounding box center [1224, 208] width 13 height 13
click at [436, 275] on span "A1.5 Aplicación de encuesta de satisfacción" at bounding box center [337, 276] width 202 height 28
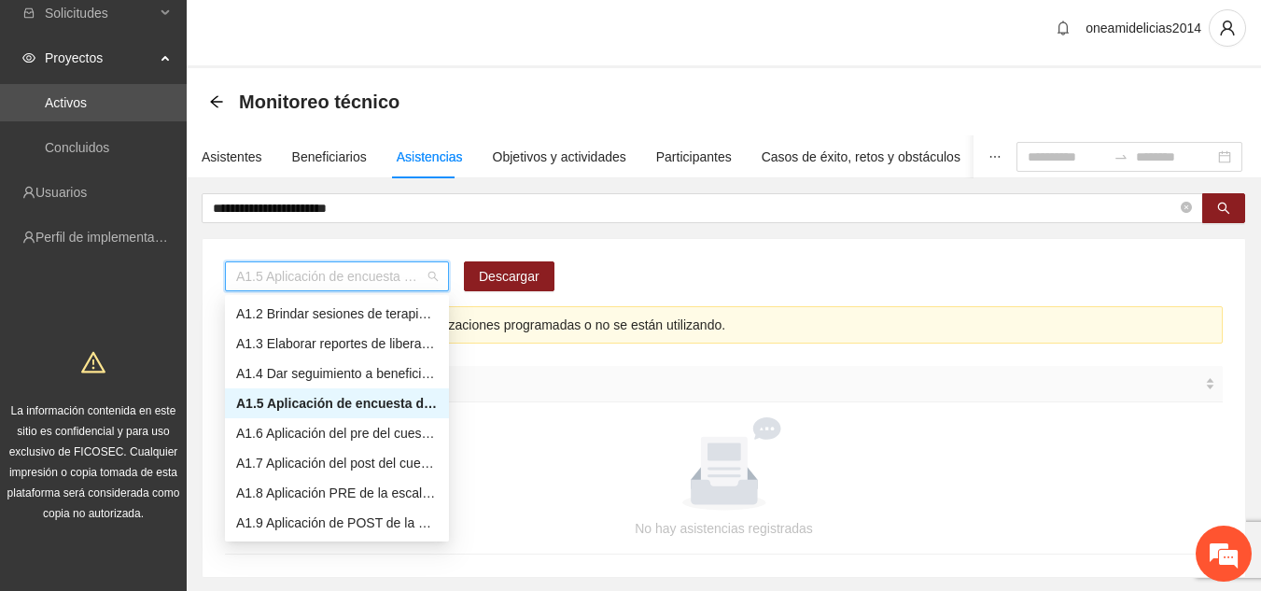
click at [388, 401] on div "A1.5 Aplicación de encuesta de satisfacción" at bounding box center [337, 403] width 202 height 21
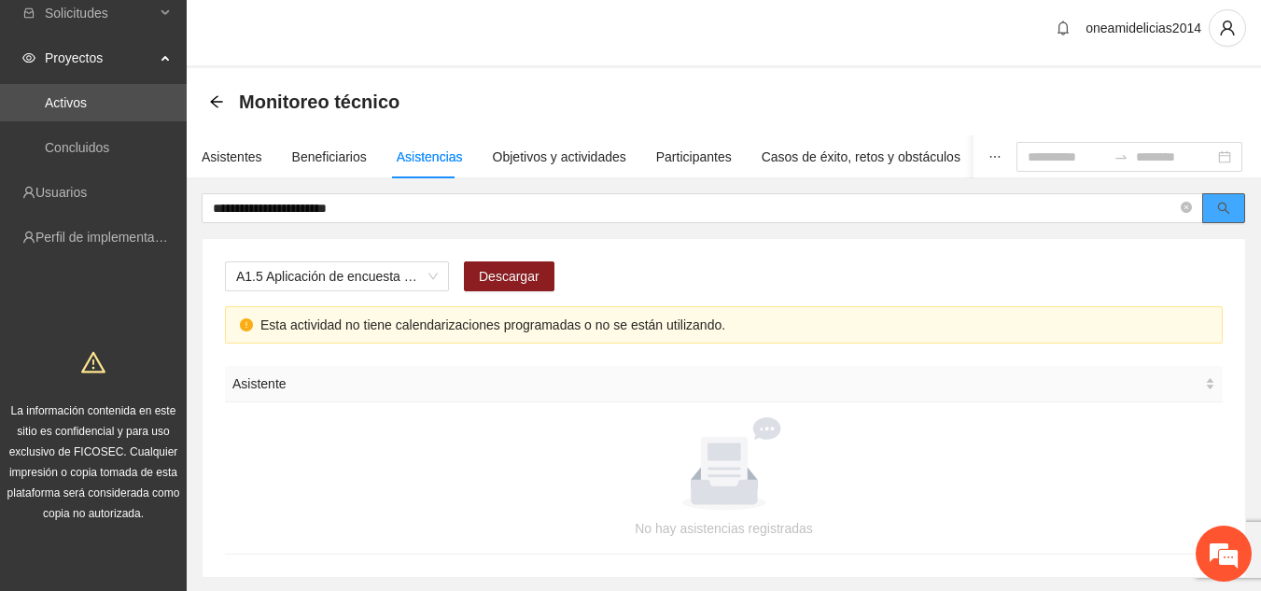
click at [1222, 202] on icon "search" at bounding box center [1224, 208] width 13 height 13
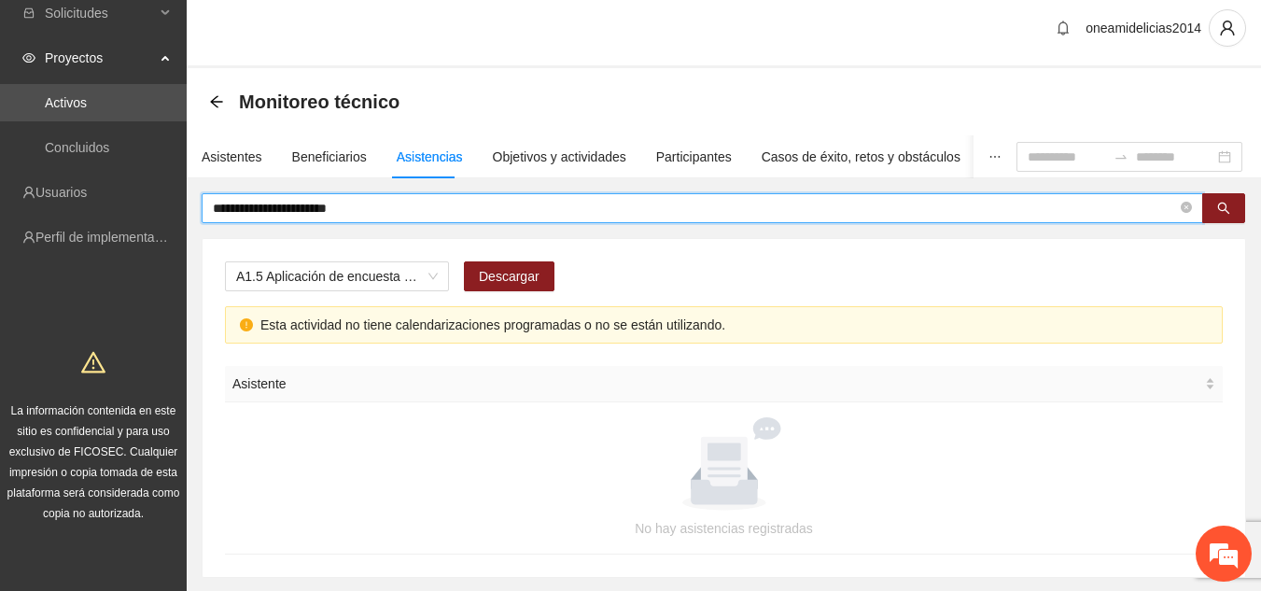
click at [535, 215] on input "**********" at bounding box center [695, 208] width 964 height 21
click at [1224, 203] on icon "search" at bounding box center [1224, 209] width 12 height 12
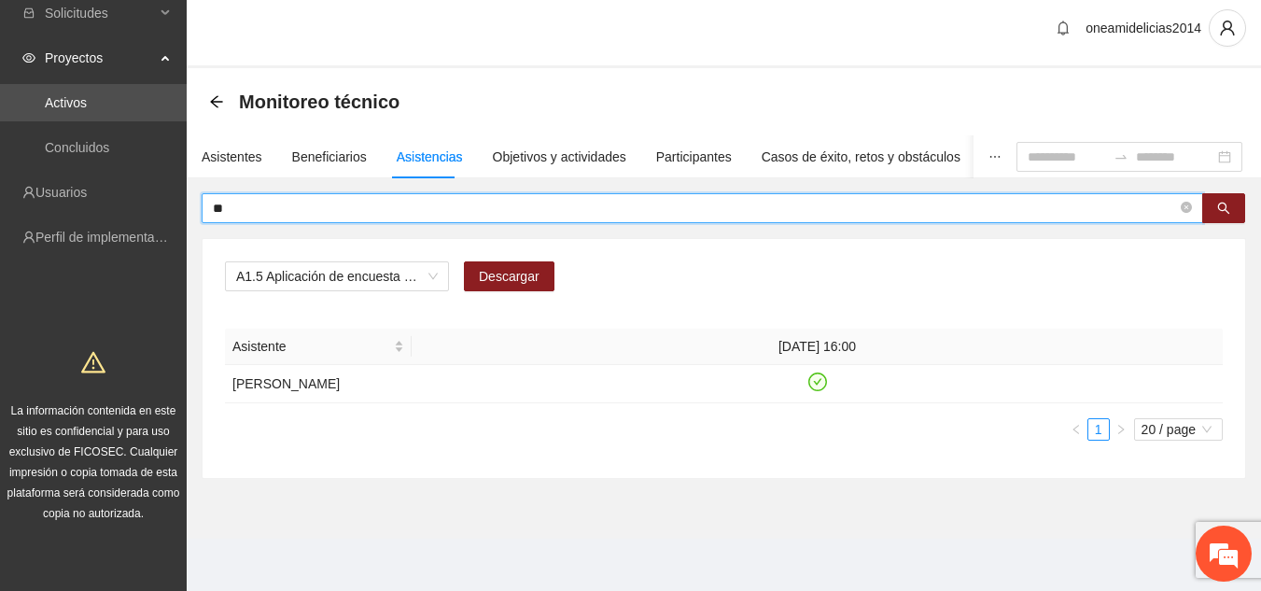
type input "*"
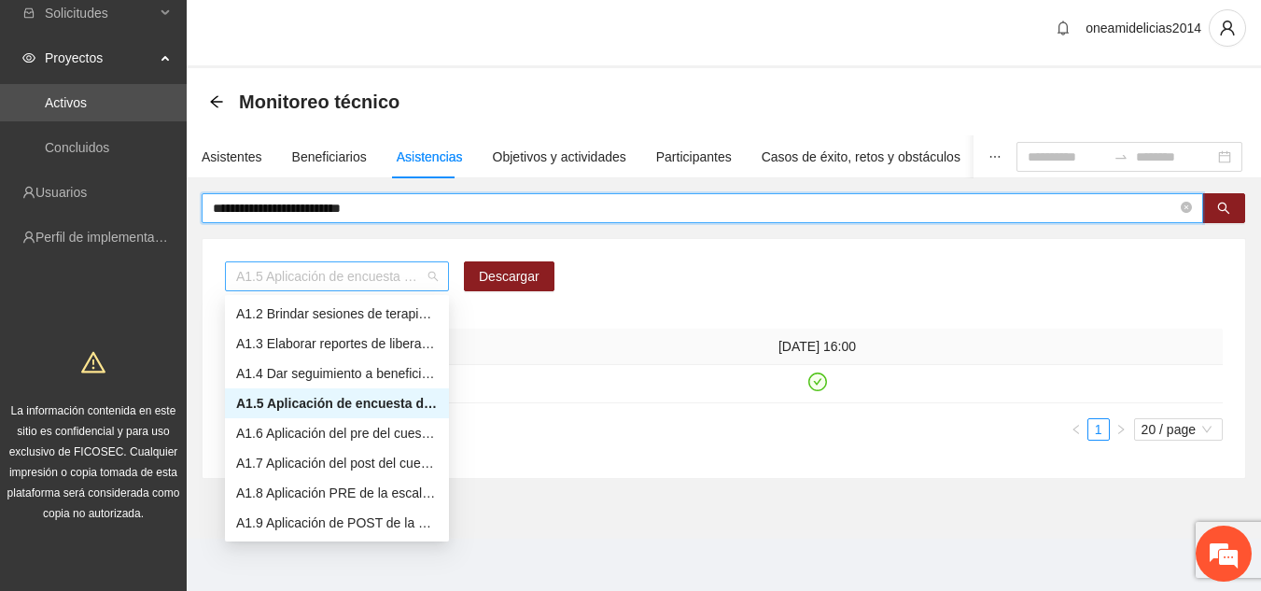
click at [436, 276] on span "A1.5 Aplicación de encuesta de satisfacción" at bounding box center [337, 276] width 202 height 28
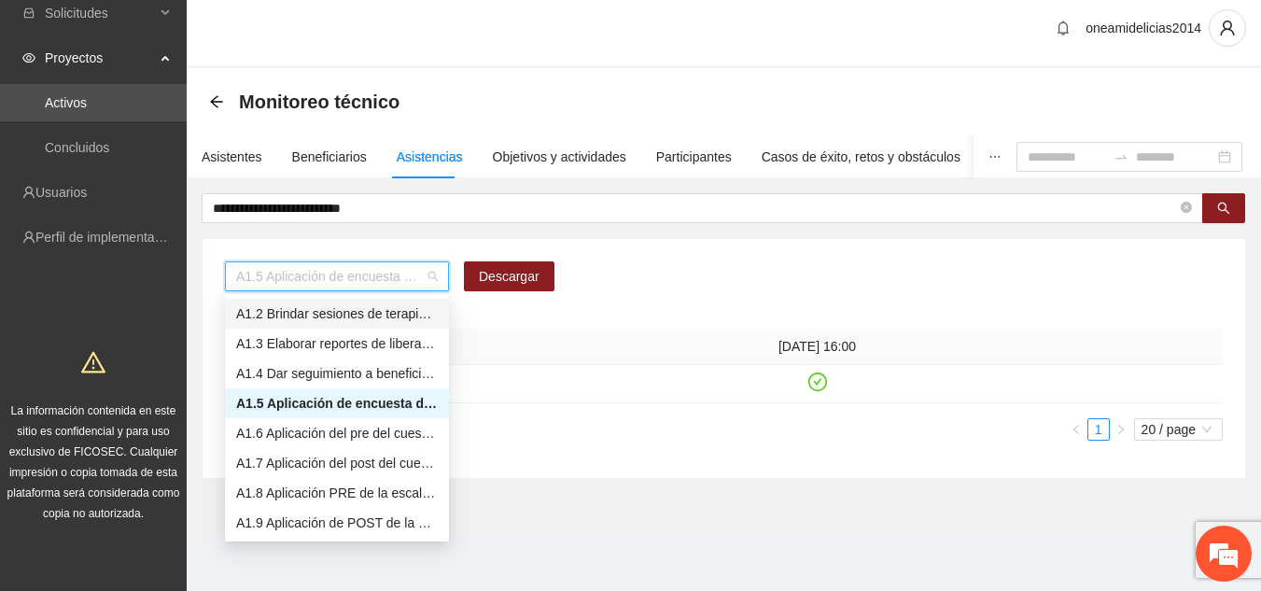
click at [364, 316] on div "A1.2 Brindar sesiones de terapia psicológica cognitivo-conductual a personas im…" at bounding box center [337, 313] width 202 height 21
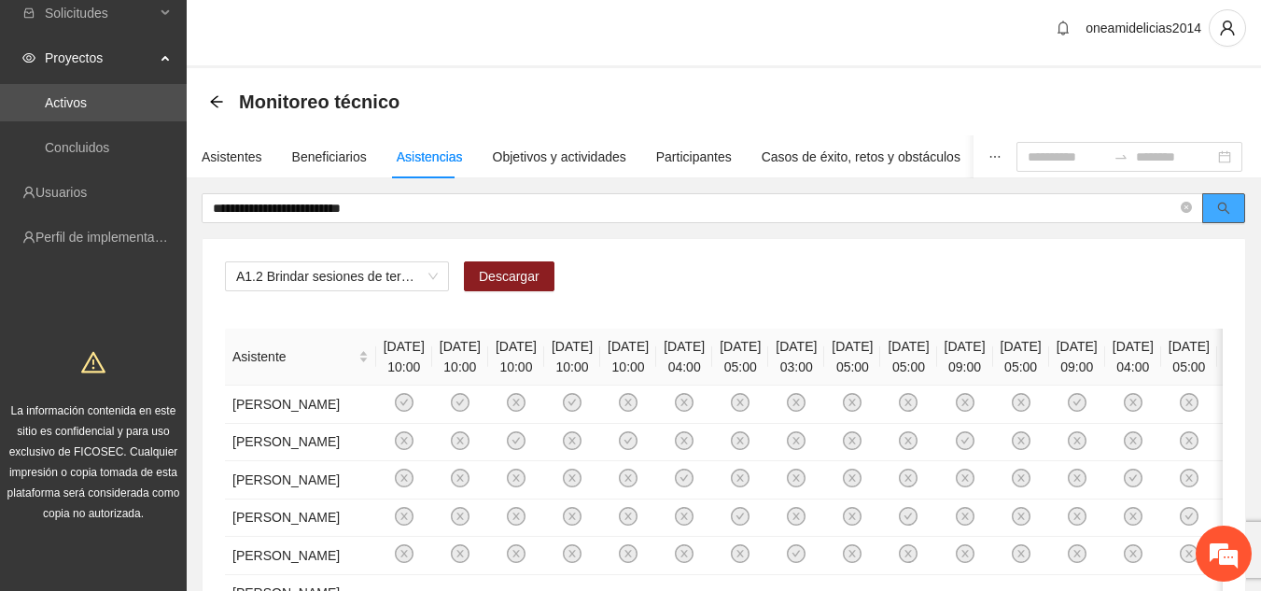
click at [1214, 204] on button "button" at bounding box center [1224, 208] width 43 height 30
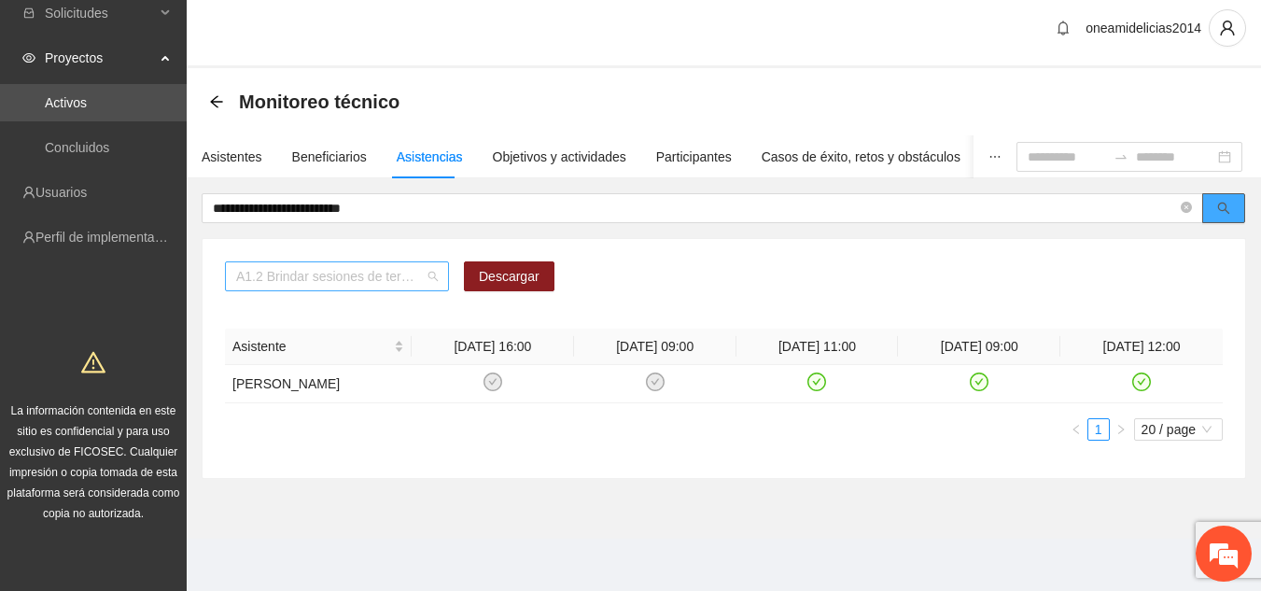
click at [431, 277] on span "A1.2 Brindar sesiones de terapia psicológica cognitivo-conductual a personas im…" at bounding box center [337, 276] width 202 height 28
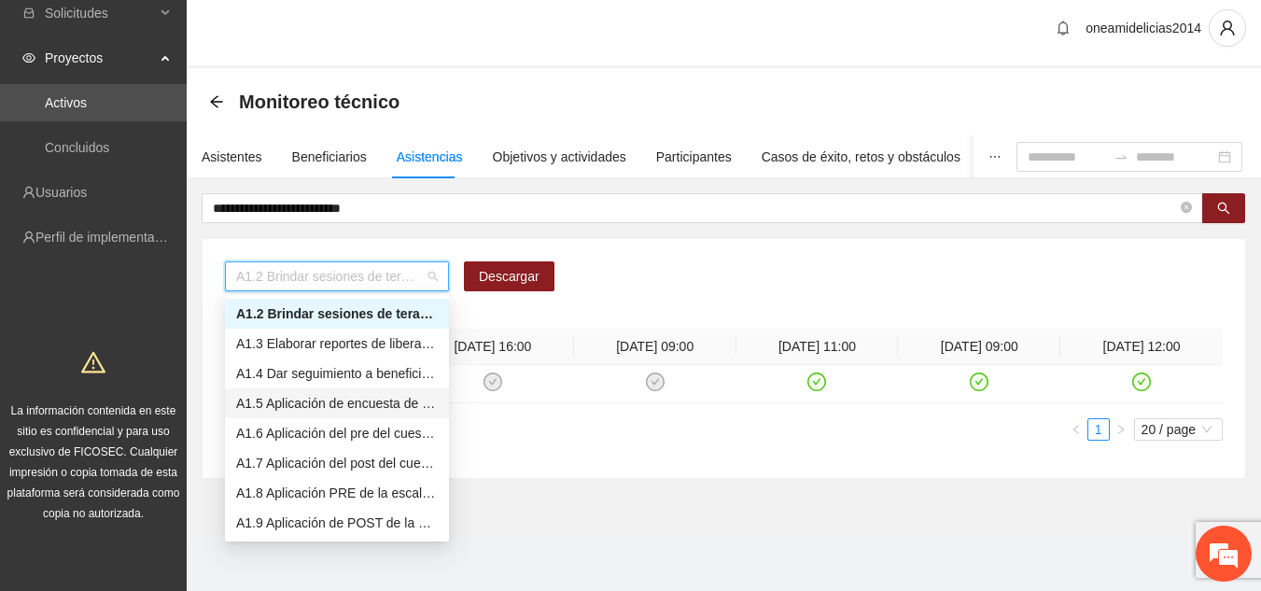
click at [387, 404] on div "A1.5 Aplicación de encuesta de satisfacción" at bounding box center [337, 403] width 202 height 21
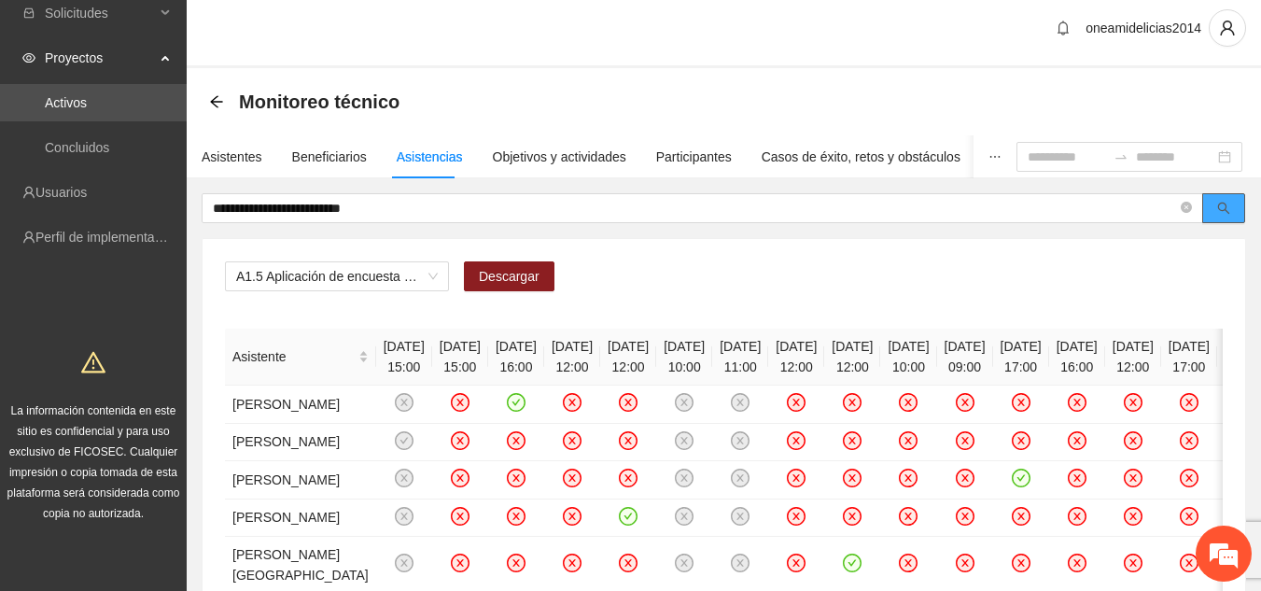
click at [1227, 204] on icon "search" at bounding box center [1224, 208] width 13 height 13
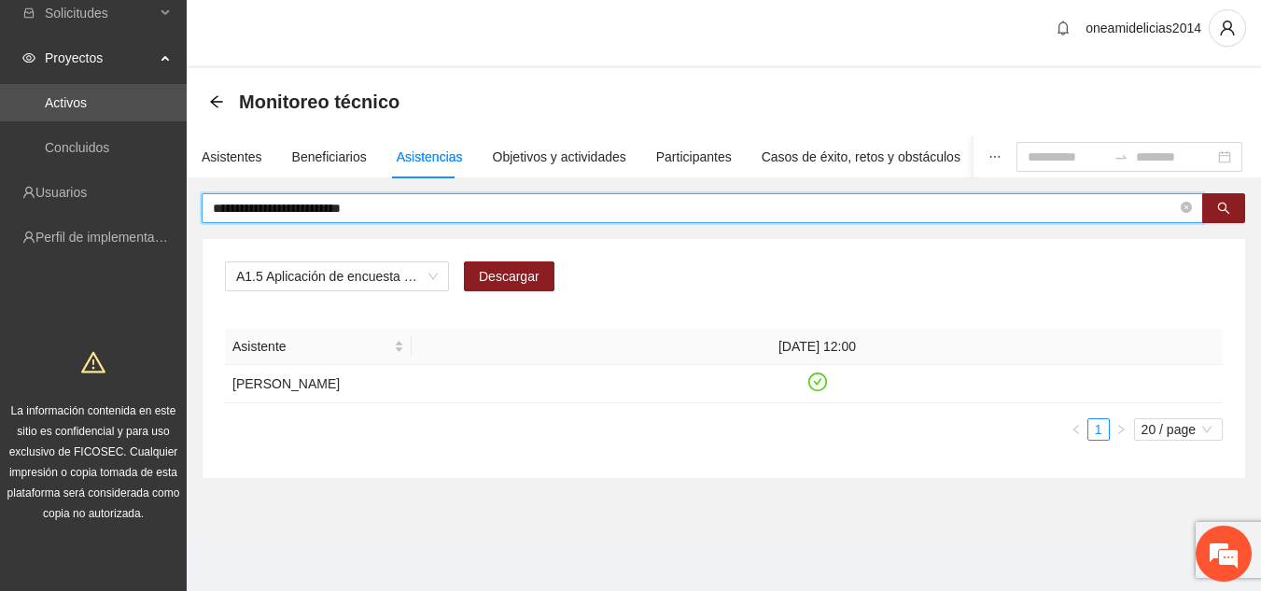
click at [399, 208] on input "**********" at bounding box center [695, 208] width 964 height 21
click at [1227, 212] on icon "search" at bounding box center [1224, 208] width 13 height 13
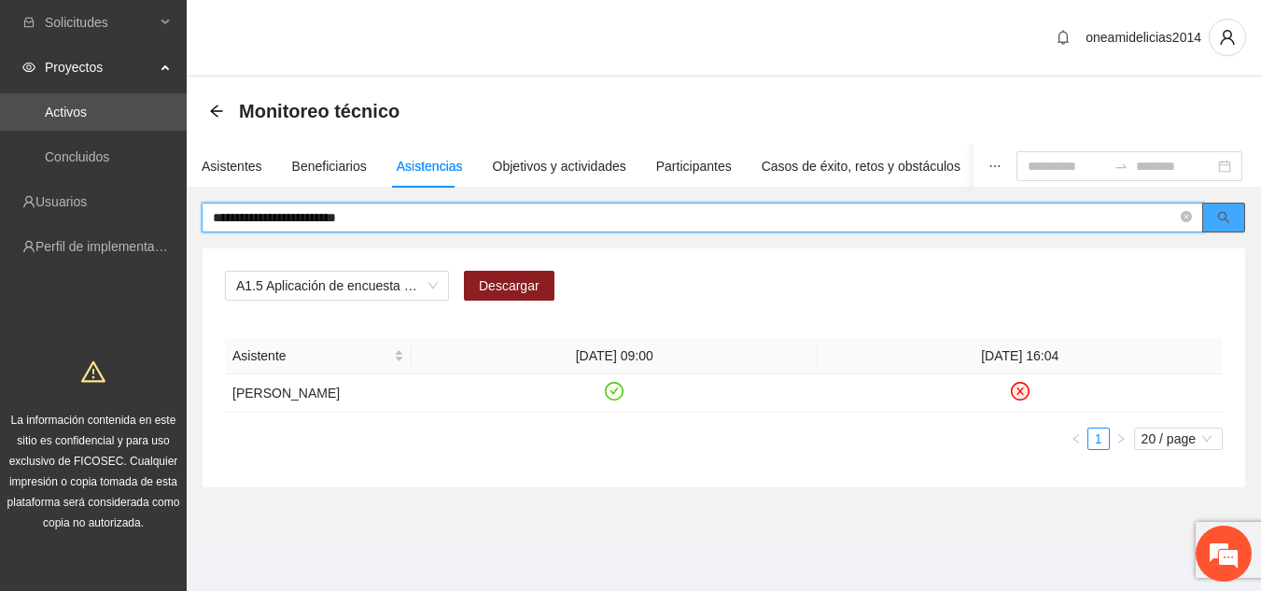
click at [1219, 220] on icon "search" at bounding box center [1224, 217] width 13 height 13
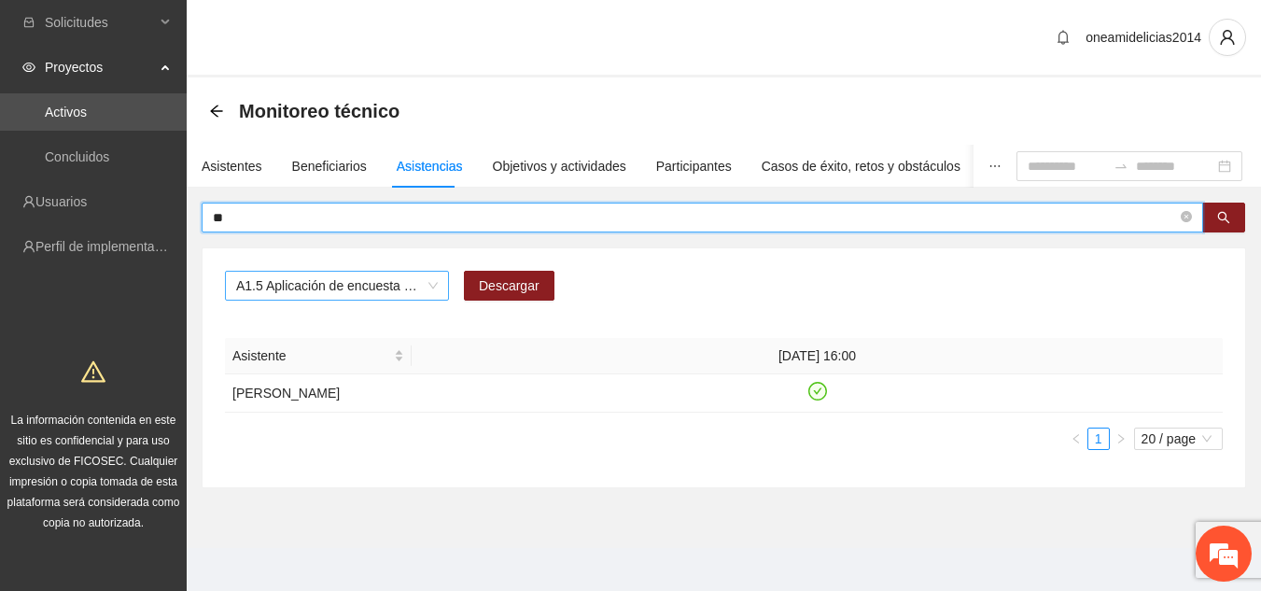
type input "*"
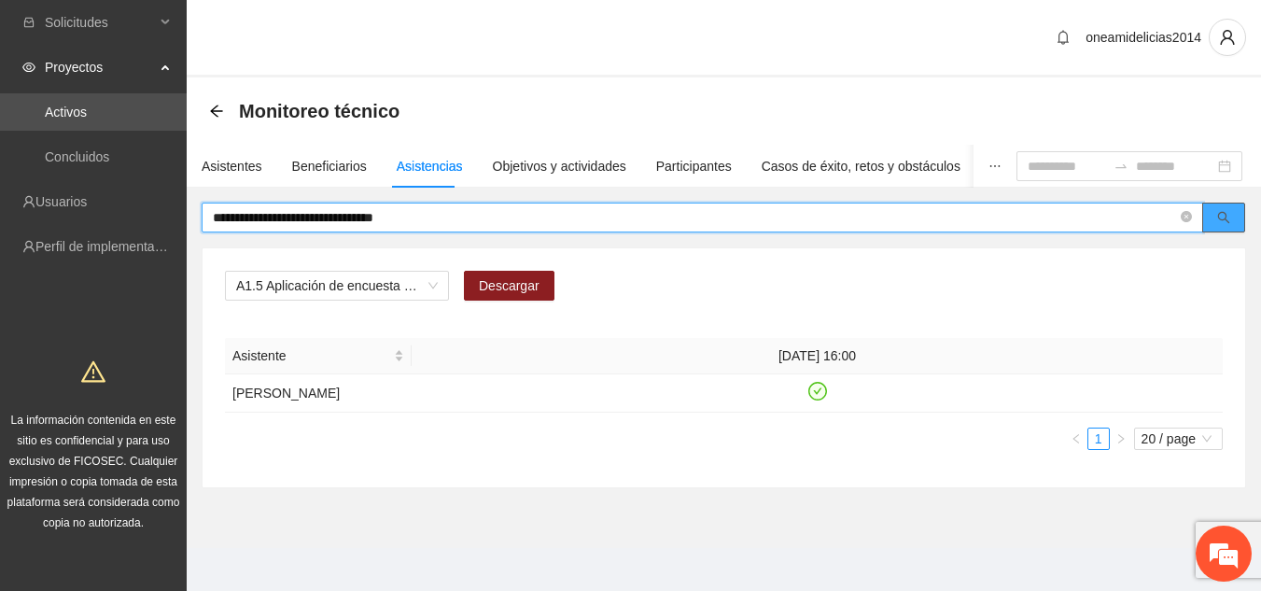
click at [1222, 215] on icon "search" at bounding box center [1224, 217] width 13 height 13
type input "*"
click at [1219, 212] on icon "search" at bounding box center [1224, 217] width 13 height 13
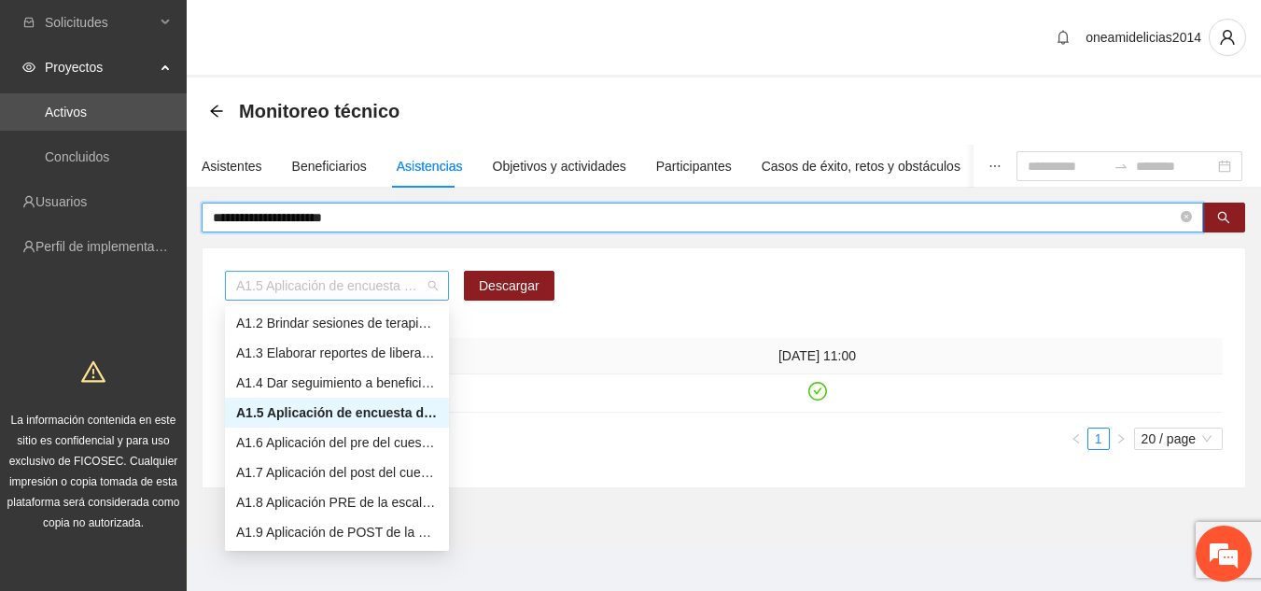
click at [439, 288] on div "A1.5 Aplicación de encuesta de satisfacción" at bounding box center [337, 286] width 224 height 30
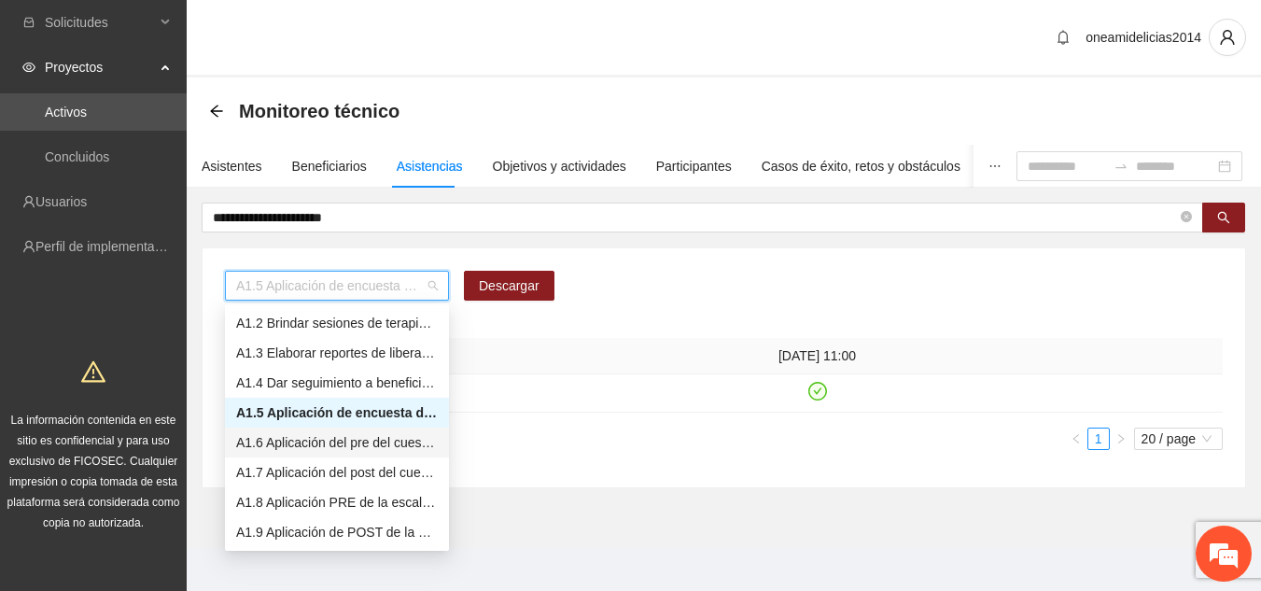
click at [377, 443] on div "A1.6 Aplicación del pre del cuestionario de agresividad." at bounding box center [337, 442] width 202 height 21
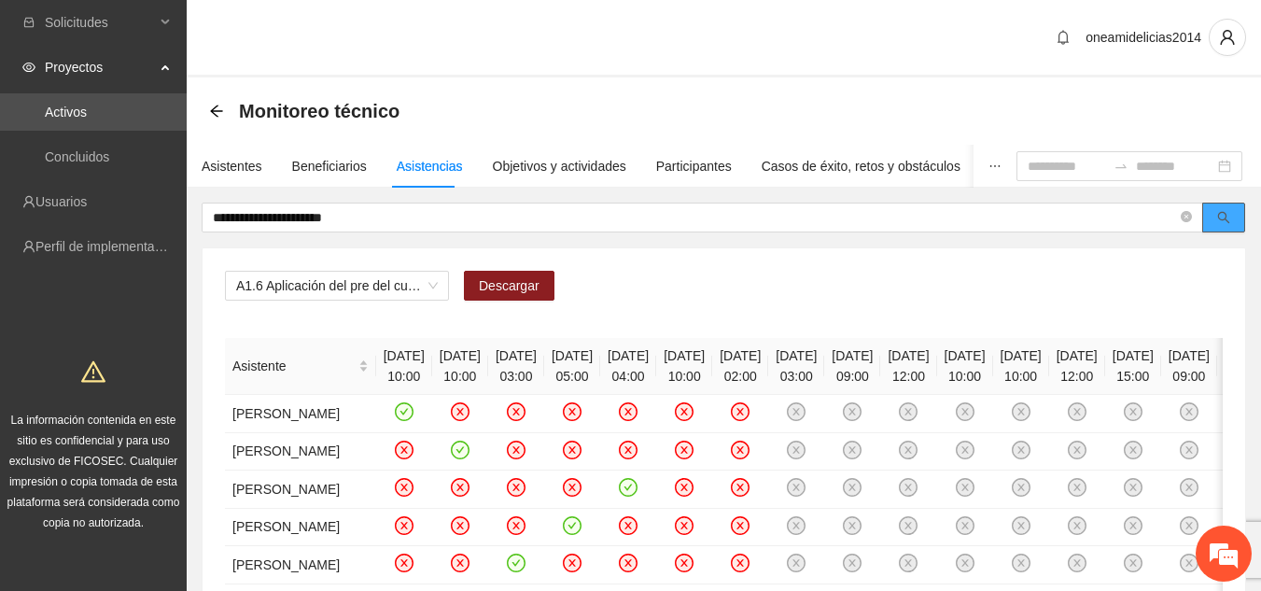
click at [1220, 219] on icon "search" at bounding box center [1224, 218] width 12 height 12
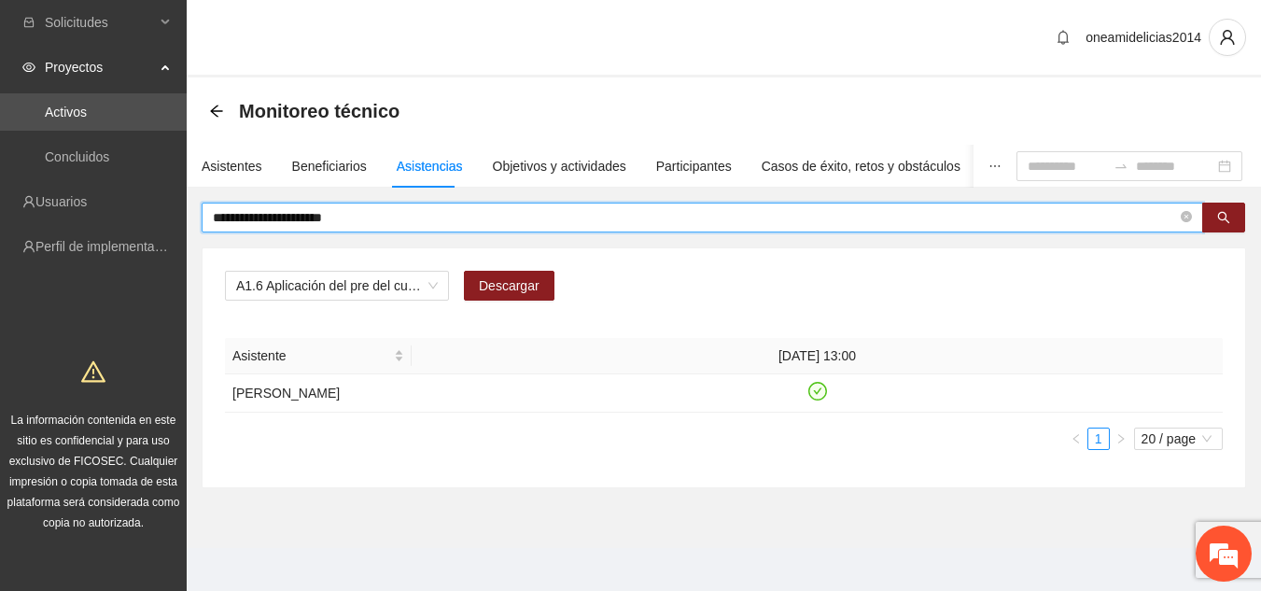
click at [413, 214] on input "**********" at bounding box center [695, 217] width 964 height 21
click at [311, 215] on input "**********" at bounding box center [695, 217] width 964 height 21
click at [1222, 216] on icon "search" at bounding box center [1224, 217] width 13 height 13
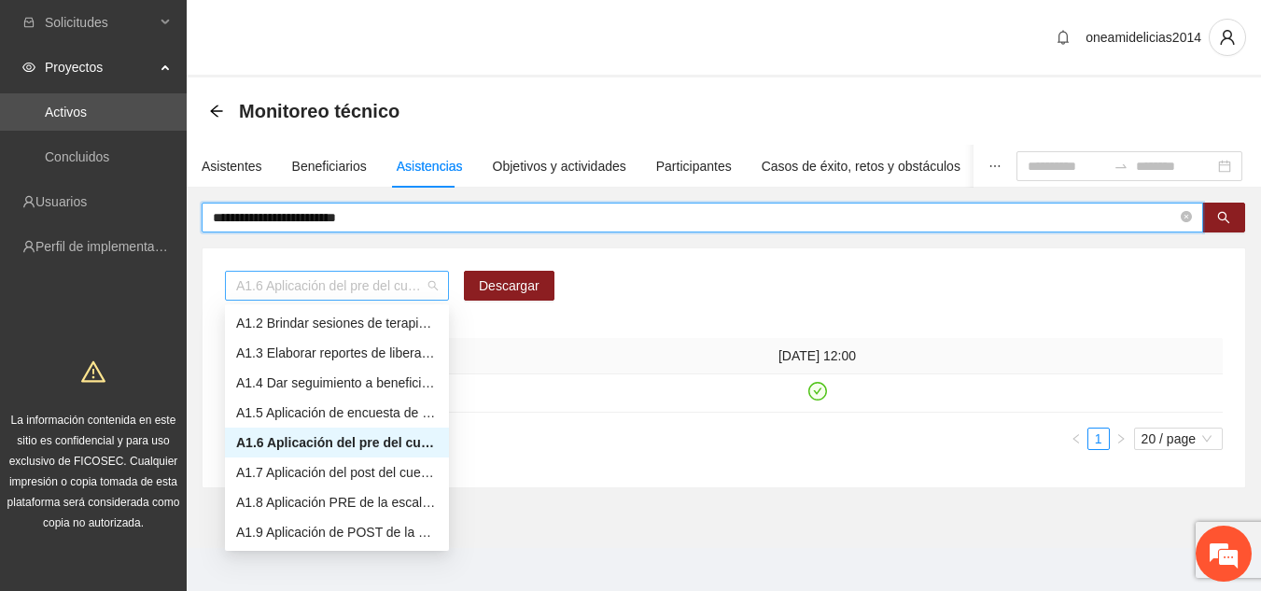
click at [429, 289] on span "A1.6 Aplicación del pre del cuestionario de agresividad." at bounding box center [337, 286] width 202 height 28
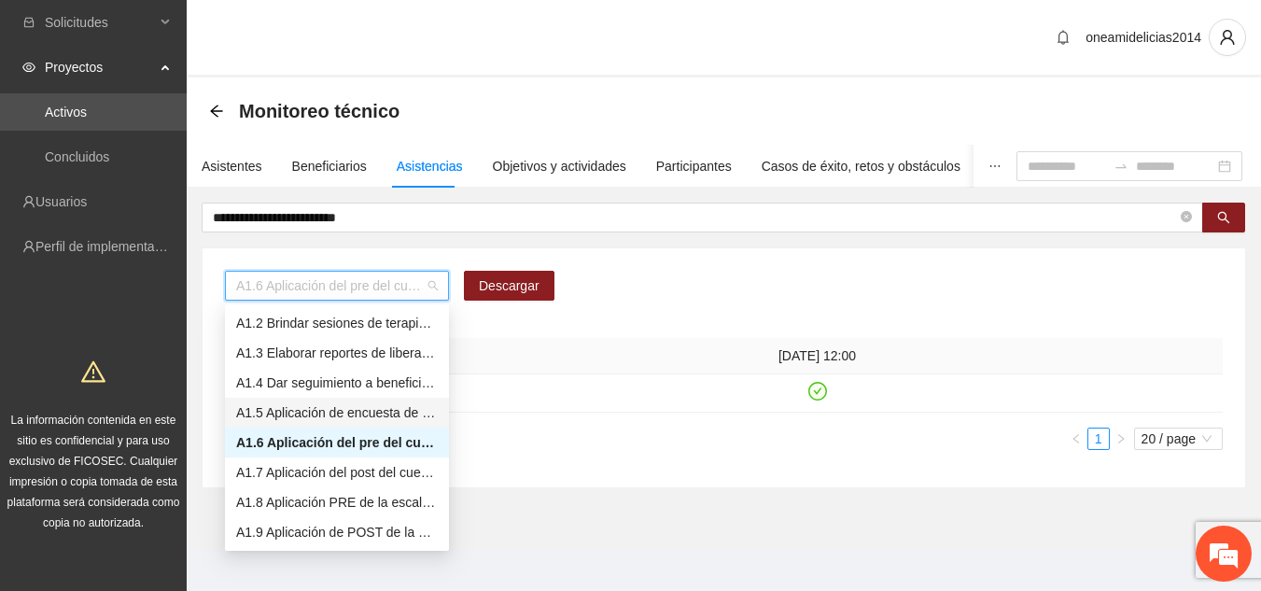
click at [390, 408] on div "A1.5 Aplicación de encuesta de satisfacción" at bounding box center [337, 412] width 202 height 21
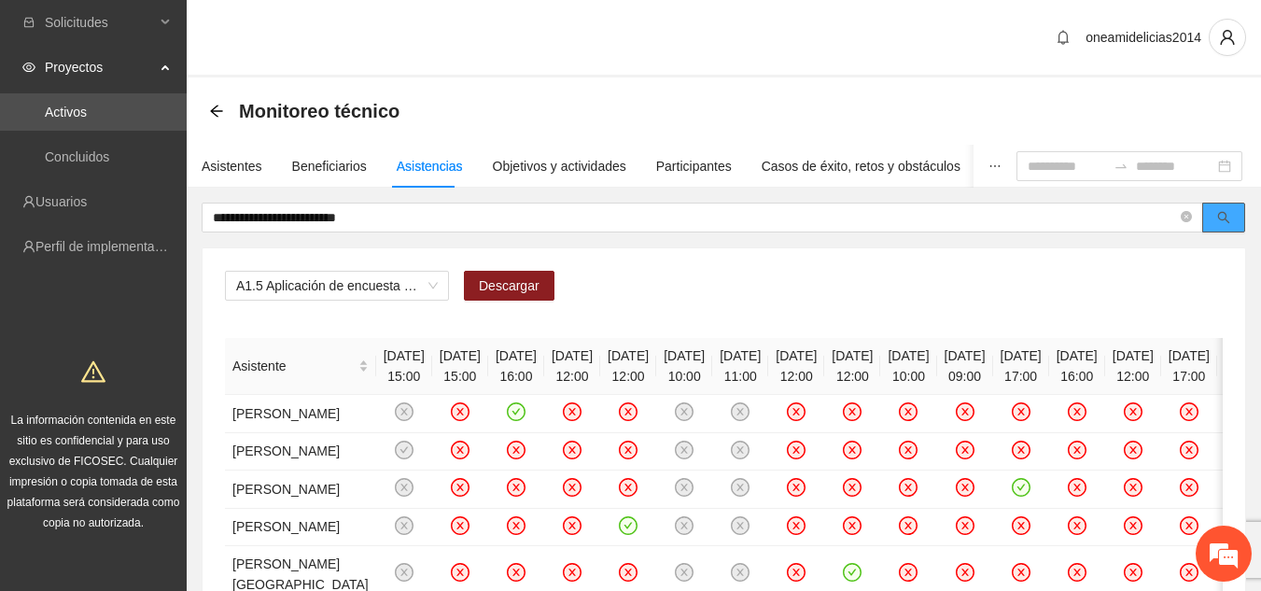
click at [1224, 218] on icon "search" at bounding box center [1224, 217] width 13 height 13
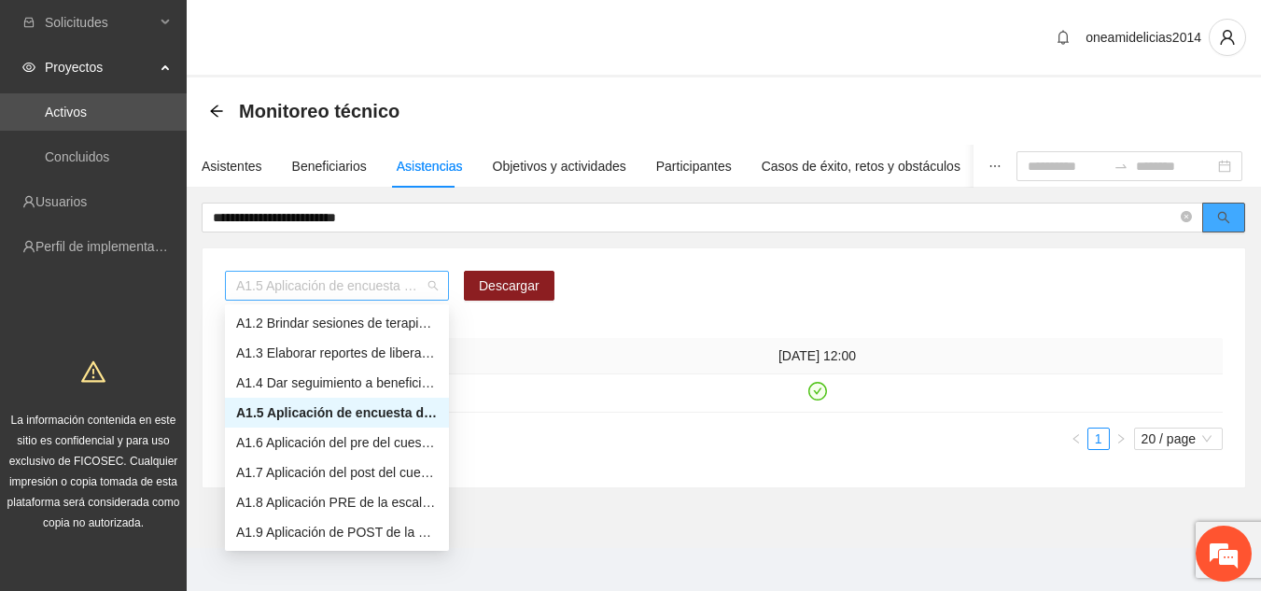
click at [436, 291] on span "A1.5 Aplicación de encuesta de satisfacción" at bounding box center [337, 286] width 202 height 28
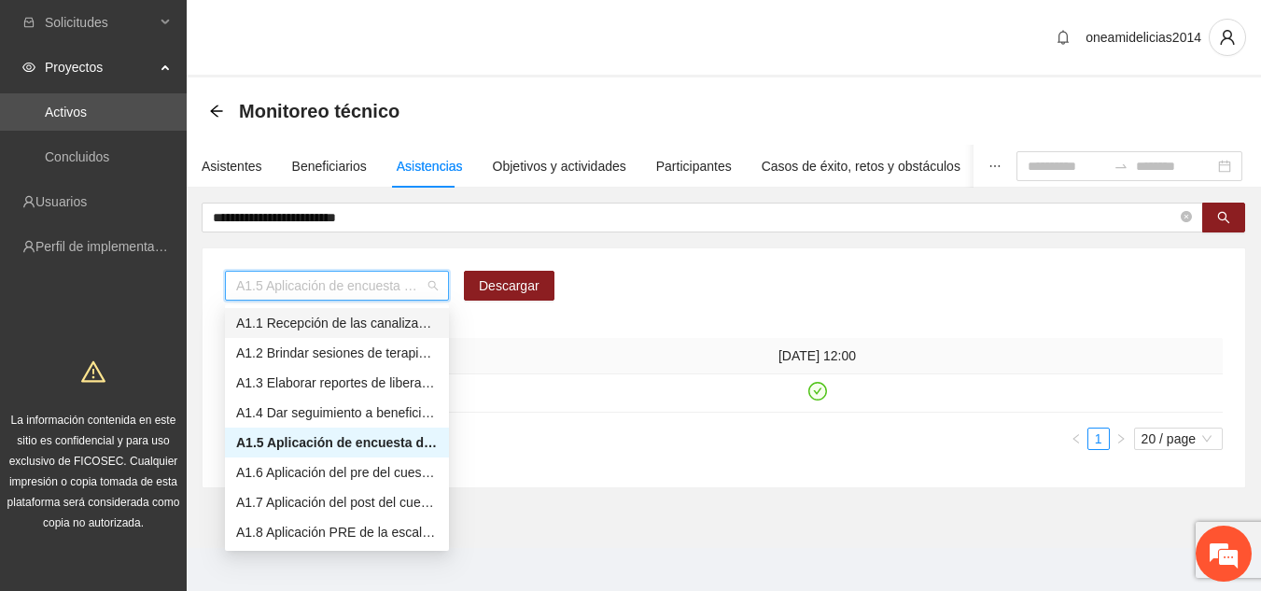
click at [398, 321] on div "A1.1 Recepción de las canalizaciones de personas que recibirán atención." at bounding box center [337, 323] width 202 height 21
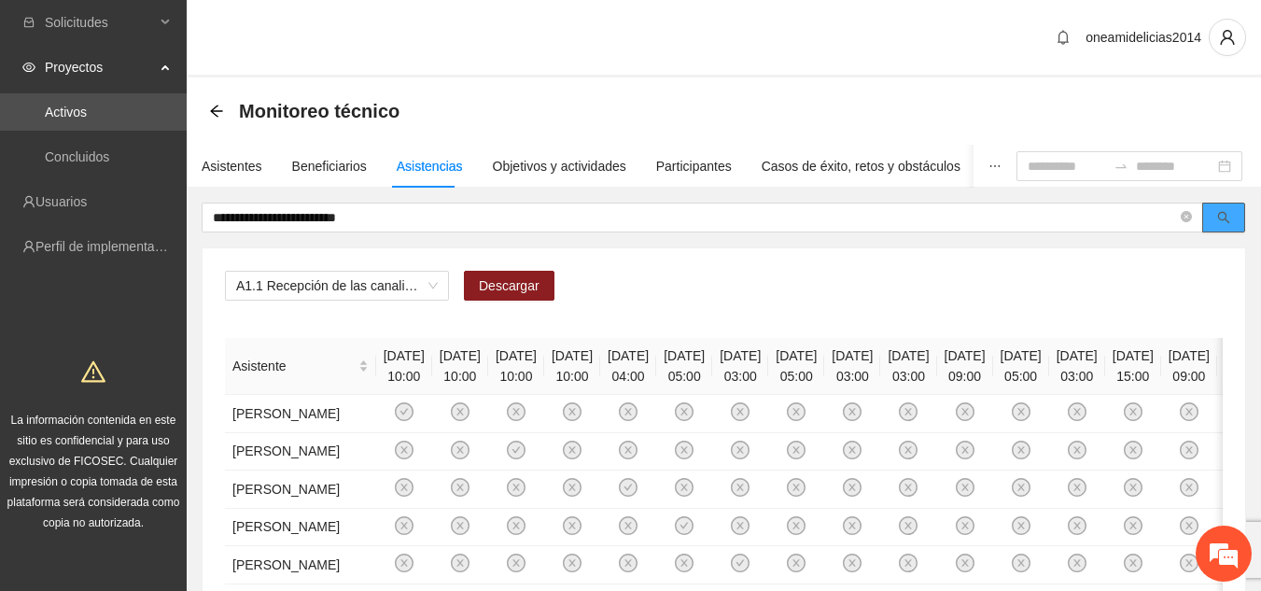
click at [1225, 219] on icon "search" at bounding box center [1224, 218] width 12 height 12
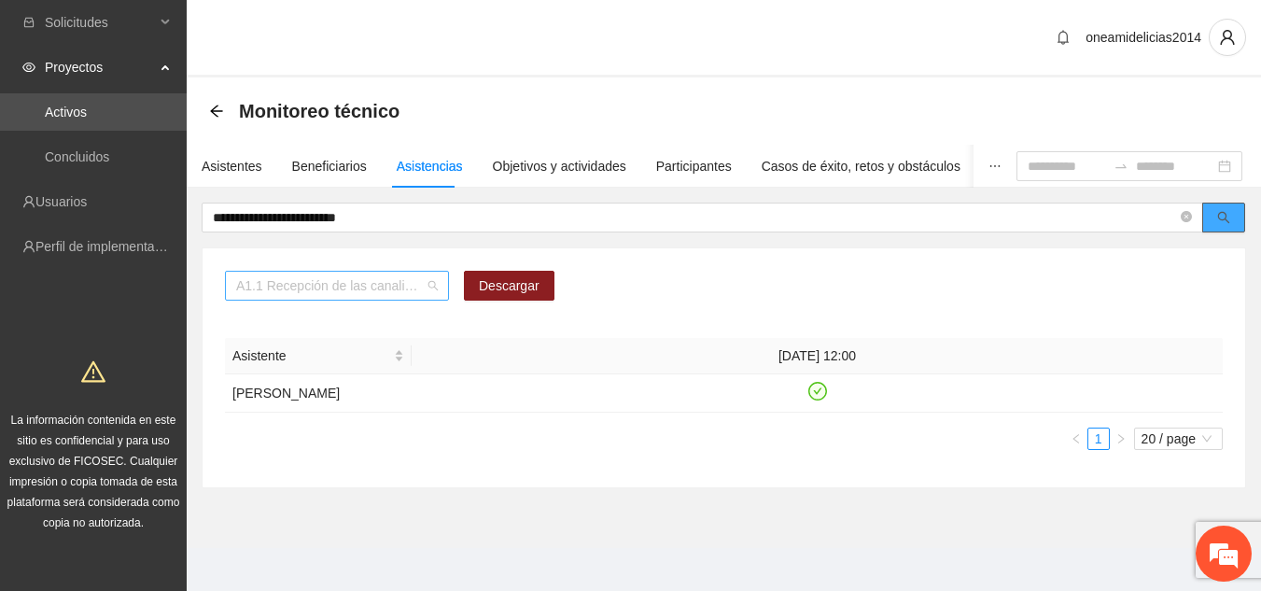
click at [432, 284] on span "A1.1 Recepción de las canalizaciones de personas que recibirán atención." at bounding box center [337, 286] width 202 height 28
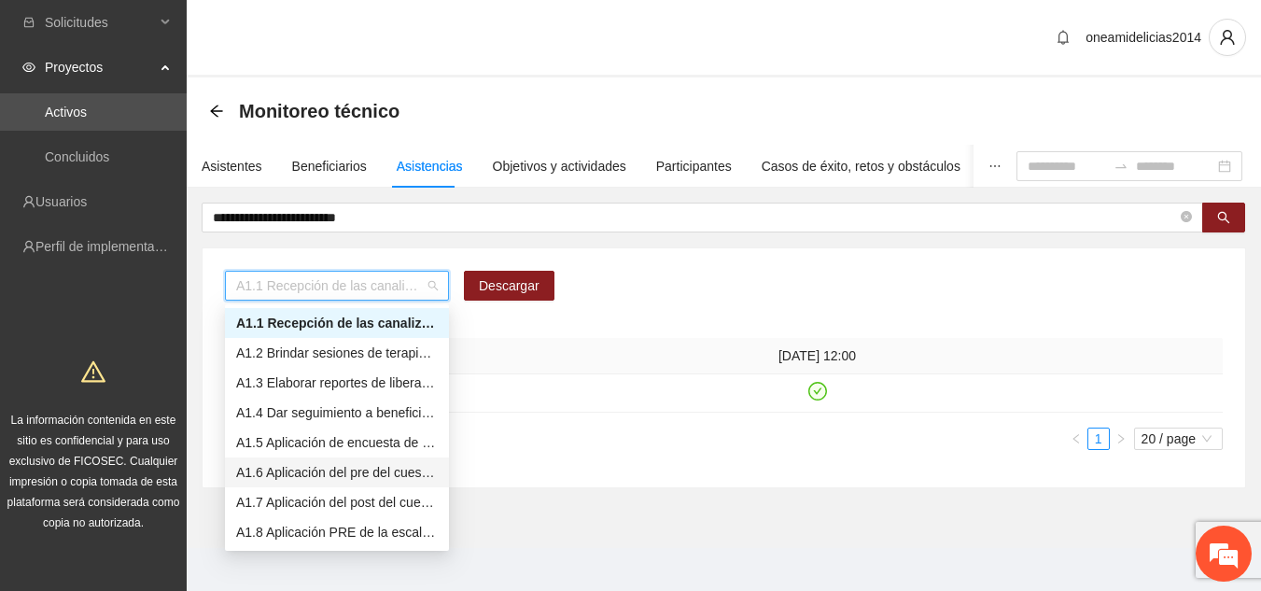
click at [321, 469] on div "A1.6 Aplicación del pre del cuestionario de agresividad." at bounding box center [337, 472] width 202 height 21
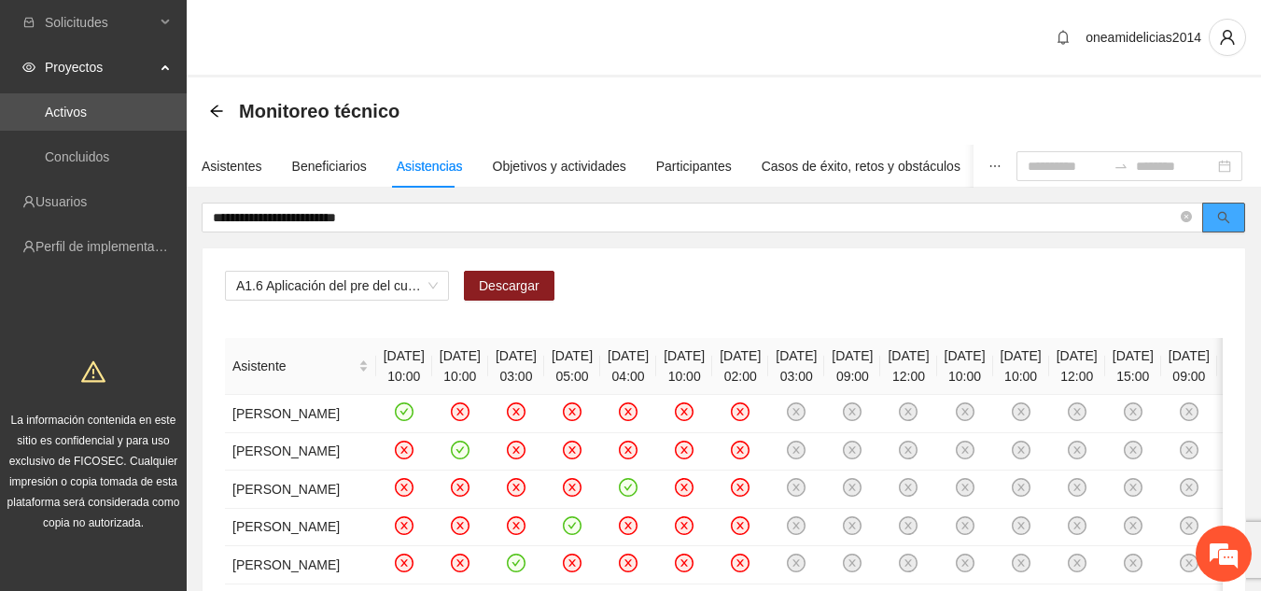
click at [1229, 220] on icon "search" at bounding box center [1224, 217] width 13 height 13
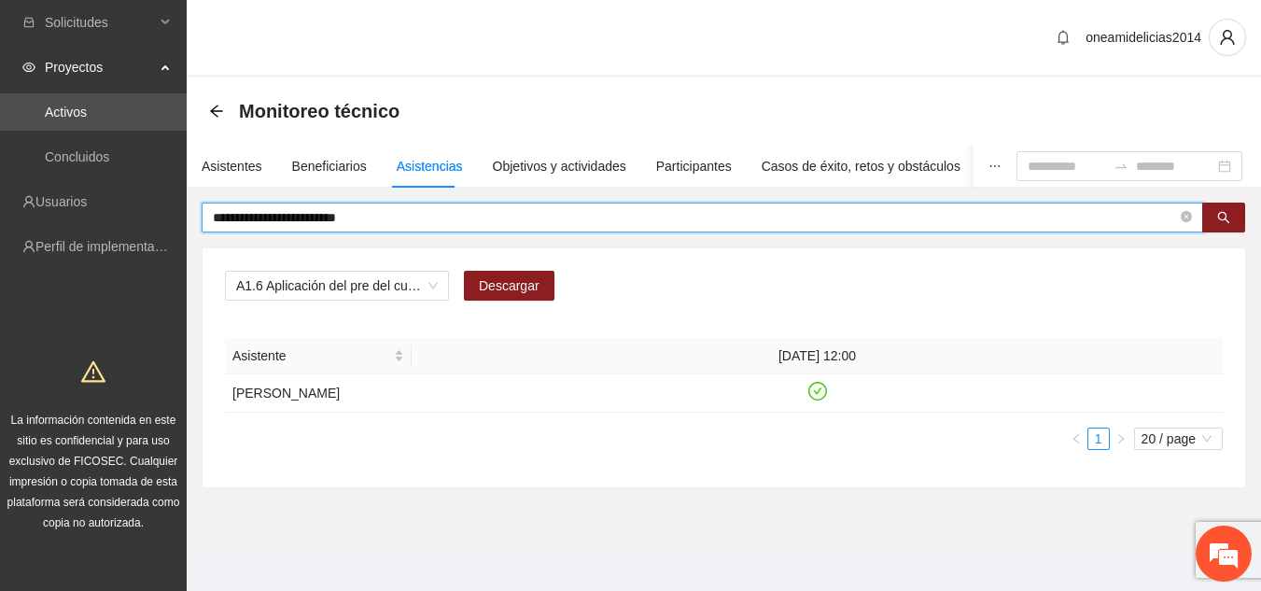
click at [400, 217] on input "**********" at bounding box center [695, 217] width 964 height 21
type input "*"
click at [434, 287] on span "A1.6 Aplicación del pre del cuestionario de agresividad." at bounding box center [337, 286] width 202 height 28
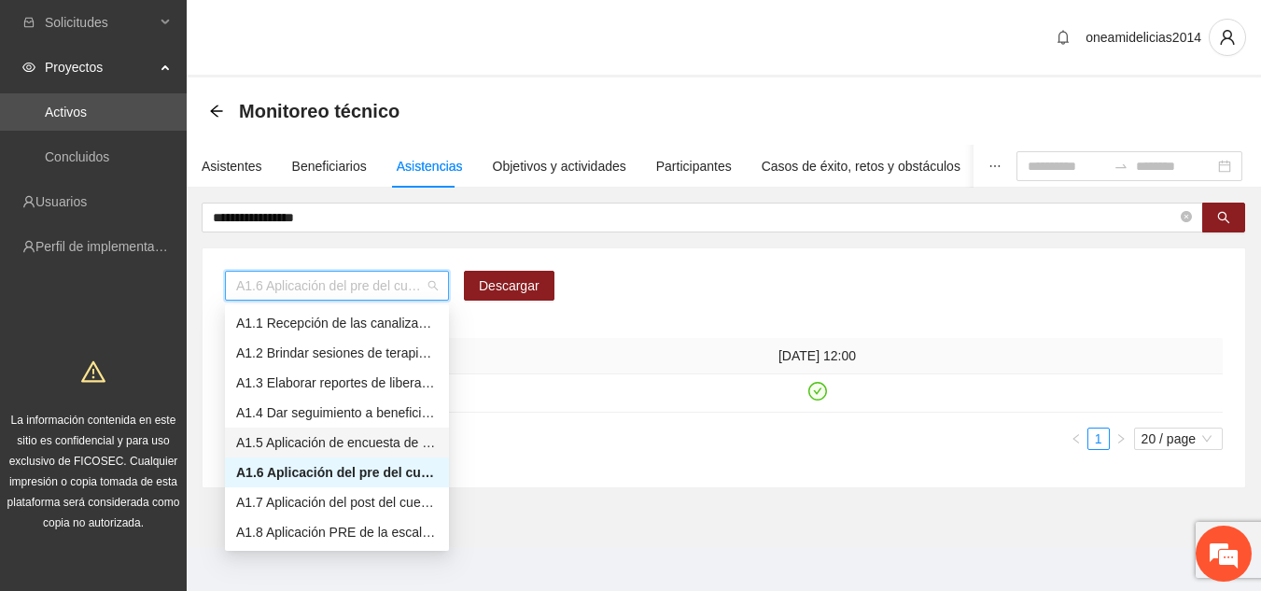
click at [376, 436] on div "A1.5 Aplicación de encuesta de satisfacción" at bounding box center [337, 442] width 202 height 21
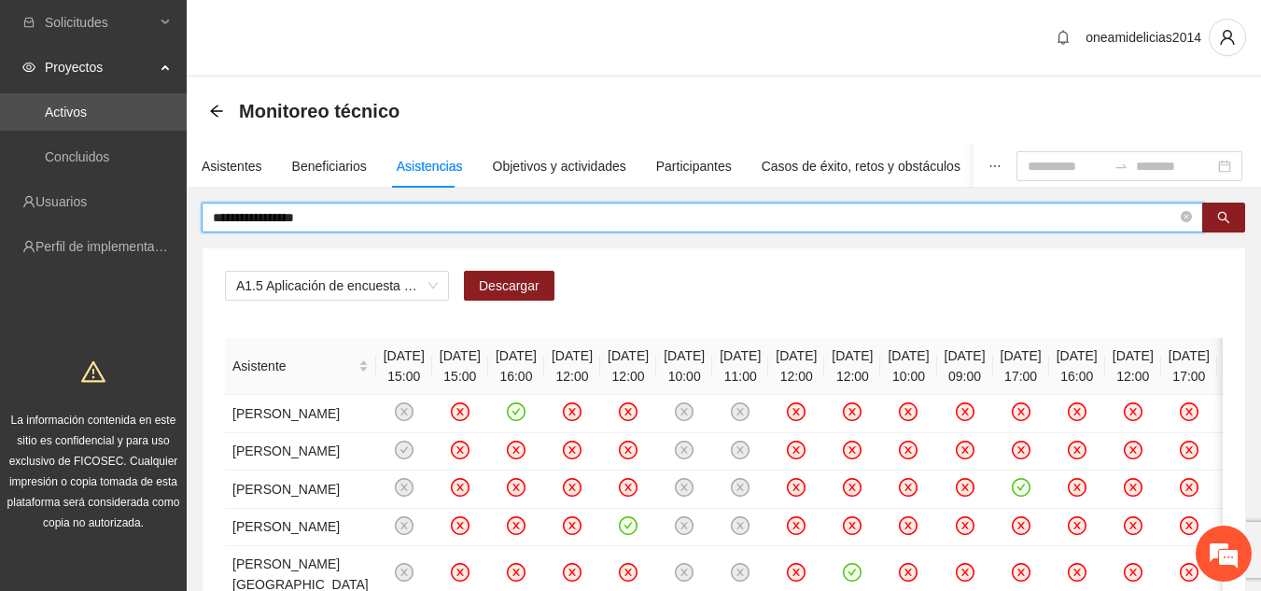
click at [1063, 208] on input "**********" at bounding box center [695, 217] width 964 height 21
click at [1220, 209] on button "button" at bounding box center [1224, 218] width 43 height 30
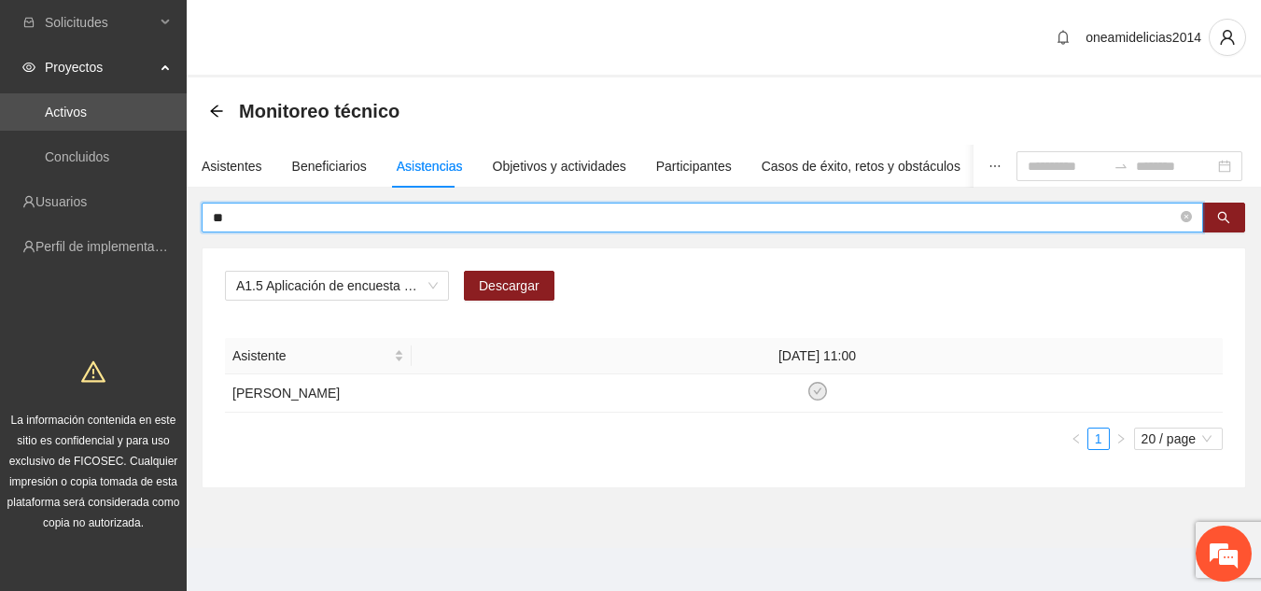
type input "*"
click at [1227, 220] on icon "search" at bounding box center [1224, 218] width 12 height 12
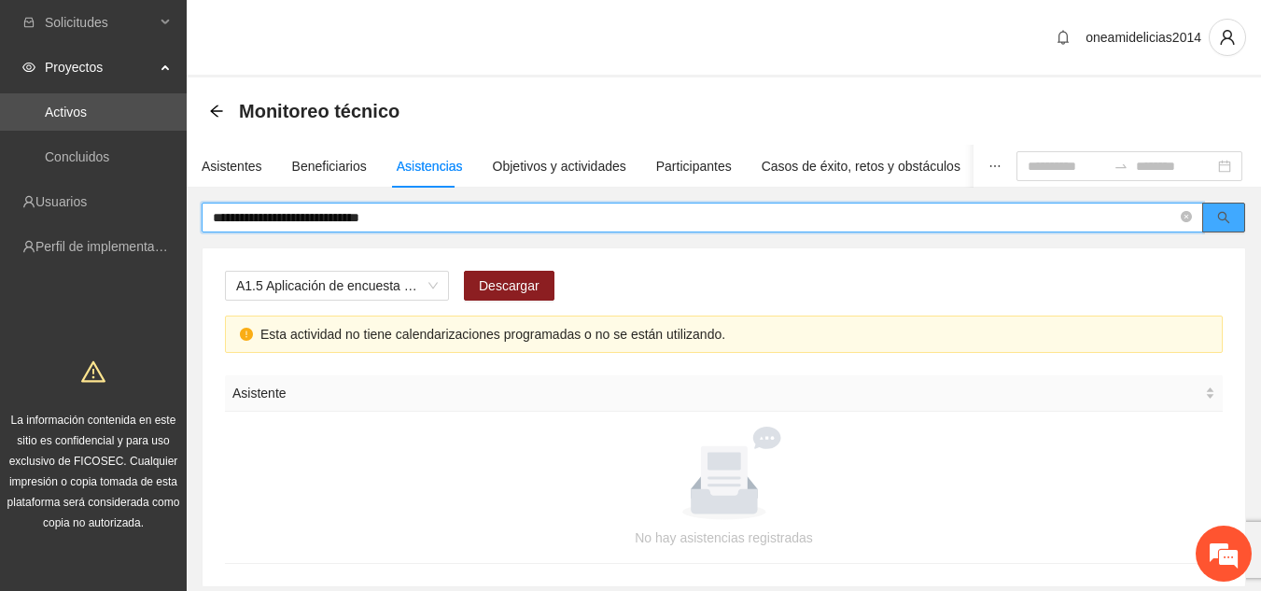
click at [1215, 216] on button "button" at bounding box center [1224, 218] width 43 height 30
click at [412, 218] on input "**********" at bounding box center [695, 217] width 964 height 21
click at [1236, 218] on button "button" at bounding box center [1224, 218] width 43 height 30
click at [353, 281] on span "A1.5 Aplicación de encuesta de satisfacción" at bounding box center [337, 286] width 202 height 28
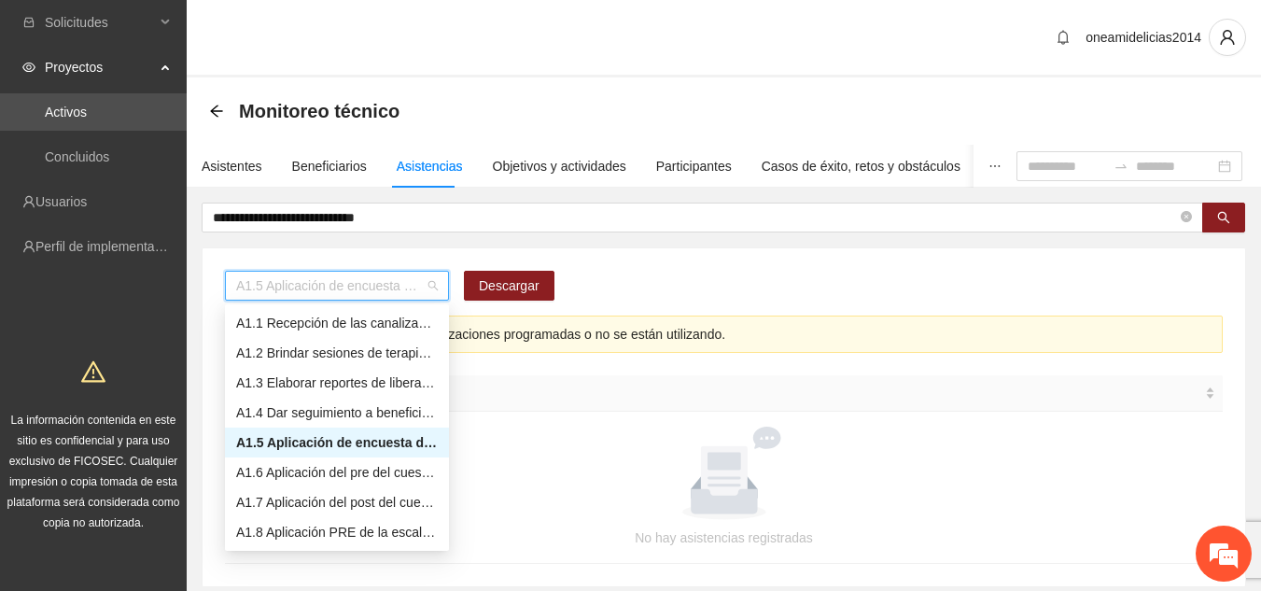
click at [375, 438] on div "A1.5 Aplicación de encuesta de satisfacción" at bounding box center [337, 442] width 202 height 21
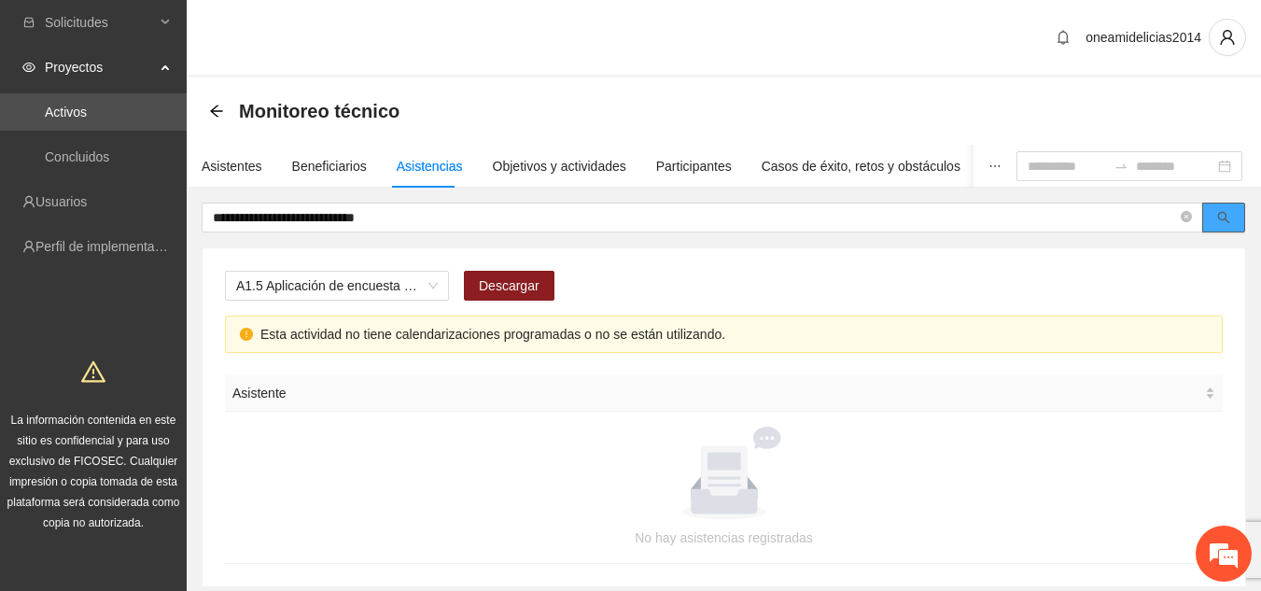
click at [1232, 208] on button "button" at bounding box center [1224, 218] width 43 height 30
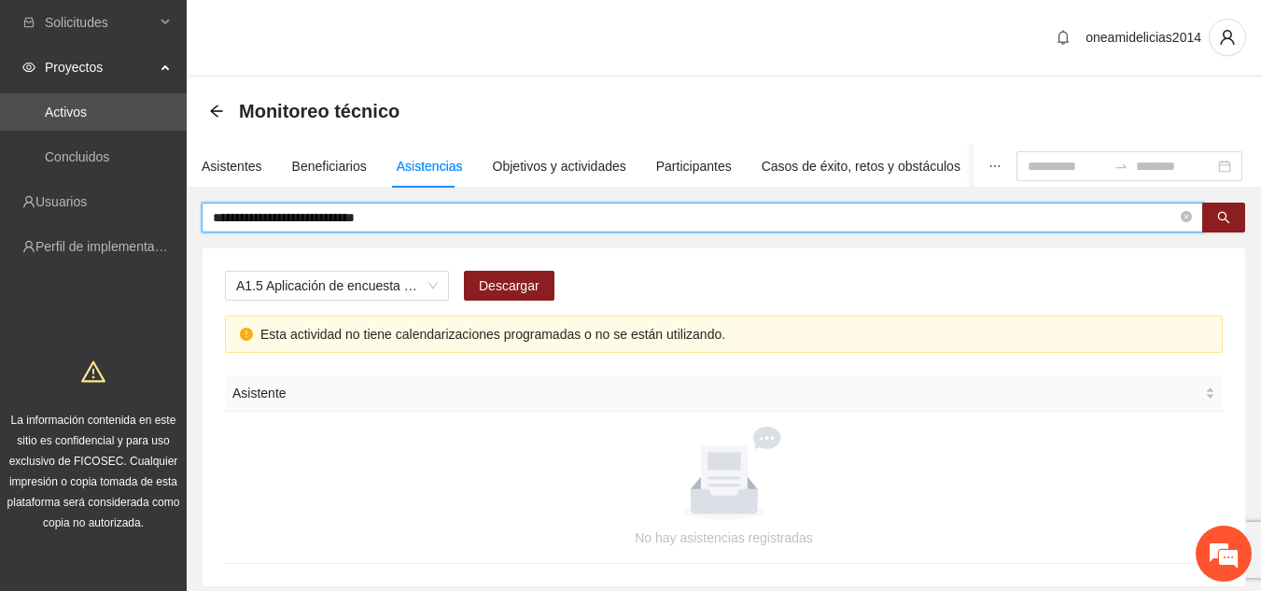
click at [827, 219] on input "**********" at bounding box center [695, 217] width 964 height 21
click at [1216, 221] on button "button" at bounding box center [1224, 218] width 43 height 30
click at [1216, 218] on button "button" at bounding box center [1224, 218] width 43 height 30
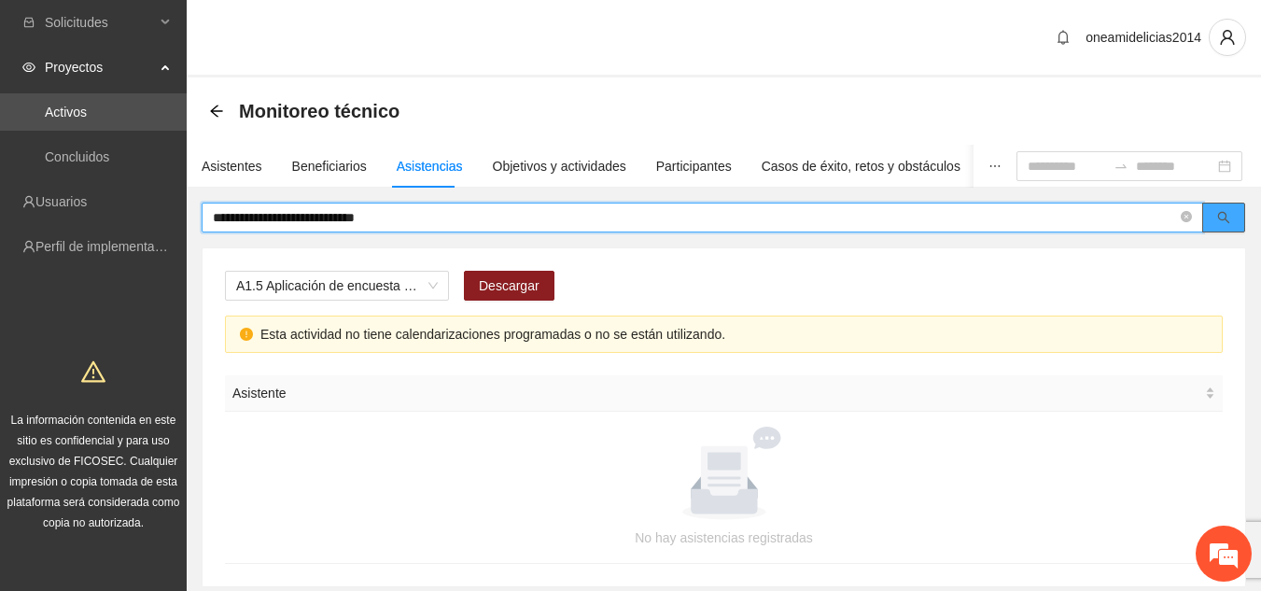
click at [1216, 218] on button "button" at bounding box center [1224, 218] width 43 height 30
click at [437, 285] on span "A1.5 Aplicación de encuesta de satisfacción" at bounding box center [337, 286] width 202 height 28
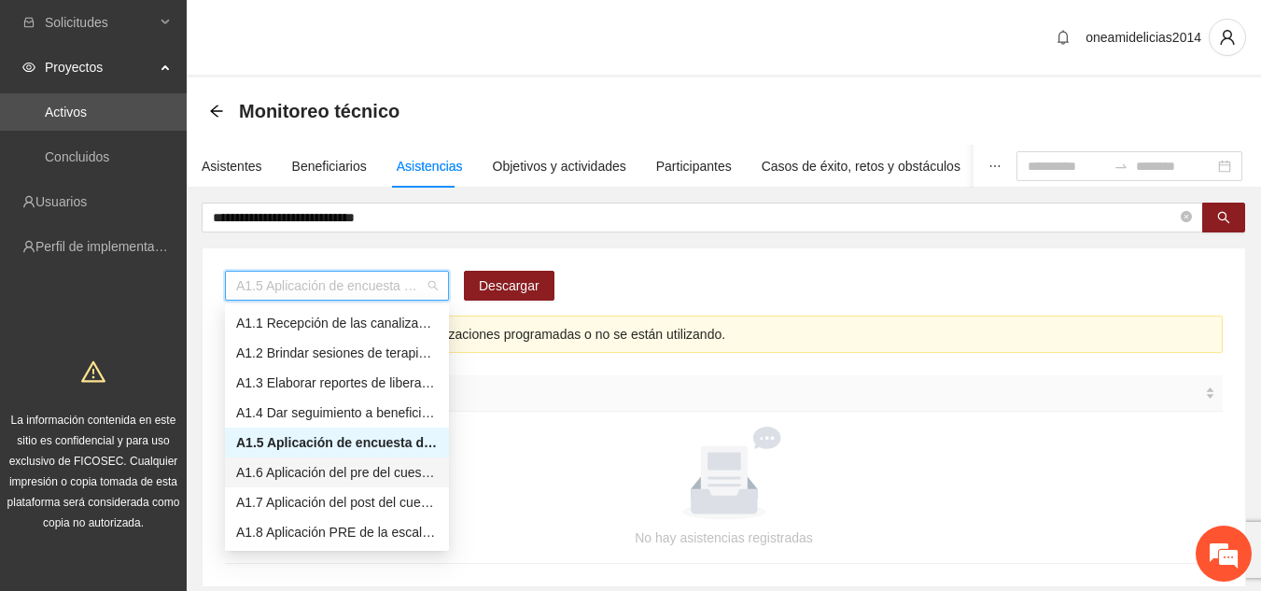
click at [390, 468] on div "A1.6 Aplicación del pre del cuestionario de agresividad." at bounding box center [337, 472] width 202 height 21
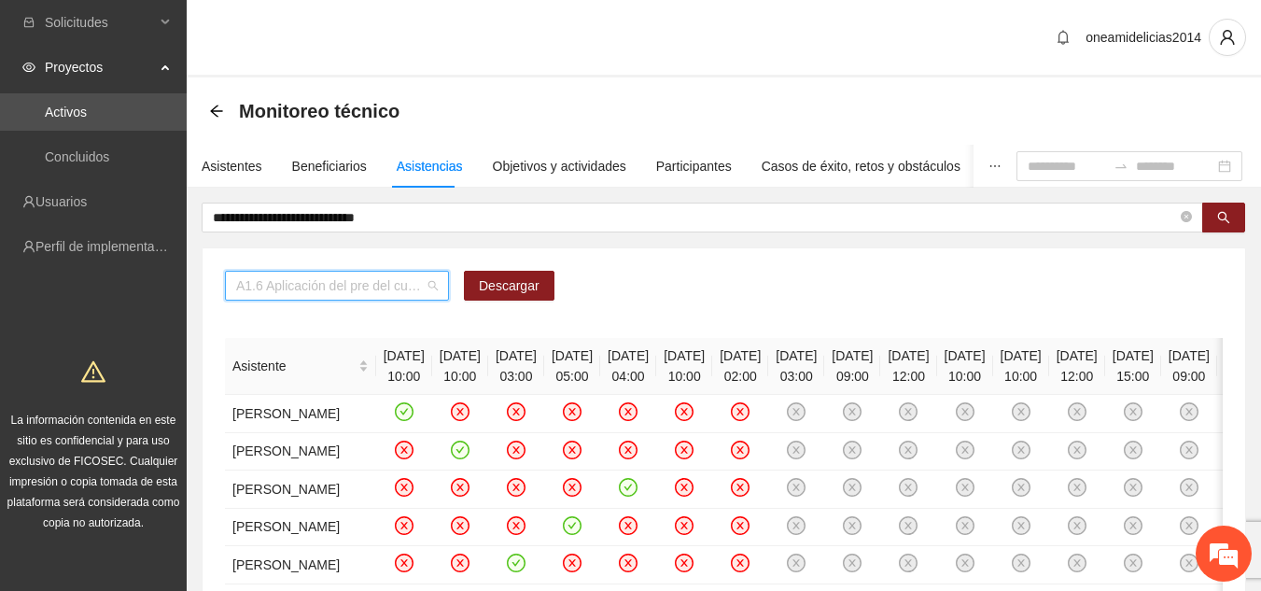
click at [437, 285] on span "A1.6 Aplicación del pre del cuestionario de agresividad." at bounding box center [337, 286] width 202 height 28
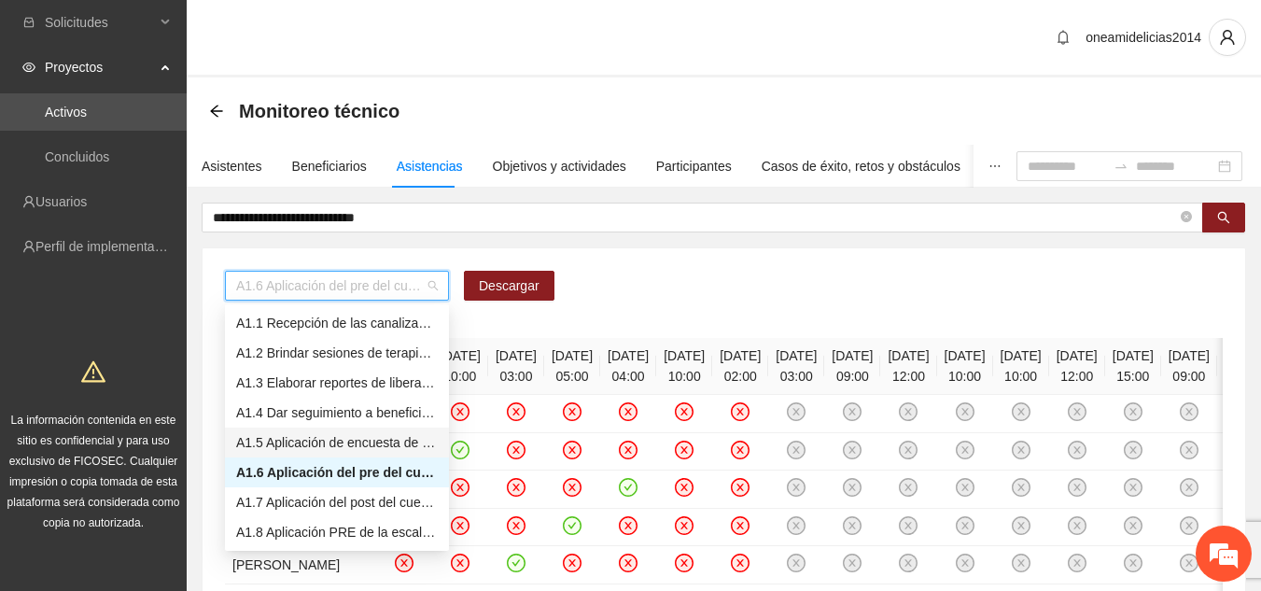
click at [394, 443] on div "A1.5 Aplicación de encuesta de satisfacción" at bounding box center [337, 442] width 202 height 21
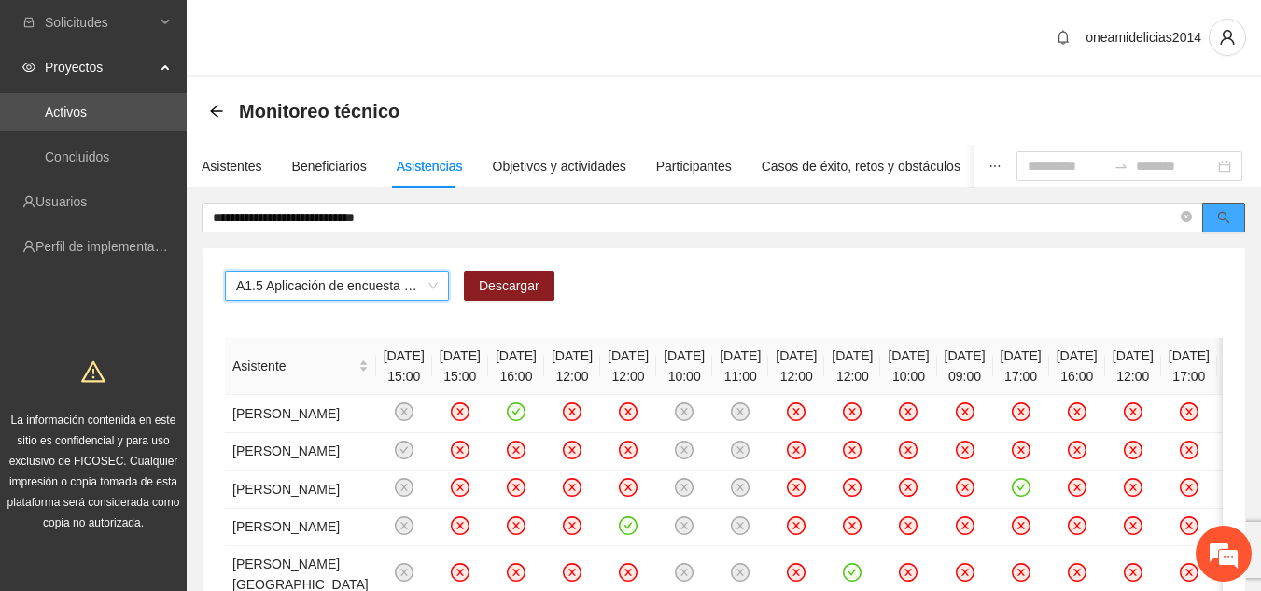
click at [1223, 214] on icon "search" at bounding box center [1224, 217] width 13 height 13
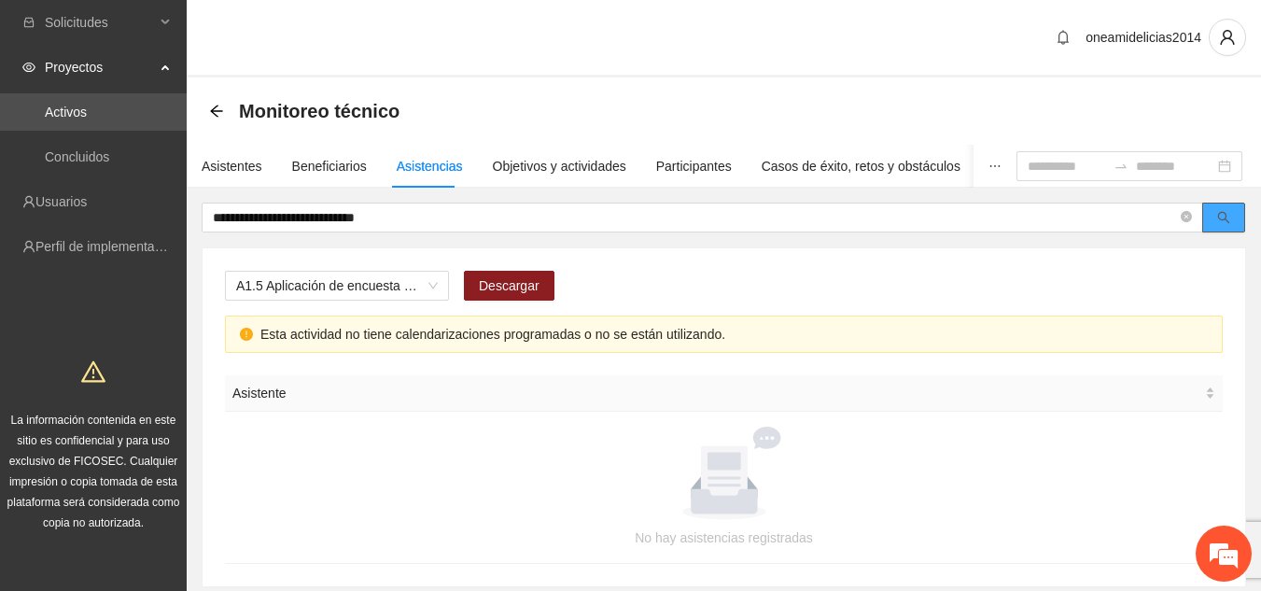
click at [1223, 214] on icon "search" at bounding box center [1224, 217] width 13 height 13
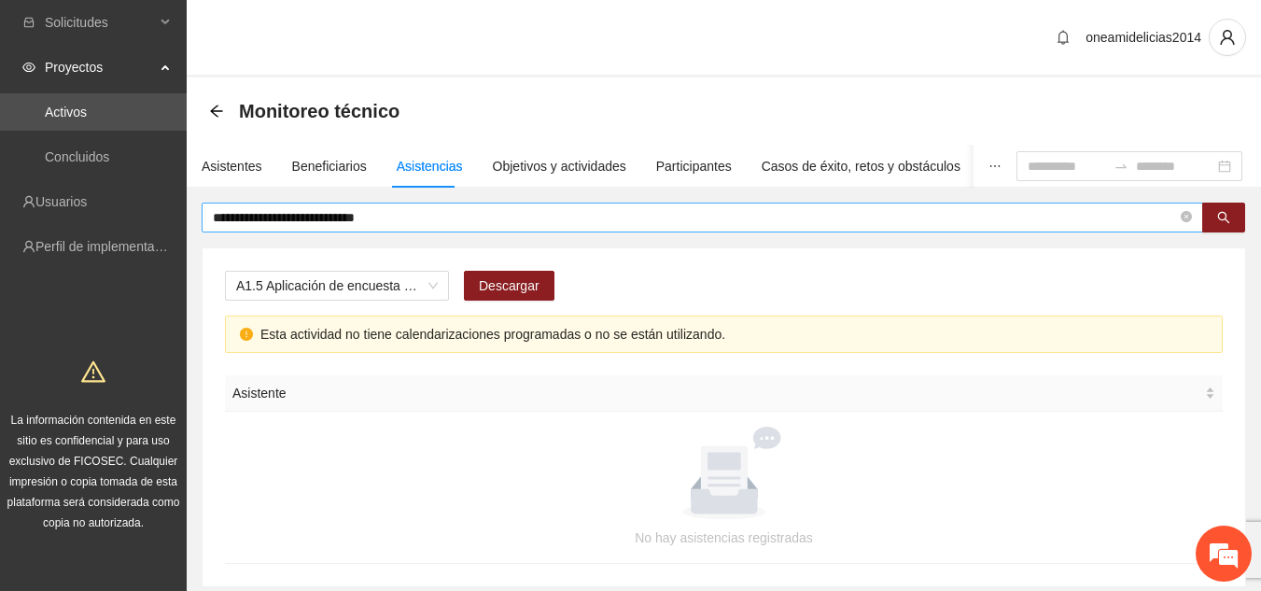
click at [641, 206] on span "**********" at bounding box center [703, 218] width 1002 height 30
click at [1223, 212] on icon "search" at bounding box center [1224, 218] width 12 height 12
click at [393, 218] on input "**********" at bounding box center [695, 217] width 964 height 21
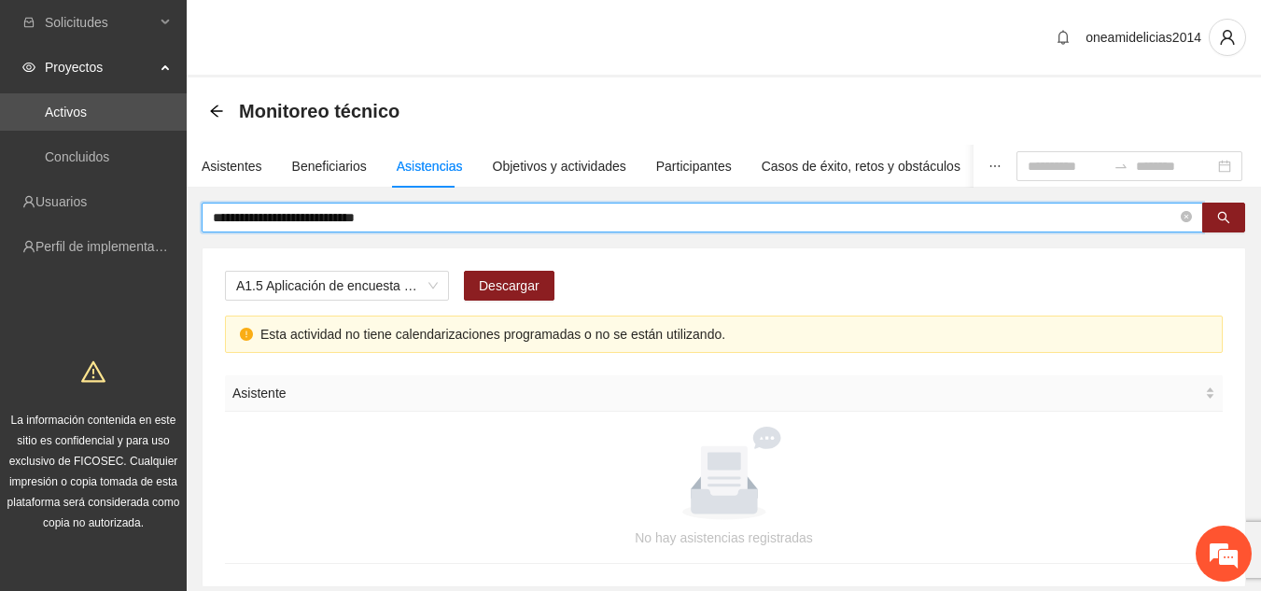
click at [413, 214] on input "**********" at bounding box center [695, 217] width 964 height 21
click at [1231, 222] on button "button" at bounding box center [1224, 218] width 43 height 30
click at [1218, 215] on icon "search" at bounding box center [1224, 217] width 13 height 13
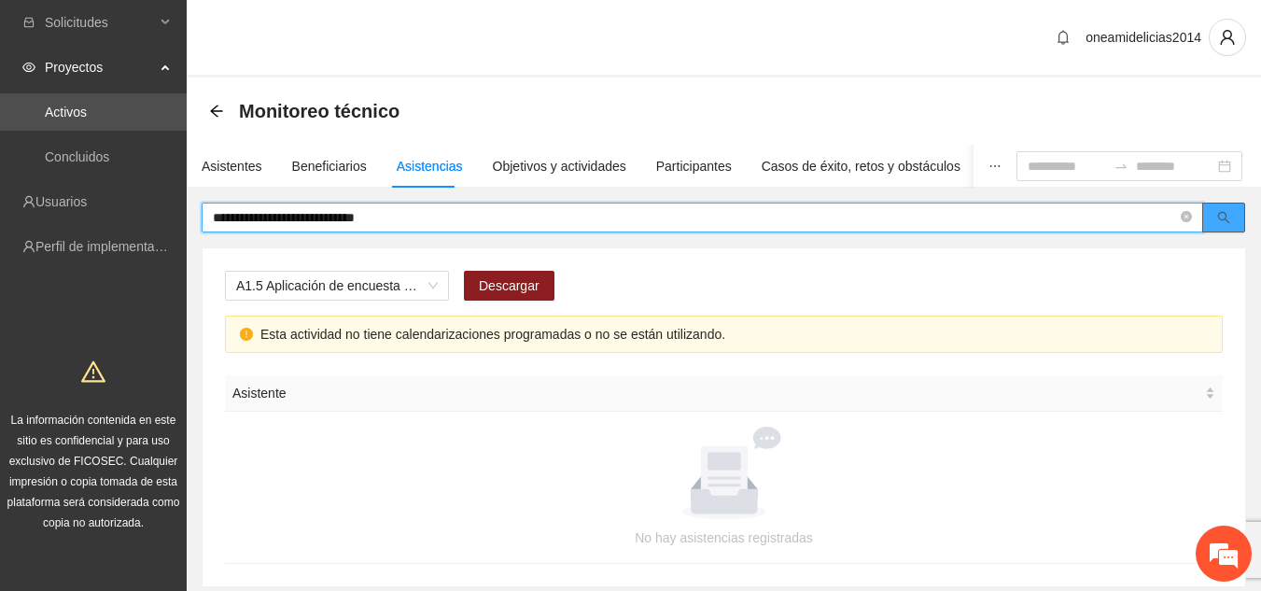
click at [1218, 215] on icon "search" at bounding box center [1224, 217] width 13 height 13
click at [431, 291] on span "A1.5 Aplicación de encuesta de satisfacción" at bounding box center [337, 286] width 202 height 28
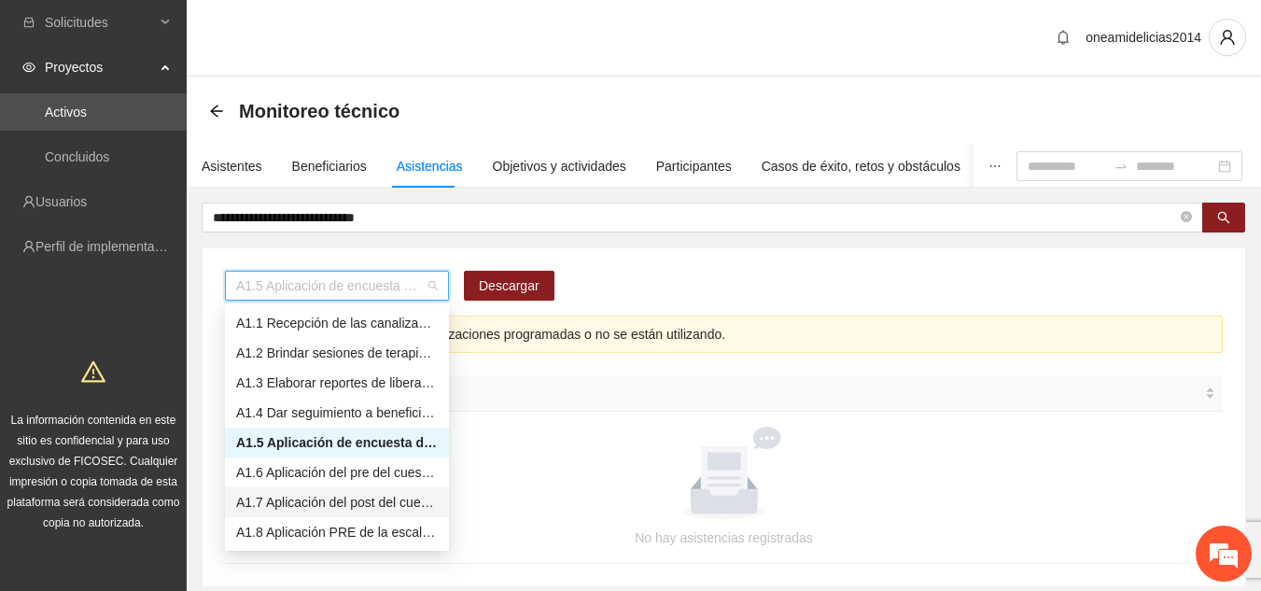
click at [385, 497] on div "A1.7 Aplicación del post del cuestionario de agresividad" at bounding box center [337, 502] width 202 height 21
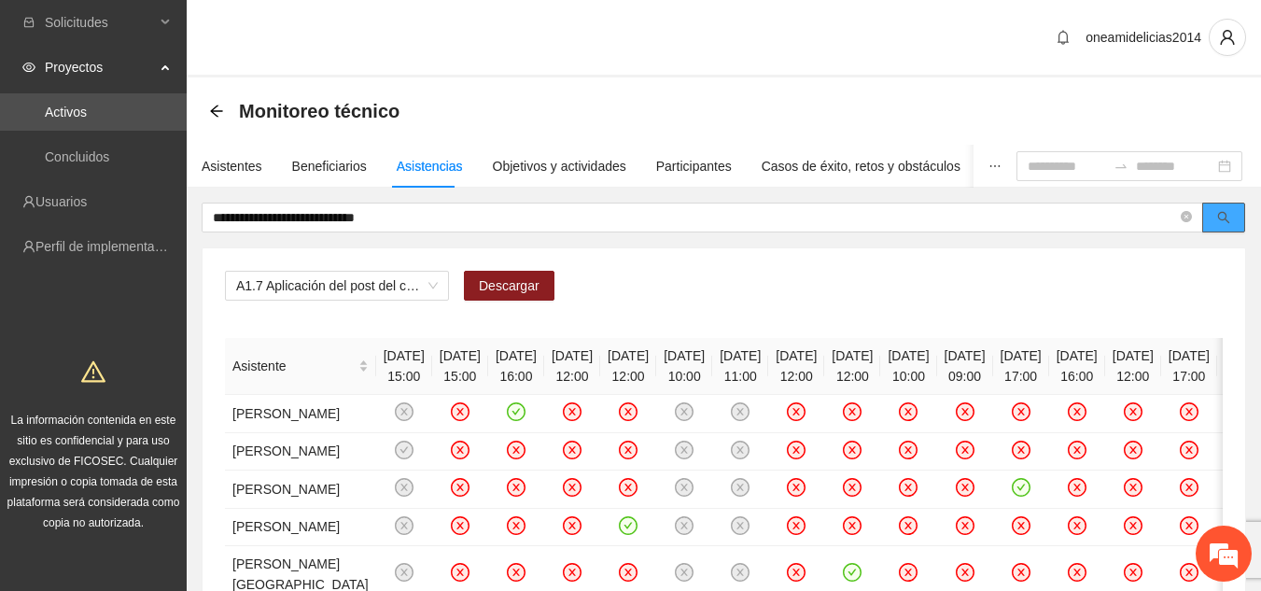
click at [1216, 211] on button "button" at bounding box center [1224, 218] width 43 height 30
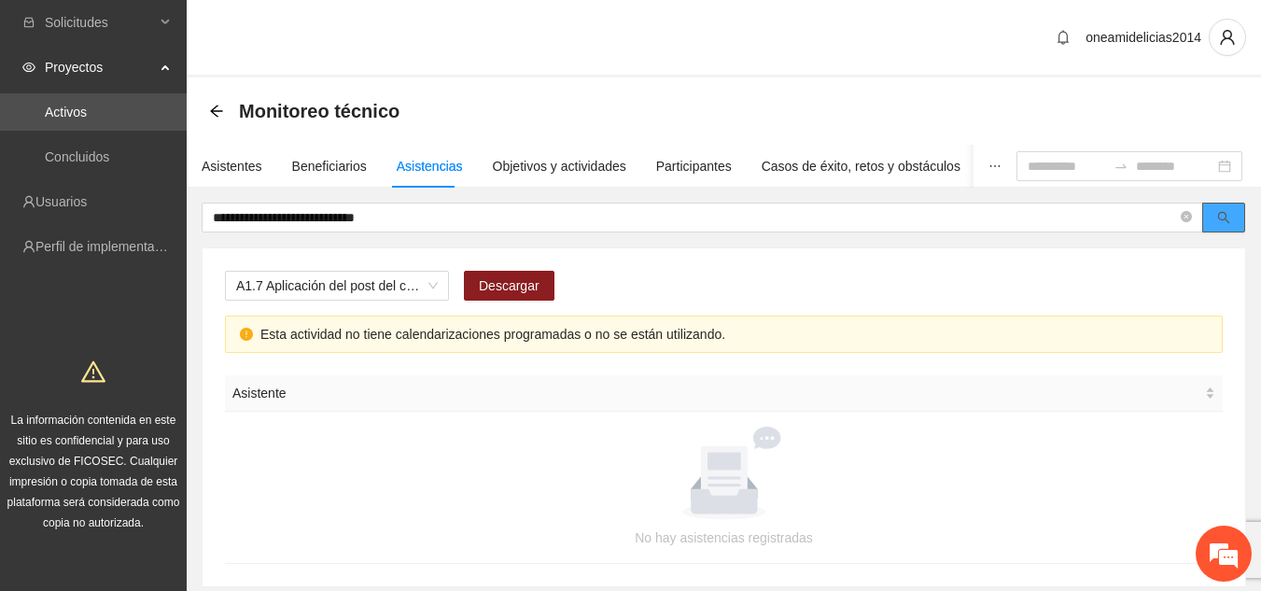
click at [1216, 211] on button "button" at bounding box center [1224, 218] width 43 height 30
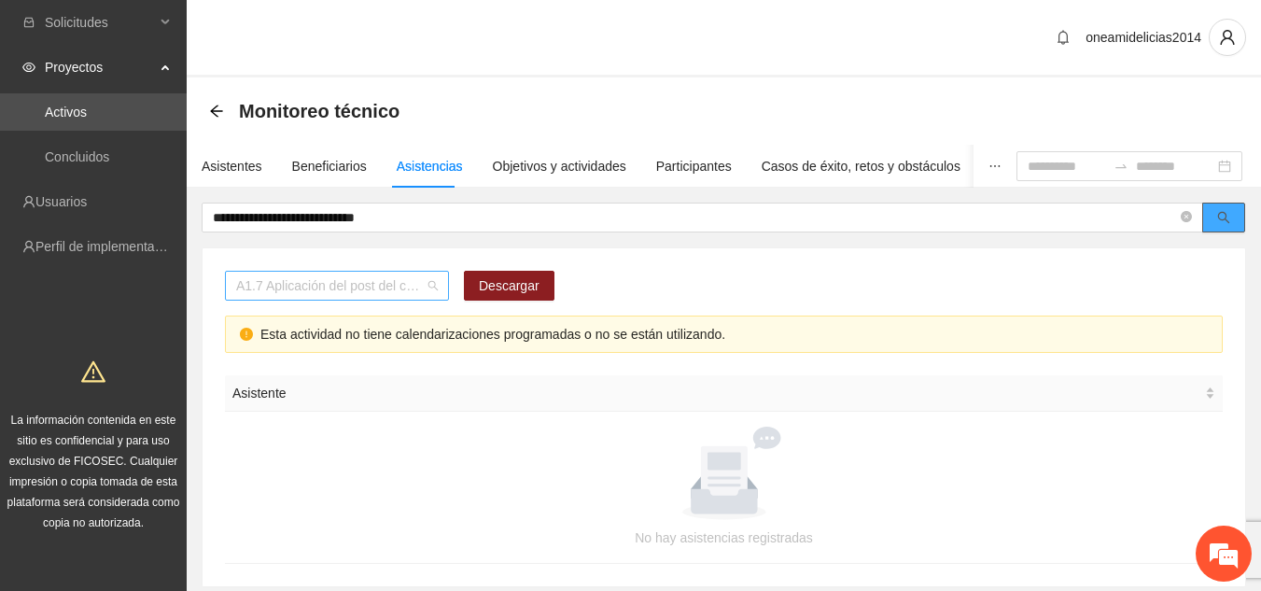
click at [436, 285] on span "A1.7 Aplicación del post del cuestionario de agresividad" at bounding box center [337, 286] width 202 height 28
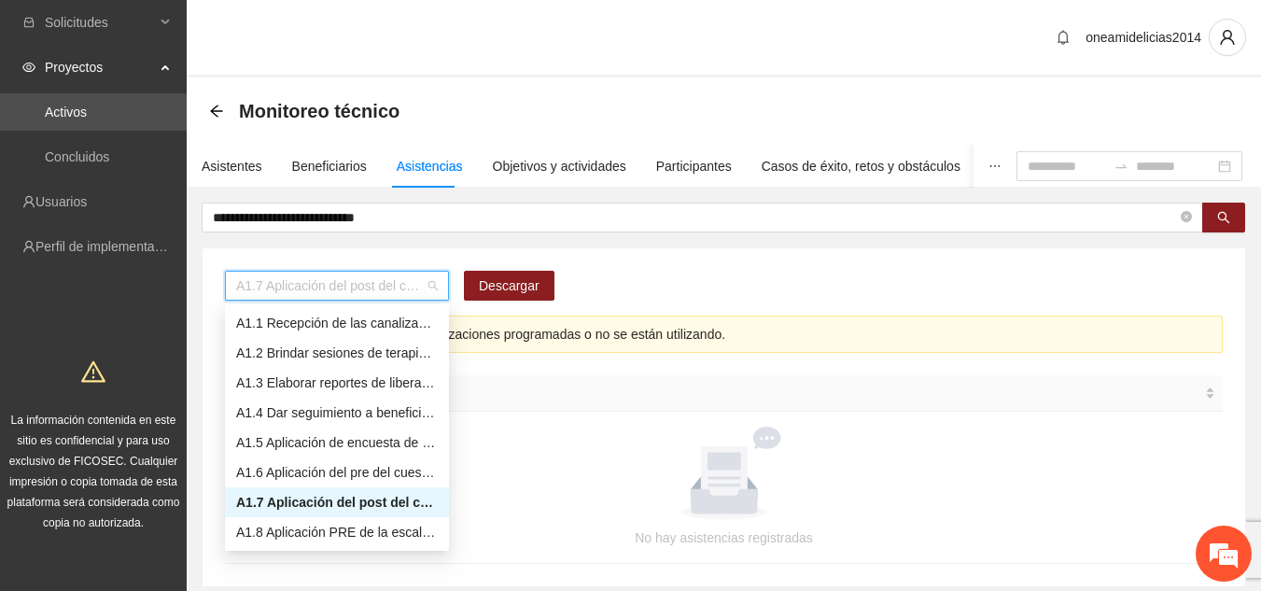
click at [364, 502] on div "A1.7 Aplicación del post del cuestionario de agresividad" at bounding box center [337, 502] width 202 height 21
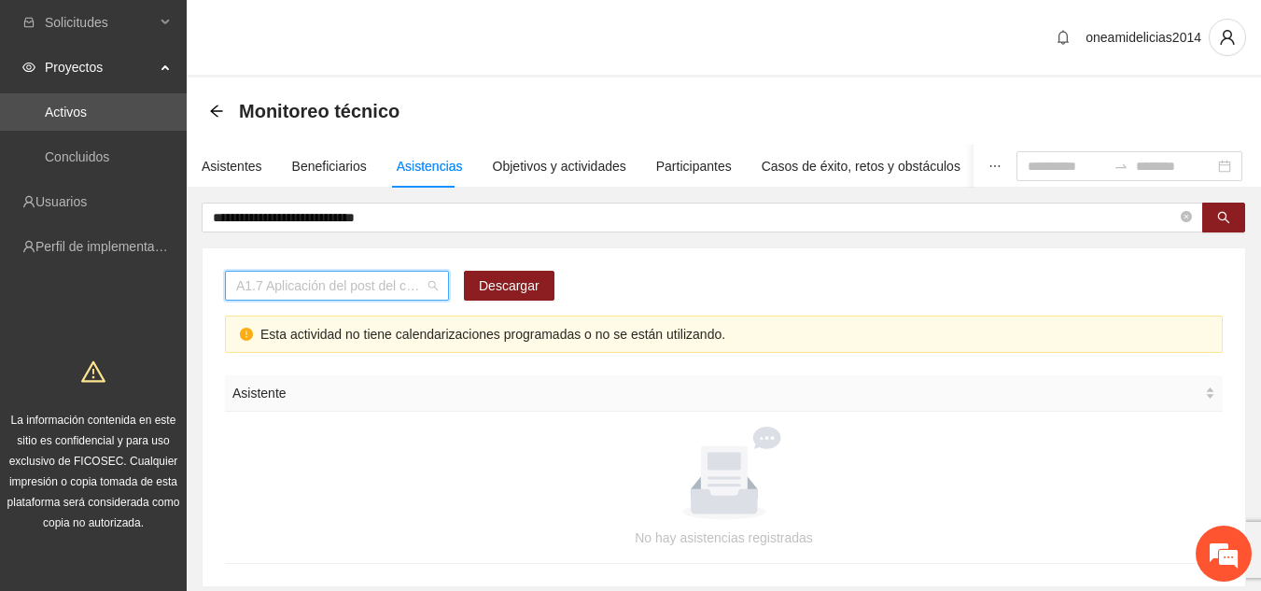
click at [437, 281] on span "A1.7 Aplicación del post del cuestionario de agresividad" at bounding box center [337, 286] width 202 height 28
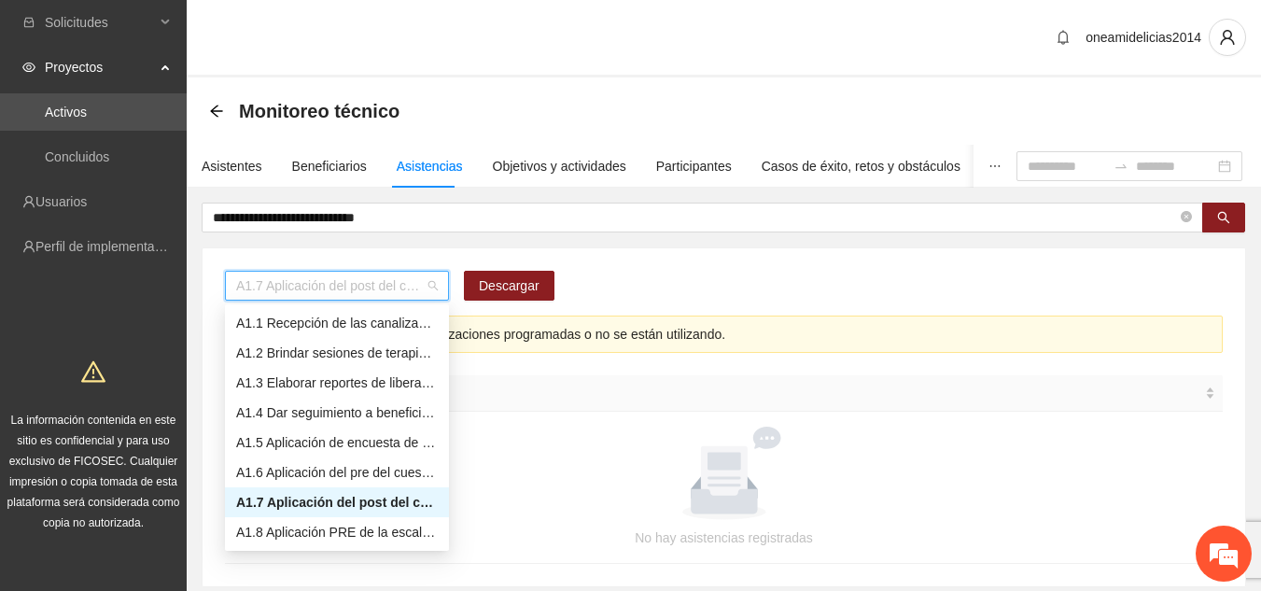
click at [387, 491] on div "A1.7 Aplicación del post del cuestionario de agresividad" at bounding box center [337, 502] width 224 height 30
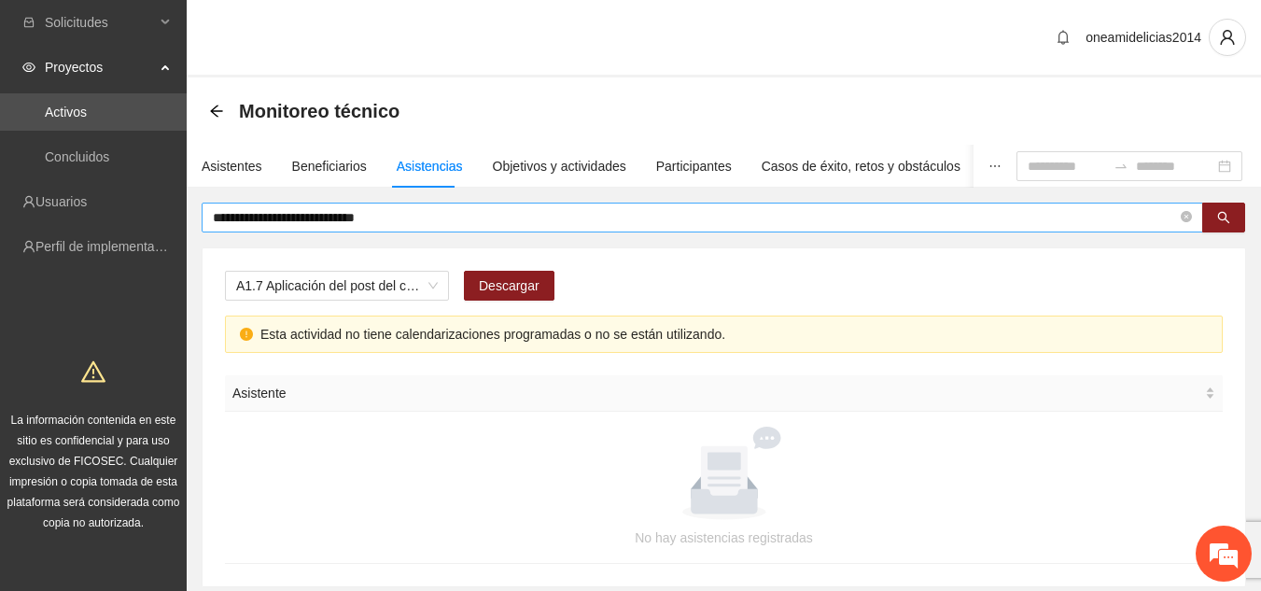
click at [849, 203] on span "**********" at bounding box center [703, 218] width 1002 height 30
click at [1216, 216] on button "button" at bounding box center [1224, 218] width 43 height 30
click at [433, 281] on span "A1.7 Aplicación del post del cuestionario de agresividad" at bounding box center [337, 286] width 202 height 28
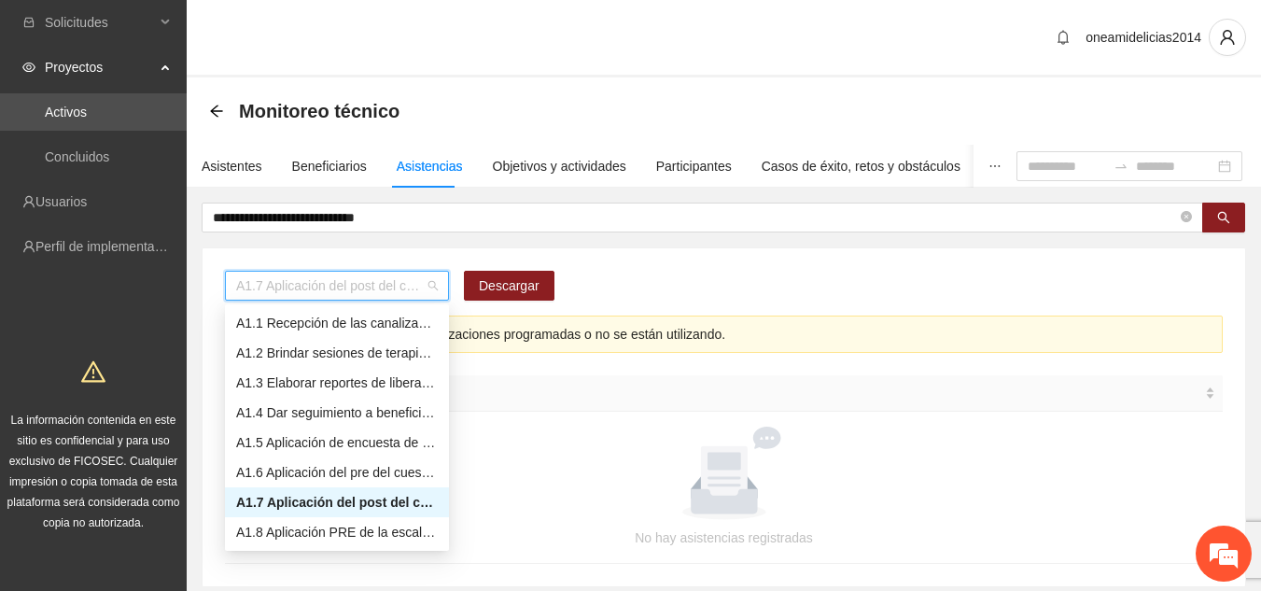
scroll to position [30, 0]
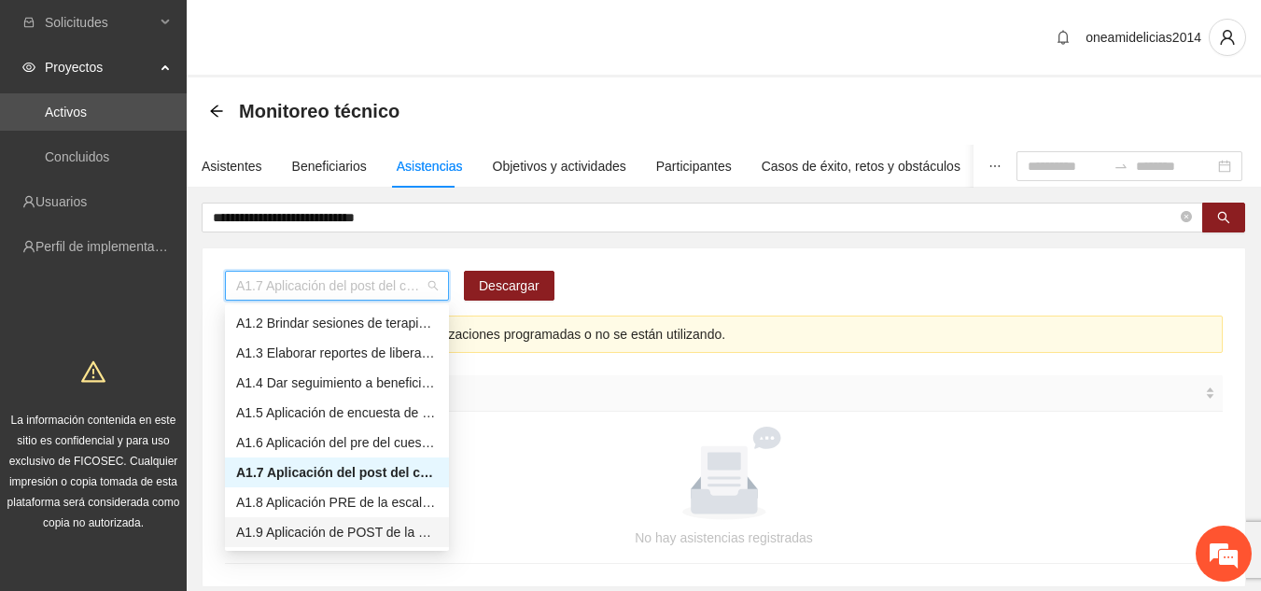
click at [396, 537] on div "A1.9 Aplicación de POST de la Escala de Control de Impulsos" at bounding box center [337, 532] width 202 height 21
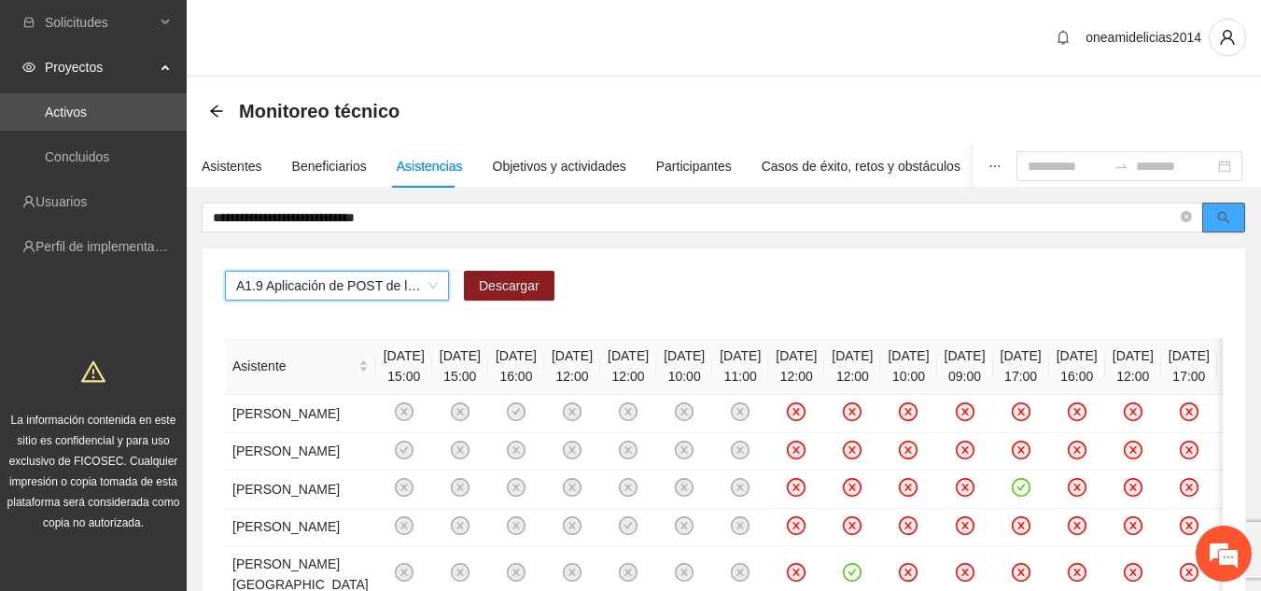
click at [1220, 216] on icon "search" at bounding box center [1224, 217] width 13 height 13
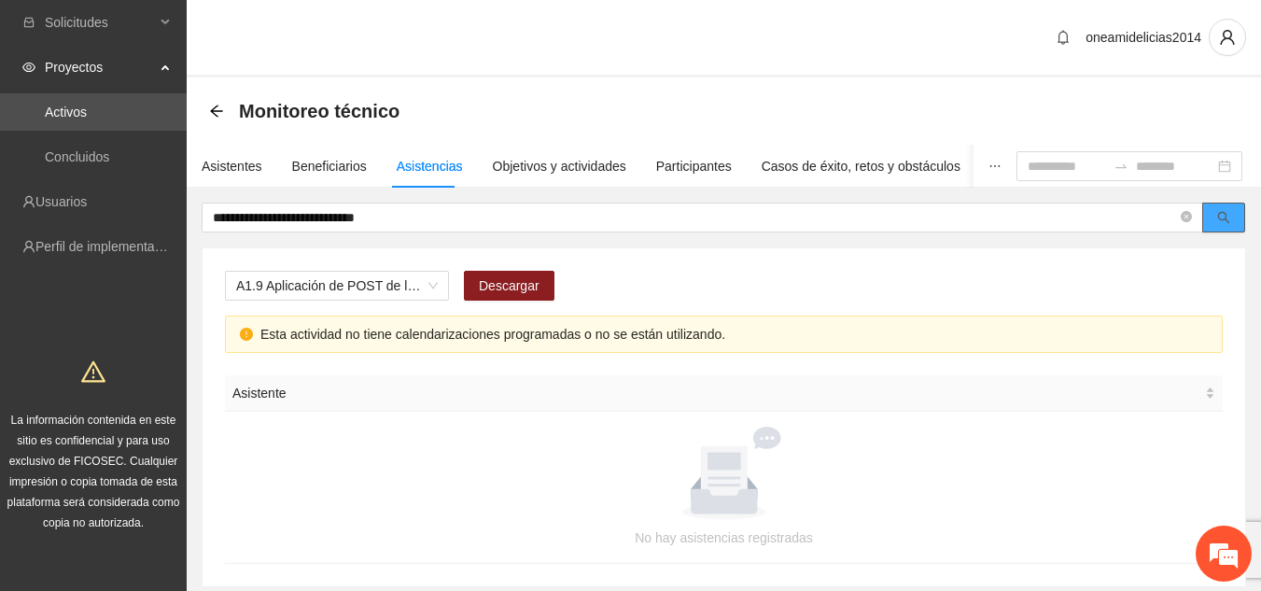
click at [1220, 216] on icon "search" at bounding box center [1224, 217] width 13 height 13
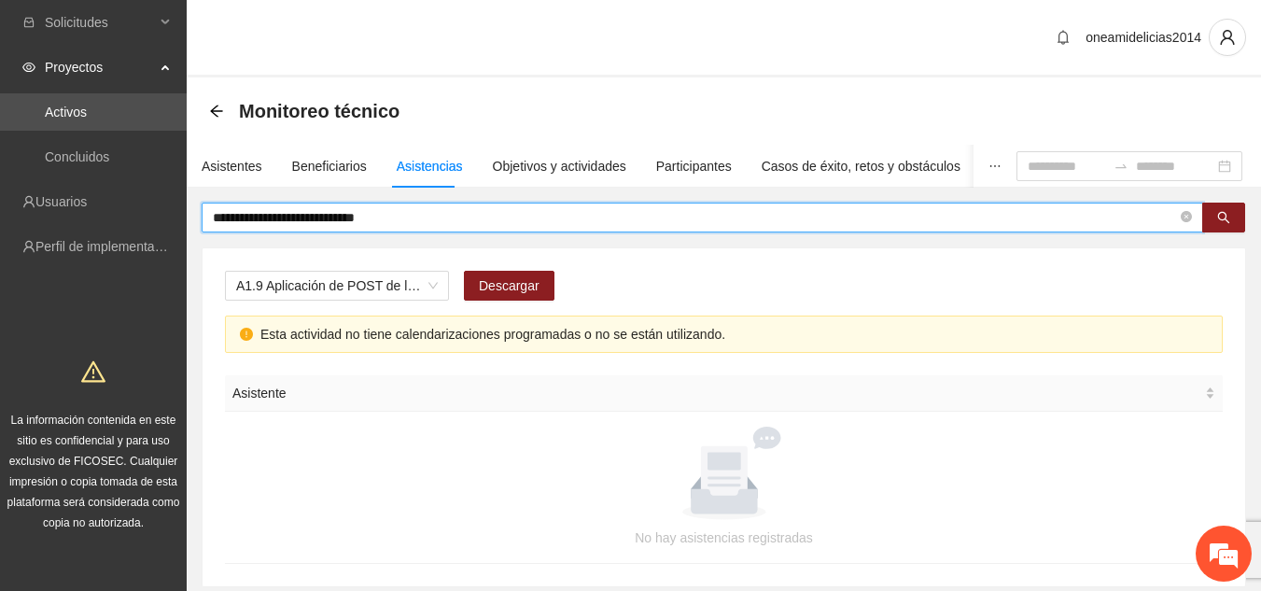
click at [985, 218] on input "**********" at bounding box center [695, 217] width 964 height 21
click at [1225, 206] on button "button" at bounding box center [1224, 218] width 43 height 30
click at [387, 290] on span "A1.9 Aplicación de POST de la Escala de Control de Impulsos" at bounding box center [337, 286] width 202 height 28
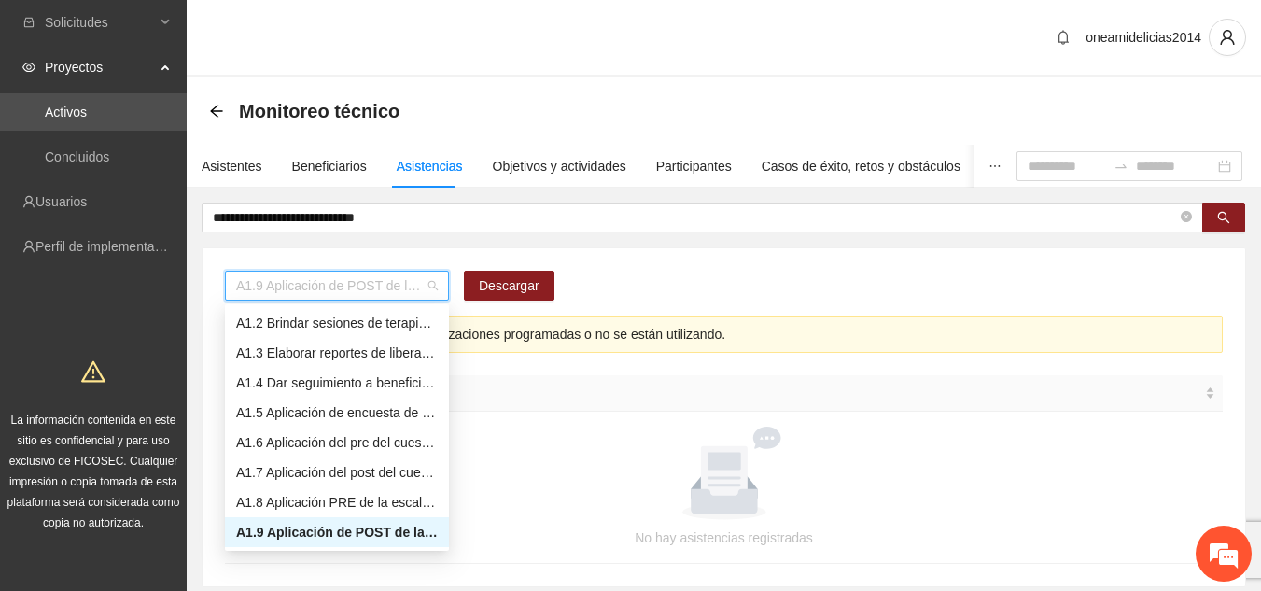
click at [366, 524] on div "A1.9 Aplicación de POST de la Escala de Control de Impulsos" at bounding box center [337, 532] width 202 height 21
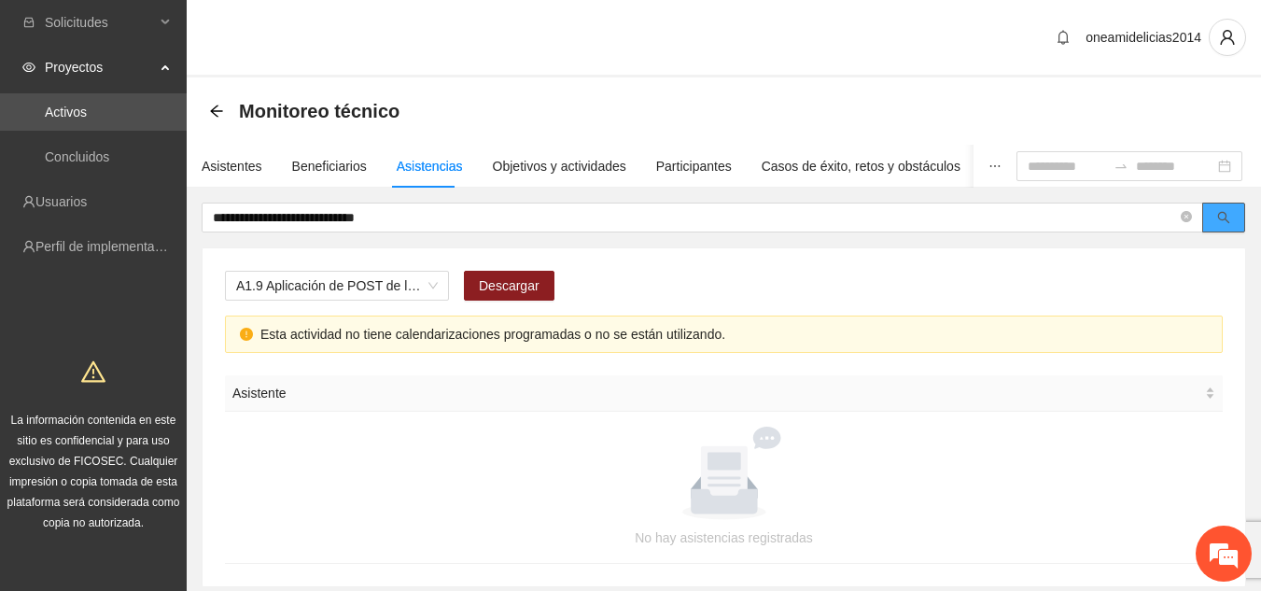
click at [1231, 220] on button "button" at bounding box center [1224, 218] width 43 height 30
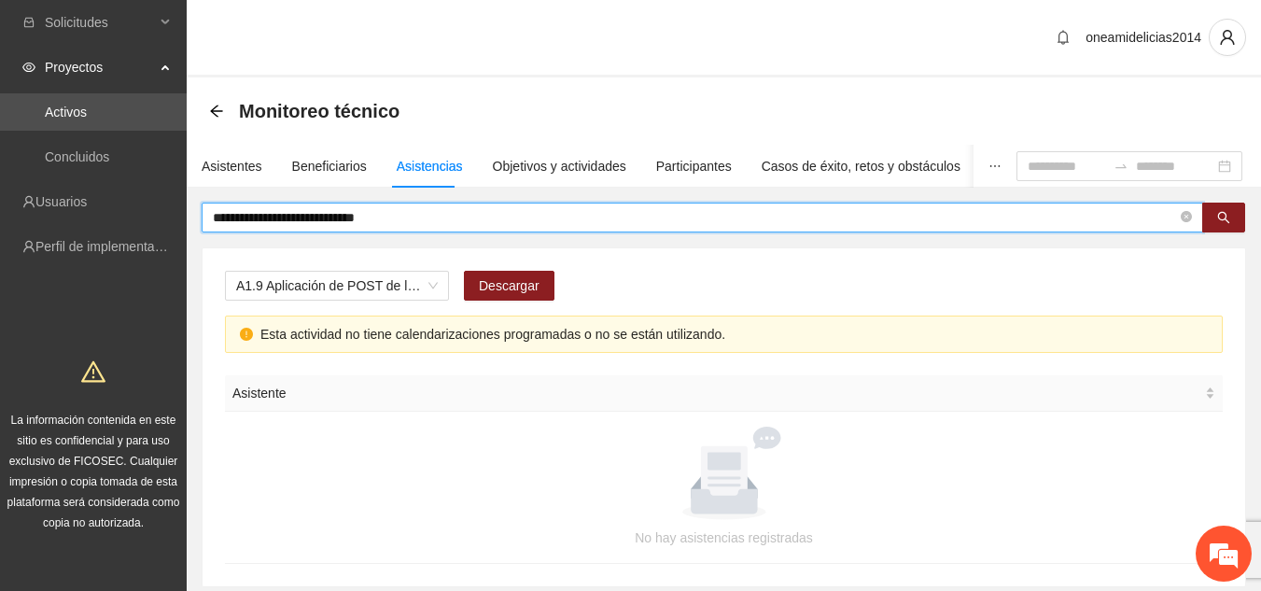
click at [873, 222] on input "**********" at bounding box center [695, 217] width 964 height 21
click at [1219, 225] on span "search" at bounding box center [1224, 218] width 13 height 15
click at [1219, 218] on icon "search" at bounding box center [1224, 218] width 12 height 12
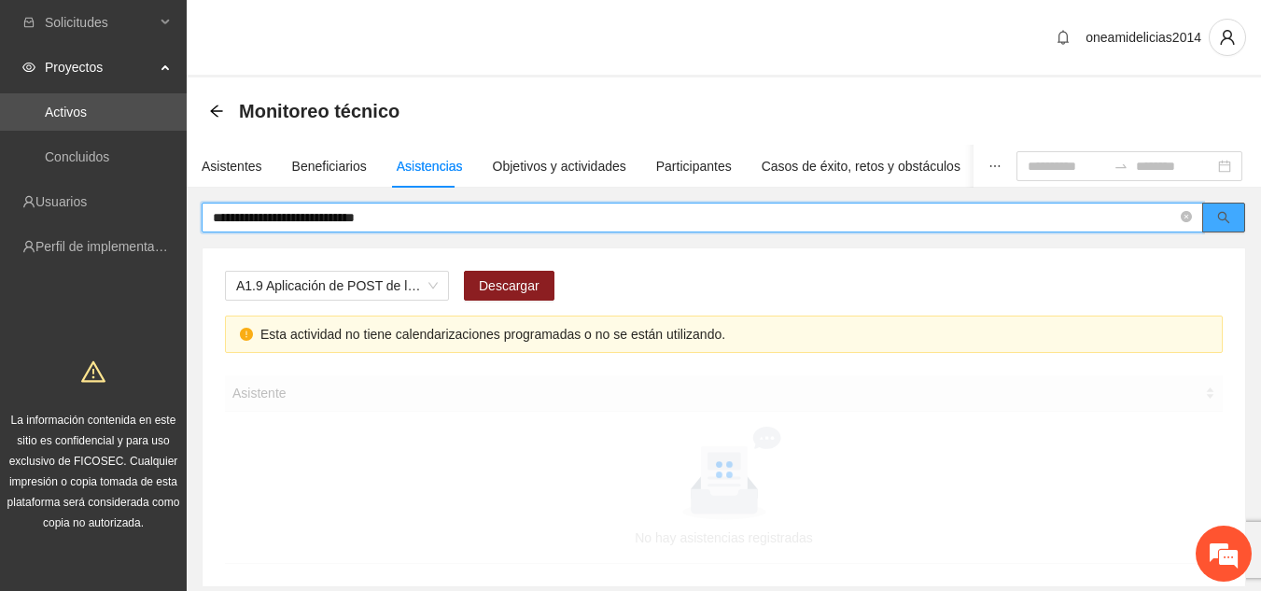
click at [1219, 218] on icon "search" at bounding box center [1224, 218] width 12 height 12
click at [390, 218] on input "**********" at bounding box center [695, 217] width 964 height 21
click at [417, 218] on input "**********" at bounding box center [695, 217] width 964 height 21
click at [1228, 218] on icon "search" at bounding box center [1224, 217] width 13 height 13
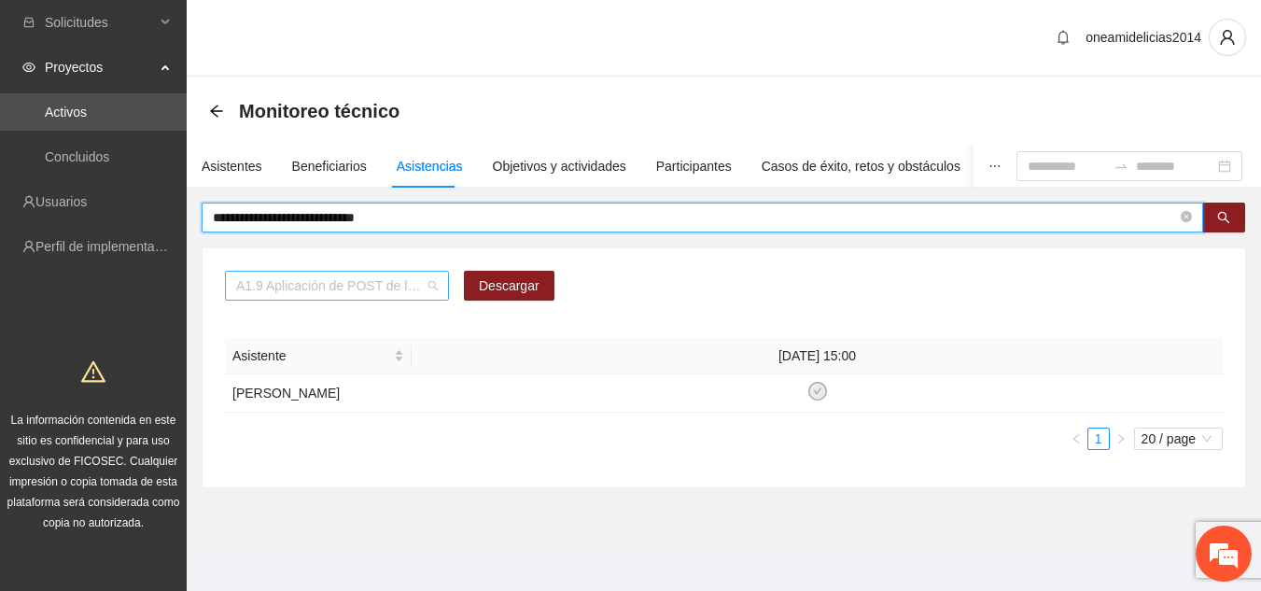
click at [432, 289] on span "A1.9 Aplicación de POST de la Escala de Control de Impulsos" at bounding box center [337, 286] width 202 height 28
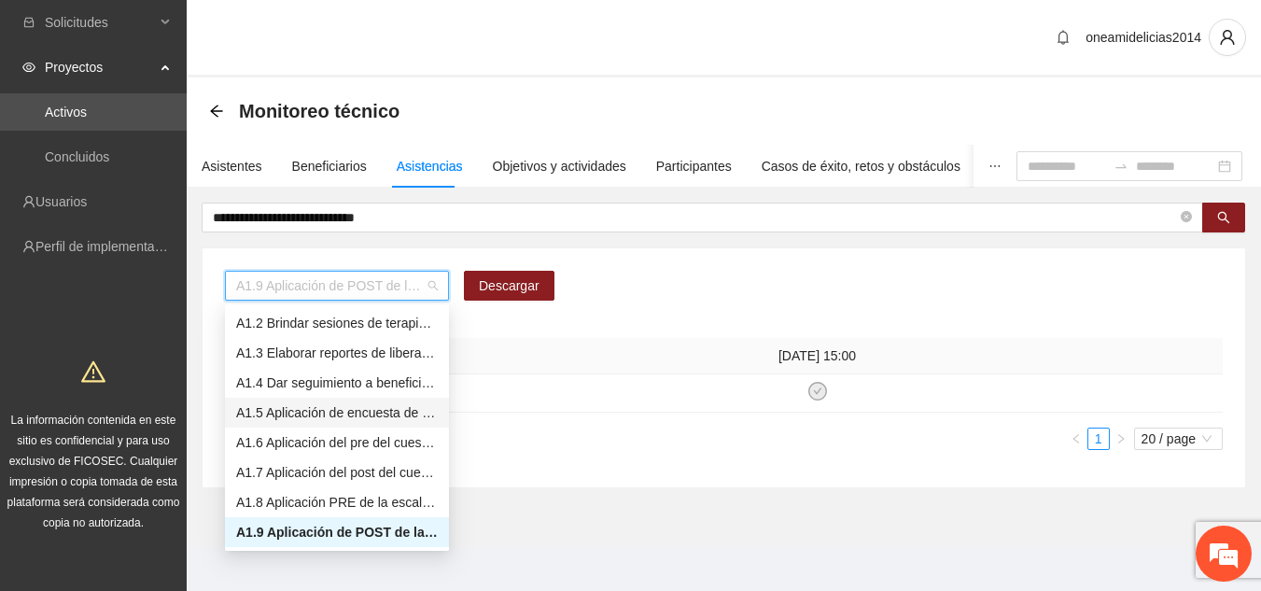
click at [370, 411] on div "A1.5 Aplicación de encuesta de satisfacción" at bounding box center [337, 412] width 202 height 21
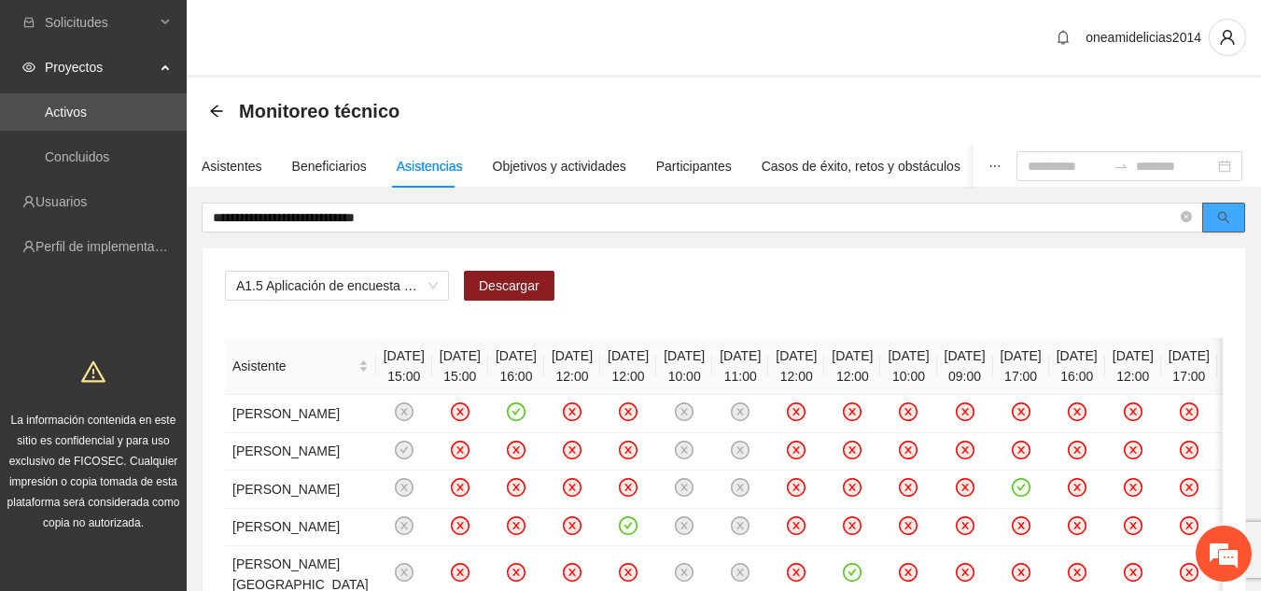
click at [1224, 216] on icon "search" at bounding box center [1224, 217] width 13 height 13
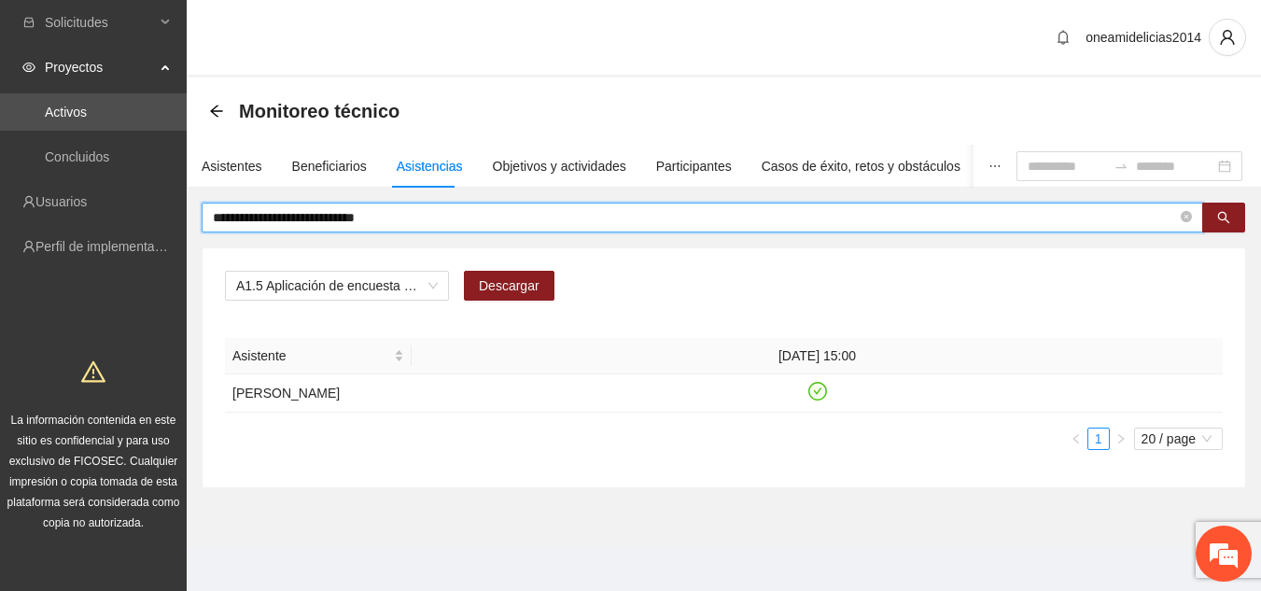
click at [738, 223] on input "**********" at bounding box center [695, 217] width 964 height 21
click at [1215, 218] on button "button" at bounding box center [1224, 218] width 43 height 30
click at [1223, 214] on icon "search" at bounding box center [1224, 217] width 13 height 13
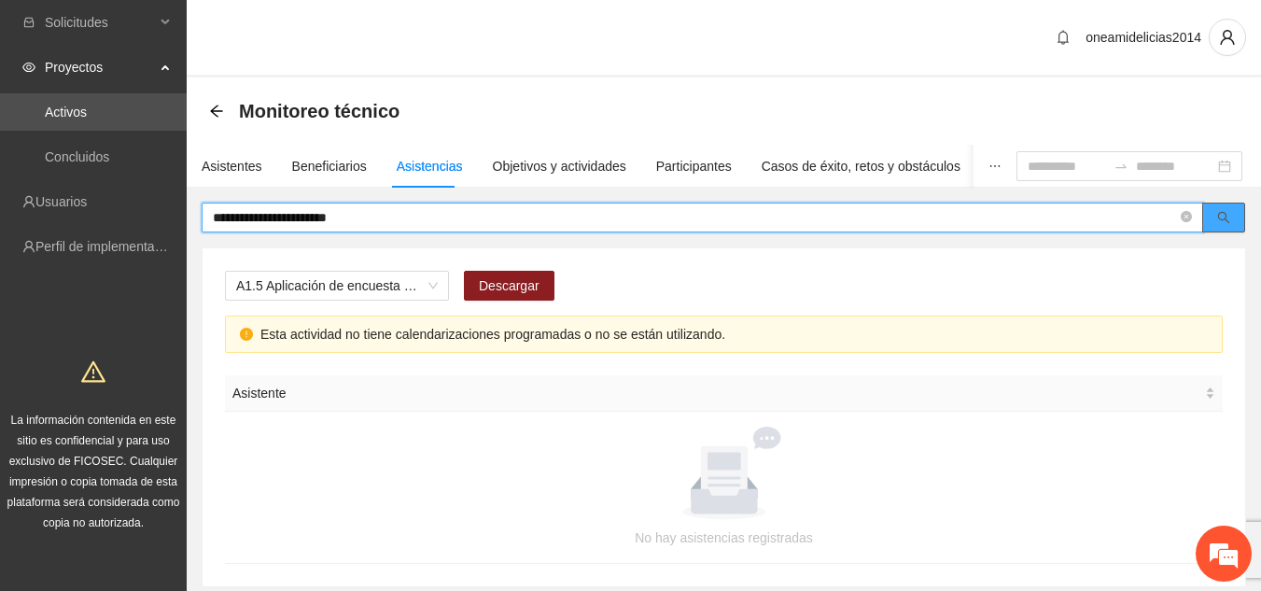
click at [1223, 214] on icon "search" at bounding box center [1224, 217] width 13 height 13
click at [437, 289] on span "A1.5 Aplicación de encuesta de satisfacción" at bounding box center [337, 286] width 202 height 28
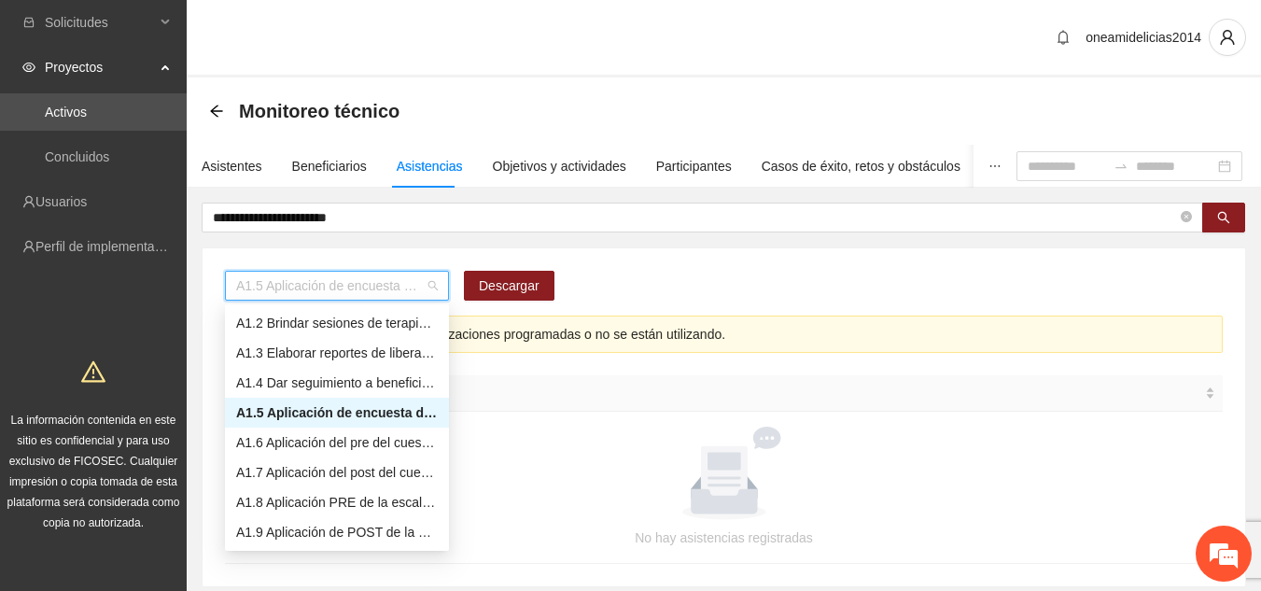
click at [406, 406] on div "A1.5 Aplicación de encuesta de satisfacción" at bounding box center [337, 412] width 202 height 21
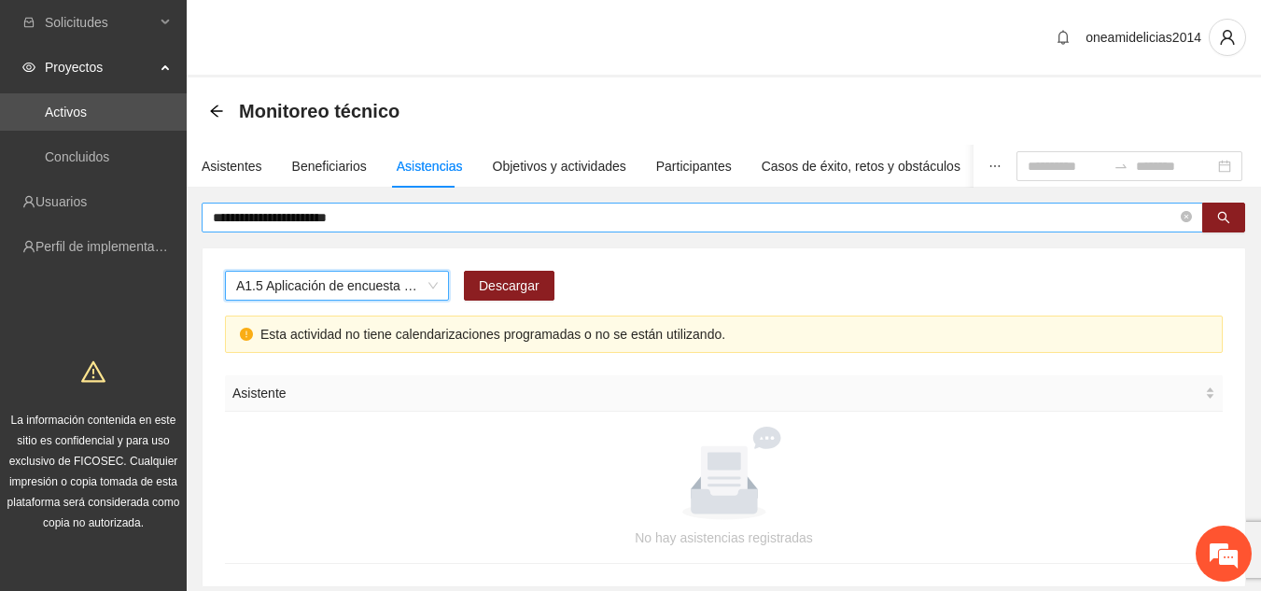
click at [397, 227] on input "**********" at bounding box center [695, 217] width 964 height 21
click at [1219, 218] on icon "search" at bounding box center [1224, 218] width 12 height 12
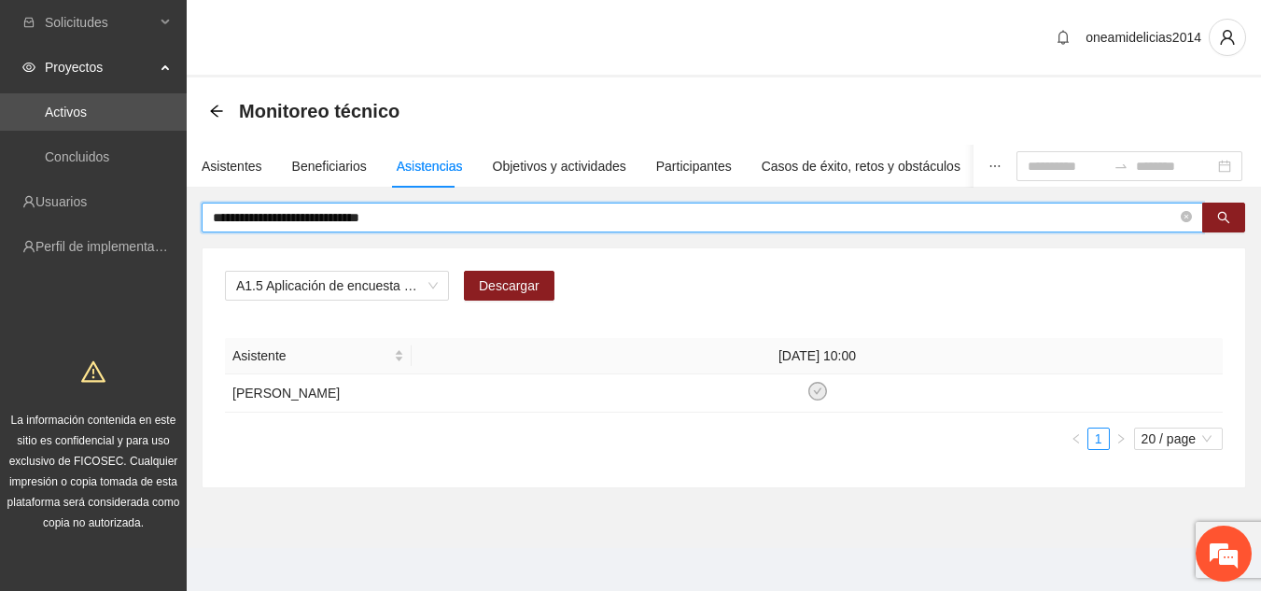
click at [291, 222] on input "**********" at bounding box center [695, 217] width 964 height 21
click at [311, 219] on input "**********" at bounding box center [695, 217] width 964 height 21
click at [391, 218] on input "**********" at bounding box center [695, 217] width 964 height 21
click at [1225, 217] on icon "search" at bounding box center [1224, 217] width 13 height 13
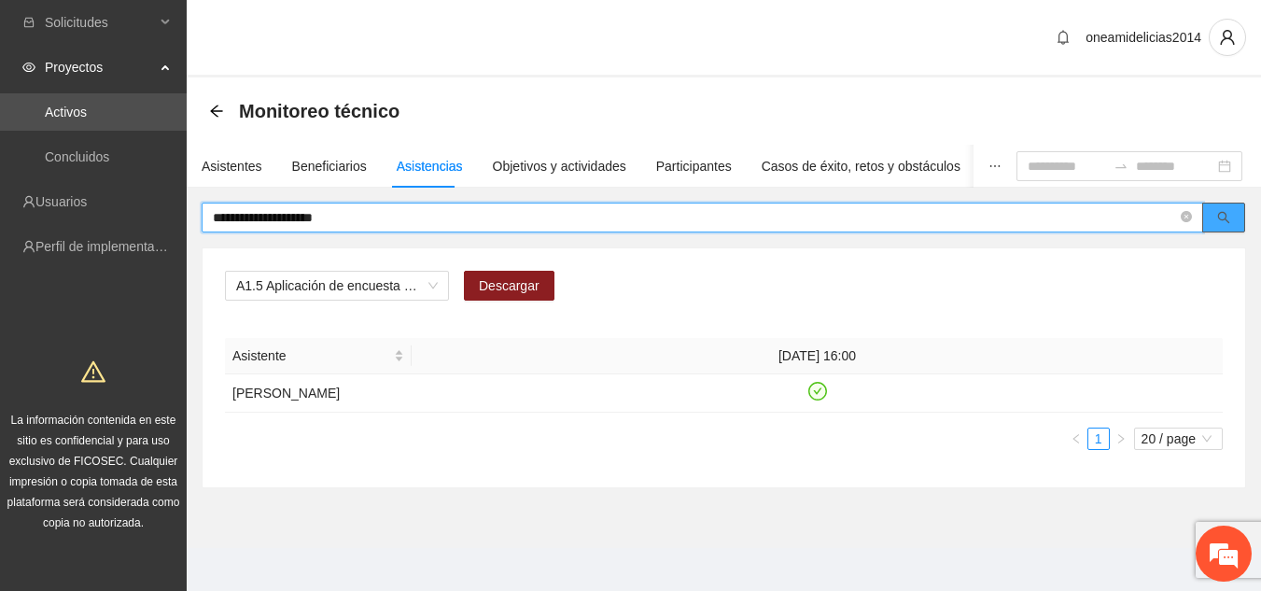
click at [1221, 218] on icon "search" at bounding box center [1224, 217] width 13 height 13
type input "*"
click at [382, 215] on input "**********" at bounding box center [695, 217] width 964 height 21
click at [1226, 218] on icon "search" at bounding box center [1224, 218] width 12 height 12
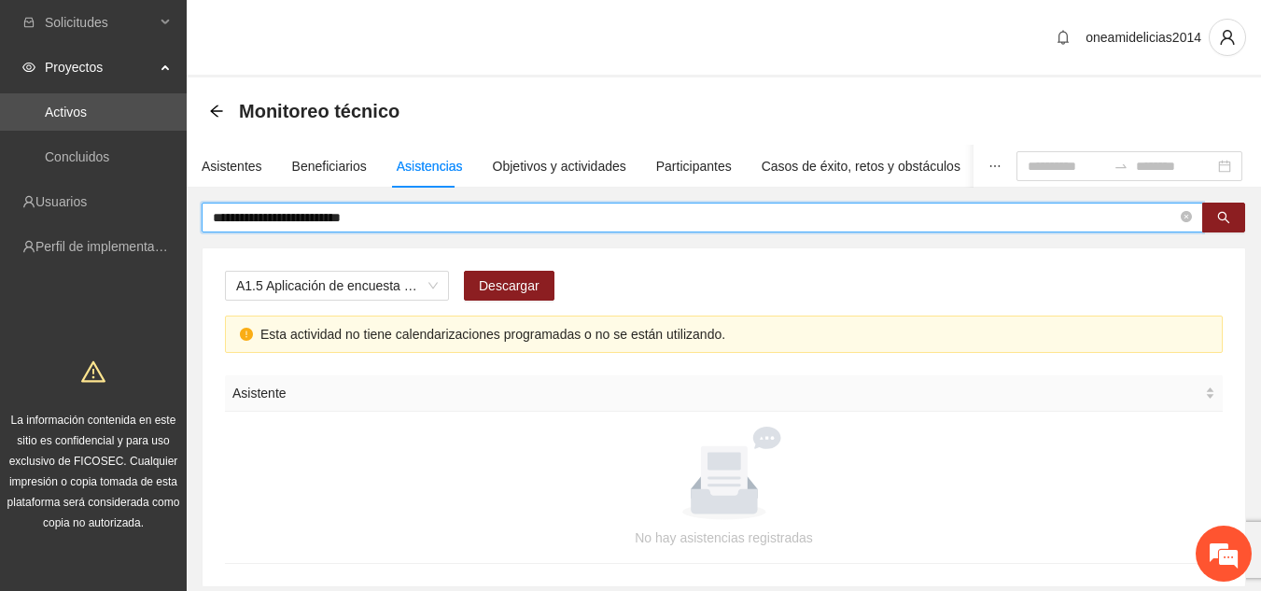
click at [317, 216] on input "**********" at bounding box center [695, 217] width 964 height 21
click at [387, 217] on input "**********" at bounding box center [695, 217] width 964 height 21
click at [1230, 215] on icon "search" at bounding box center [1224, 217] width 13 height 13
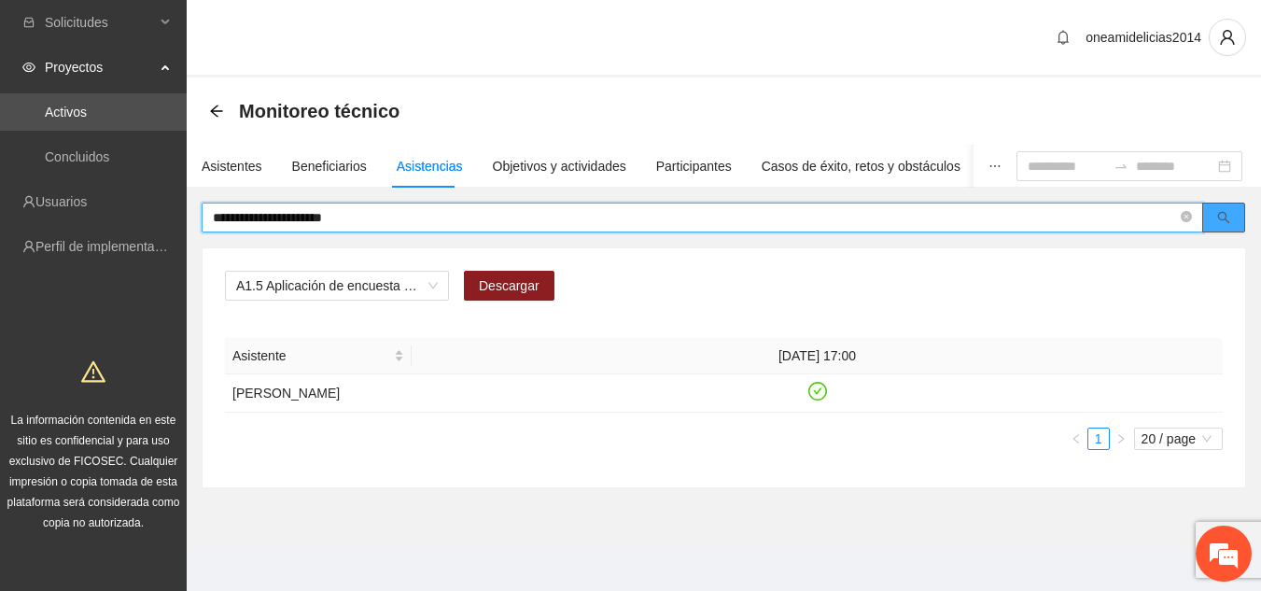
click at [1226, 213] on icon "search" at bounding box center [1224, 217] width 13 height 13
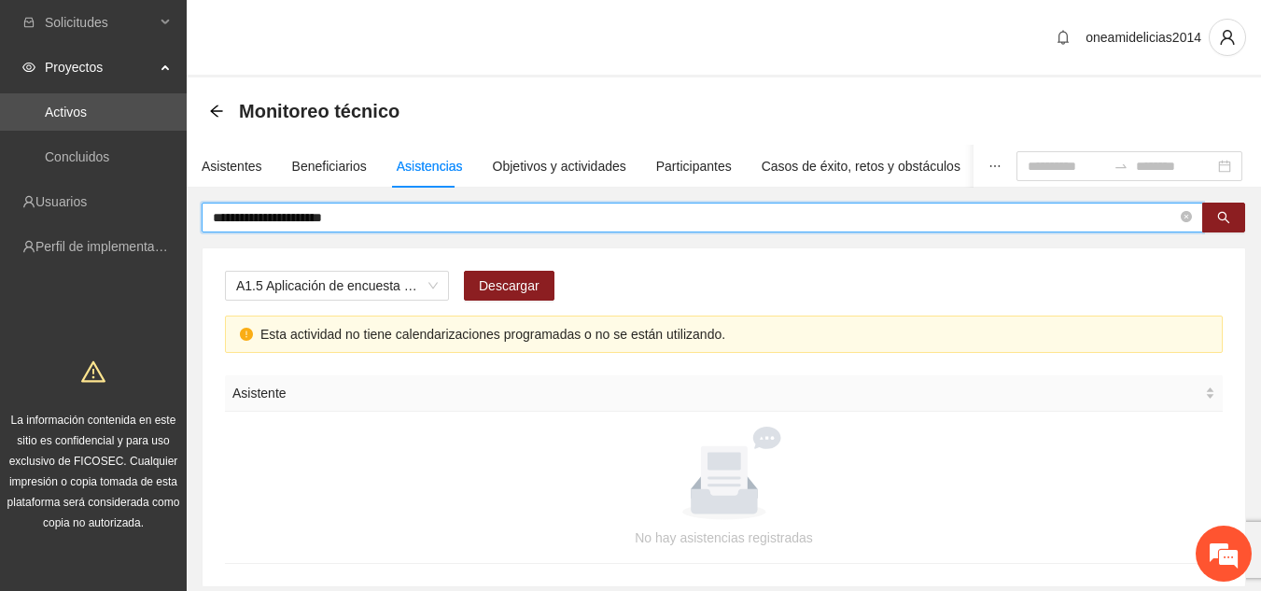
click at [307, 220] on input "**********" at bounding box center [695, 217] width 964 height 21
click at [358, 221] on input "**********" at bounding box center [695, 217] width 964 height 21
click at [1220, 218] on icon "search" at bounding box center [1224, 217] width 13 height 13
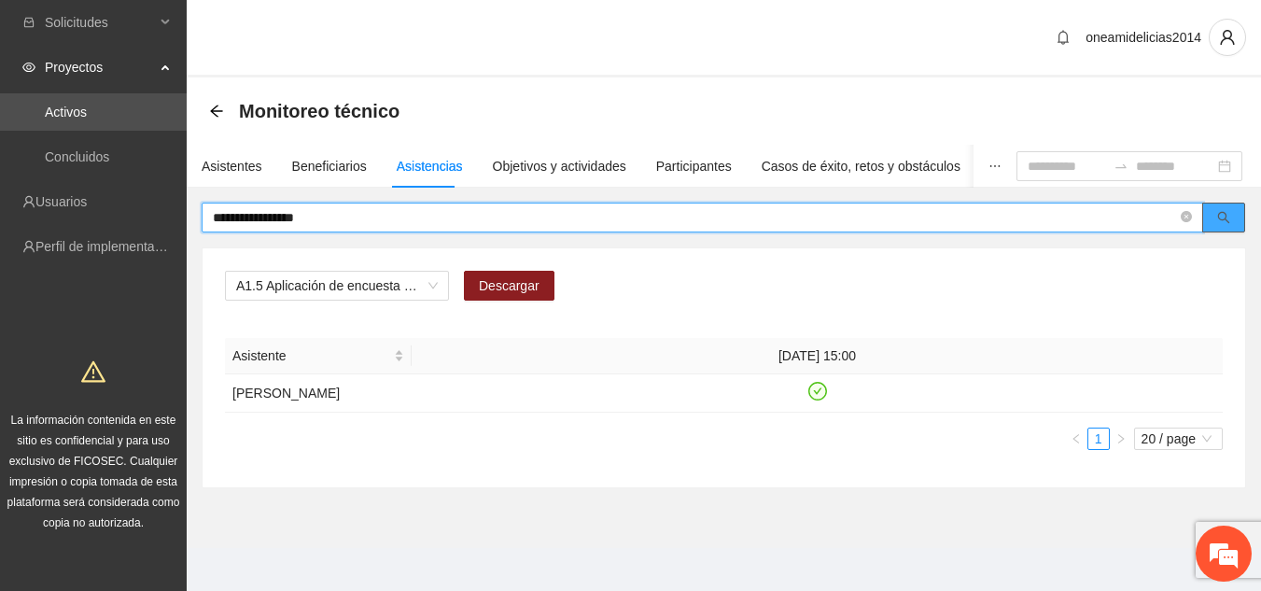
click at [1219, 217] on icon "search" at bounding box center [1224, 218] width 12 height 12
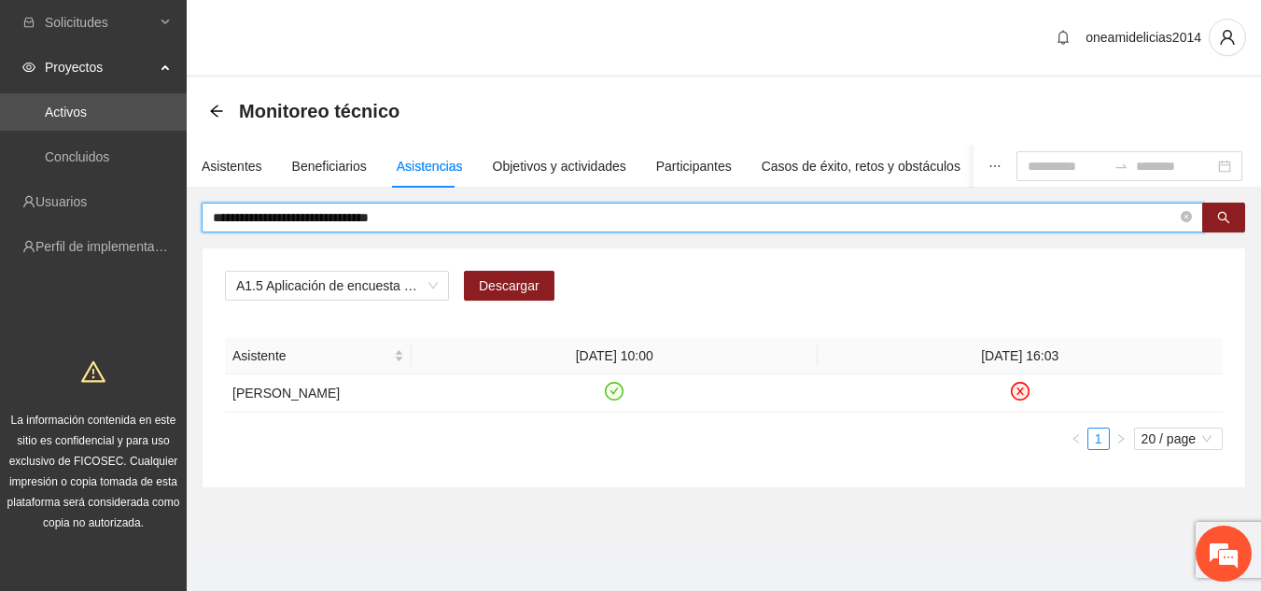
drag, startPoint x: 240, startPoint y: 220, endPoint x: 231, endPoint y: 213, distance: 12.0
click at [231, 213] on input "**********" at bounding box center [695, 217] width 964 height 21
click at [425, 217] on input "**********" at bounding box center [695, 217] width 964 height 21
click at [1229, 214] on icon "search" at bounding box center [1224, 217] width 13 height 13
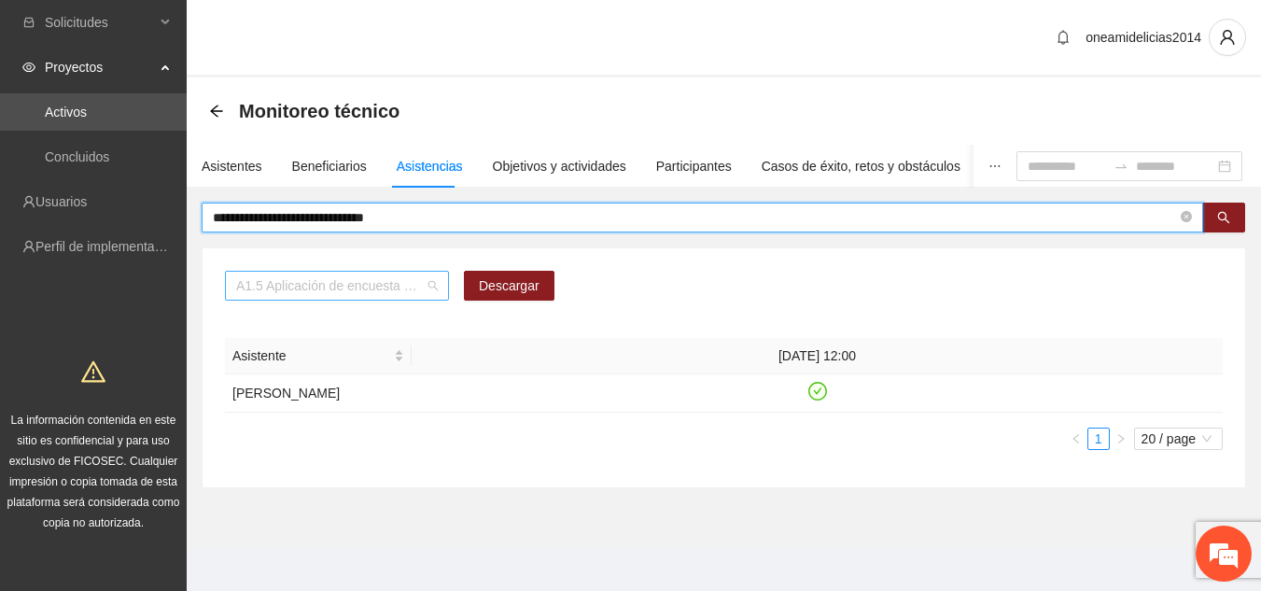
click at [439, 286] on div "A1.5 Aplicación de encuesta de satisfacción" at bounding box center [337, 286] width 224 height 30
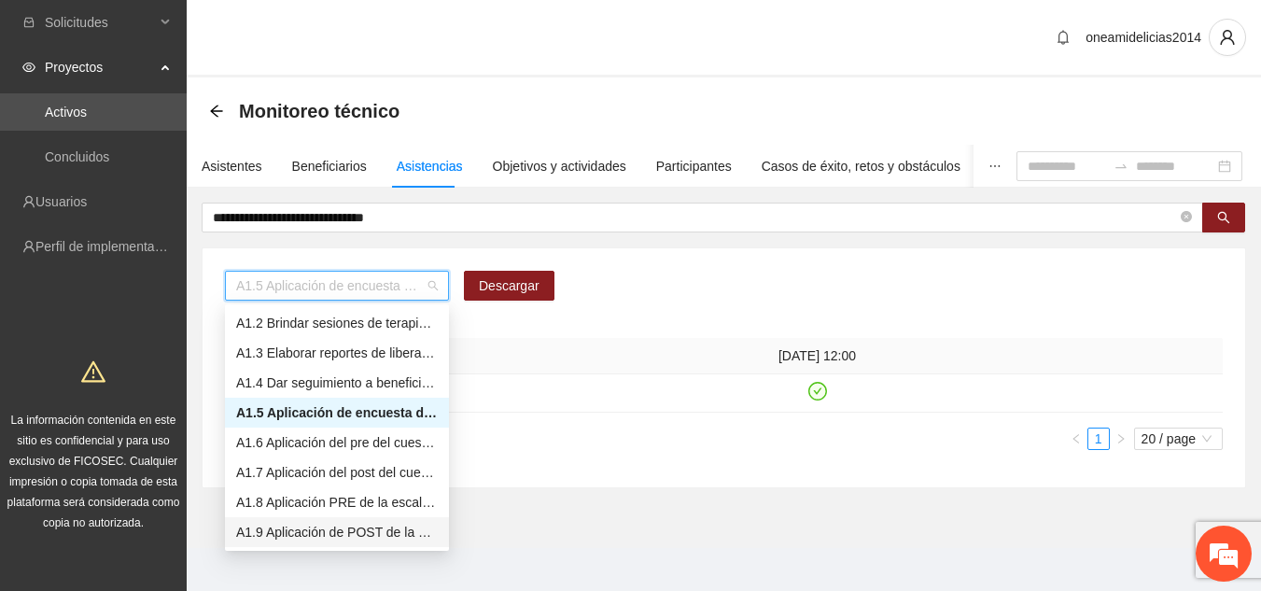
click at [380, 529] on div "A1.9 Aplicación de POST de la Escala de Control de Impulsos" at bounding box center [337, 532] width 202 height 21
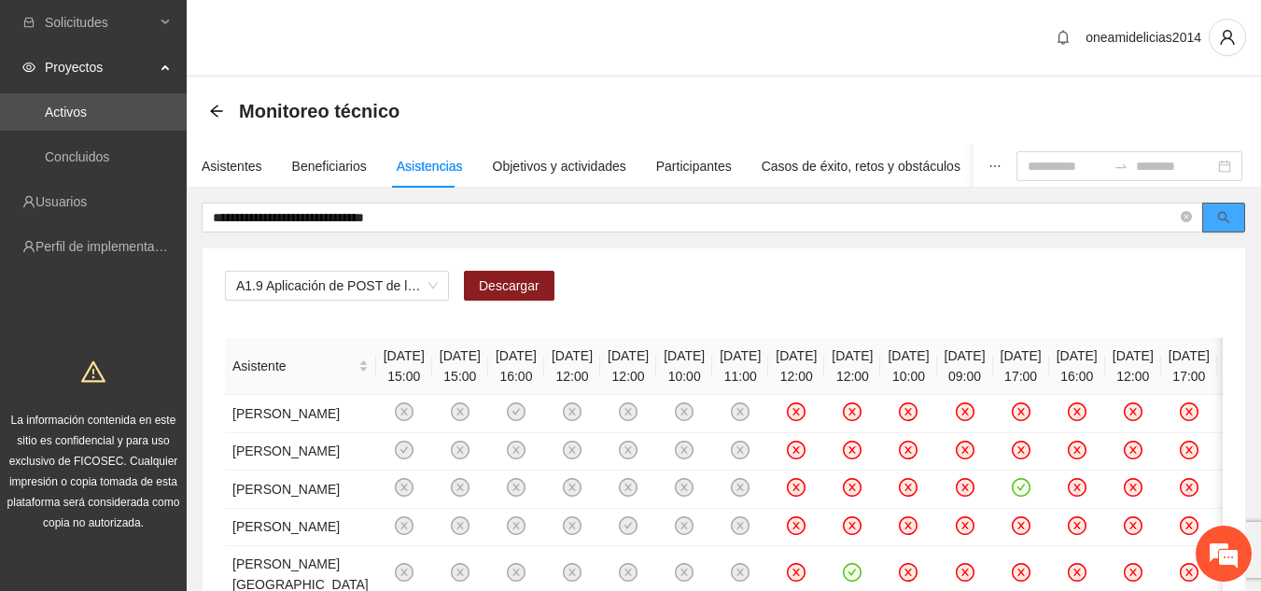
click at [1229, 214] on icon "search" at bounding box center [1224, 217] width 13 height 13
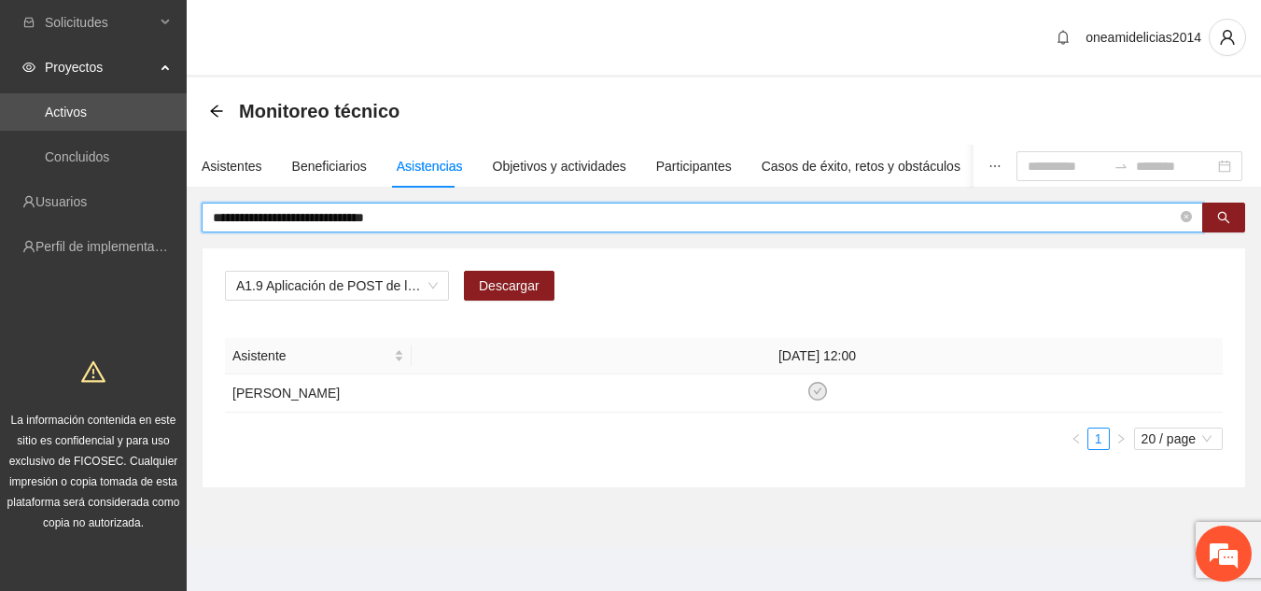
click at [430, 218] on input "**********" at bounding box center [695, 217] width 964 height 21
click at [1222, 214] on icon "search" at bounding box center [1224, 217] width 13 height 13
type input "*"
click at [1226, 222] on icon "search" at bounding box center [1224, 217] width 13 height 13
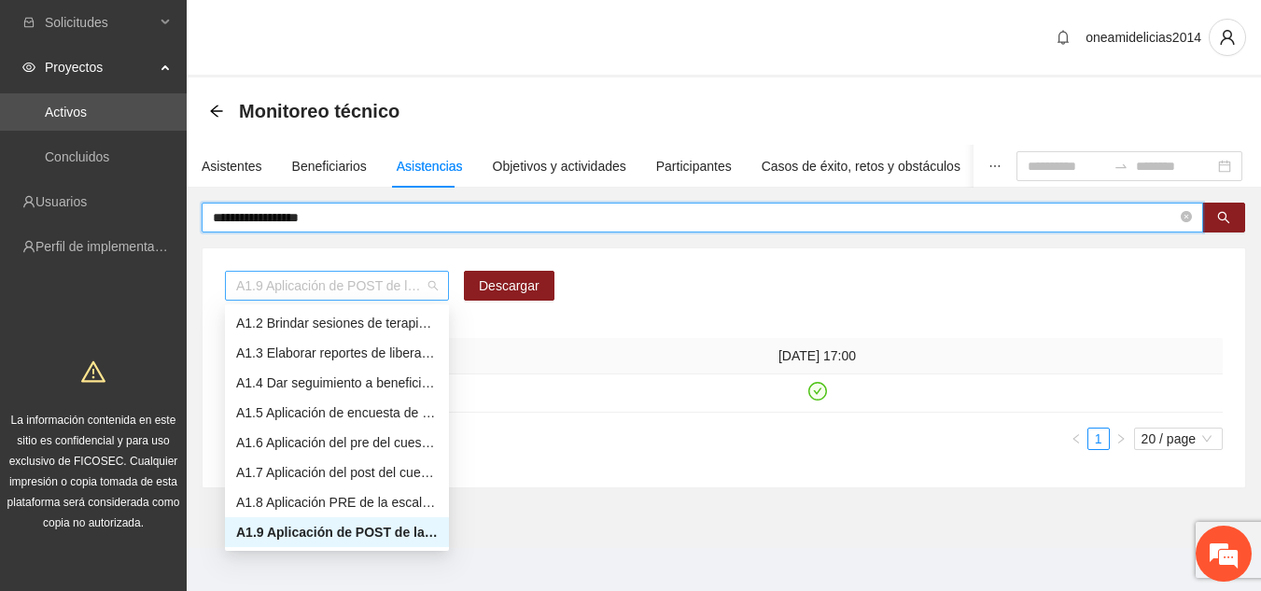
click at [435, 289] on span "A1.9 Aplicación de POST de la Escala de Control de Impulsos" at bounding box center [337, 286] width 202 height 28
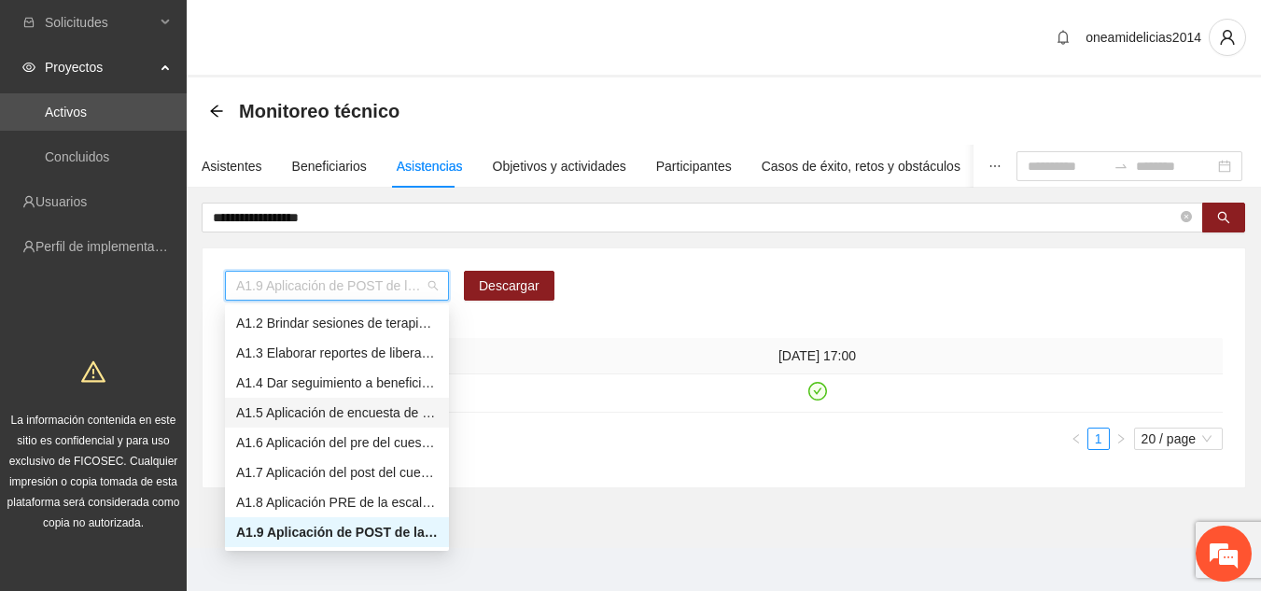
click at [376, 412] on div "A1.5 Aplicación de encuesta de satisfacción" at bounding box center [337, 412] width 202 height 21
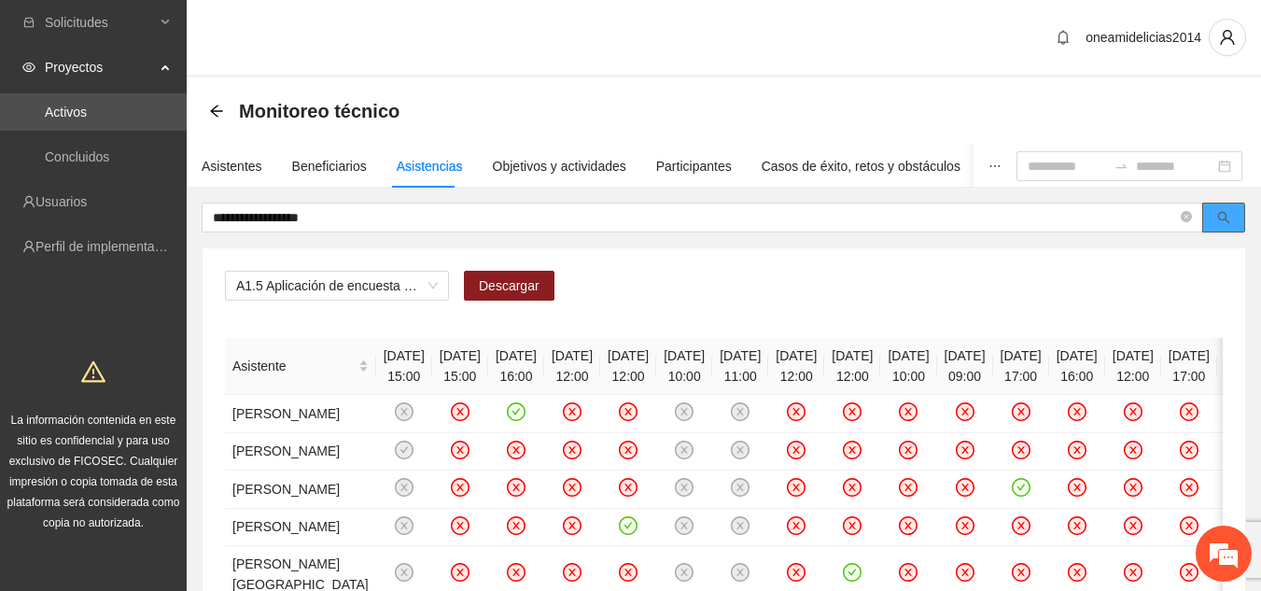
click at [1231, 223] on button "button" at bounding box center [1224, 218] width 43 height 30
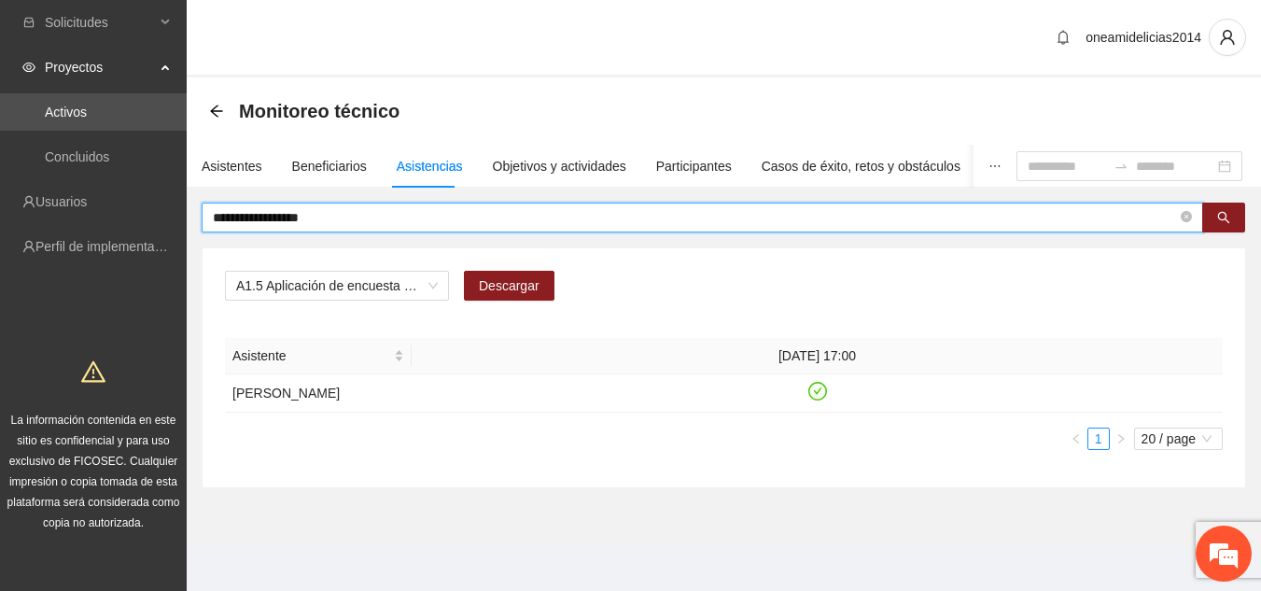
click at [721, 218] on input "**********" at bounding box center [695, 217] width 964 height 21
type input "*"
click at [1223, 216] on icon "search" at bounding box center [1224, 217] width 13 height 13
type input "*"
click at [458, 218] on input "**********" at bounding box center [695, 217] width 964 height 21
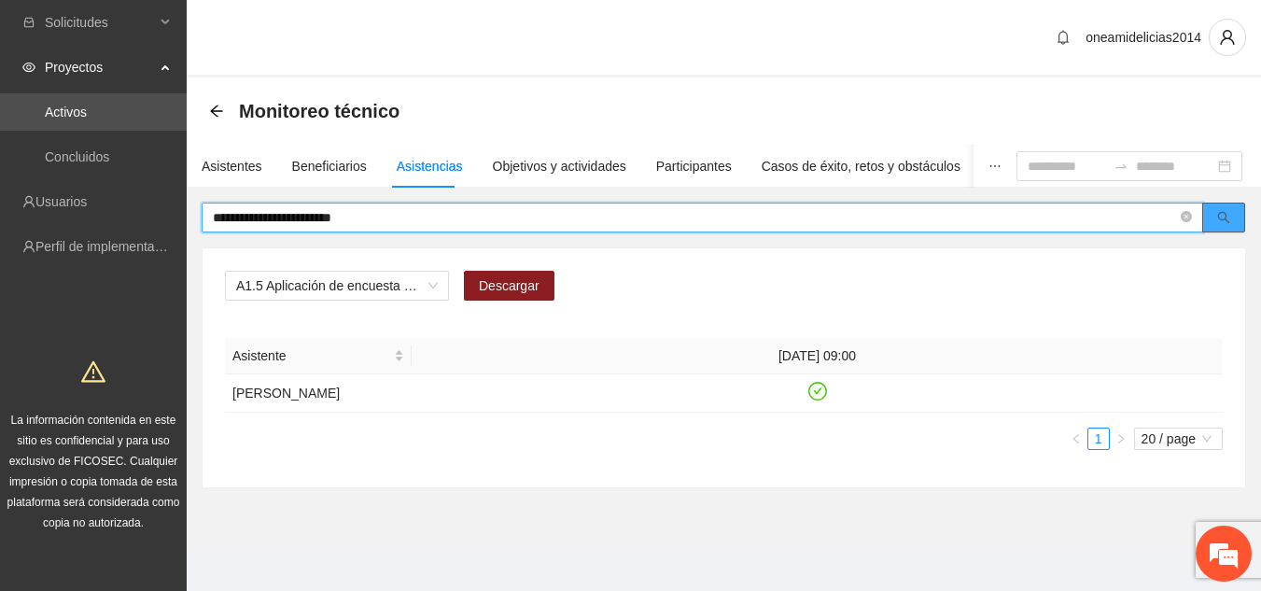
click at [1234, 213] on button "button" at bounding box center [1224, 218] width 43 height 30
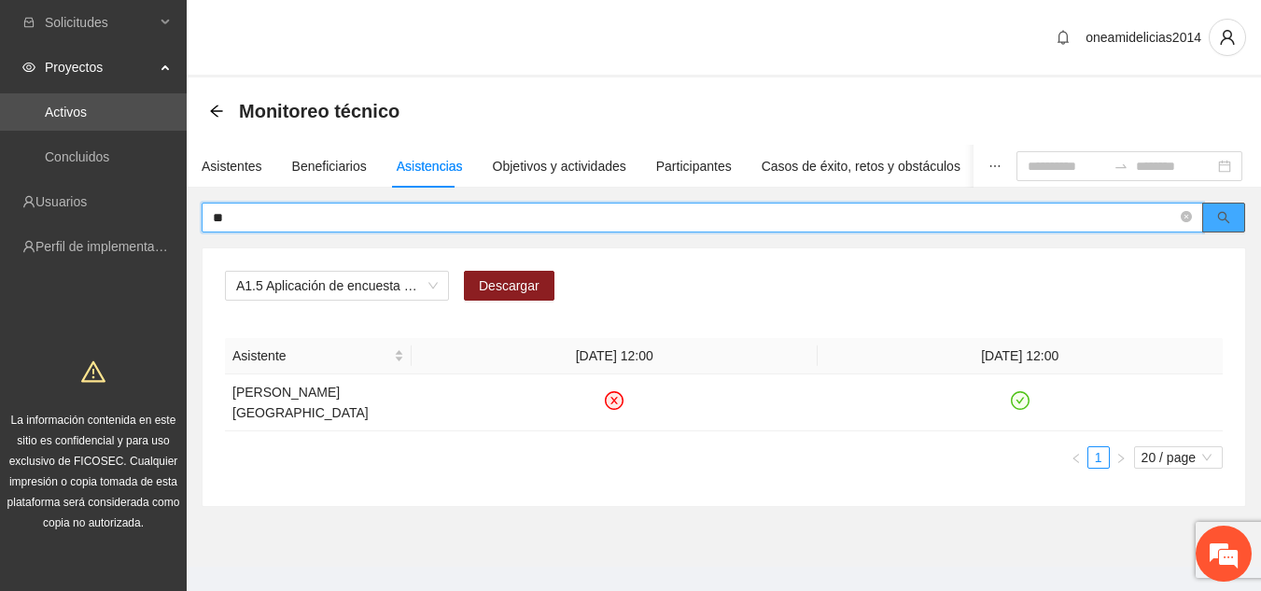
type input "*"
click at [305, 218] on input "**********" at bounding box center [695, 217] width 964 height 21
click at [748, 212] on input "**********" at bounding box center [695, 217] width 964 height 21
click at [1213, 215] on button "button" at bounding box center [1224, 218] width 43 height 30
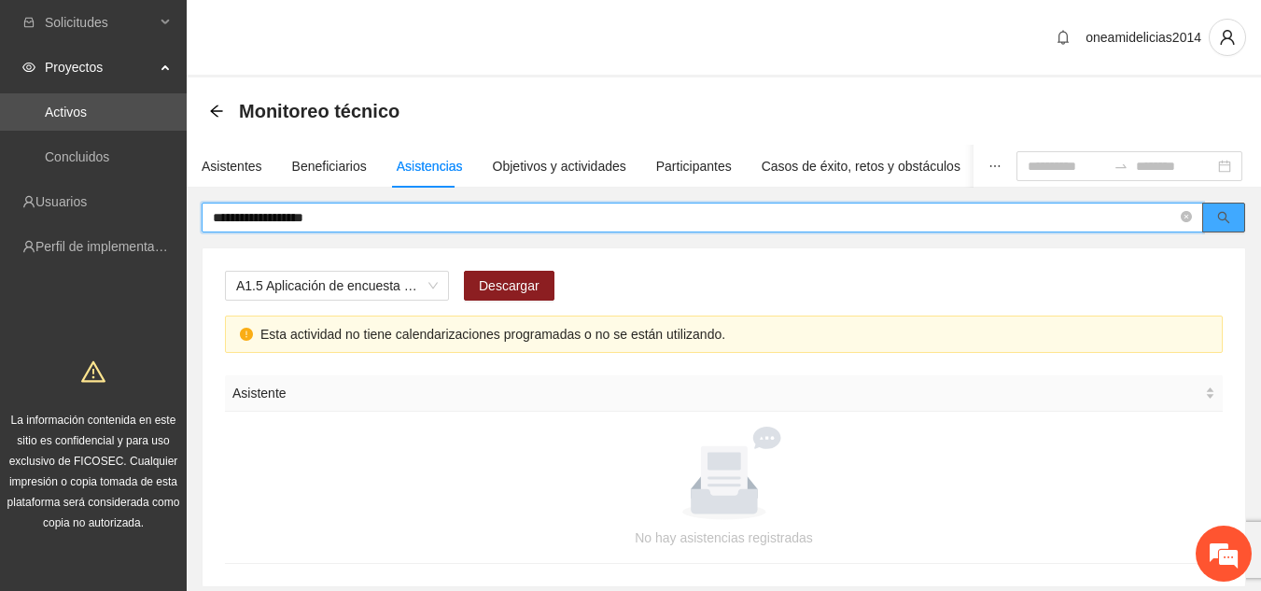
click at [1213, 215] on button "button" at bounding box center [1224, 218] width 43 height 30
click at [277, 216] on input "**********" at bounding box center [695, 217] width 964 height 21
click at [336, 217] on input "**********" at bounding box center [695, 217] width 964 height 21
click at [1218, 214] on icon "search" at bounding box center [1224, 217] width 13 height 13
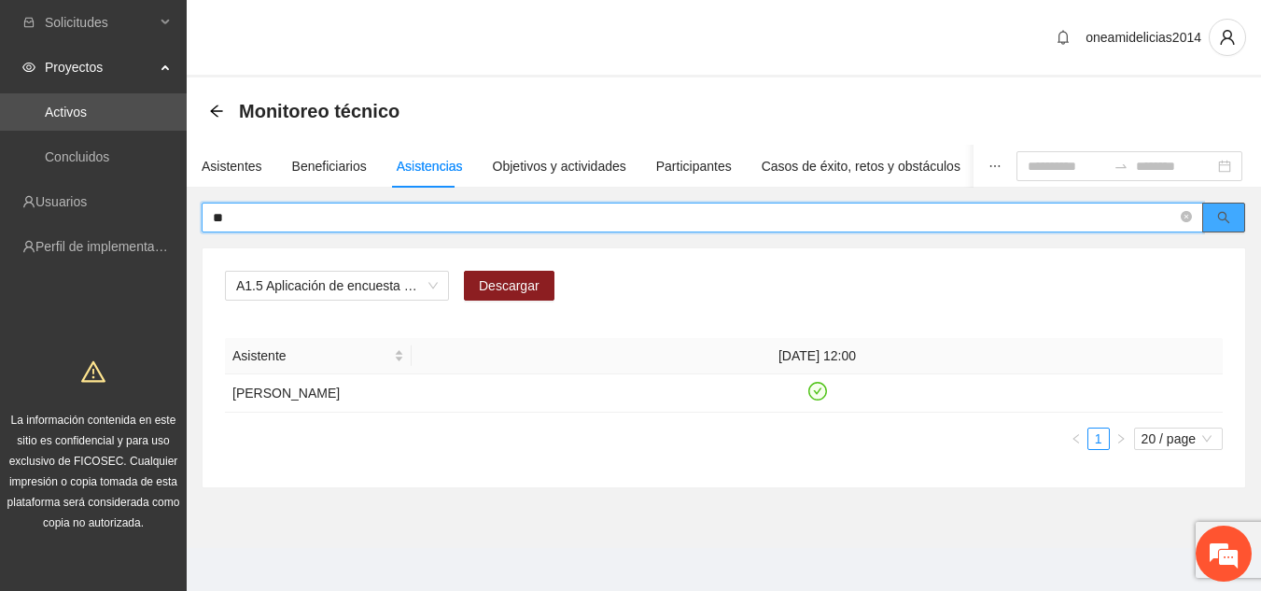
type input "*"
click at [1228, 217] on icon "search" at bounding box center [1224, 217] width 13 height 13
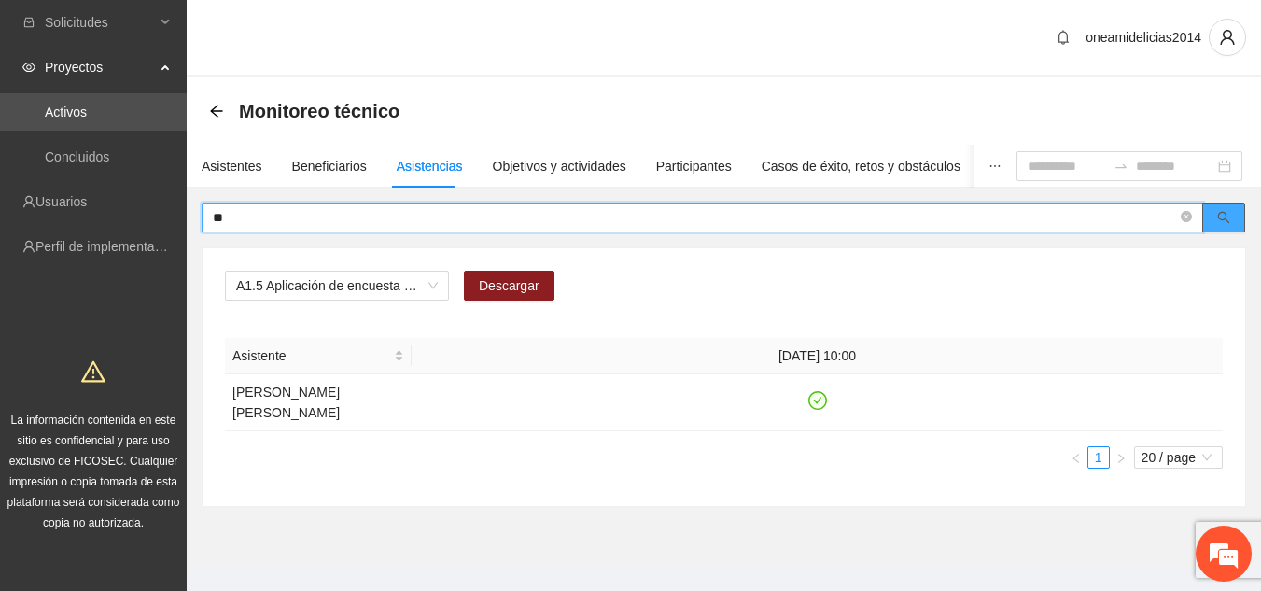
type input "*"
click at [356, 215] on input "**********" at bounding box center [695, 217] width 964 height 21
click at [1226, 219] on icon "search" at bounding box center [1224, 218] width 12 height 12
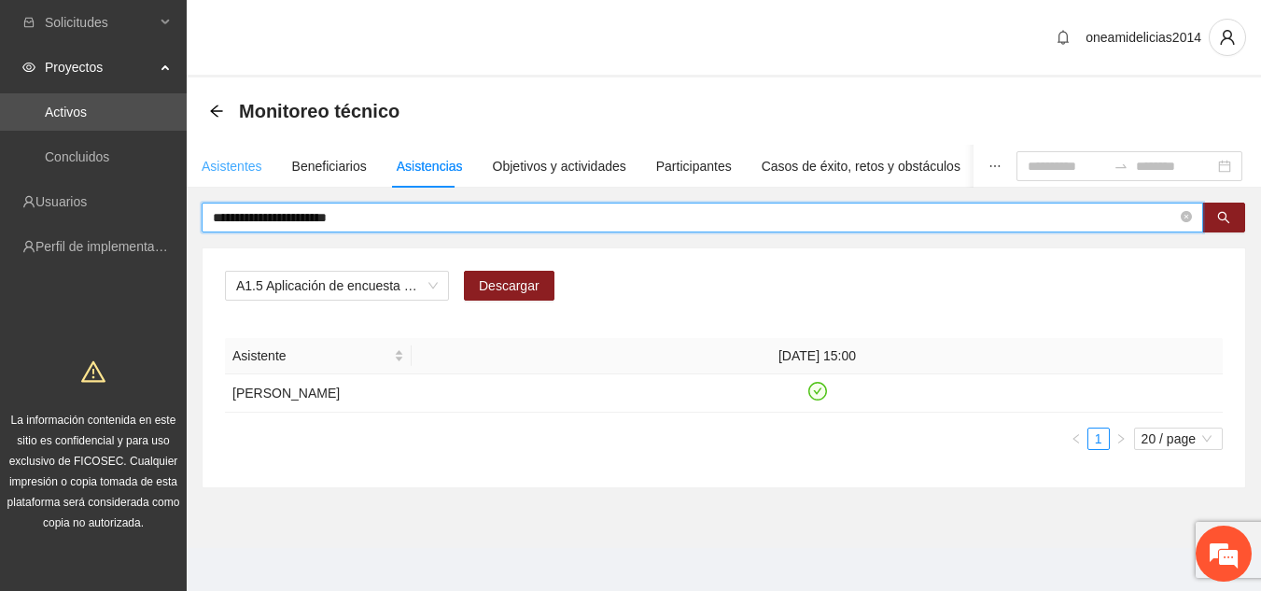
type input "**********"
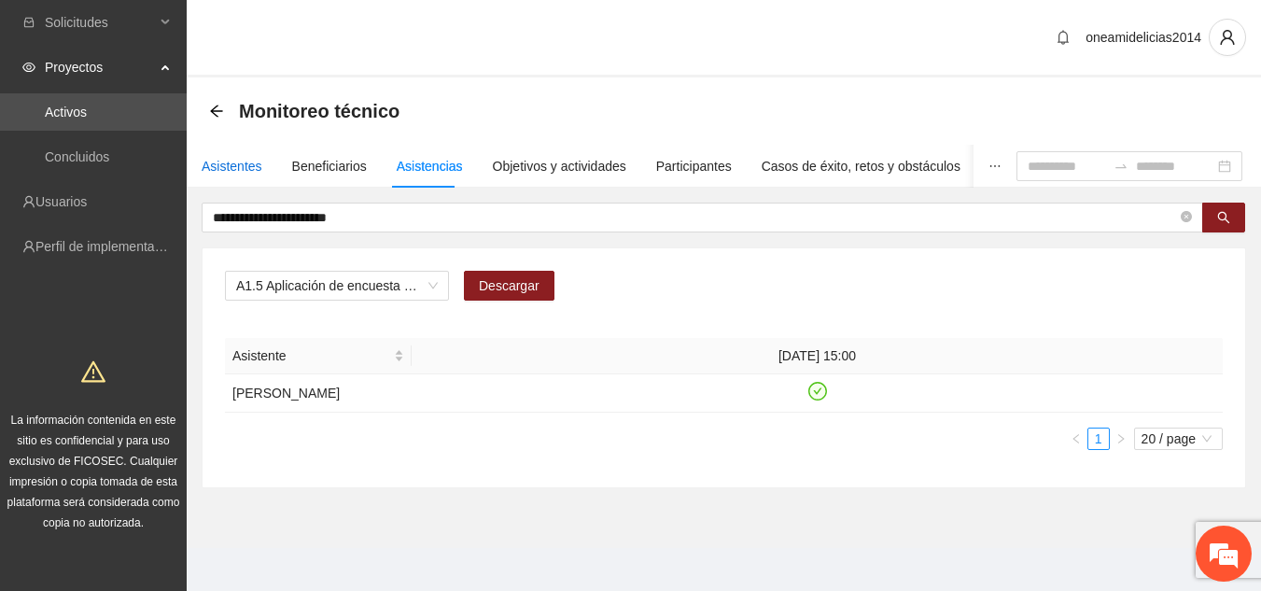
click at [234, 173] on div "Asistentes" at bounding box center [232, 166] width 61 height 21
